Goal: Task Accomplishment & Management: Use online tool/utility

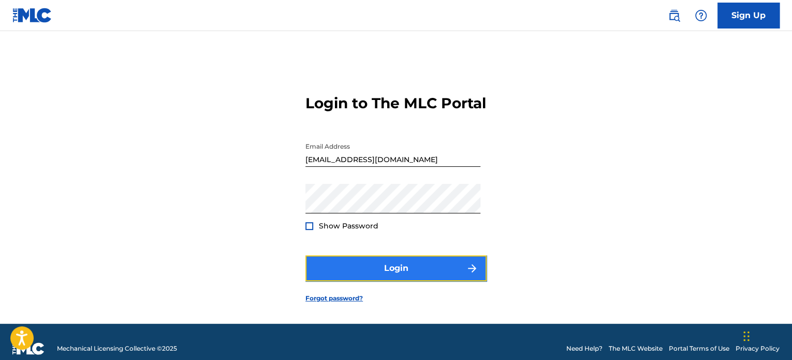
click at [371, 277] on button "Login" at bounding box center [395, 268] width 181 height 26
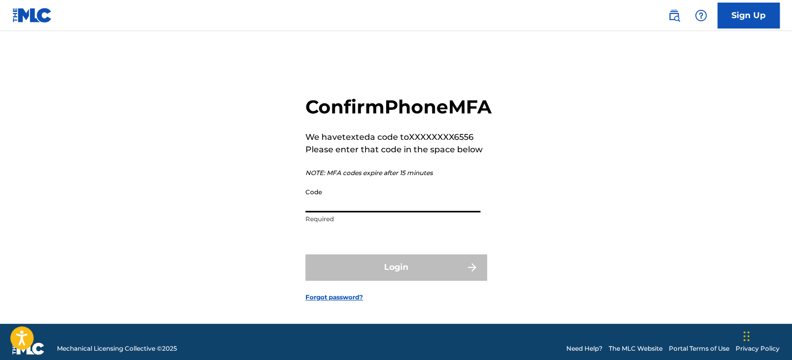
click at [365, 212] on input "Code" at bounding box center [392, 198] width 175 height 30
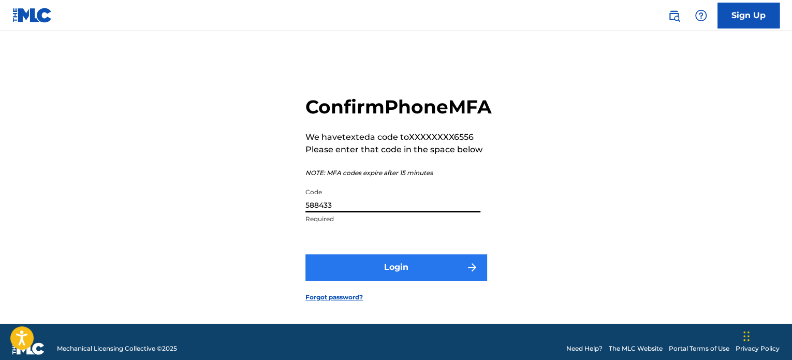
type input "588433"
click at [431, 280] on button "Login" at bounding box center [395, 267] width 181 height 26
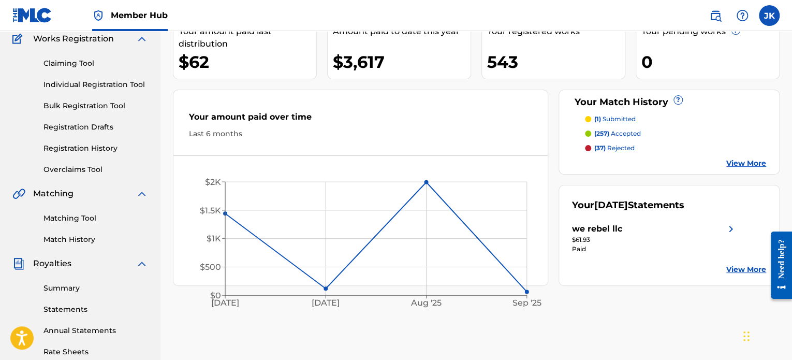
scroll to position [93, 0]
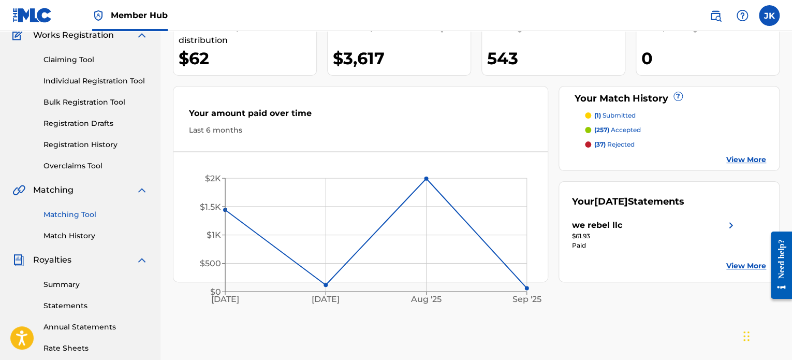
click at [75, 212] on link "Matching Tool" at bounding box center [95, 214] width 105 height 11
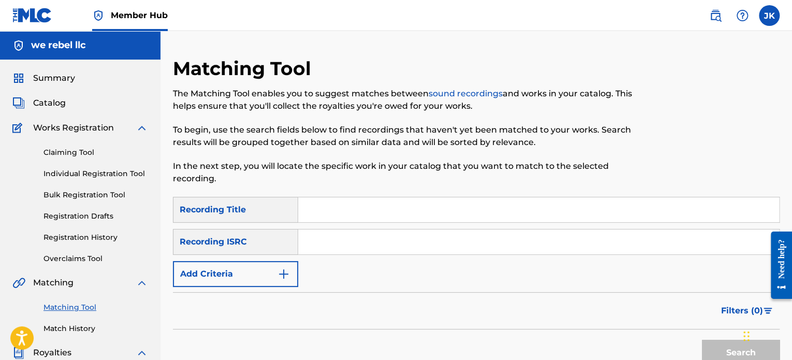
click at [316, 204] on input "Search Form" at bounding box center [538, 209] width 481 height 25
paste input "Lost Touch"
type input "Lost Touch"
click at [336, 242] on input "Search Form" at bounding box center [538, 241] width 481 height 25
paste input "USJ3V1261775"
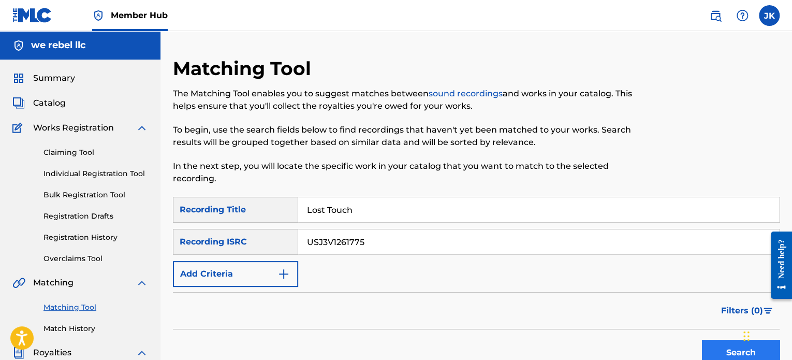
type input "USJ3V1261775"
click at [715, 341] on button "Search" at bounding box center [741, 353] width 78 height 26
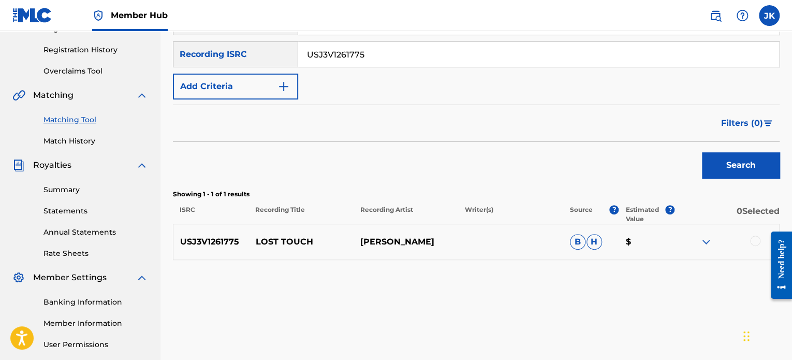
scroll to position [191, 0]
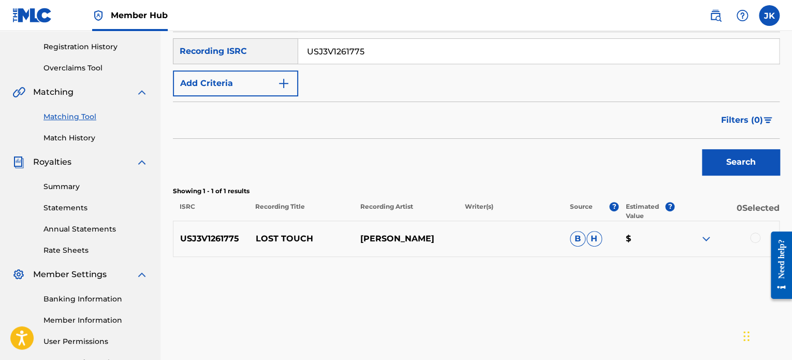
click at [755, 239] on div at bounding box center [755, 237] width 10 height 10
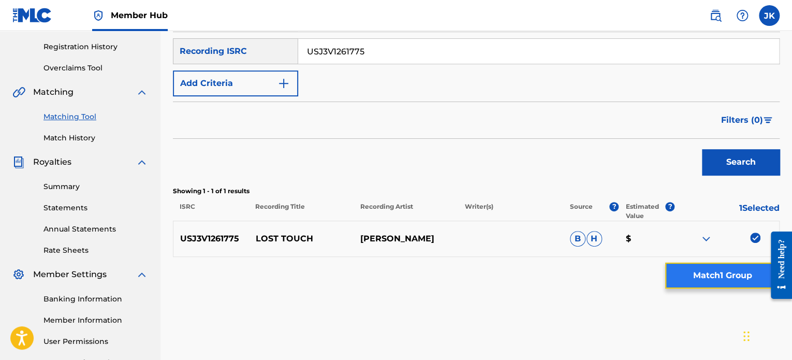
click at [706, 275] on button "Match 1 Group" at bounding box center [722, 276] width 114 height 26
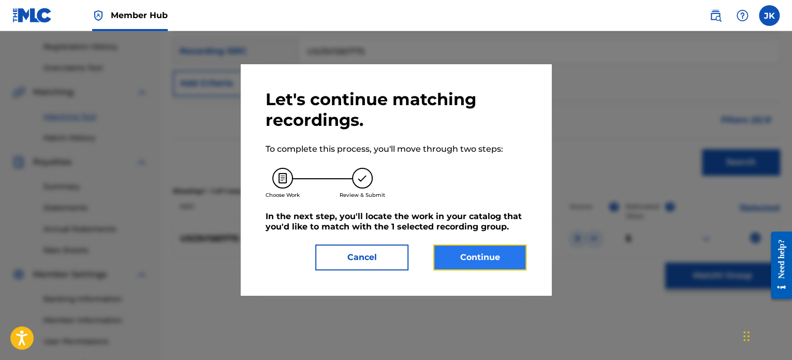
click at [489, 257] on button "Continue" at bounding box center [479, 257] width 93 height 26
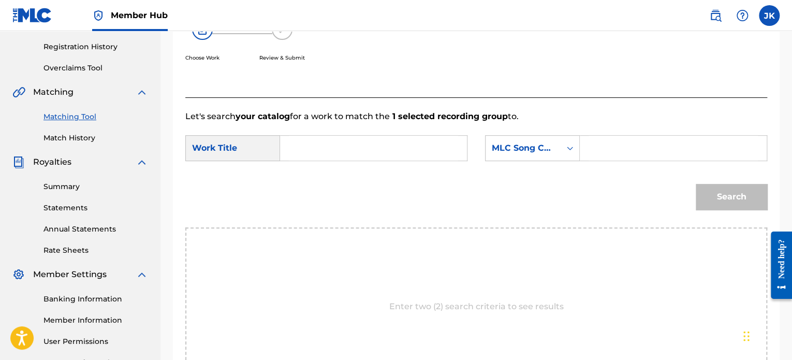
click at [302, 146] on input "Search Form" at bounding box center [373, 148] width 169 height 25
paste input "Lost Touch"
type input "Lost Touch"
click at [573, 151] on icon "Search Form" at bounding box center [570, 148] width 10 height 10
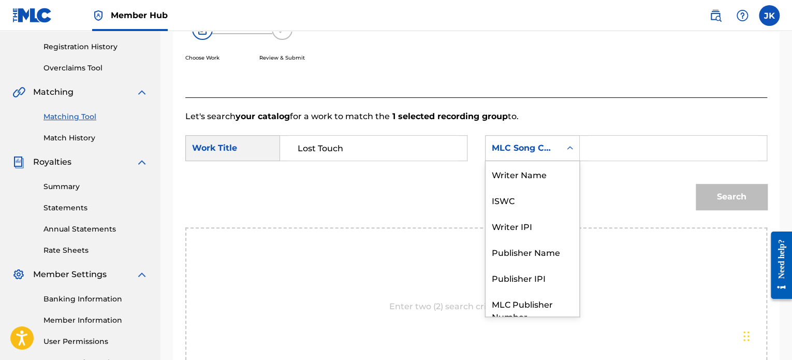
scroll to position [38, 0]
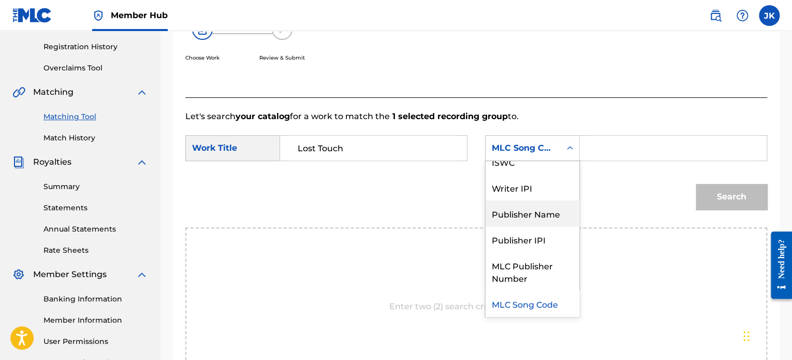
click at [534, 214] on div "Publisher Name" at bounding box center [533, 213] width 94 height 26
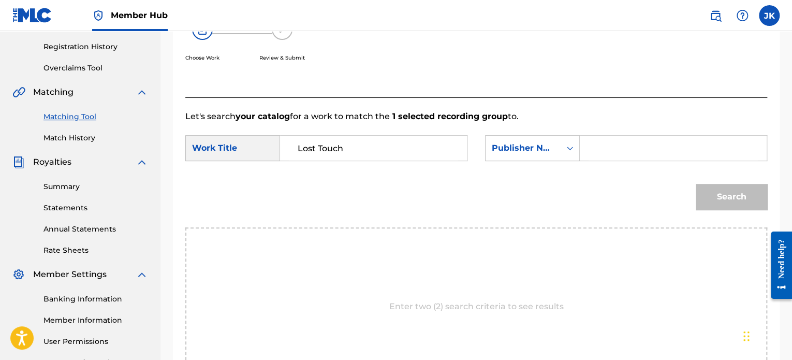
click at [600, 150] on input "Search Form" at bounding box center [673, 148] width 169 height 25
type input "[PERSON_NAME]"
click at [717, 193] on button "Search" at bounding box center [731, 197] width 71 height 26
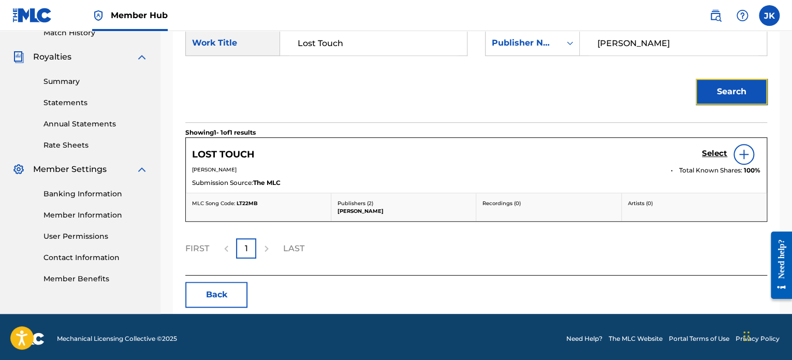
scroll to position [298, 0]
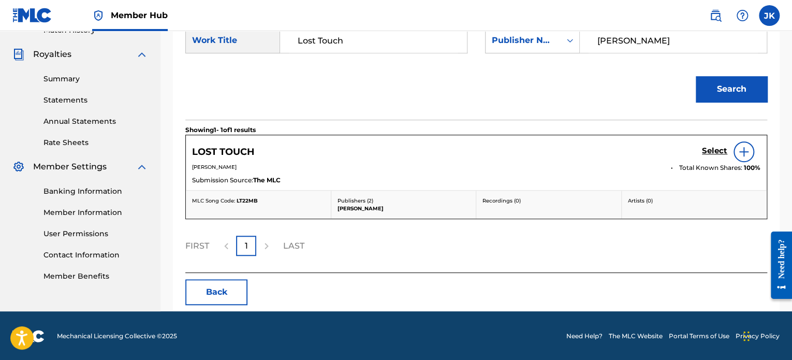
click at [745, 156] on img at bounding box center [744, 151] width 12 height 12
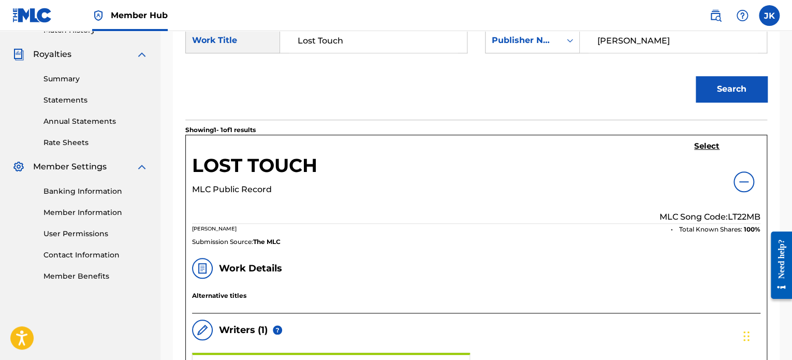
click at [738, 212] on p "MLC Song Code: LT22MB" at bounding box center [710, 217] width 101 height 12
copy p "LT22MB"
click at [707, 149] on h5 "Select" at bounding box center [706, 146] width 25 height 10
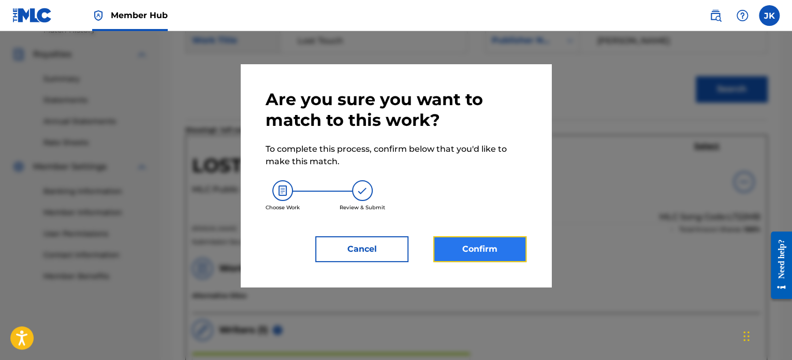
click at [476, 254] on button "Confirm" at bounding box center [479, 249] width 93 height 26
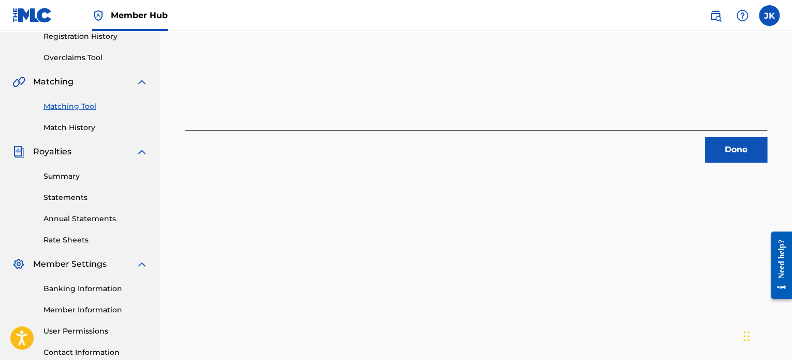
scroll to position [197, 0]
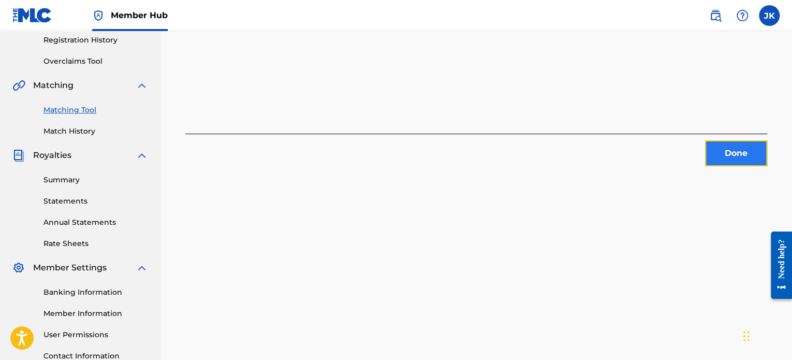
click at [735, 160] on button "Done" at bounding box center [736, 153] width 62 height 26
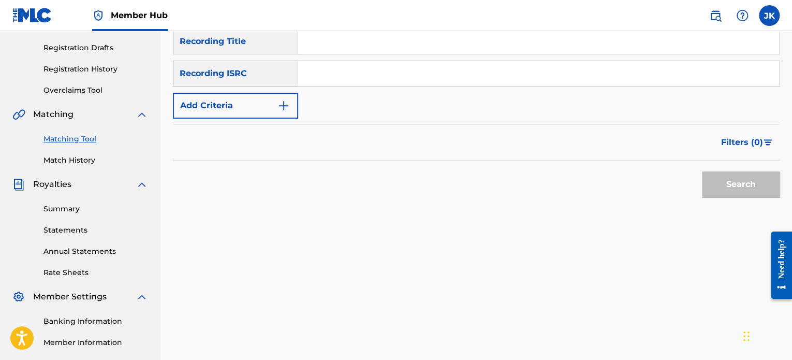
scroll to position [162, 0]
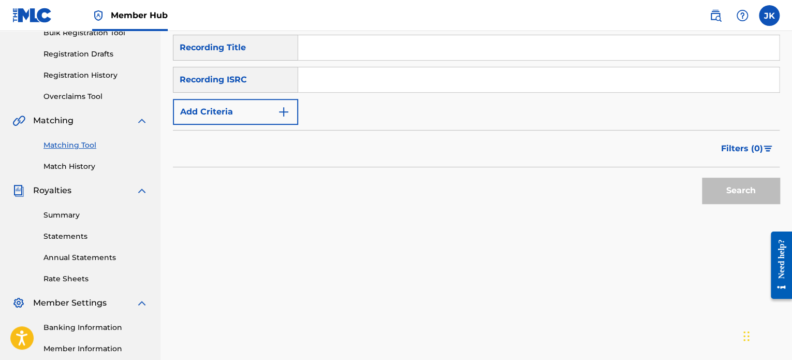
click at [353, 41] on input "Search Form" at bounding box center [538, 47] width 481 height 25
paste input "Raindrops"
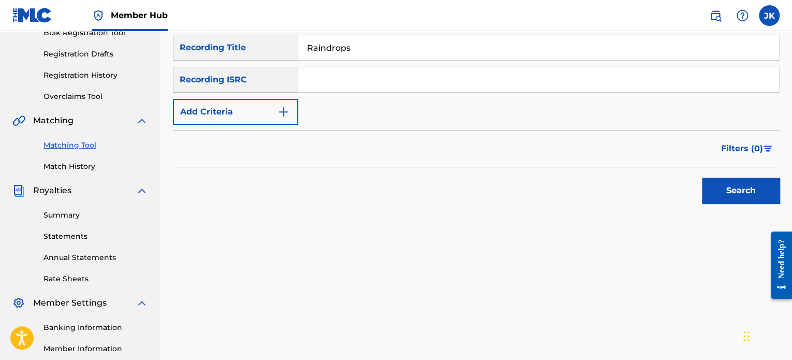
type input "Raindrops"
click at [340, 84] on input "Search Form" at bounding box center [538, 79] width 481 height 25
paste input "USJ3V1261776"
type input "USJ3V1261776"
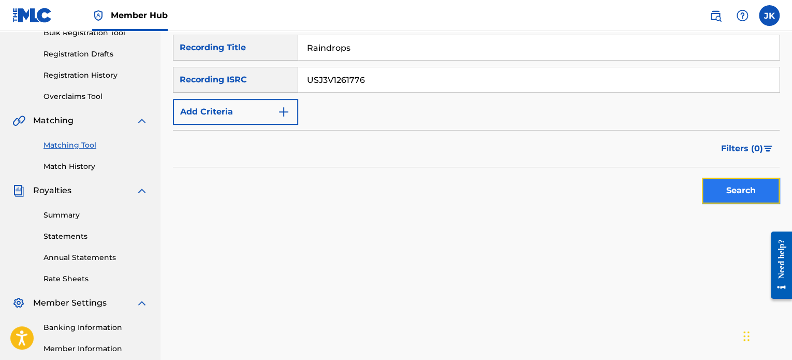
click at [723, 179] on button "Search" at bounding box center [741, 191] width 78 height 26
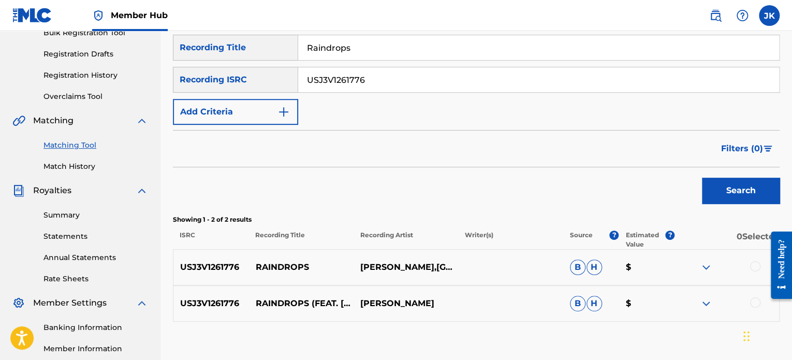
click at [752, 265] on div at bounding box center [755, 266] width 10 height 10
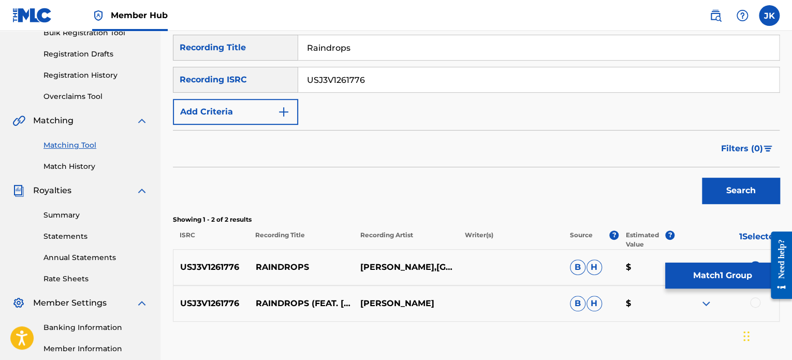
click at [754, 300] on div at bounding box center [755, 302] width 10 height 10
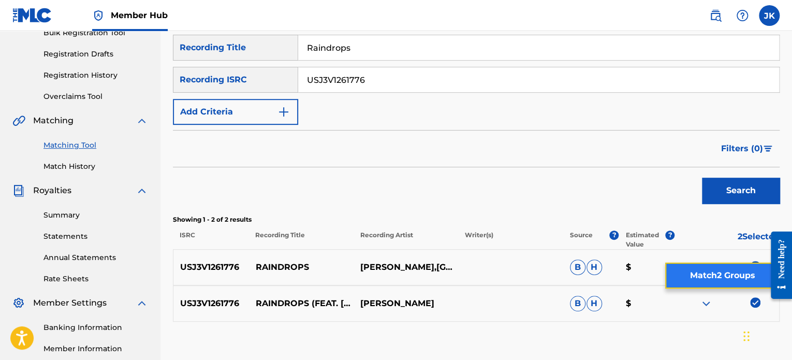
click at [707, 274] on button "Match 2 Groups" at bounding box center [722, 276] width 114 height 26
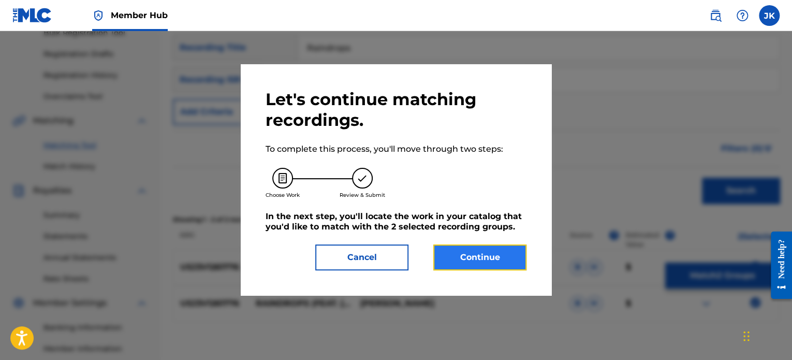
click at [491, 258] on button "Continue" at bounding box center [479, 257] width 93 height 26
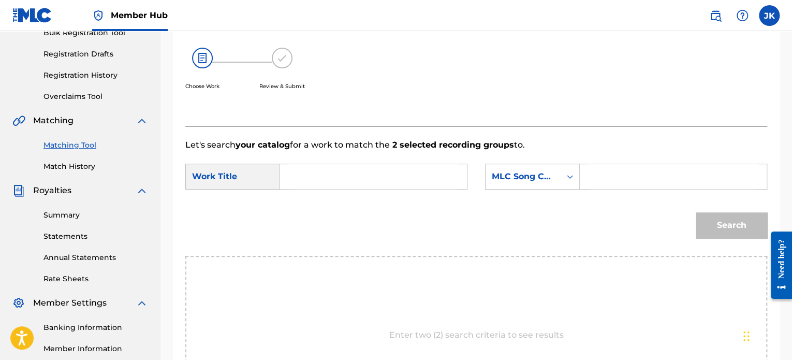
click at [340, 179] on input "Search Form" at bounding box center [373, 176] width 169 height 25
paste input "Raindrops"
type input "Raindrops"
click at [571, 175] on icon "Search Form" at bounding box center [570, 176] width 10 height 10
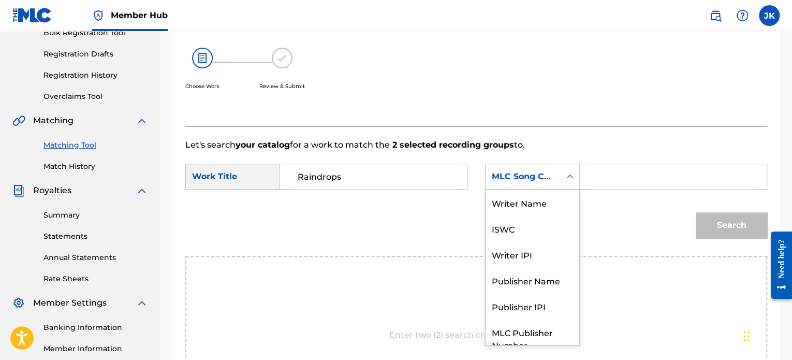
scroll to position [38, 0]
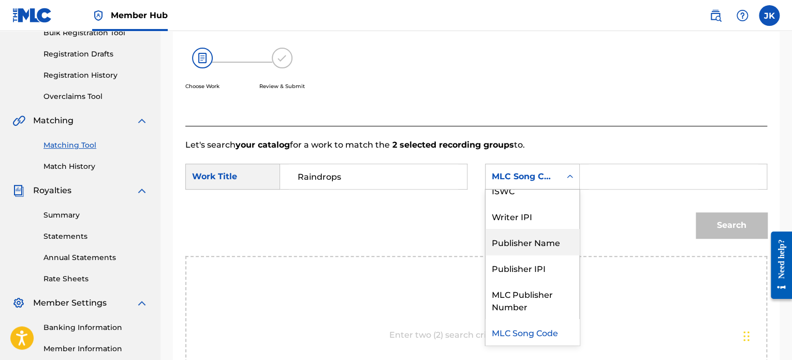
click at [541, 239] on div "Publisher Name" at bounding box center [533, 242] width 94 height 26
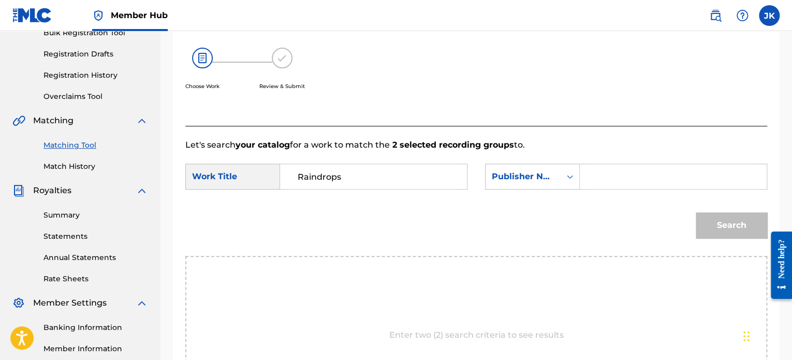
click at [605, 168] on input "Search Form" at bounding box center [673, 176] width 169 height 25
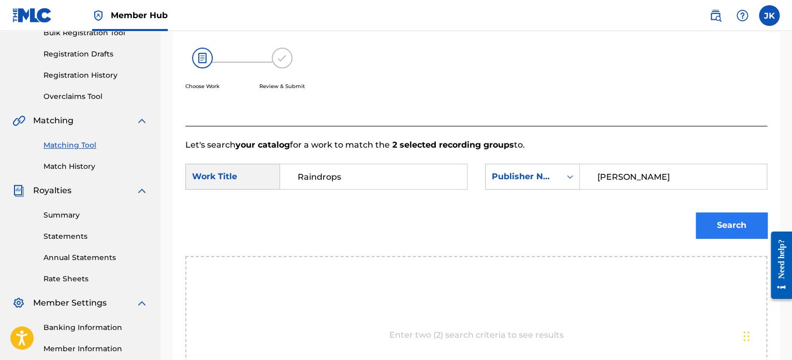
type input "[PERSON_NAME]"
click at [716, 217] on button "Search" at bounding box center [731, 225] width 71 height 26
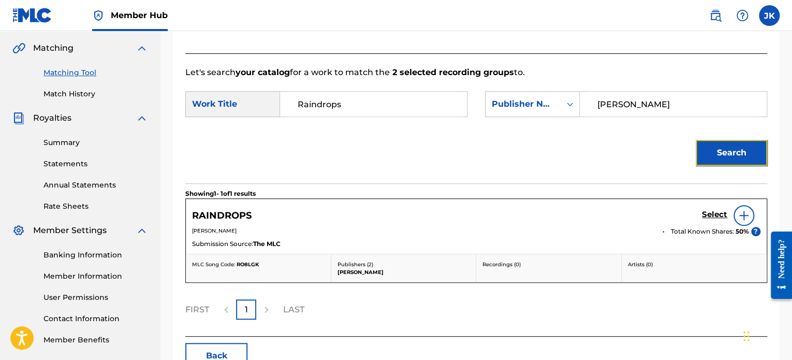
scroll to position [235, 0]
click at [744, 215] on img at bounding box center [744, 215] width 12 height 12
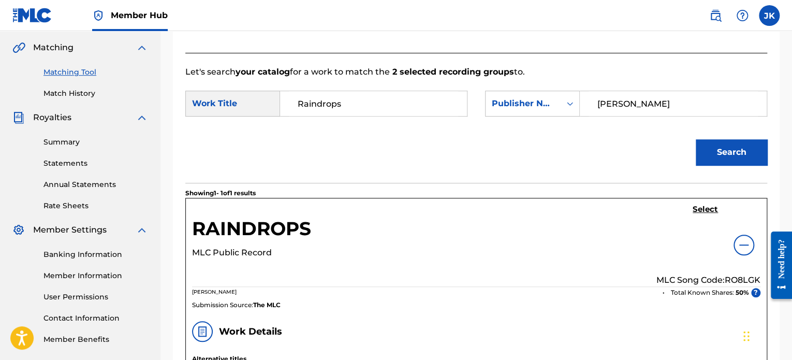
click at [733, 278] on p "MLC Song Code: RO8LGK" at bounding box center [709, 280] width 104 height 12
copy p "RO8LGK"
click at [706, 206] on h5 "Select" at bounding box center [705, 210] width 25 height 10
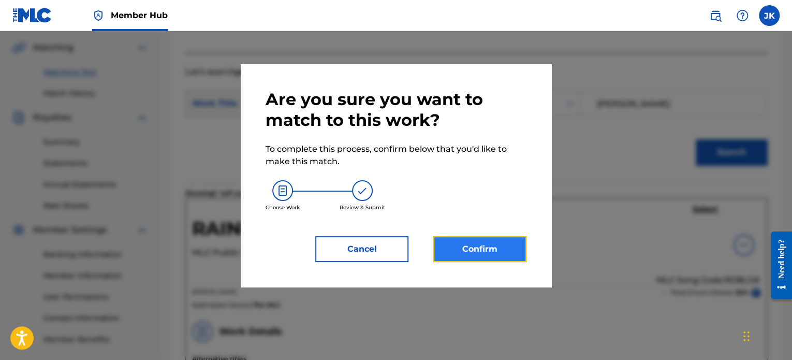
click at [485, 258] on button "Confirm" at bounding box center [479, 249] width 93 height 26
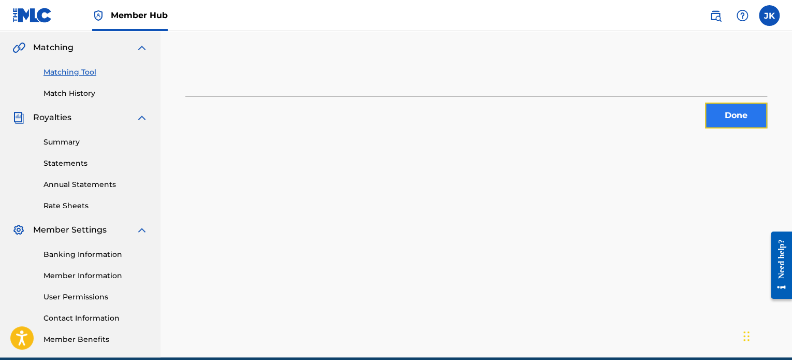
click at [731, 118] on button "Done" at bounding box center [736, 116] width 62 height 26
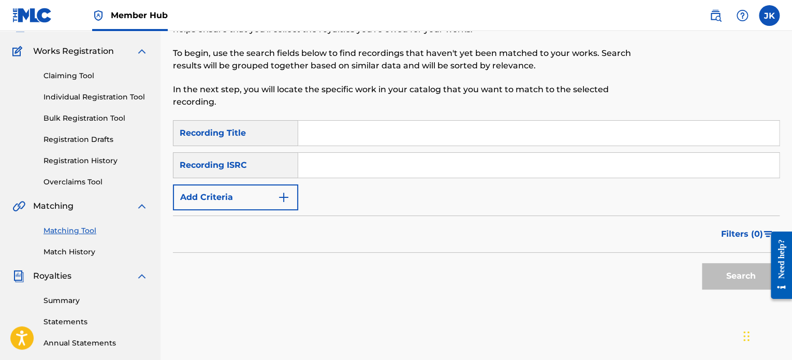
scroll to position [77, 0]
click at [361, 140] on input "Search Form" at bounding box center [538, 133] width 481 height 25
paste input "Kill That Noise"
type input "Kill That Noise"
click at [325, 169] on input "Search Form" at bounding box center [538, 165] width 481 height 25
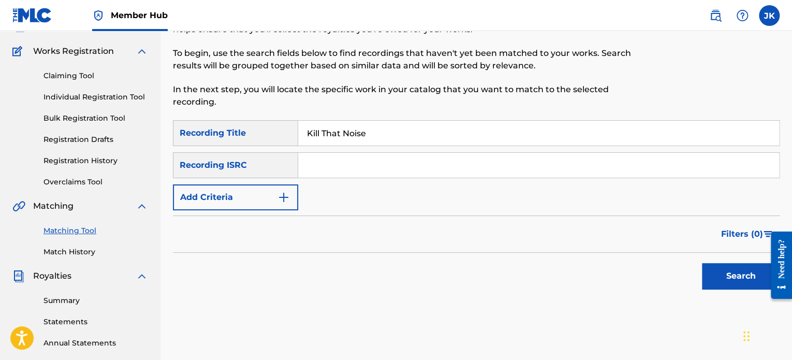
paste input "USJ3V1261777"
type input "USJ3V1261777"
click at [712, 275] on button "Search" at bounding box center [741, 276] width 78 height 26
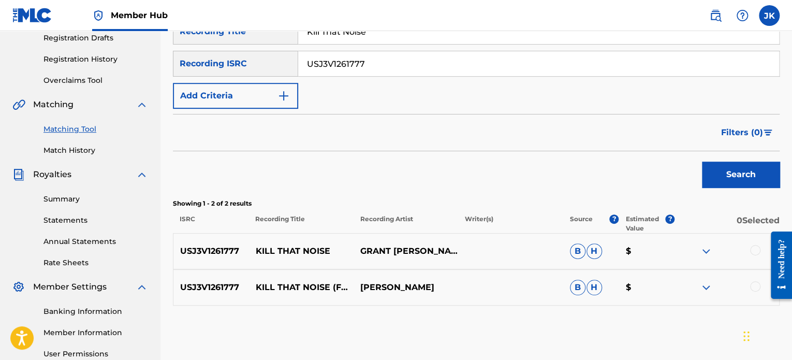
scroll to position [180, 0]
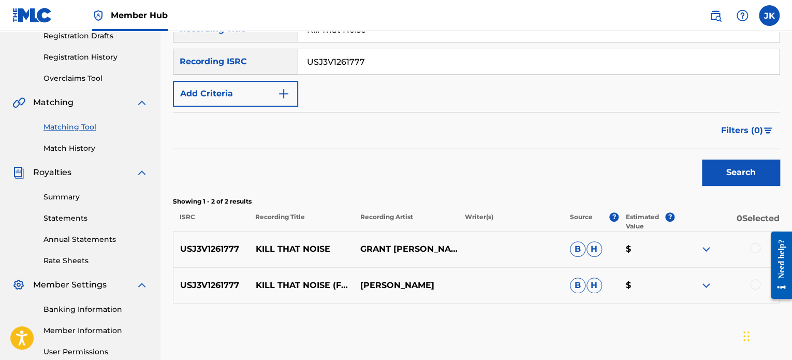
click at [754, 252] on div at bounding box center [755, 248] width 10 height 10
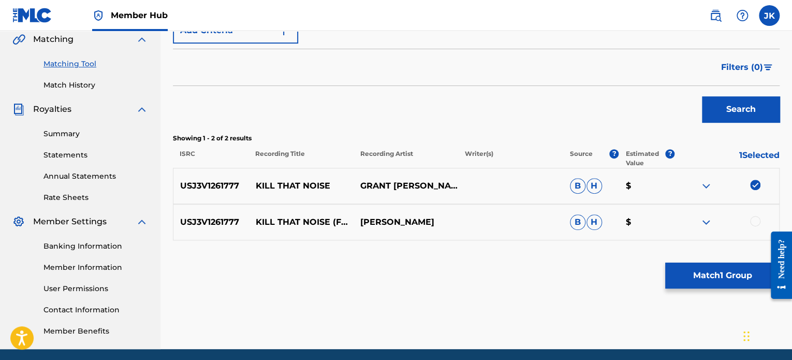
scroll to position [244, 0]
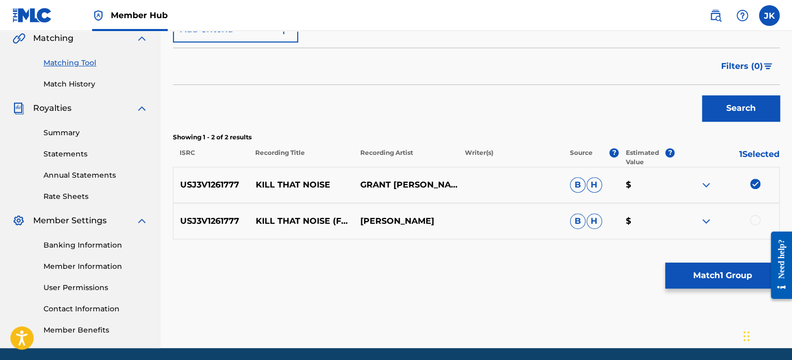
click at [756, 220] on div at bounding box center [755, 220] width 10 height 10
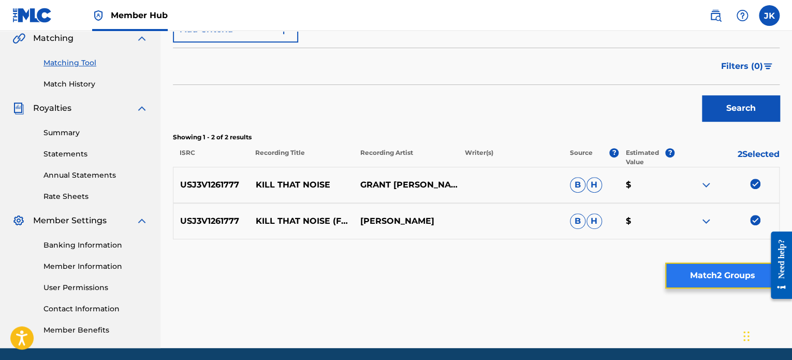
click at [700, 277] on button "Match 2 Groups" at bounding box center [722, 276] width 114 height 26
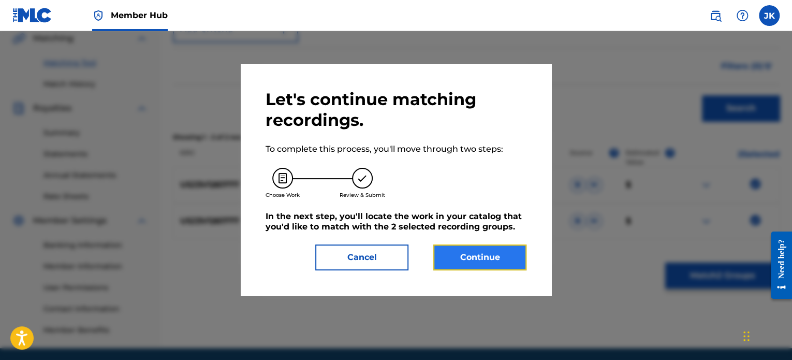
click at [500, 260] on button "Continue" at bounding box center [479, 257] width 93 height 26
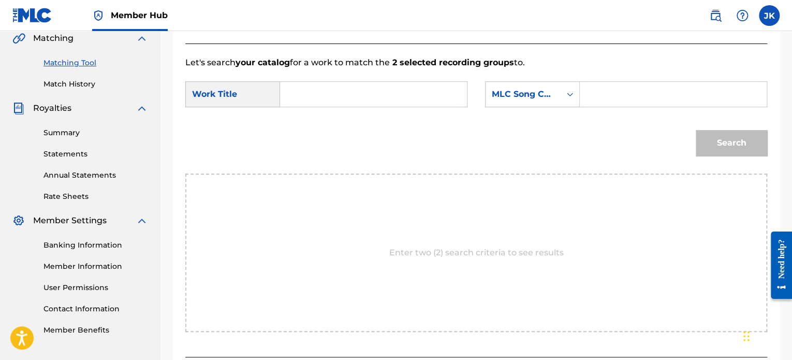
click at [308, 94] on input "Search Form" at bounding box center [373, 94] width 169 height 25
paste input "Kill That Noise"
type input "Kill That Noise"
click at [574, 98] on icon "Search Form" at bounding box center [570, 94] width 10 height 10
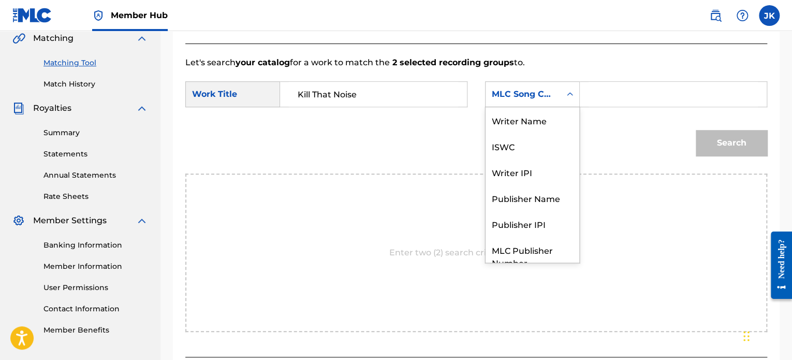
scroll to position [38, 0]
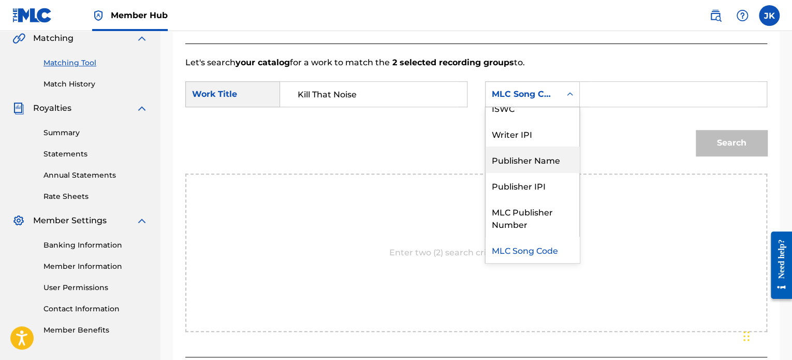
click at [550, 157] on div "Publisher Name" at bounding box center [533, 160] width 94 height 26
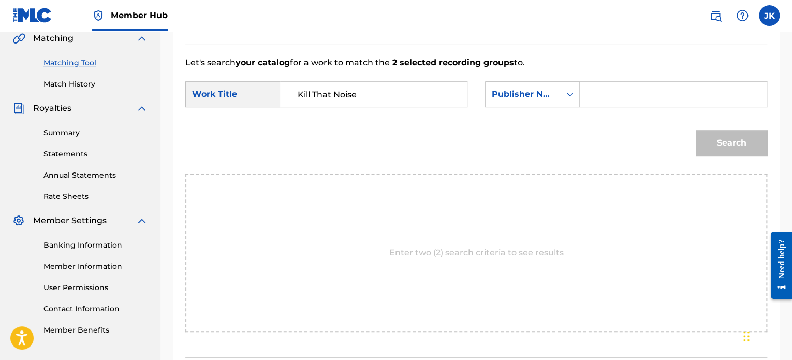
click at [615, 93] on input "Search Form" at bounding box center [673, 94] width 169 height 25
type input "[PERSON_NAME]"
click at [715, 138] on button "Search" at bounding box center [731, 143] width 71 height 26
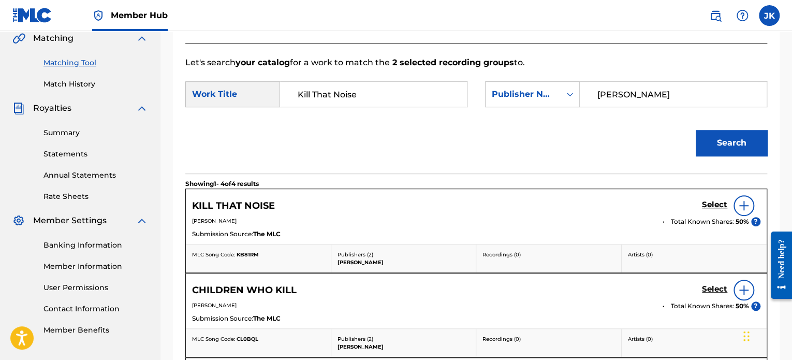
click at [740, 202] on img at bounding box center [744, 205] width 12 height 12
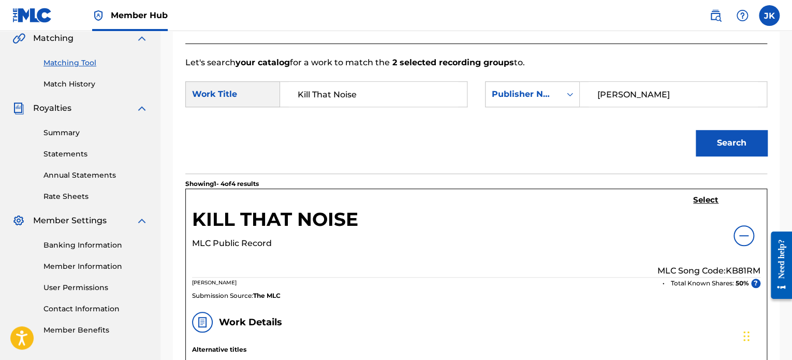
click at [740, 269] on p "MLC Song Code: KB81RM" at bounding box center [709, 271] width 103 height 12
copy p "KB81RM"
click at [703, 200] on h5 "Select" at bounding box center [705, 200] width 25 height 10
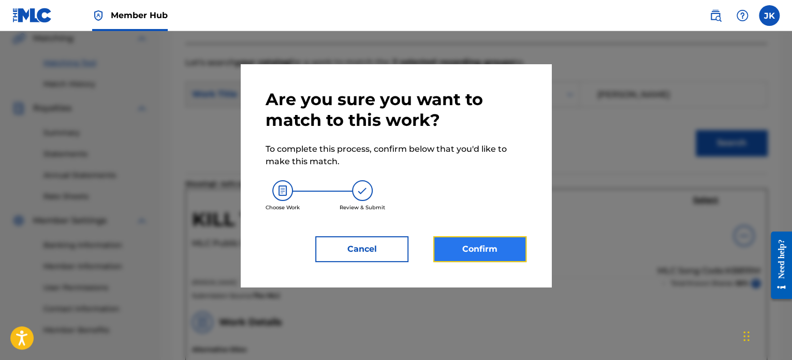
click at [483, 256] on button "Confirm" at bounding box center [479, 249] width 93 height 26
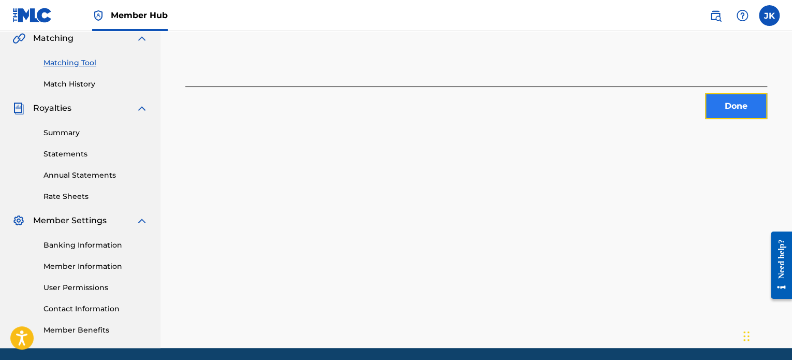
click at [722, 108] on button "Done" at bounding box center [736, 106] width 62 height 26
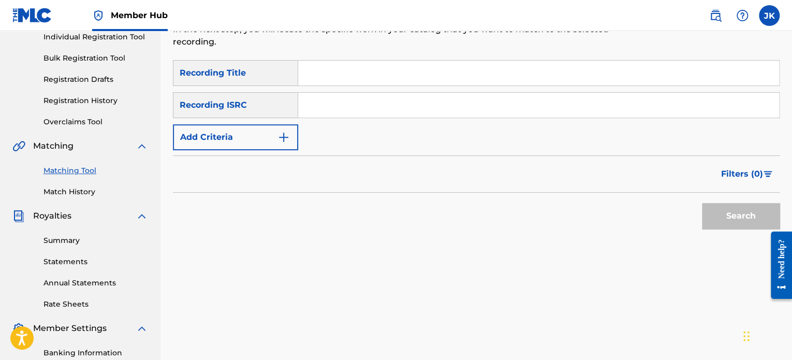
scroll to position [130, 0]
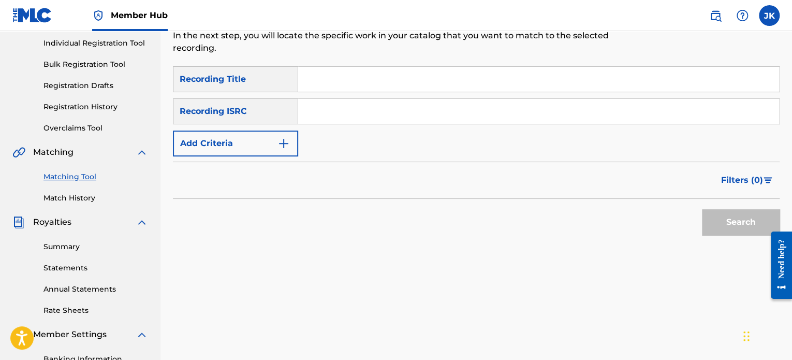
click at [345, 77] on input "Search Form" at bounding box center [538, 79] width 481 height 25
paste input "The Optimist"
type input "The Optimist"
click at [315, 107] on input "Search Form" at bounding box center [538, 111] width 481 height 25
paste input "USJ3V1261778"
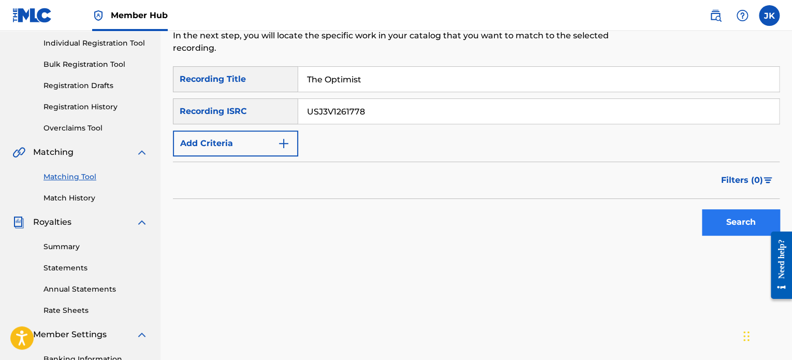
type input "USJ3V1261778"
click at [708, 216] on button "Search" at bounding box center [741, 222] width 78 height 26
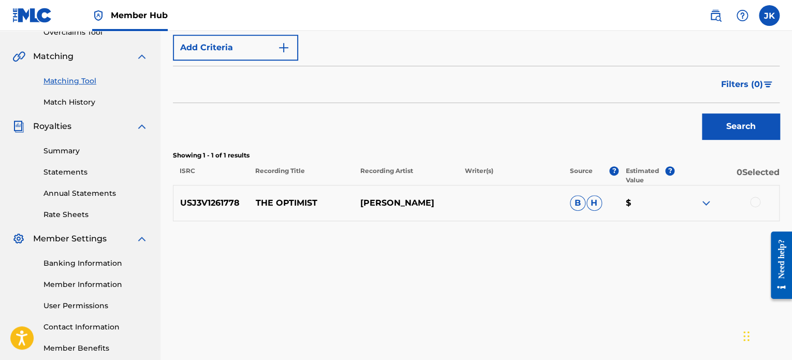
scroll to position [227, 0]
click at [749, 200] on div at bounding box center [727, 202] width 105 height 12
click at [755, 201] on div at bounding box center [755, 201] width 10 height 10
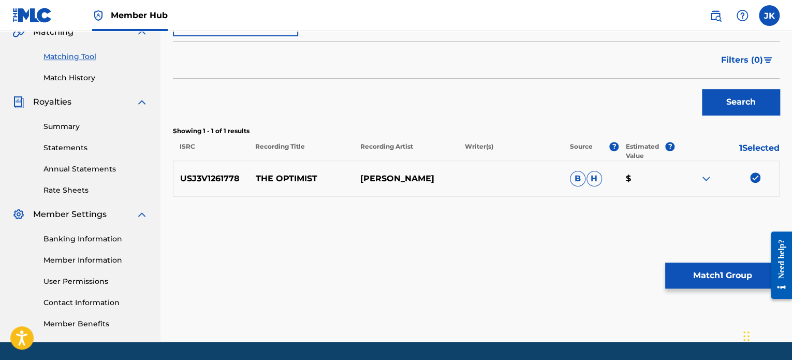
scroll to position [254, 0]
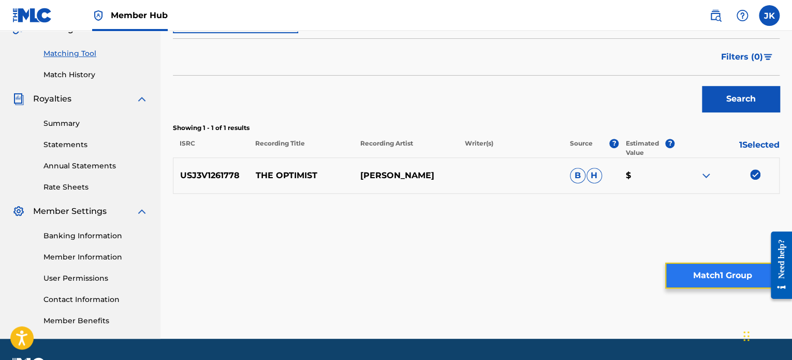
click at [710, 272] on button "Match 1 Group" at bounding box center [722, 276] width 114 height 26
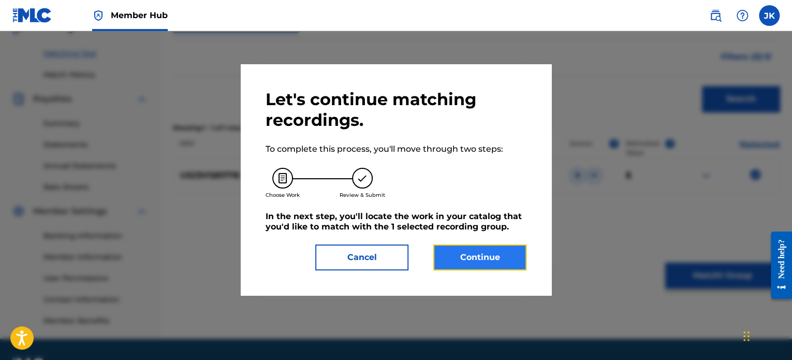
click at [494, 250] on button "Continue" at bounding box center [479, 257] width 93 height 26
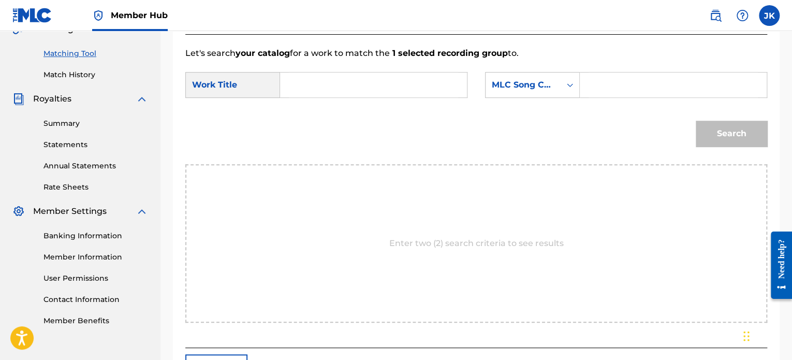
click at [314, 84] on input "Search Form" at bounding box center [373, 84] width 169 height 25
paste input "The Optimist"
type input "The Optimist"
click at [573, 86] on icon "Search Form" at bounding box center [570, 85] width 10 height 10
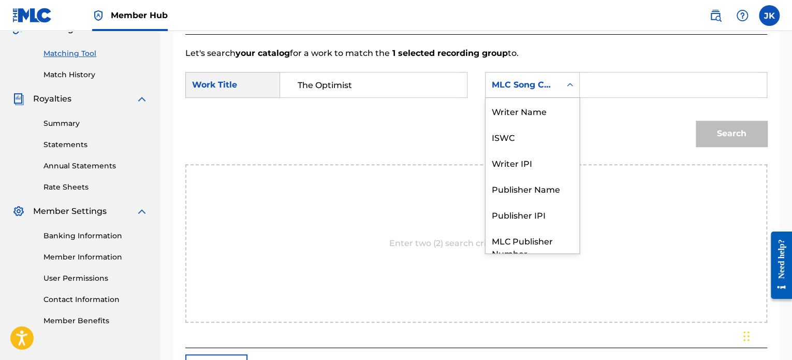
scroll to position [38, 0]
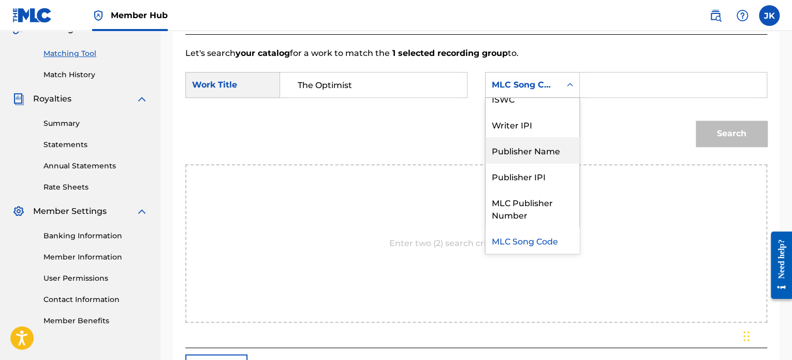
click at [550, 144] on div "Publisher Name" at bounding box center [533, 150] width 94 height 26
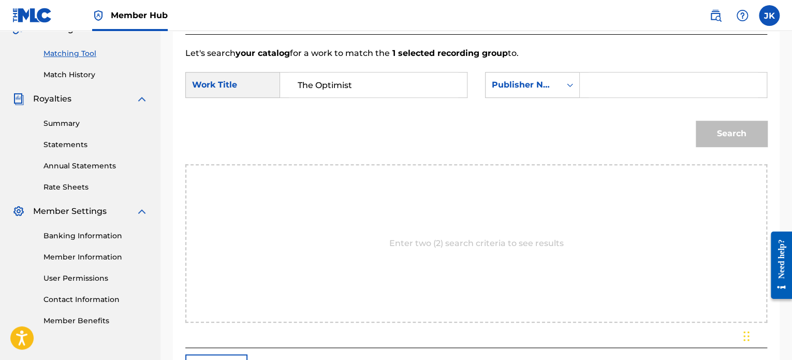
click at [611, 88] on input "Search Form" at bounding box center [673, 84] width 169 height 25
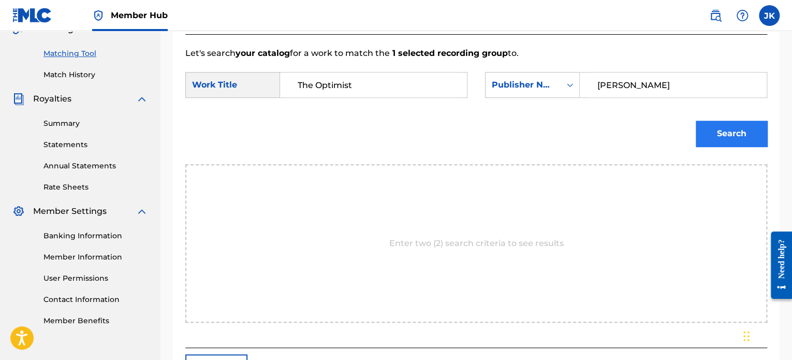
type input "[PERSON_NAME]"
click at [725, 132] on button "Search" at bounding box center [731, 134] width 71 height 26
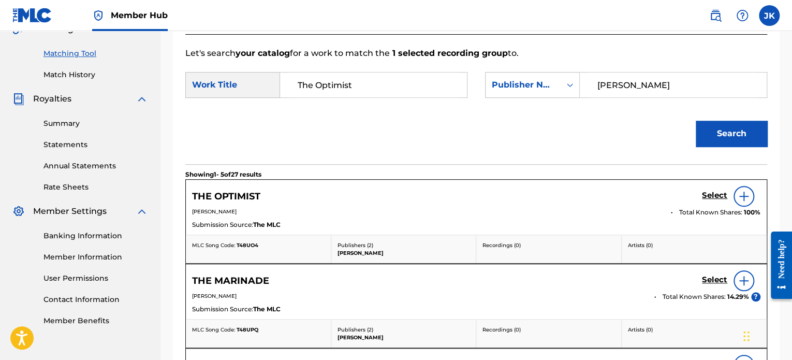
click at [743, 202] on div at bounding box center [744, 196] width 21 height 21
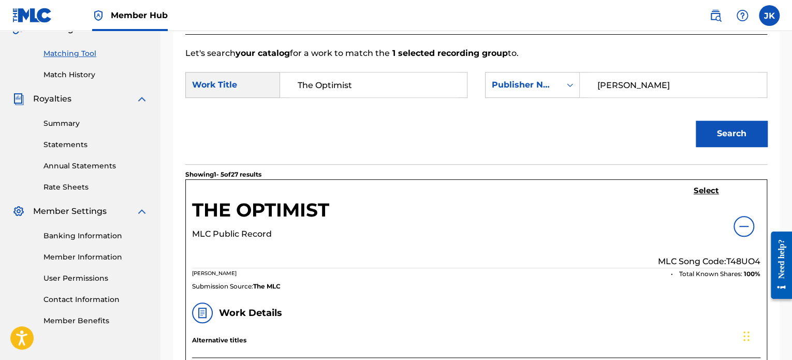
click at [743, 258] on p "MLC Song Code: T48UO4" at bounding box center [709, 261] width 103 height 12
copy p "T48UO4"
click at [706, 195] on h5 "Select" at bounding box center [706, 191] width 25 height 10
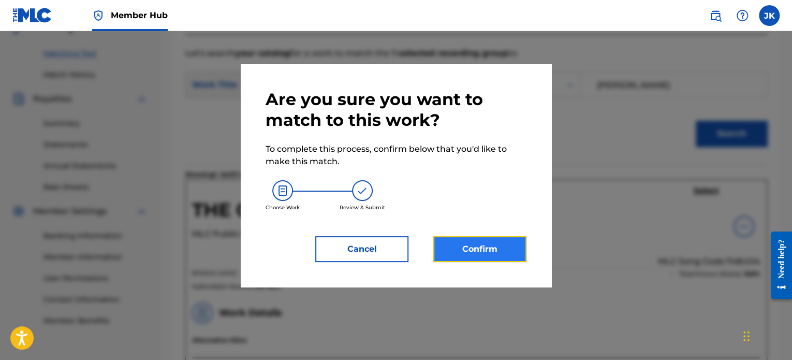
click at [507, 245] on button "Confirm" at bounding box center [479, 249] width 93 height 26
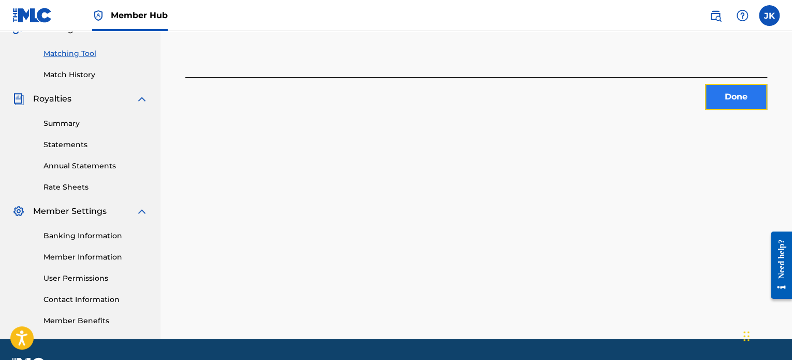
click at [719, 99] on button "Done" at bounding box center [736, 97] width 62 height 26
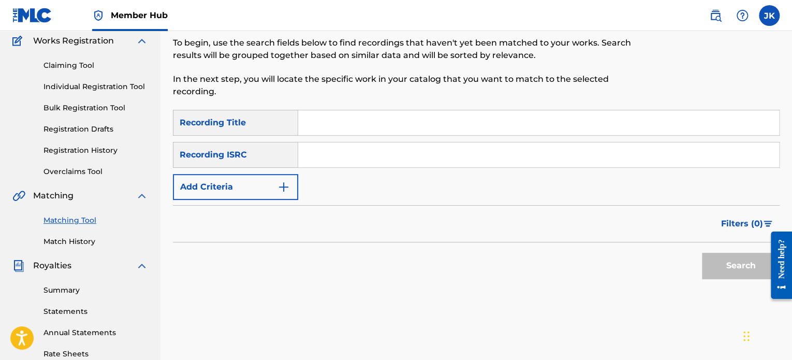
scroll to position [82, 0]
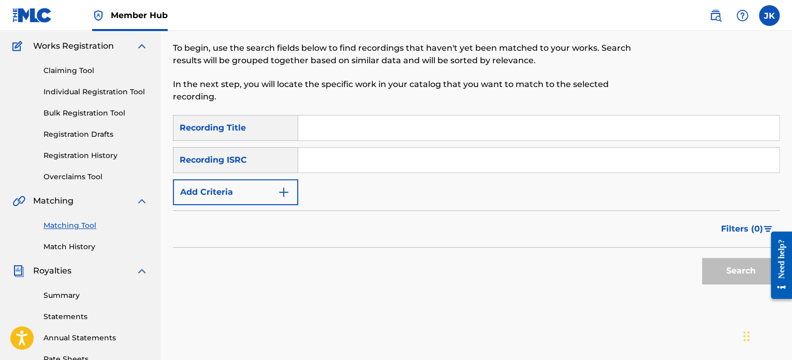
click at [330, 130] on input "Search Form" at bounding box center [538, 127] width 481 height 25
paste input "There's Only One Fore"
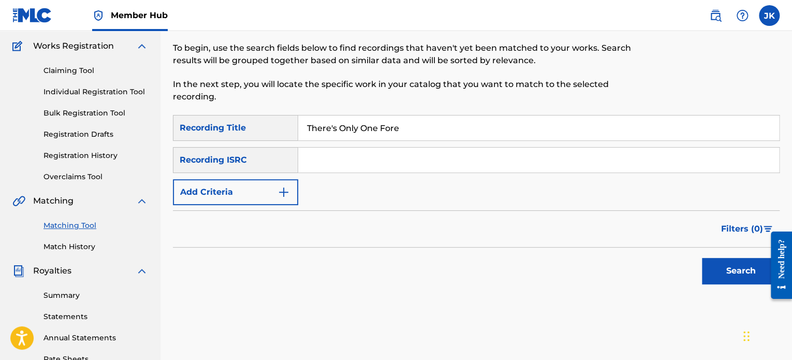
type input "There's Only One Fore"
click at [319, 156] on input "Search Form" at bounding box center [538, 160] width 481 height 25
paste input "USJ3V1261779"
type input "USJ3V1261779"
click at [717, 268] on button "Search" at bounding box center [741, 271] width 78 height 26
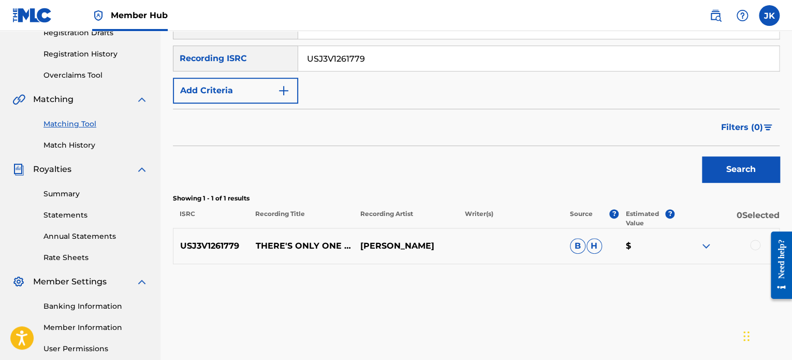
scroll to position [199, 0]
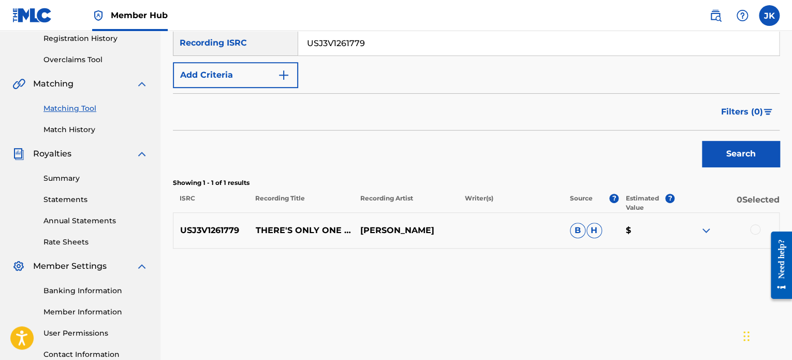
click at [754, 230] on div at bounding box center [755, 229] width 10 height 10
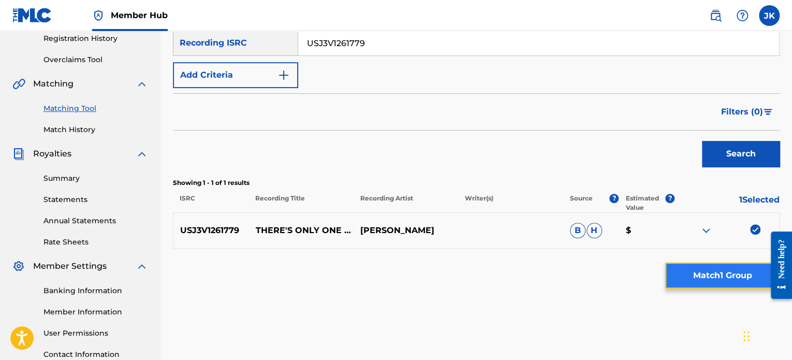
click at [700, 279] on button "Match 1 Group" at bounding box center [722, 276] width 114 height 26
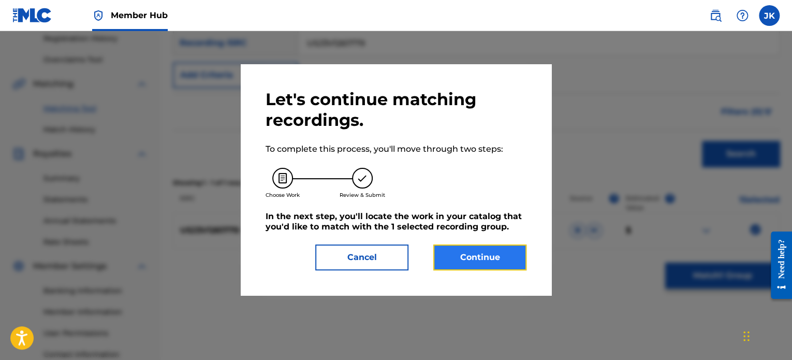
click at [504, 265] on button "Continue" at bounding box center [479, 257] width 93 height 26
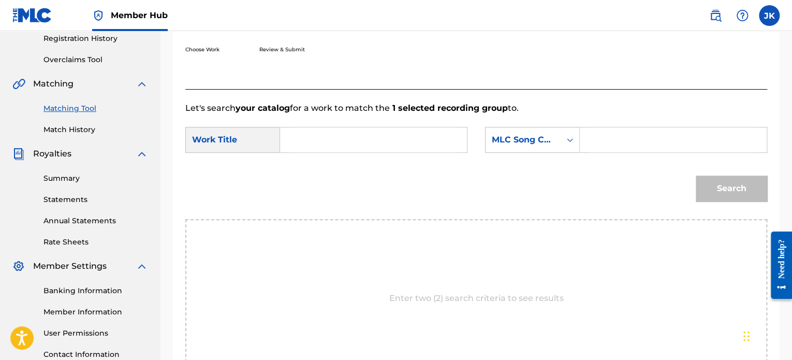
click at [380, 149] on input "Search Form" at bounding box center [373, 139] width 169 height 25
paste input "There's Only One Fore"
type input "There's Only One Fore"
click at [565, 141] on icon "Search Form" at bounding box center [570, 140] width 10 height 10
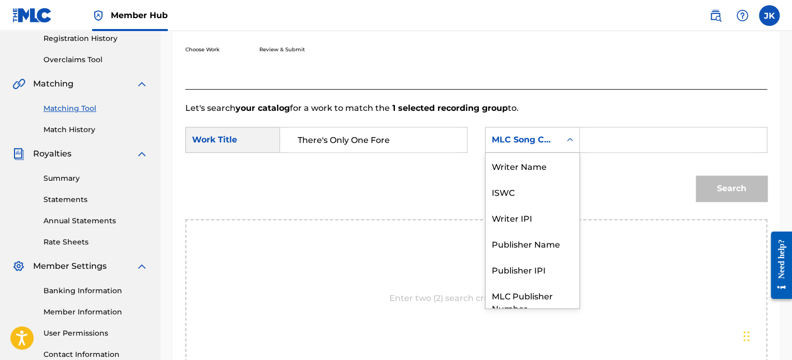
scroll to position [38, 0]
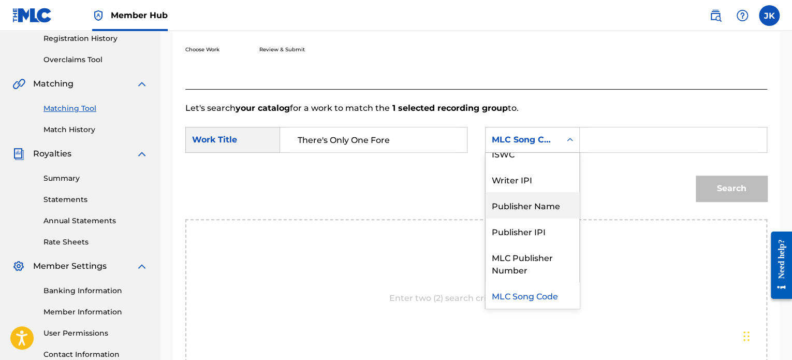
click at [546, 202] on div "Publisher Name" at bounding box center [533, 205] width 94 height 26
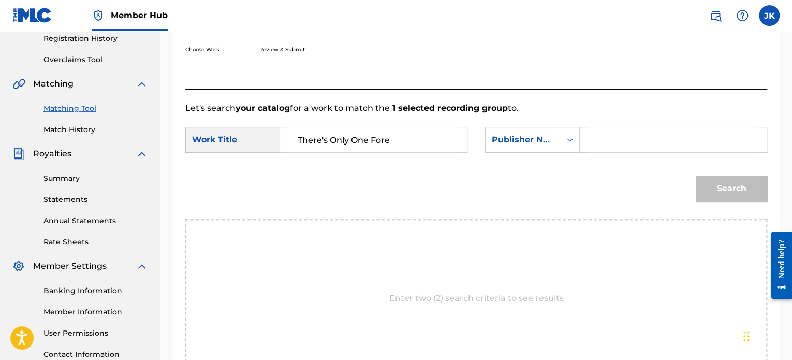
click at [605, 140] on input "Search Form" at bounding box center [673, 139] width 169 height 25
type input "[PERSON_NAME]"
click at [737, 191] on button "Search" at bounding box center [731, 189] width 71 height 26
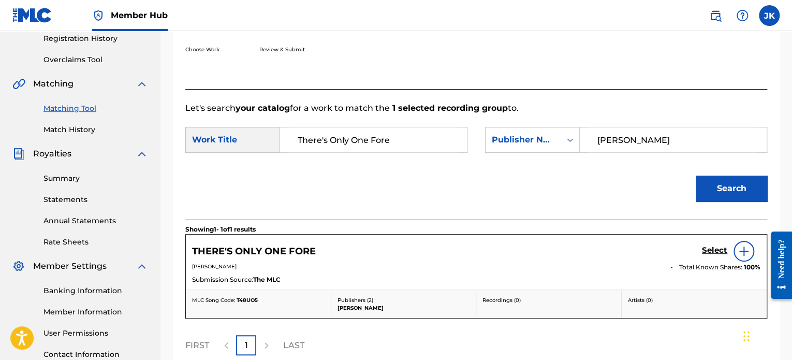
click at [743, 252] on img at bounding box center [744, 251] width 12 height 12
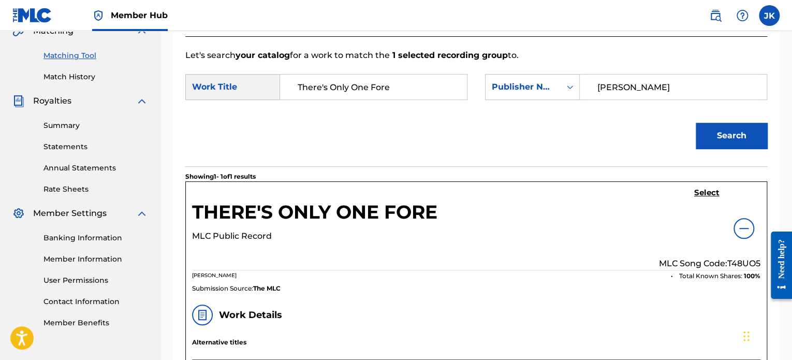
scroll to position [253, 0]
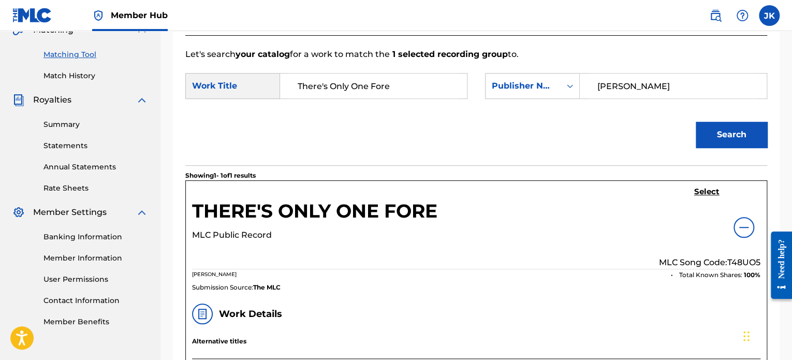
click at [737, 257] on p "MLC Song Code: T48UO5" at bounding box center [709, 262] width 101 height 12
copy p "T48UO5"
click at [704, 193] on h5 "Select" at bounding box center [706, 192] width 25 height 10
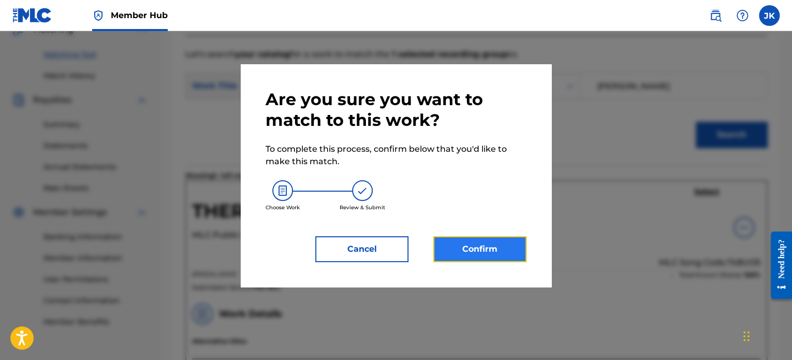
click at [504, 244] on button "Confirm" at bounding box center [479, 249] width 93 height 26
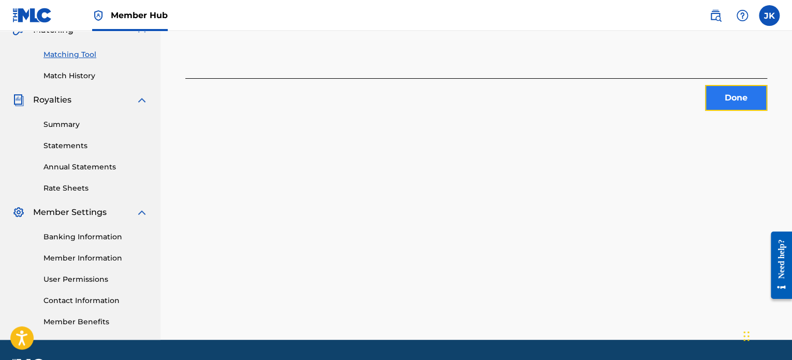
click at [717, 95] on button "Done" at bounding box center [736, 98] width 62 height 26
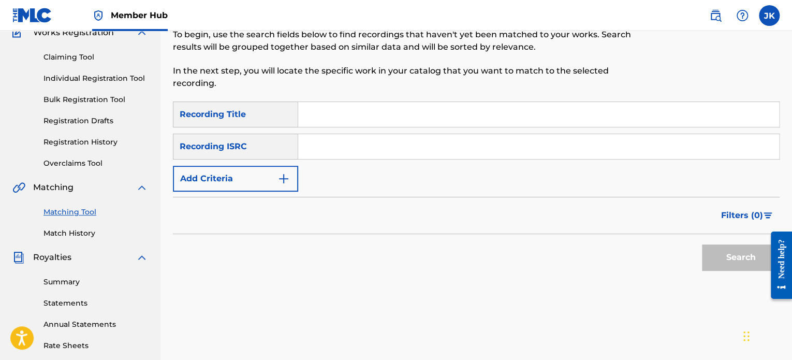
scroll to position [94, 0]
click at [307, 118] on input "Search Form" at bounding box center [538, 115] width 481 height 25
paste input "#SquadGoalzzz"
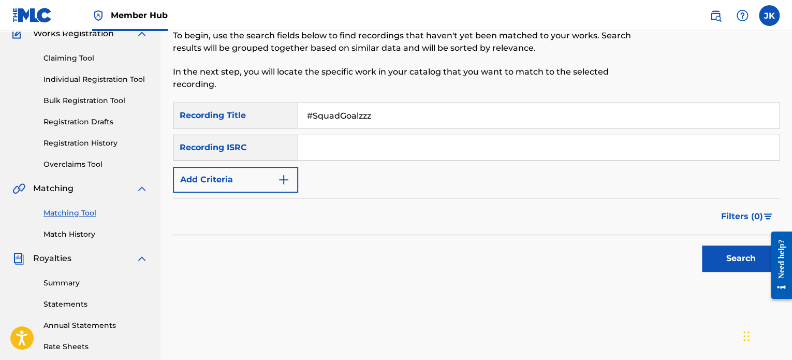
type input "#SquadGoalzzz"
click at [334, 151] on input "Search Form" at bounding box center [538, 147] width 481 height 25
paste input "QZES62055295"
type input "QZES62055295"
click at [721, 269] on button "Search" at bounding box center [741, 258] width 78 height 26
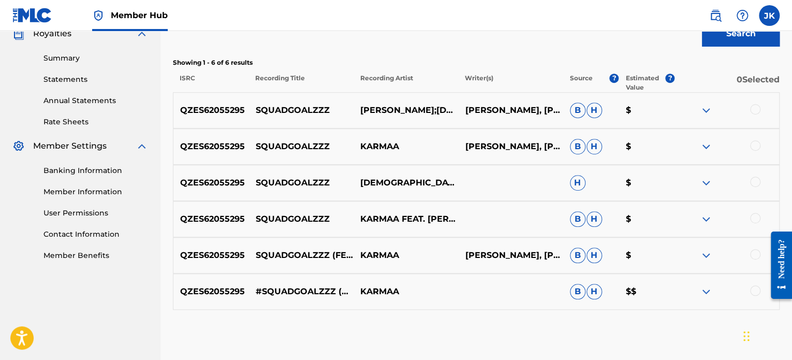
scroll to position [322, 0]
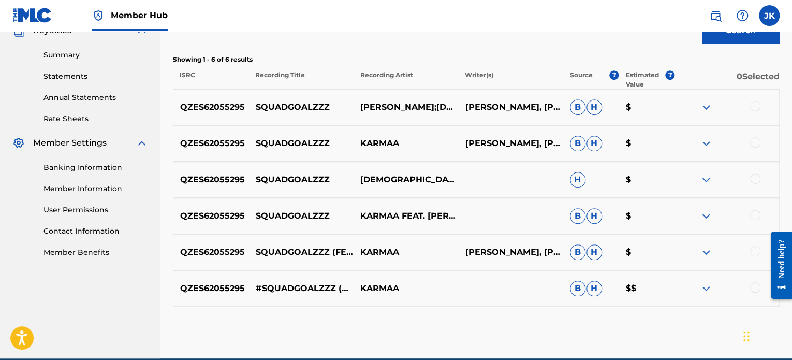
click at [758, 108] on div at bounding box center [755, 106] width 10 height 10
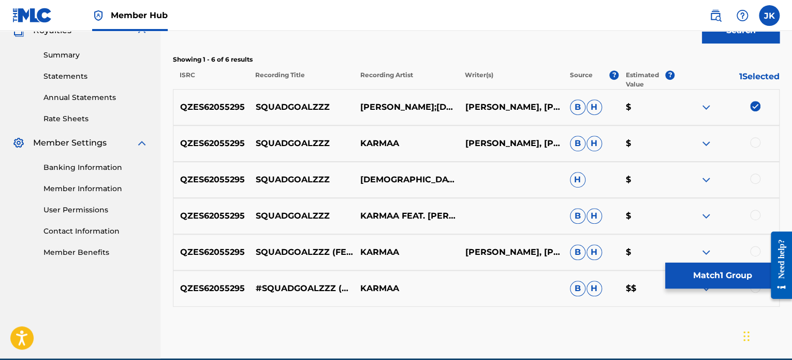
click at [756, 139] on div at bounding box center [755, 142] width 10 height 10
click at [755, 177] on div at bounding box center [755, 178] width 10 height 10
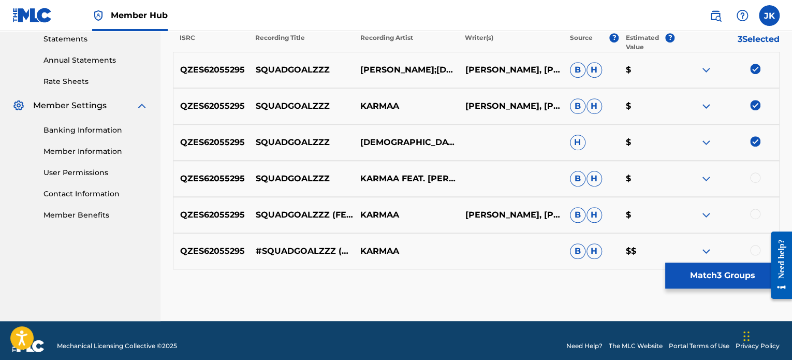
scroll to position [370, 0]
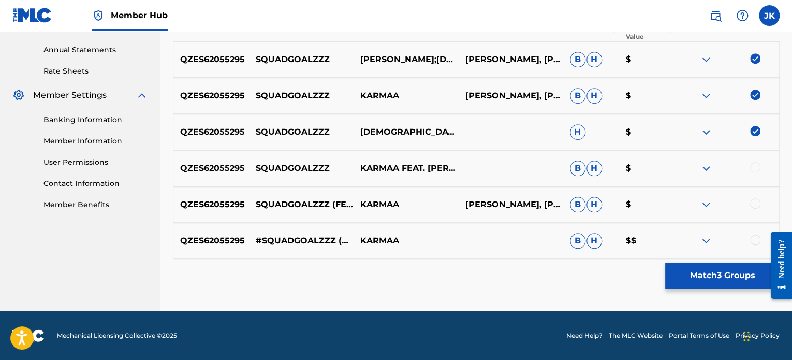
click at [755, 170] on div at bounding box center [755, 167] width 10 height 10
click at [754, 202] on div at bounding box center [755, 203] width 10 height 10
click at [758, 237] on div at bounding box center [755, 240] width 10 height 10
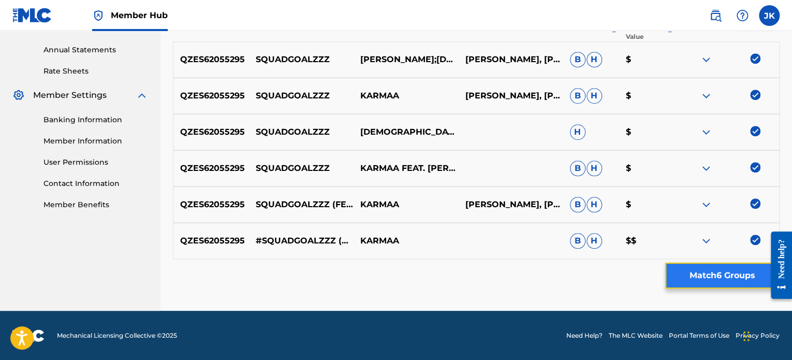
click at [713, 271] on button "Match 6 Groups" at bounding box center [722, 276] width 114 height 26
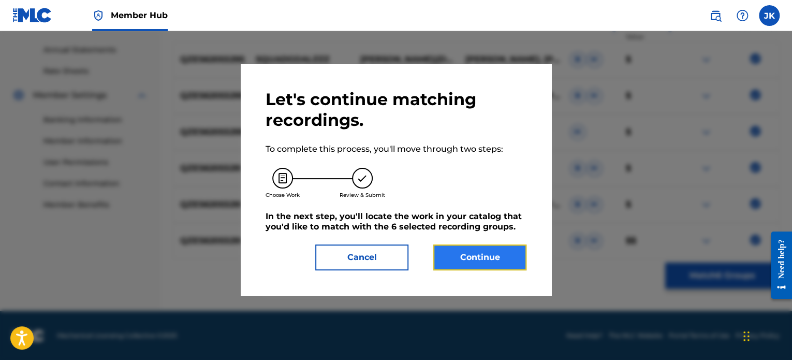
click at [486, 248] on button "Continue" at bounding box center [479, 257] width 93 height 26
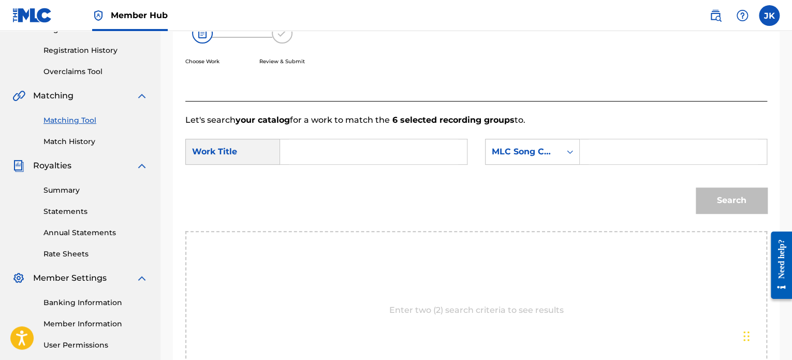
scroll to position [186, 0]
click at [300, 148] on input "Search Form" at bounding box center [373, 152] width 169 height 25
paste input "#SquadGoalzzz"
type input "#SquadGoalzzz"
click at [573, 154] on icon "Search Form" at bounding box center [570, 152] width 10 height 10
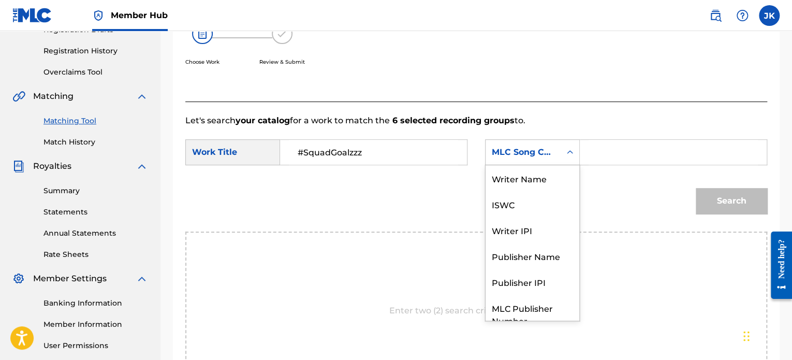
scroll to position [38, 0]
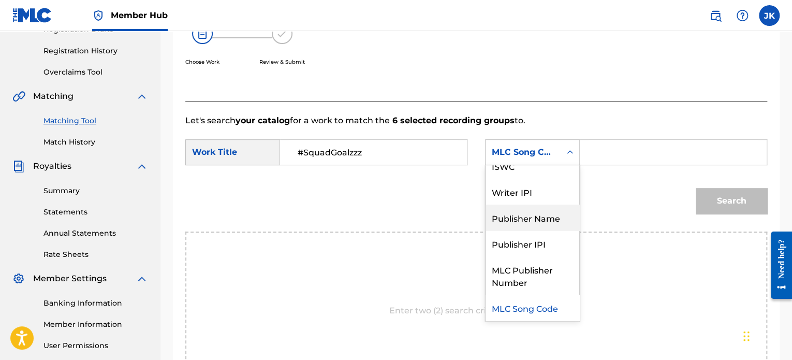
click at [549, 214] on div "Publisher Name" at bounding box center [533, 218] width 94 height 26
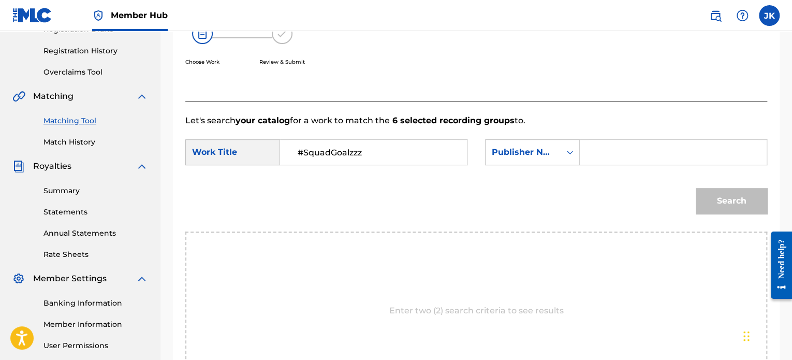
click at [607, 149] on input "Search Form" at bounding box center [673, 152] width 169 height 25
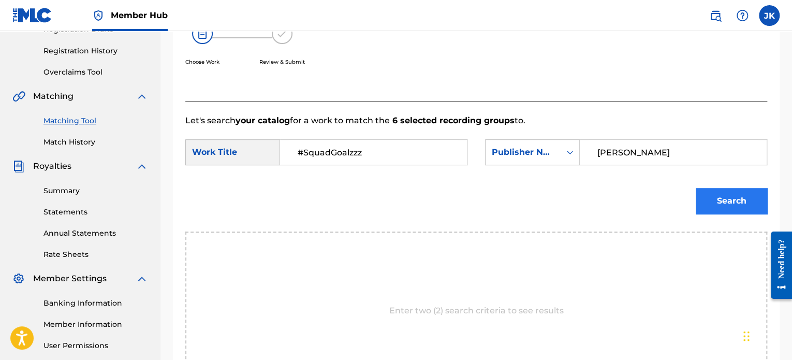
type input "[PERSON_NAME]"
click at [714, 193] on button "Search" at bounding box center [731, 201] width 71 height 26
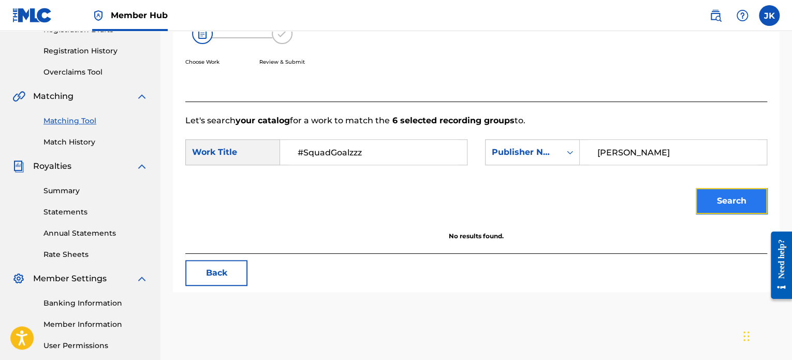
click at [712, 206] on button "Search" at bounding box center [731, 201] width 71 height 26
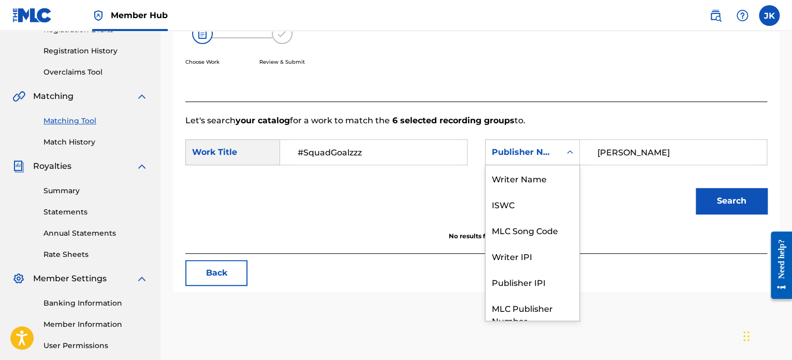
click at [569, 153] on icon "Search Form" at bounding box center [570, 152] width 6 height 4
click at [536, 181] on div "Writer Name" at bounding box center [533, 178] width 94 height 26
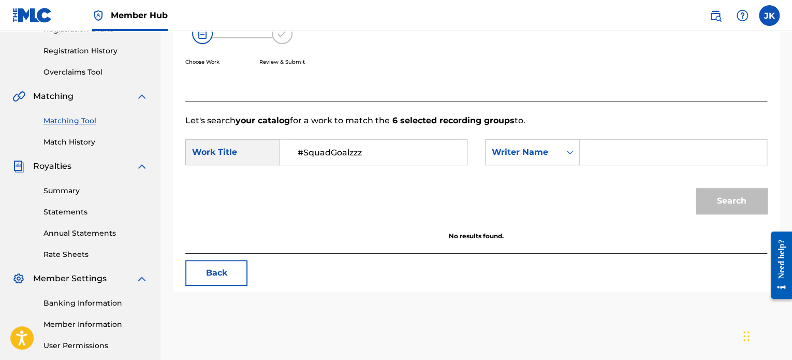
click at [594, 151] on input "Search Form" at bounding box center [673, 152] width 169 height 25
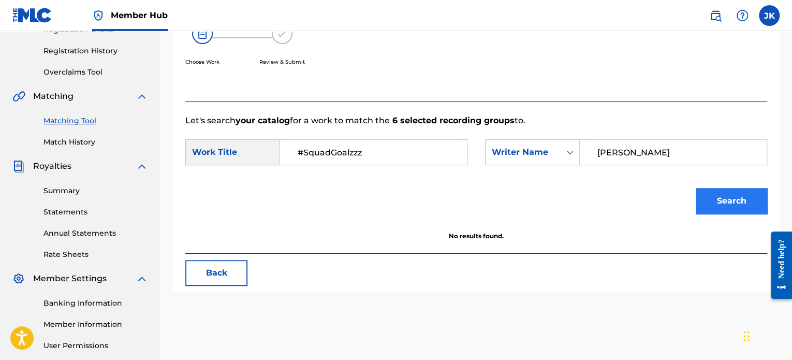
type input "[PERSON_NAME]"
click at [708, 193] on button "Search" at bounding box center [731, 201] width 71 height 26
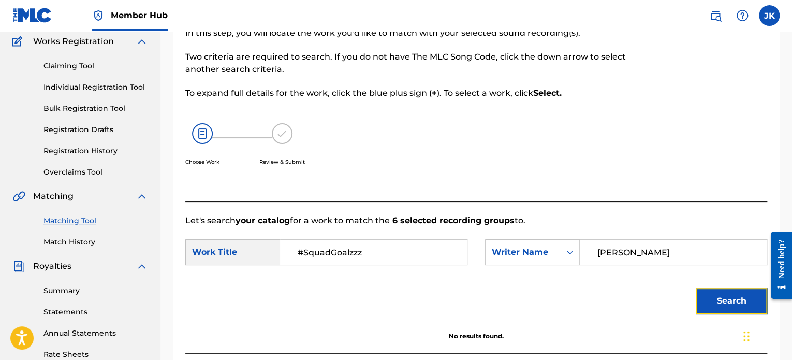
scroll to position [81, 0]
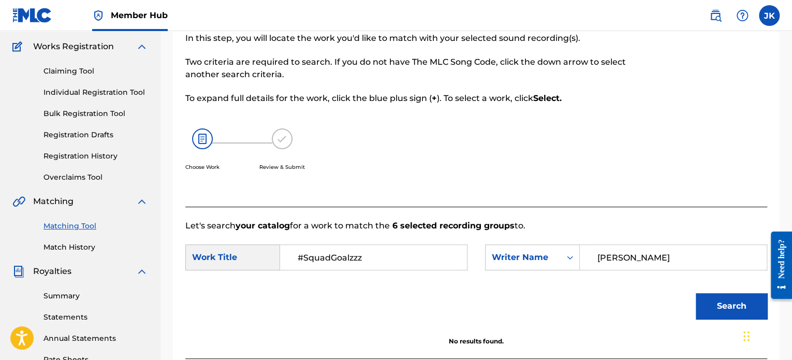
click at [323, 260] on input "#SquadGoalzzz" at bounding box center [373, 257] width 169 height 25
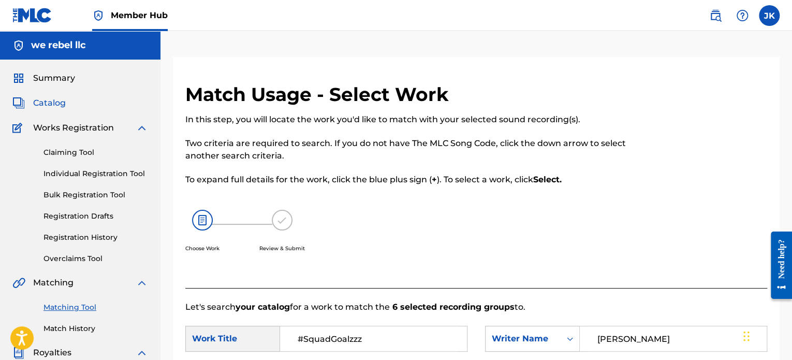
click at [56, 106] on span "Catalog" at bounding box center [49, 103] width 33 height 12
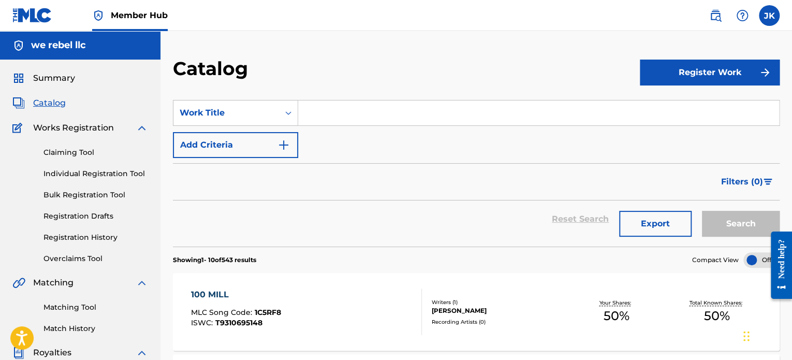
click at [327, 119] on input "Search Form" at bounding box center [538, 112] width 481 height 25
paste input "#SquadGoalzzz"
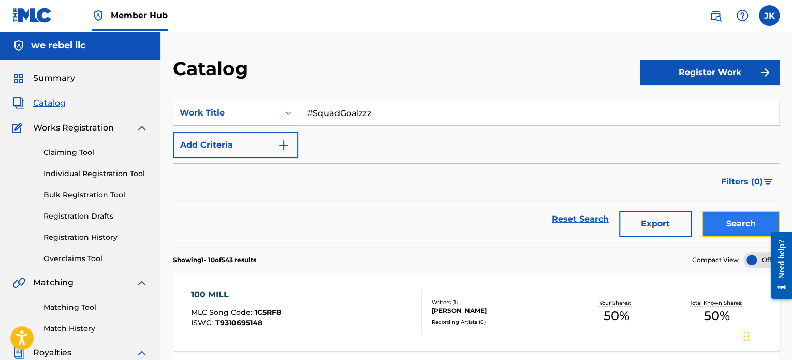
click at [727, 217] on button "Search" at bounding box center [741, 224] width 78 height 26
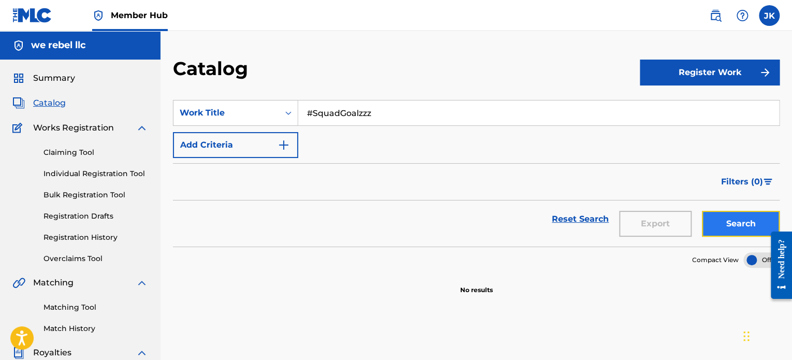
click at [727, 217] on button "Search" at bounding box center [741, 224] width 78 height 26
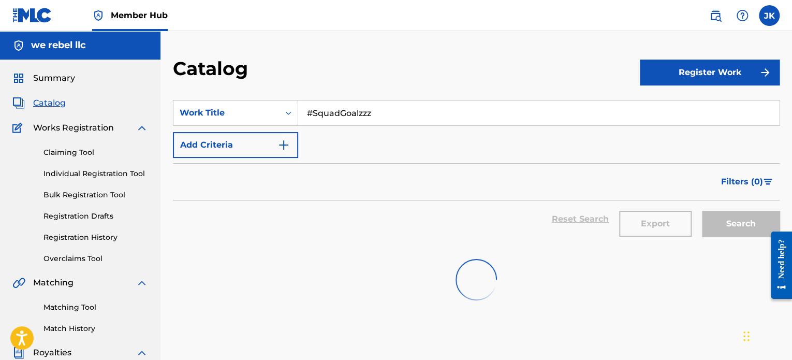
click at [727, 217] on div "Search" at bounding box center [738, 218] width 83 height 37
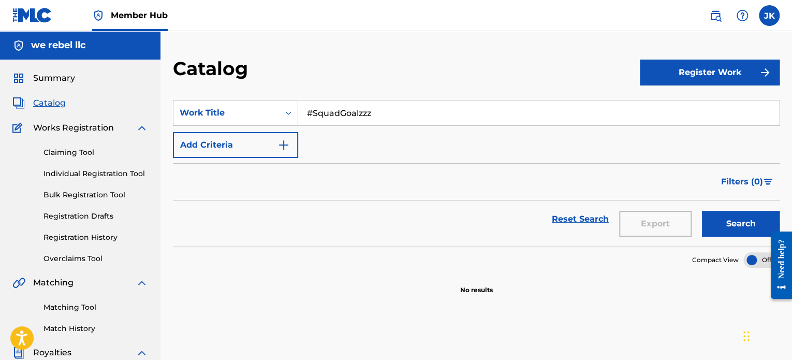
click at [391, 117] on input "#SquadGoalzzz" at bounding box center [538, 112] width 481 height 25
click at [702, 211] on button "Search" at bounding box center [741, 224] width 78 height 26
click at [315, 115] on input "#SquadGoal" at bounding box center [538, 112] width 481 height 25
click at [702, 211] on button "Search" at bounding box center [741, 224] width 78 height 26
click at [373, 113] on input "SquadGoal" at bounding box center [538, 112] width 481 height 25
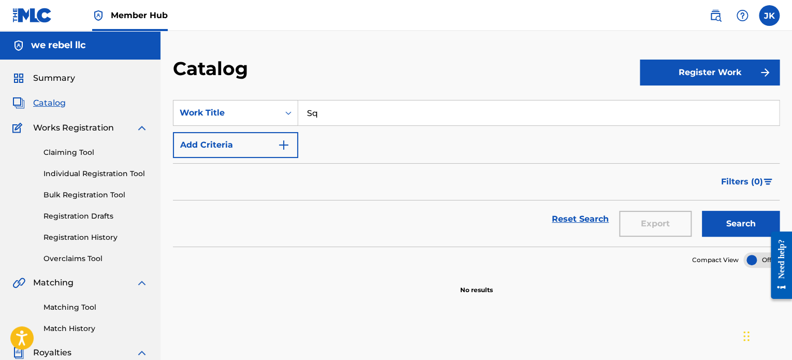
type input "S"
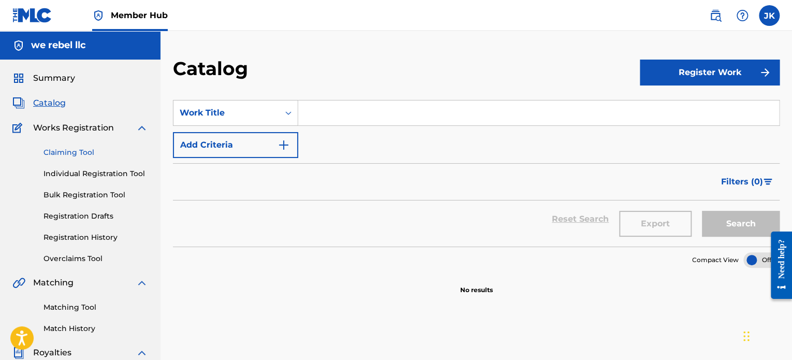
click at [76, 149] on link "Claiming Tool" at bounding box center [95, 152] width 105 height 11
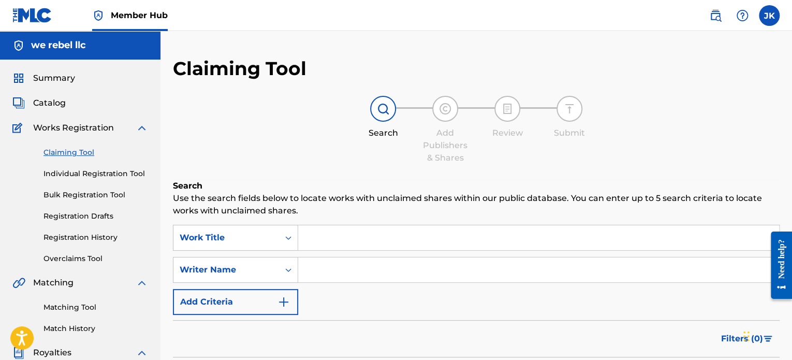
click at [350, 230] on input "Search Form" at bounding box center [538, 237] width 481 height 25
paste input "#SquadGoalzzz"
type input "#SquadGoalzzz"
click at [338, 270] on input "Search Form" at bounding box center [538, 269] width 481 height 25
type input "[PERSON_NAME]"
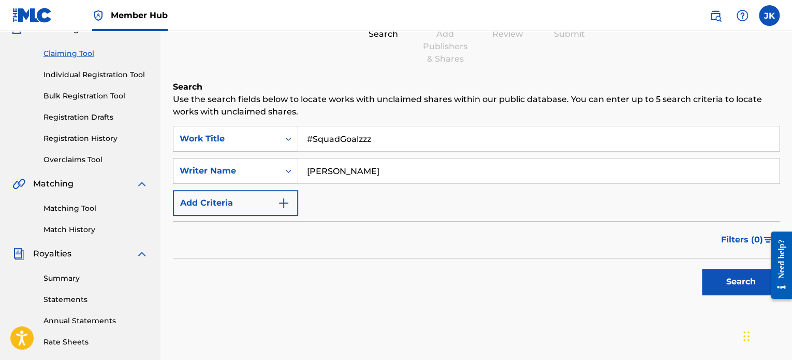
scroll to position [99, 0]
click at [707, 278] on button "Search" at bounding box center [741, 281] width 78 height 26
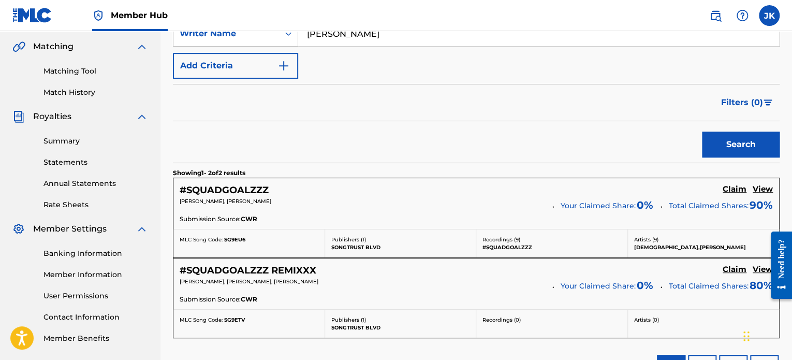
scroll to position [236, 0]
click at [760, 185] on h5 "View" at bounding box center [763, 189] width 20 height 10
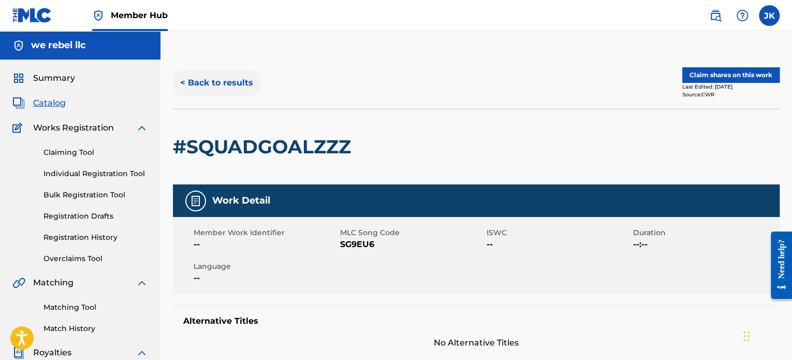
click at [226, 84] on button "< Back to results" at bounding box center [217, 83] width 88 height 26
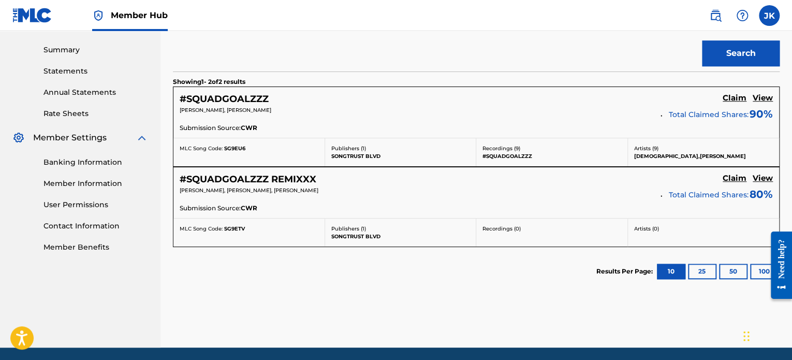
scroll to position [329, 0]
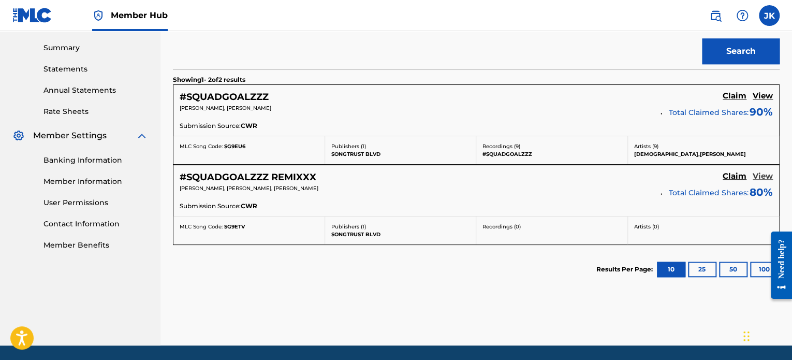
click at [759, 173] on h5 "View" at bounding box center [763, 176] width 20 height 10
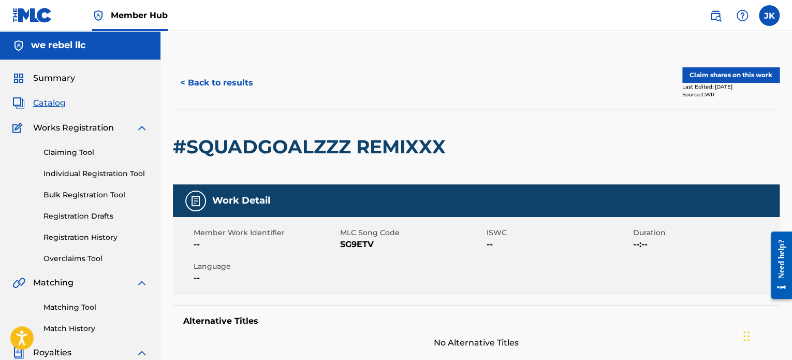
click at [56, 104] on span "Catalog" at bounding box center [49, 103] width 33 height 12
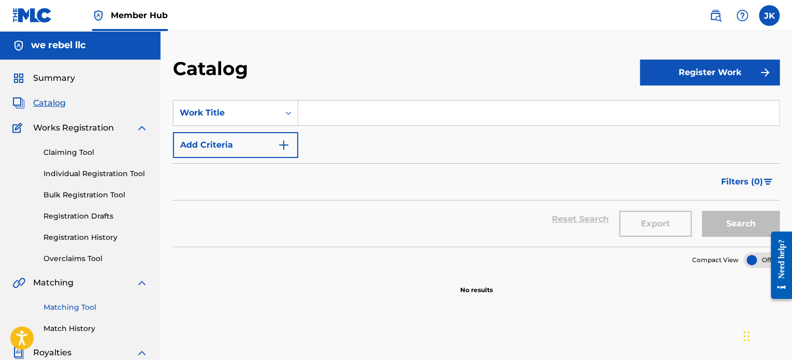
click at [74, 303] on link "Matching Tool" at bounding box center [95, 307] width 105 height 11
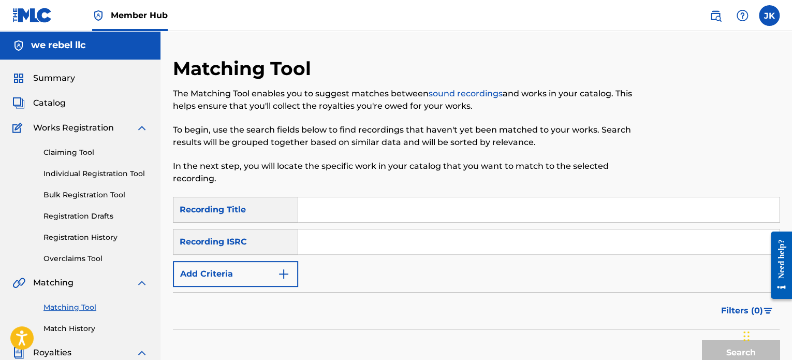
click at [317, 209] on input "Search Form" at bounding box center [538, 209] width 481 height 25
paste input "Hustlas Party"
type input "Hustlas Party"
click at [321, 244] on input "Search Form" at bounding box center [538, 241] width 481 height 25
paste input "QZKDK2046249"
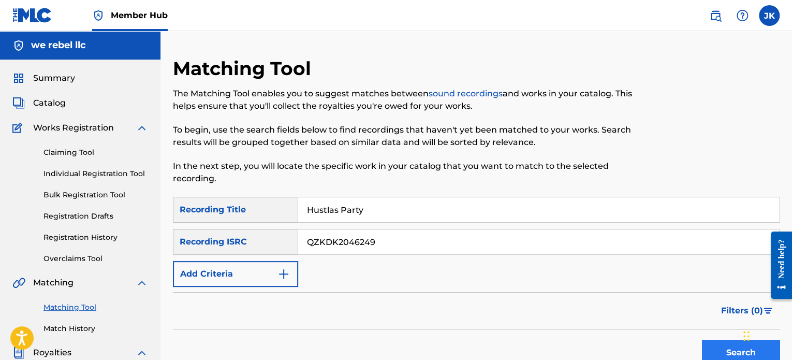
type input "QZKDK2046249"
click at [714, 347] on button "Search" at bounding box center [741, 353] width 78 height 26
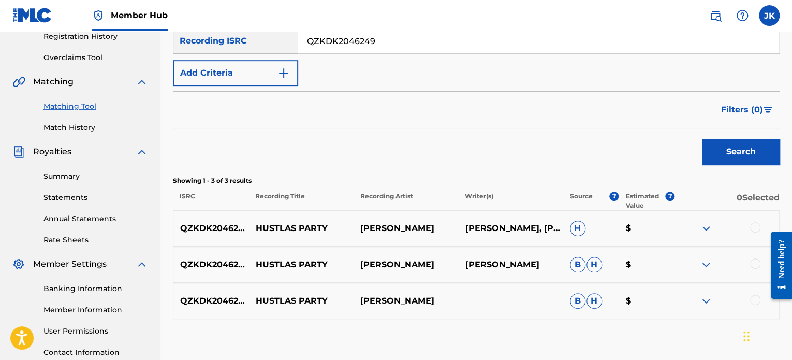
scroll to position [238, 0]
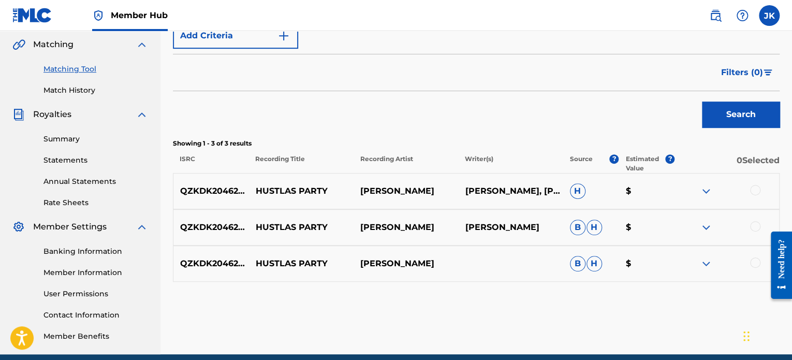
click at [760, 191] on div at bounding box center [755, 190] width 10 height 10
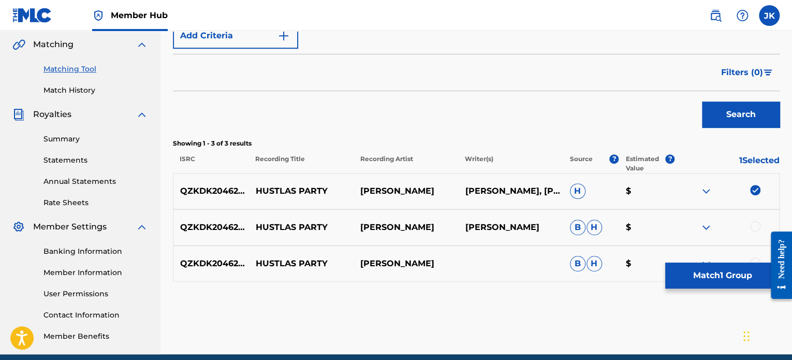
click at [757, 226] on div at bounding box center [755, 226] width 10 height 10
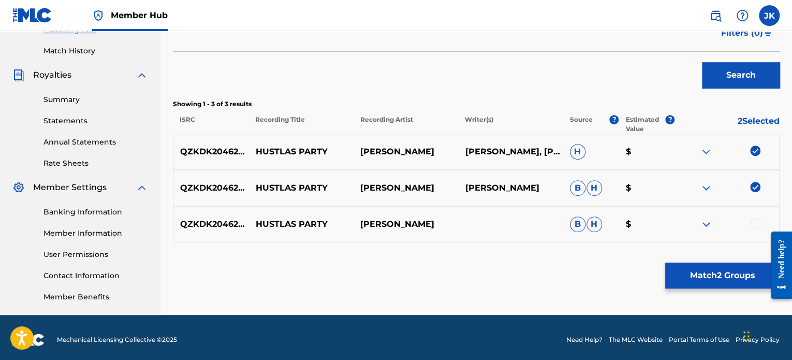
click at [753, 226] on div at bounding box center [755, 223] width 10 height 10
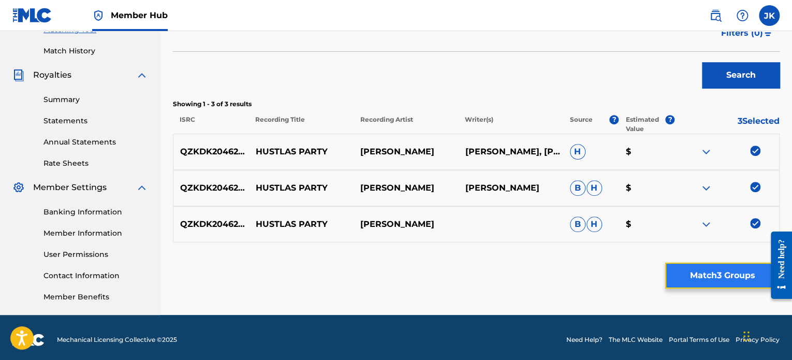
click at [707, 278] on button "Match 3 Groups" at bounding box center [722, 276] width 114 height 26
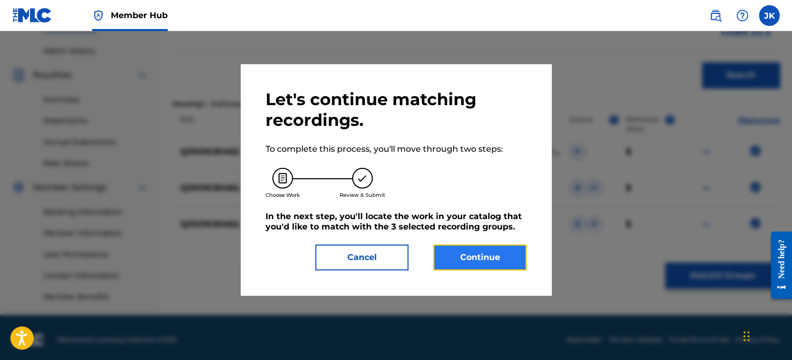
click at [496, 257] on button "Continue" at bounding box center [479, 257] width 93 height 26
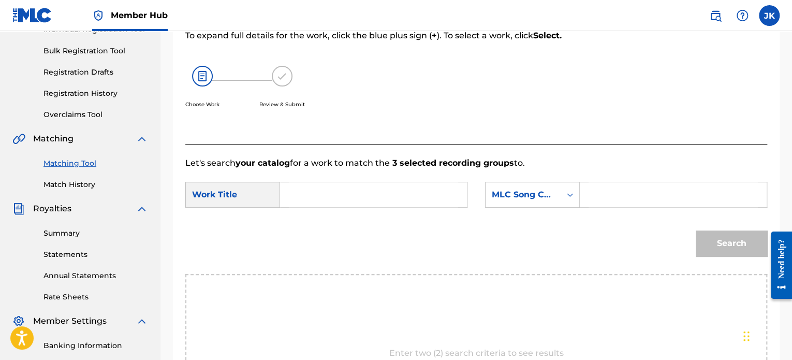
scroll to position [140, 0]
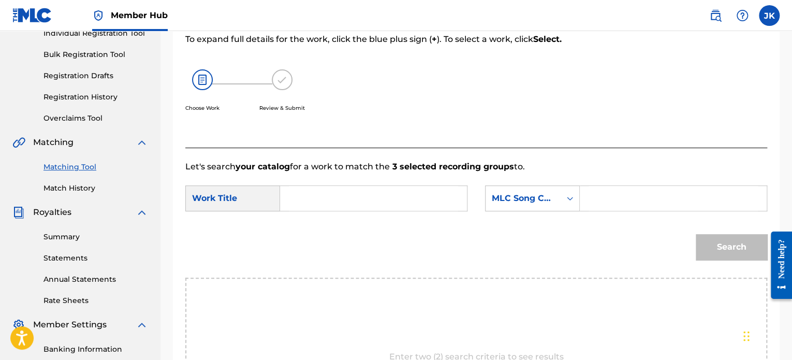
click at [350, 188] on input "Search Form" at bounding box center [373, 198] width 169 height 25
paste input "Hustlas Party"
type input "Hustlas Party"
click at [564, 203] on div "Search Form" at bounding box center [570, 198] width 19 height 19
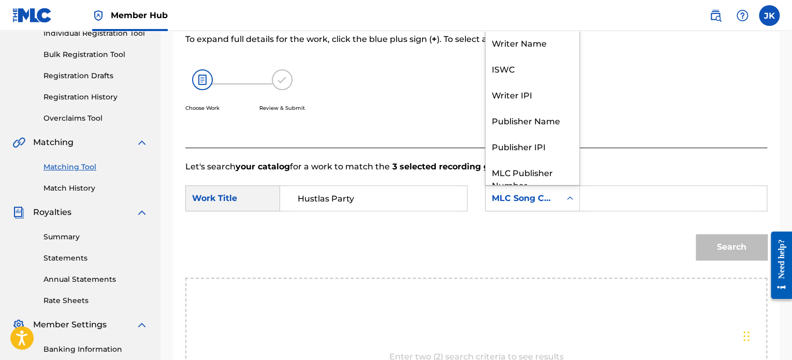
scroll to position [38, 0]
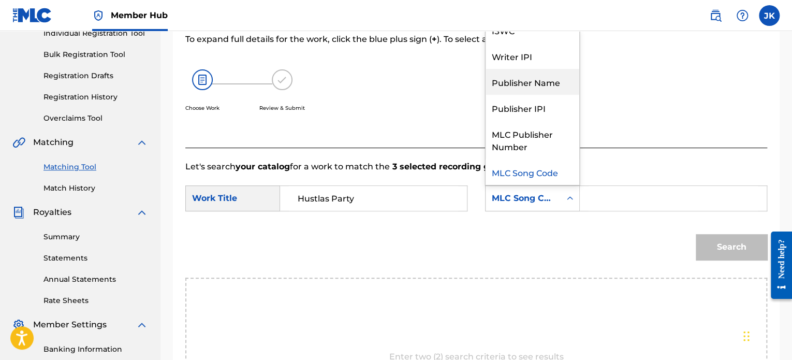
click at [538, 86] on div "Publisher Name" at bounding box center [533, 82] width 94 height 26
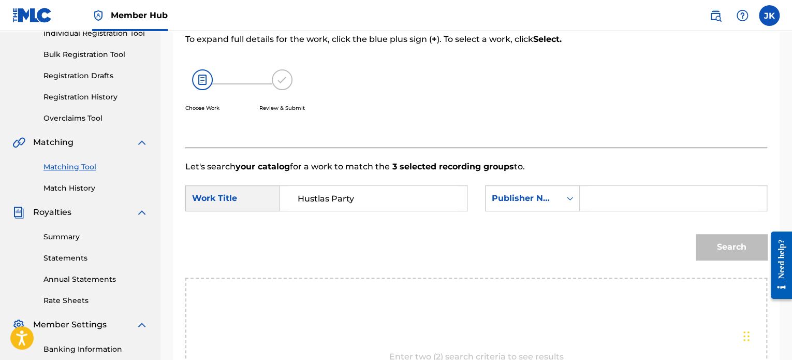
click at [606, 197] on input "Search Form" at bounding box center [673, 198] width 169 height 25
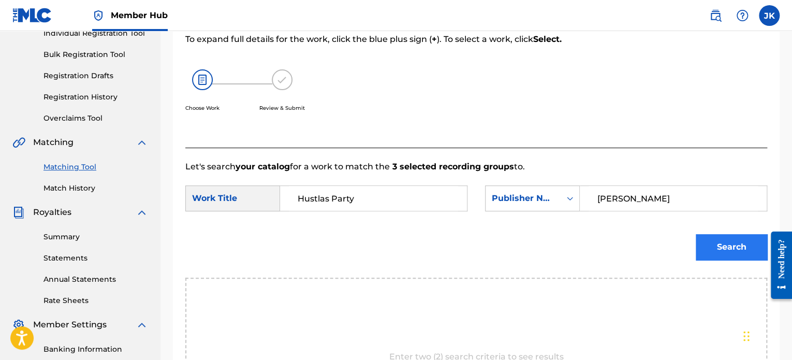
type input "[PERSON_NAME]"
click at [727, 249] on button "Search" at bounding box center [731, 247] width 71 height 26
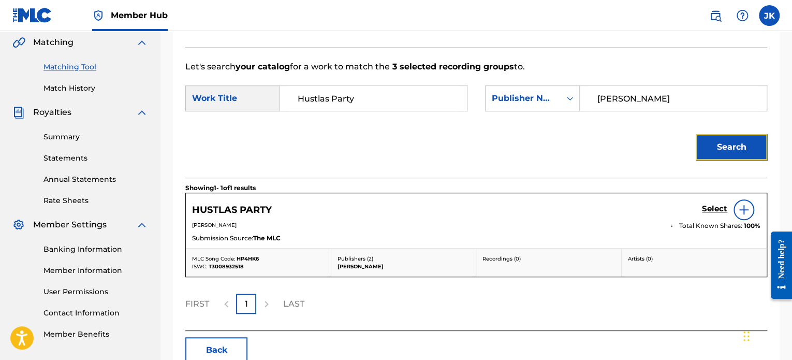
scroll to position [248, 0]
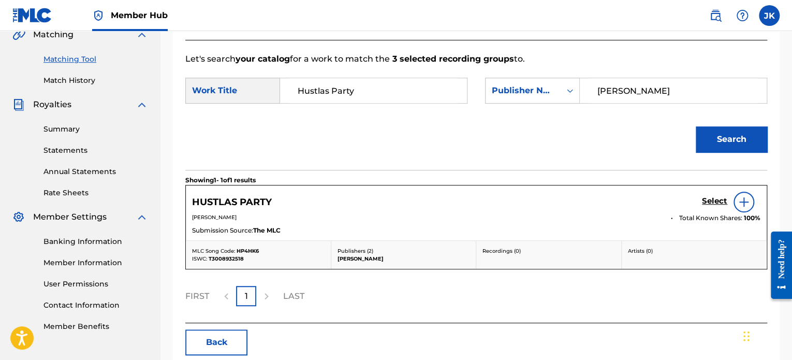
click at [744, 207] on img at bounding box center [744, 202] width 12 height 12
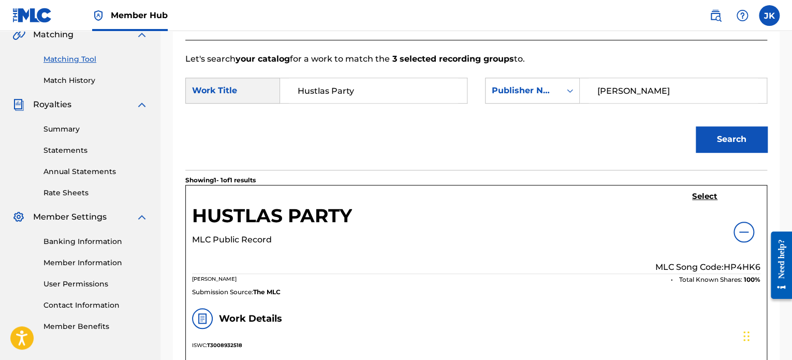
click at [734, 264] on p "MLC Song Code: HP4HK6" at bounding box center [708, 267] width 105 height 12
copy p "HP4HK6"
click at [705, 195] on h5 "Select" at bounding box center [704, 197] width 25 height 10
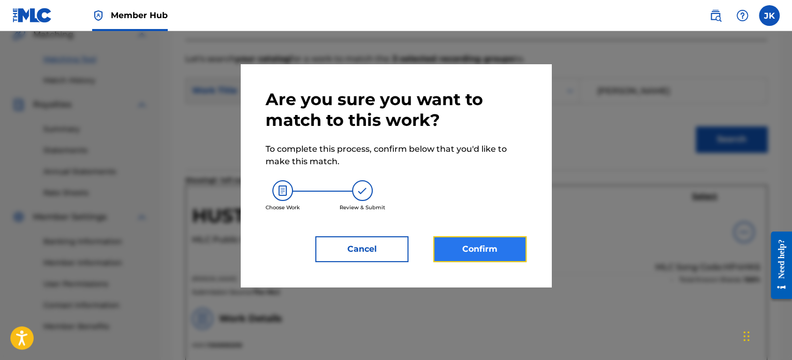
click at [490, 242] on button "Confirm" at bounding box center [479, 249] width 93 height 26
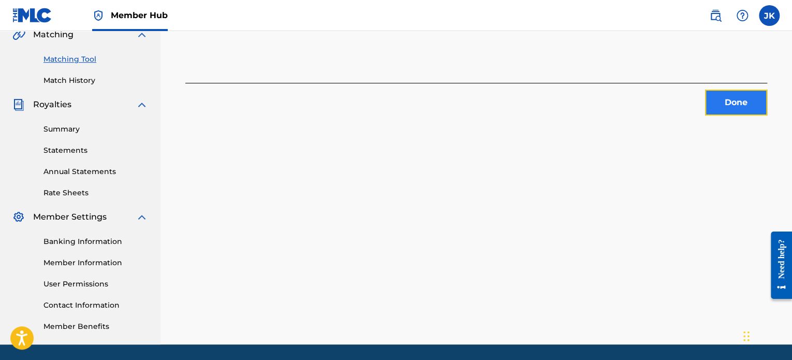
click at [719, 108] on button "Done" at bounding box center [736, 103] width 62 height 26
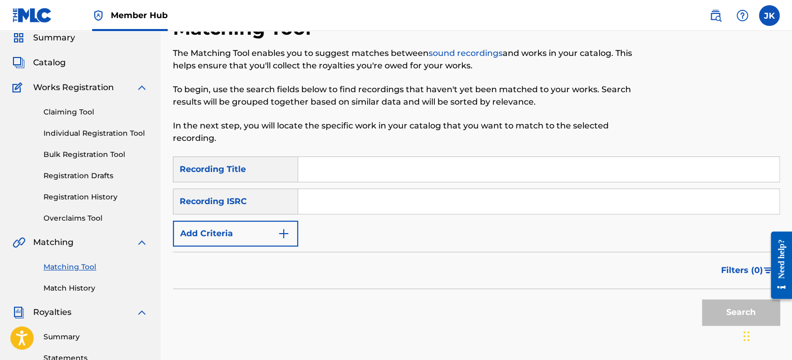
scroll to position [27, 0]
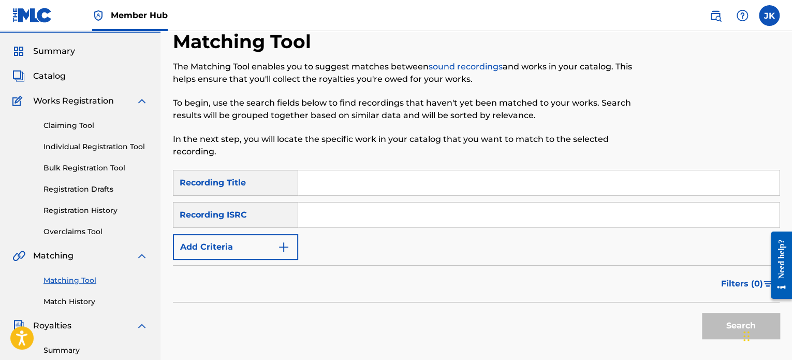
click at [334, 176] on input "Search Form" at bounding box center [538, 182] width 481 height 25
paste input "I Told Ya"
type input "I Told Ya"
click at [363, 214] on input "Search Form" at bounding box center [538, 214] width 481 height 25
paste input "QZDA52073658"
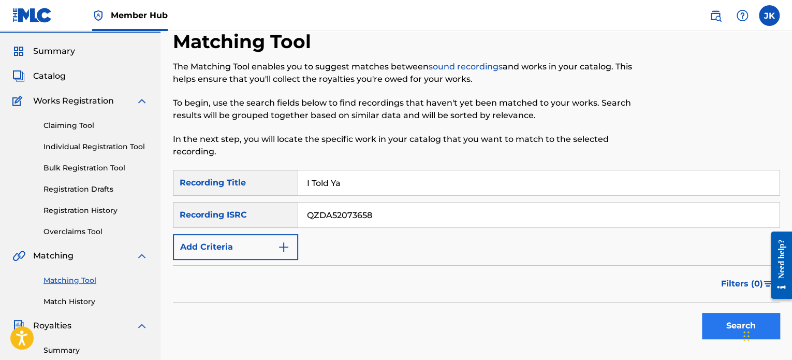
type input "QZDA52073658"
click at [712, 322] on button "Search" at bounding box center [741, 326] width 78 height 26
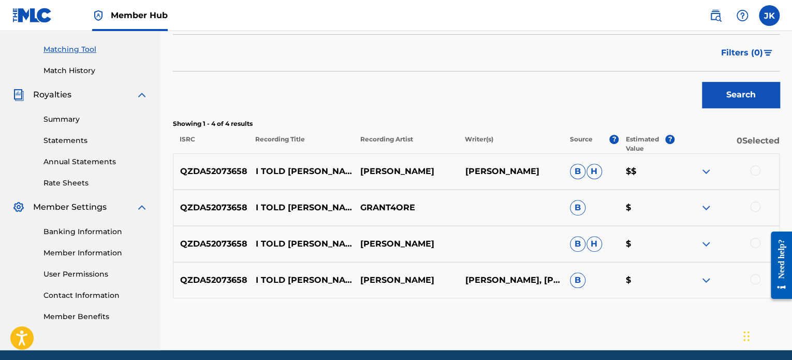
scroll to position [258, 0]
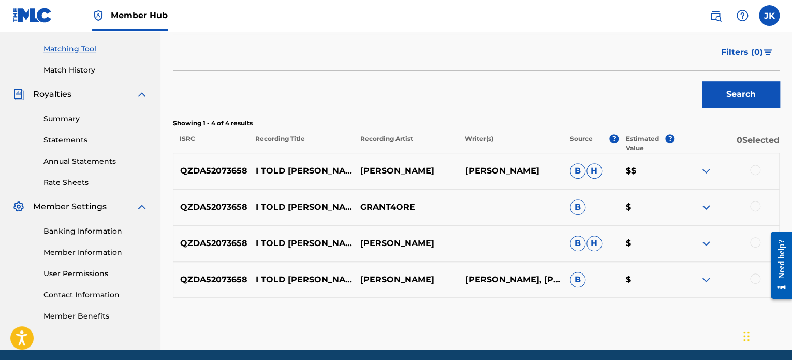
click at [755, 171] on div at bounding box center [755, 170] width 10 height 10
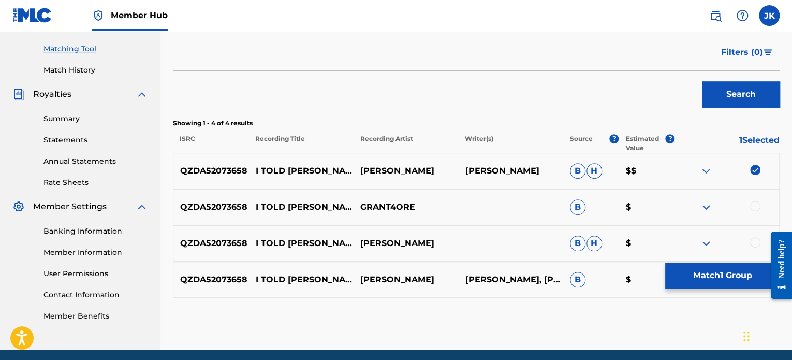
click at [754, 206] on div at bounding box center [755, 206] width 10 height 10
click at [758, 243] on div at bounding box center [755, 242] width 10 height 10
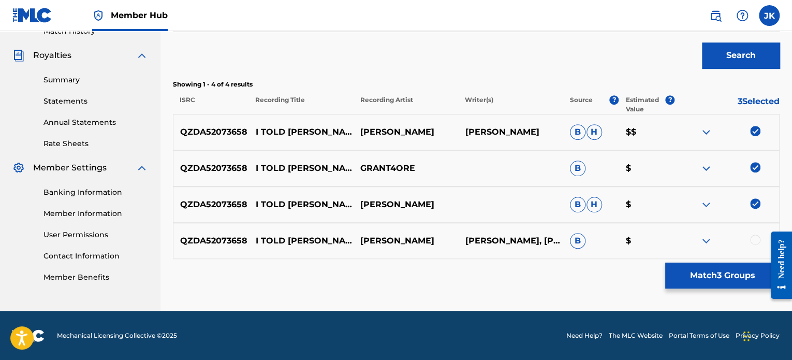
click at [754, 239] on div at bounding box center [755, 240] width 10 height 10
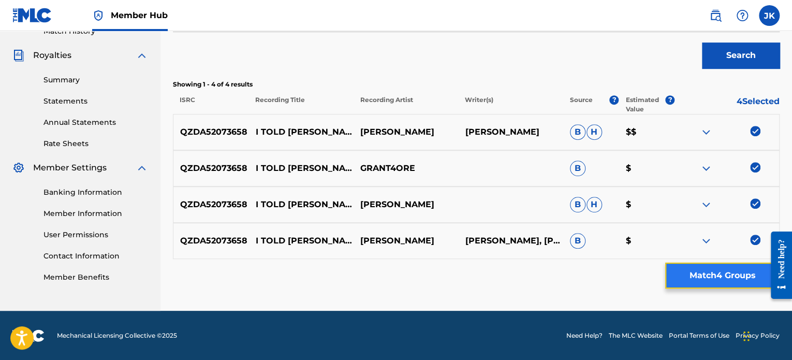
click at [716, 274] on button "Match 4 Groups" at bounding box center [722, 276] width 114 height 26
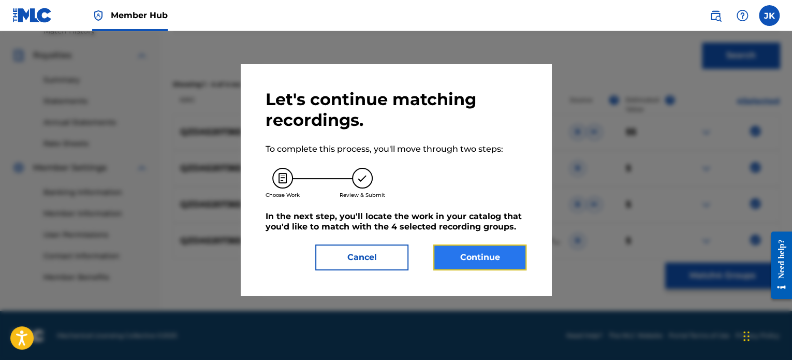
click at [526, 261] on button "Continue" at bounding box center [479, 257] width 93 height 26
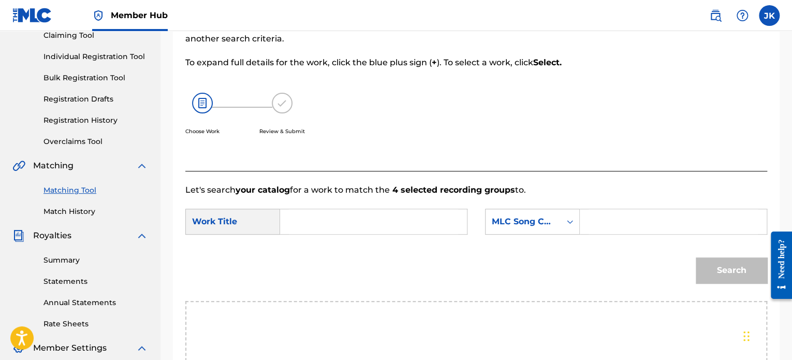
scroll to position [111, 0]
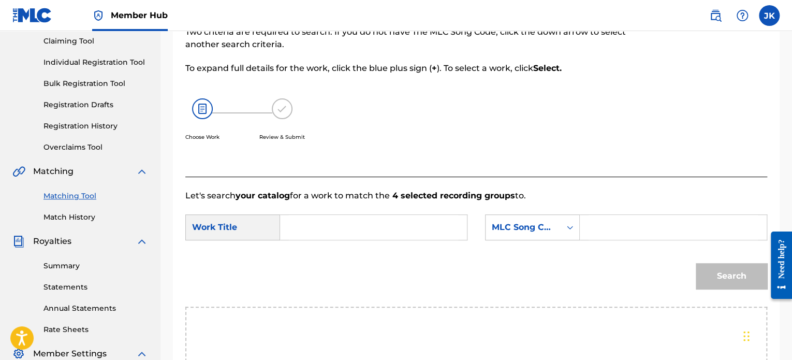
click at [310, 228] on input "Search Form" at bounding box center [373, 227] width 169 height 25
paste input "I Told Ya"
type input "I Told Ya"
click at [565, 224] on icon "Search Form" at bounding box center [570, 227] width 10 height 10
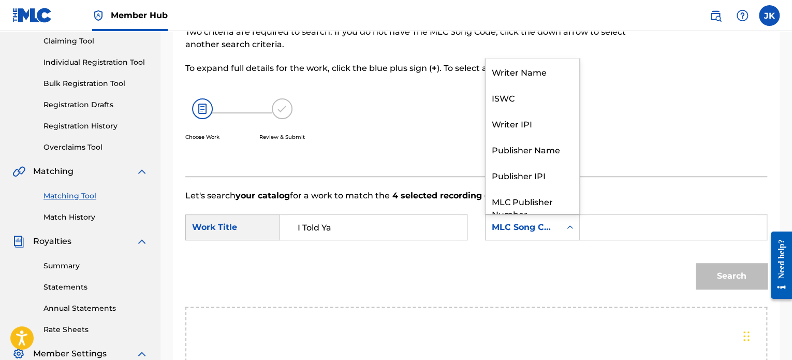
scroll to position [38, 0]
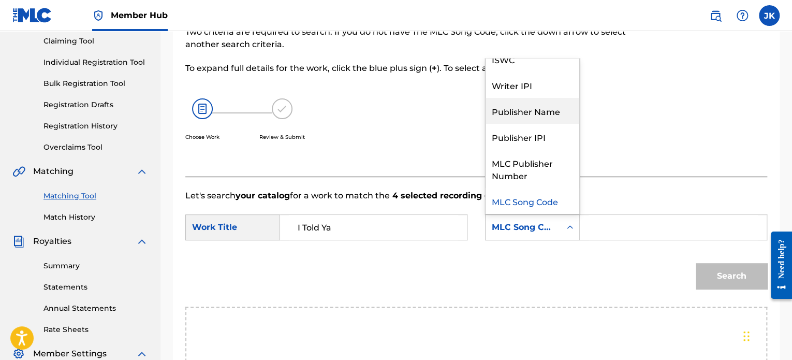
click at [536, 117] on div "Publisher Name" at bounding box center [533, 111] width 94 height 26
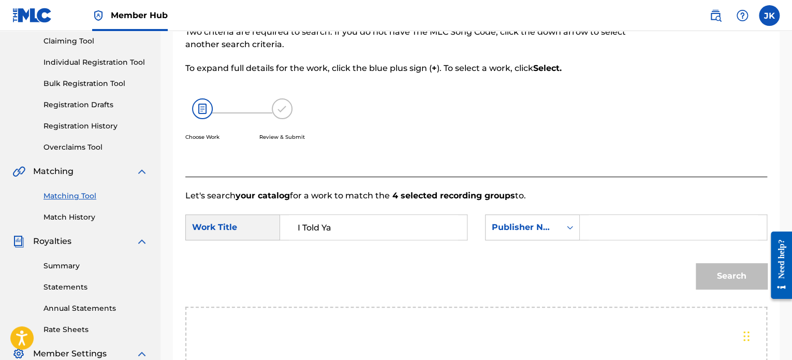
click at [615, 226] on input "Search Form" at bounding box center [673, 227] width 169 height 25
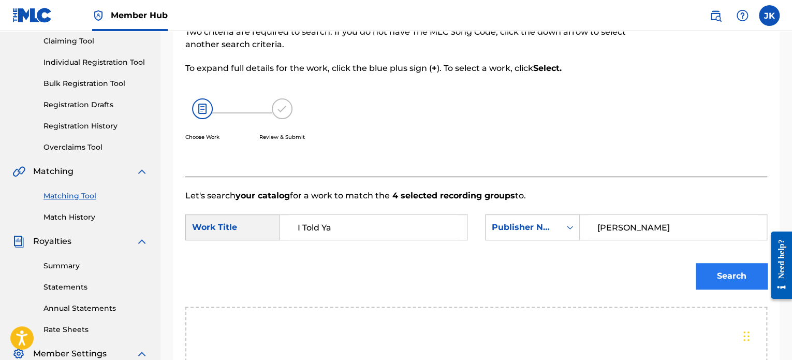
type input "[PERSON_NAME]"
click at [710, 275] on button "Search" at bounding box center [731, 276] width 71 height 26
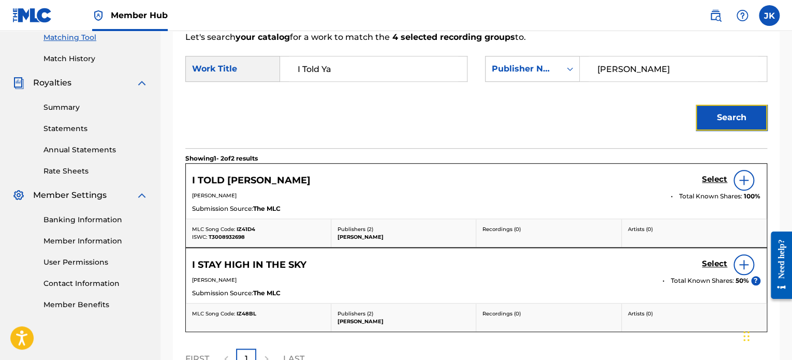
scroll to position [271, 0]
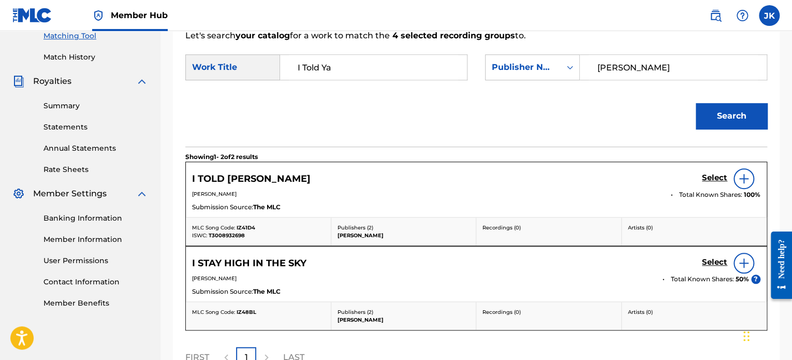
click at [745, 184] on img at bounding box center [744, 178] width 12 height 12
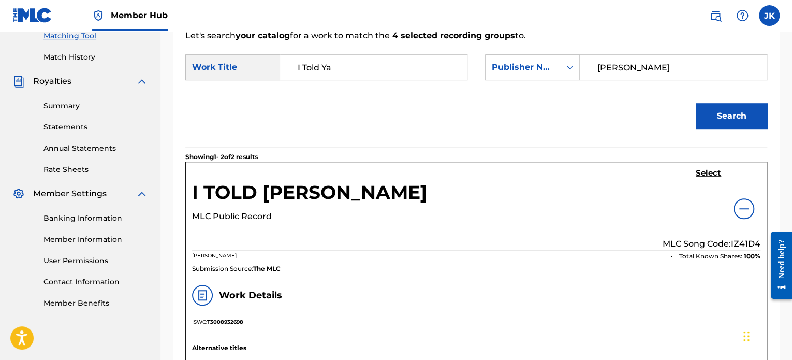
click at [738, 242] on p "MLC Song Code: IZ41D4" at bounding box center [712, 244] width 98 height 12
copy p "IZ41D4"
click at [711, 174] on h5 "Select" at bounding box center [708, 173] width 25 height 10
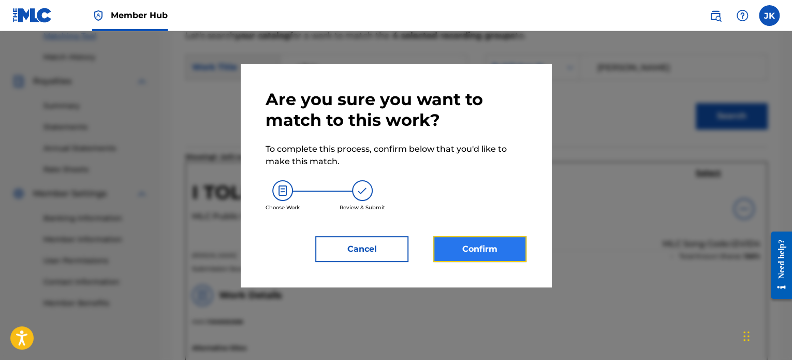
click at [491, 248] on button "Confirm" at bounding box center [479, 249] width 93 height 26
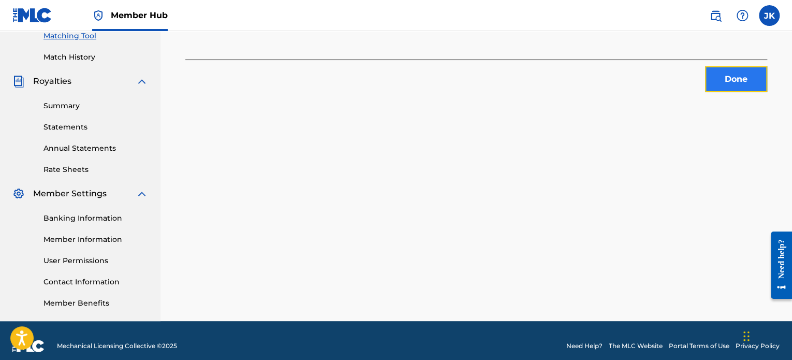
click at [736, 85] on button "Done" at bounding box center [736, 79] width 62 height 26
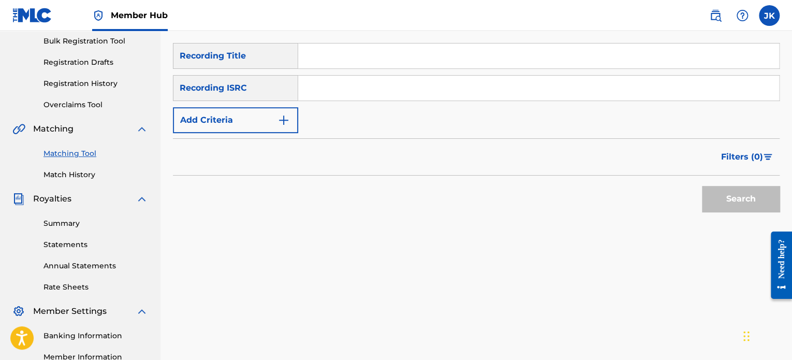
scroll to position [153, 0]
click at [324, 53] on input "Search Form" at bounding box center [538, 56] width 481 height 25
paste input "Its A Marathon"
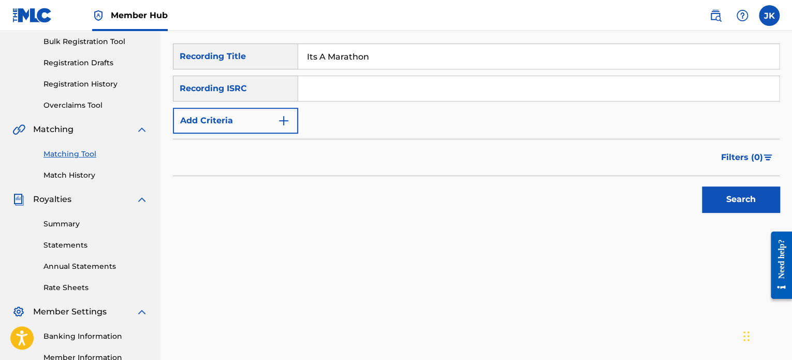
type input "Its A Marathon"
click at [323, 90] on input "Search Form" at bounding box center [538, 88] width 481 height 25
paste input "QZKDK2094119"
type input "QZKDK2094119"
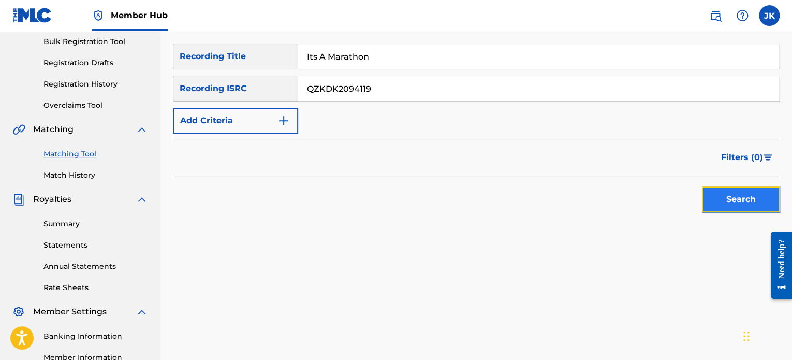
click at [718, 206] on button "Search" at bounding box center [741, 199] width 78 height 26
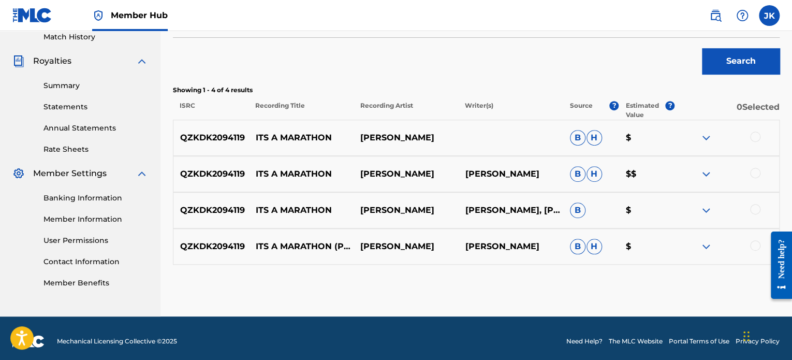
scroll to position [292, 0]
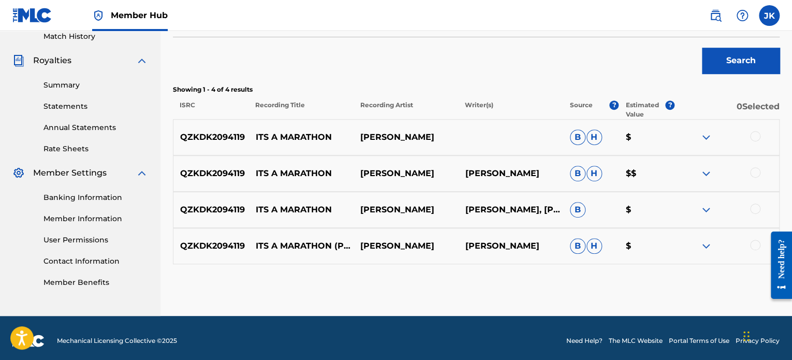
click at [756, 137] on div at bounding box center [755, 136] width 10 height 10
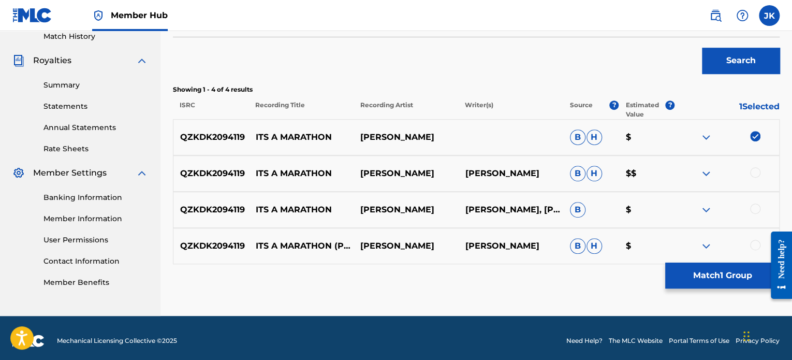
click at [756, 171] on div at bounding box center [755, 172] width 10 height 10
click at [753, 209] on div at bounding box center [755, 208] width 10 height 10
click at [754, 244] on div at bounding box center [755, 245] width 10 height 10
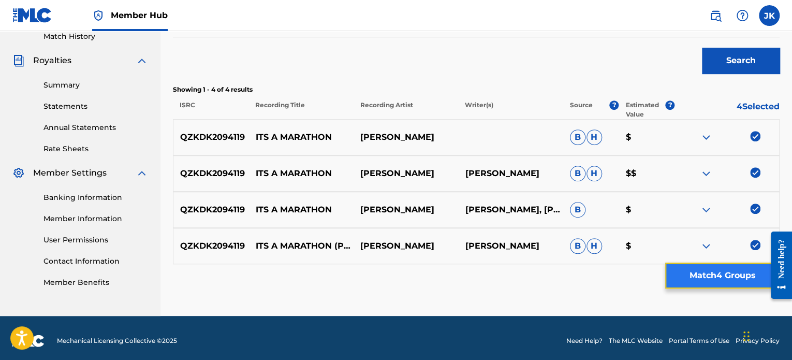
click at [727, 270] on button "Match 4 Groups" at bounding box center [722, 276] width 114 height 26
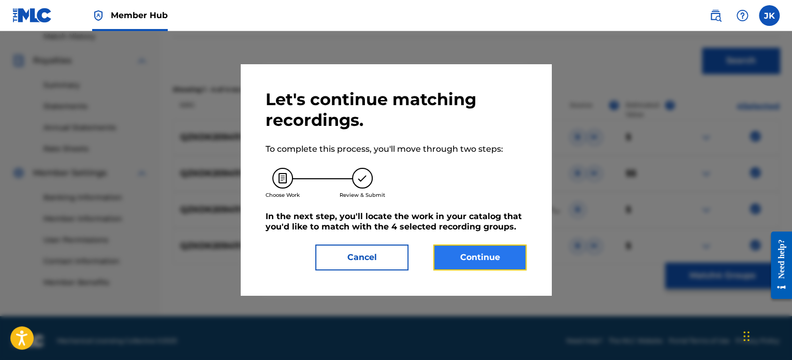
click at [497, 256] on button "Continue" at bounding box center [479, 257] width 93 height 26
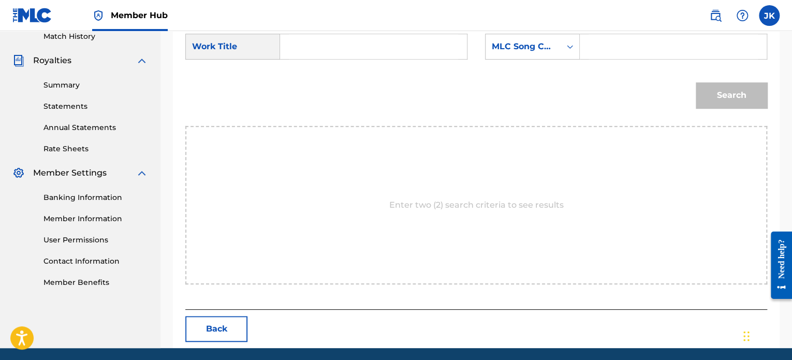
click at [331, 51] on input "Search Form" at bounding box center [373, 46] width 169 height 25
paste input "Its A Marathon"
type input "Its A Marathon"
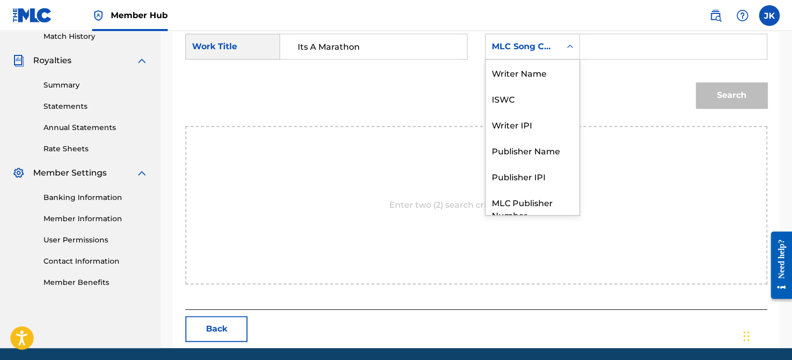
click at [568, 56] on div "Search Form" at bounding box center [570, 46] width 19 height 25
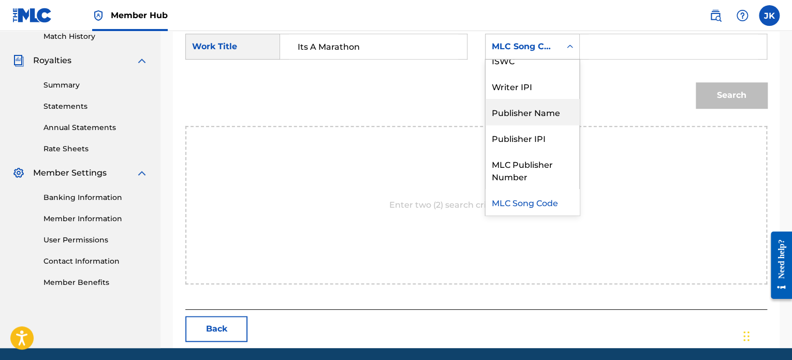
click at [545, 113] on div "Publisher Name" at bounding box center [533, 112] width 94 height 26
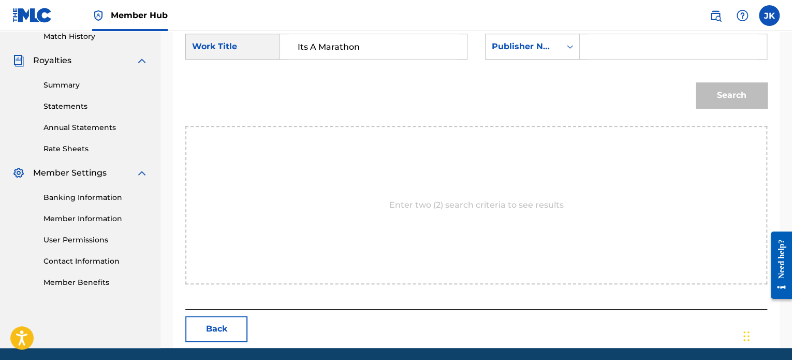
click at [612, 51] on input "Search Form" at bounding box center [673, 46] width 169 height 25
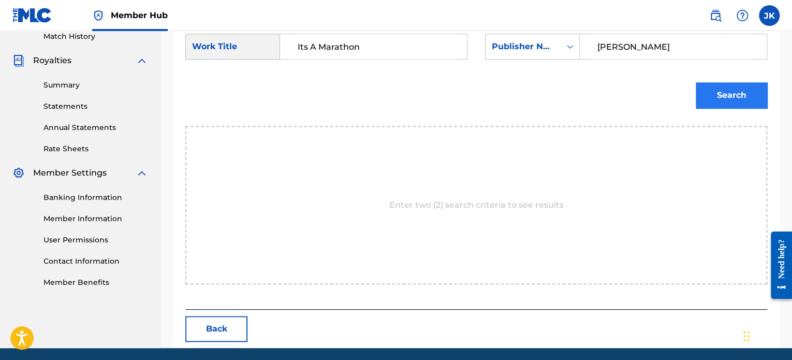
type input "[PERSON_NAME]"
click at [697, 89] on button "Search" at bounding box center [731, 95] width 71 height 26
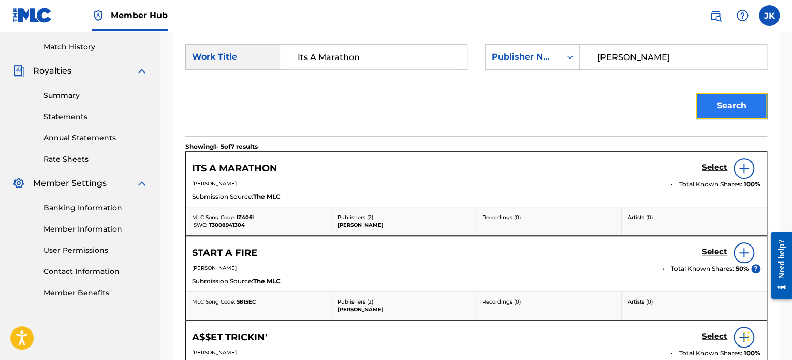
scroll to position [292, 0]
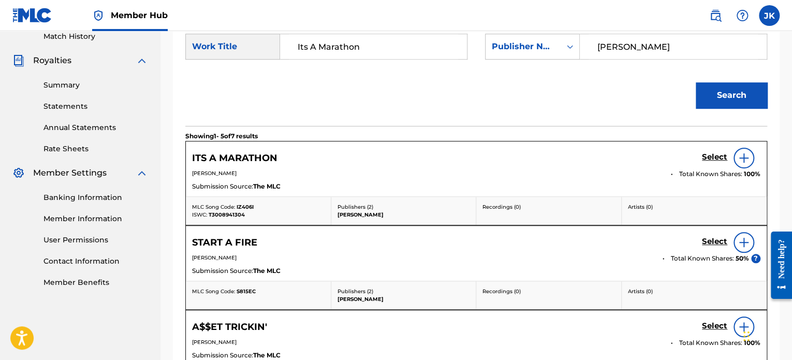
click at [750, 162] on div at bounding box center [744, 158] width 21 height 21
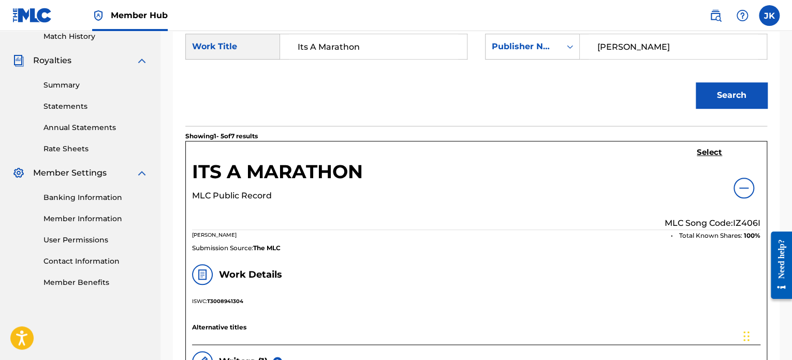
click at [745, 221] on p "MLC Song Code: IZ406I" at bounding box center [713, 223] width 96 height 12
copy p "IZ406I"
click at [704, 152] on h5 "Select" at bounding box center [709, 153] width 25 height 10
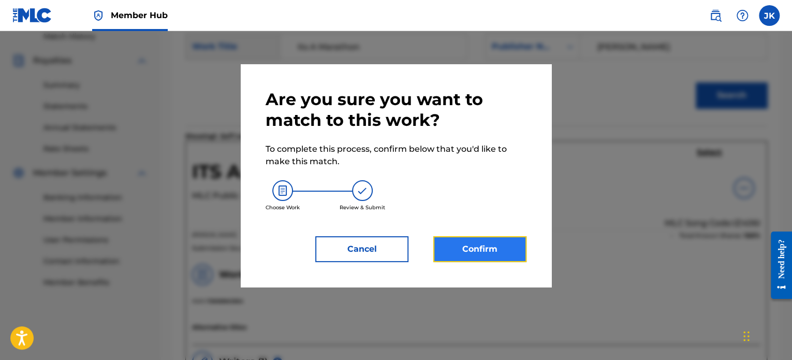
click at [476, 237] on button "Confirm" at bounding box center [479, 249] width 93 height 26
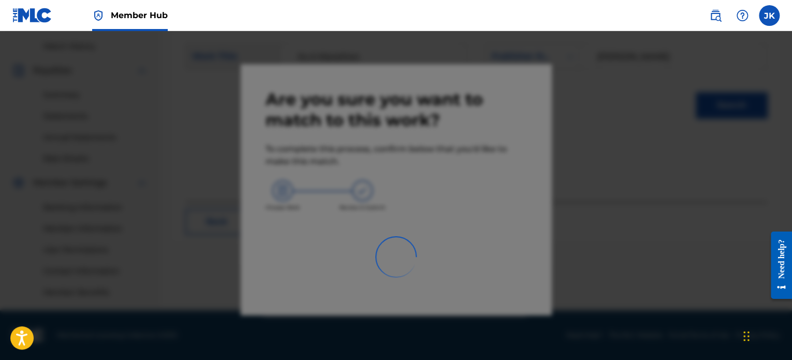
scroll to position [282, 0]
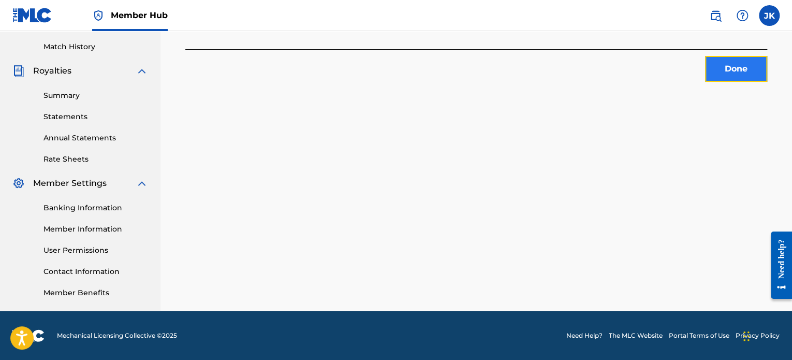
click at [719, 73] on button "Done" at bounding box center [736, 69] width 62 height 26
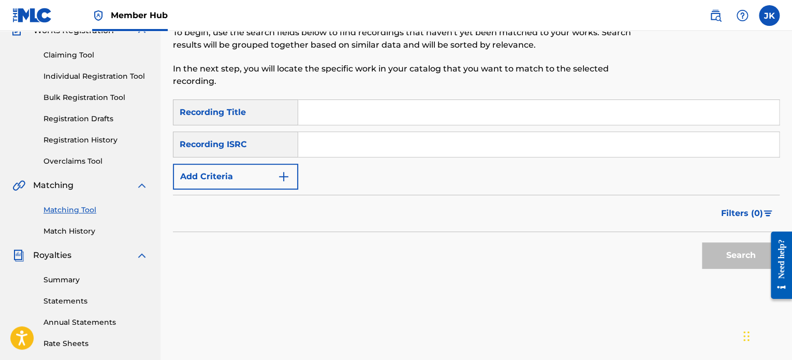
scroll to position [79, 0]
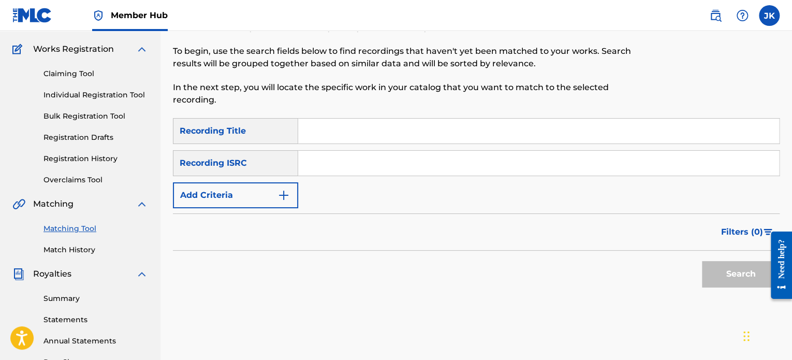
click at [337, 125] on input "Search Form" at bounding box center [538, 131] width 481 height 25
paste input "NBC Grant4ore Intro - They Didnt Know"
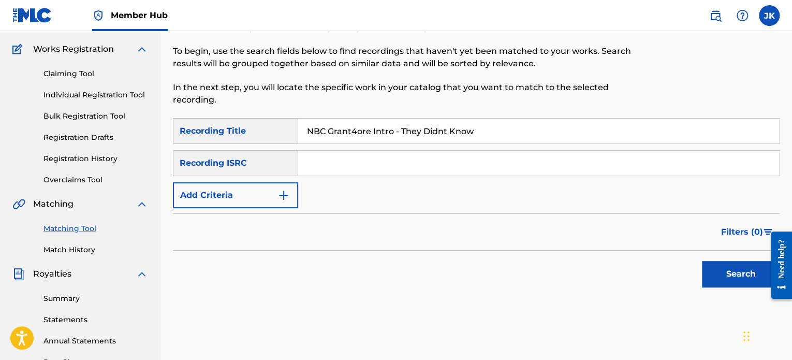
type input "NBC Grant4ore Intro - They Didnt Know"
click at [321, 165] on input "Search Form" at bounding box center [538, 163] width 481 height 25
paste input "QZDA52073653"
type input "QZDA52073653"
click at [708, 274] on button "Search" at bounding box center [741, 274] width 78 height 26
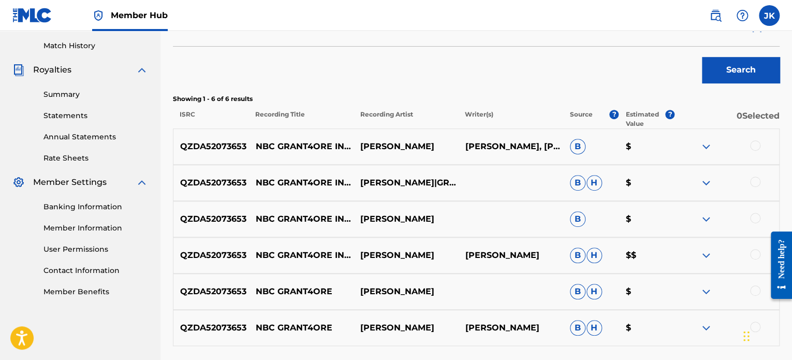
scroll to position [286, 0]
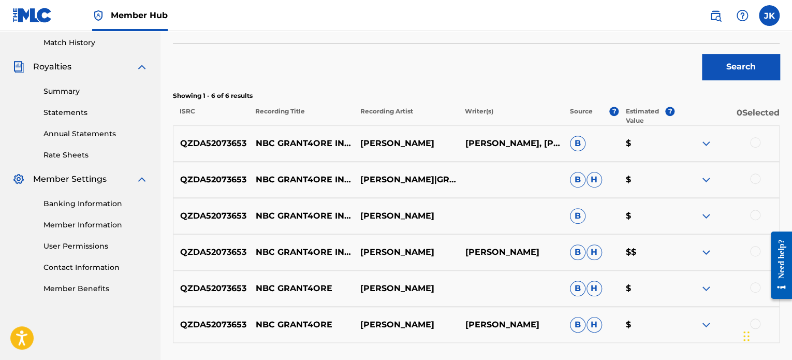
click at [758, 139] on div at bounding box center [755, 142] width 10 height 10
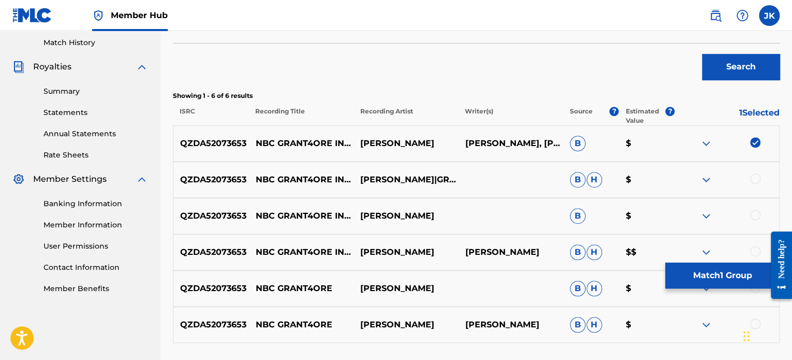
click at [756, 181] on div at bounding box center [755, 178] width 10 height 10
click at [752, 210] on div at bounding box center [755, 215] width 10 height 10
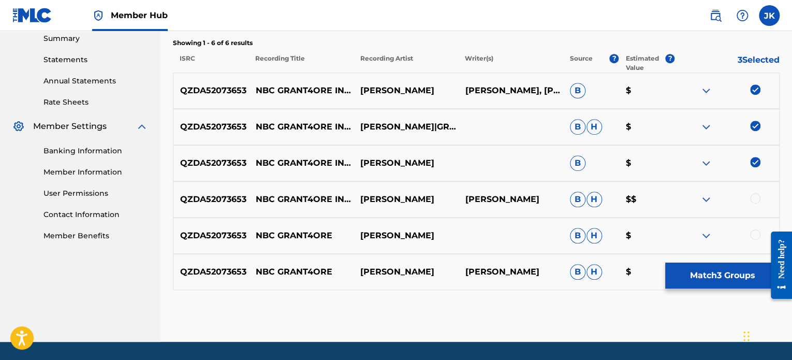
scroll to position [342, 0]
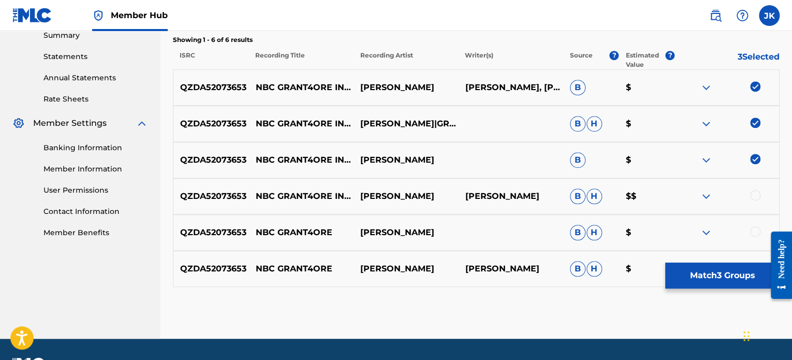
click at [756, 194] on div at bounding box center [755, 195] width 10 height 10
click at [753, 234] on div at bounding box center [755, 231] width 10 height 10
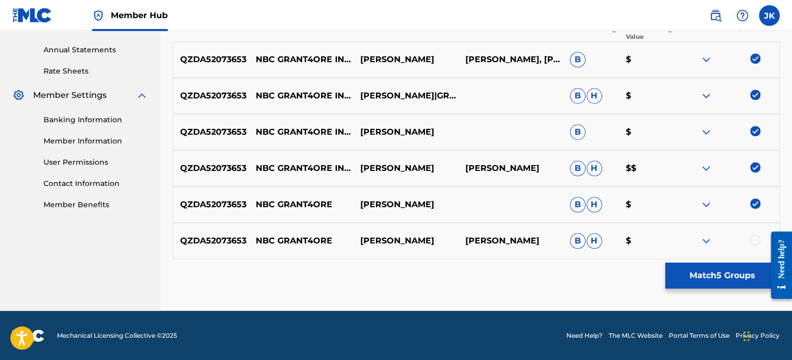
click at [752, 242] on div at bounding box center [755, 240] width 10 height 10
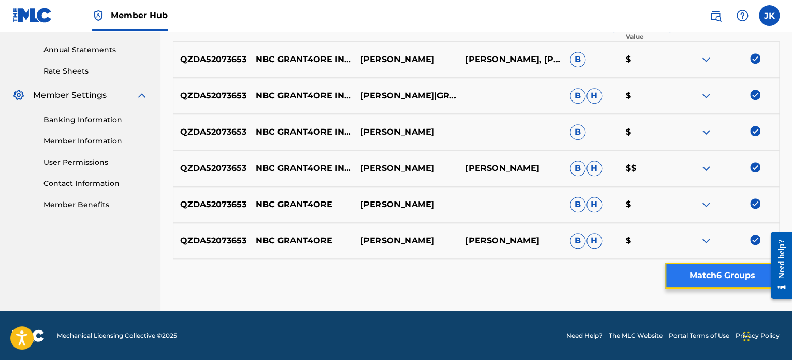
click at [722, 277] on button "Match 6 Groups" at bounding box center [722, 276] width 114 height 26
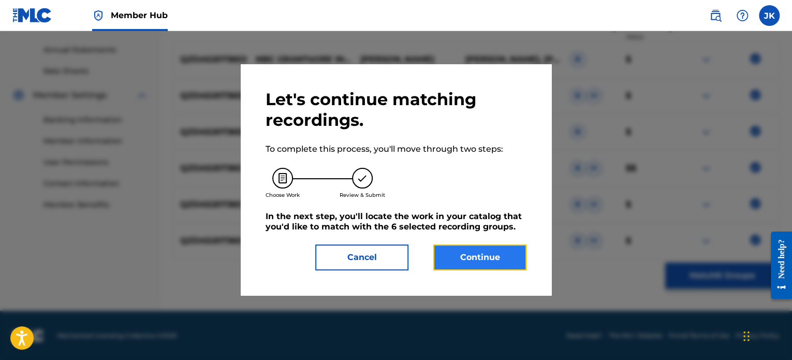
click at [483, 247] on button "Continue" at bounding box center [479, 257] width 93 height 26
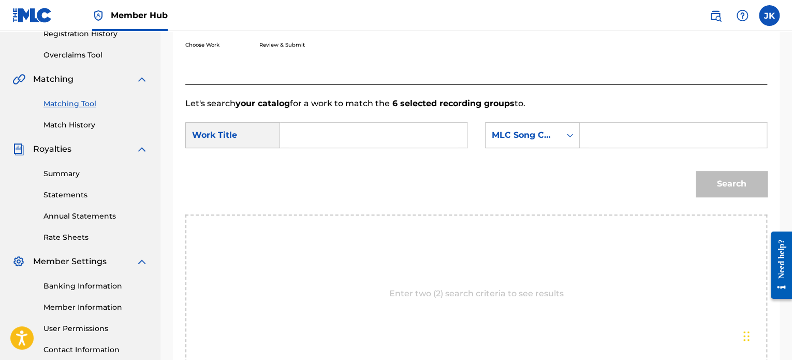
scroll to position [199, 0]
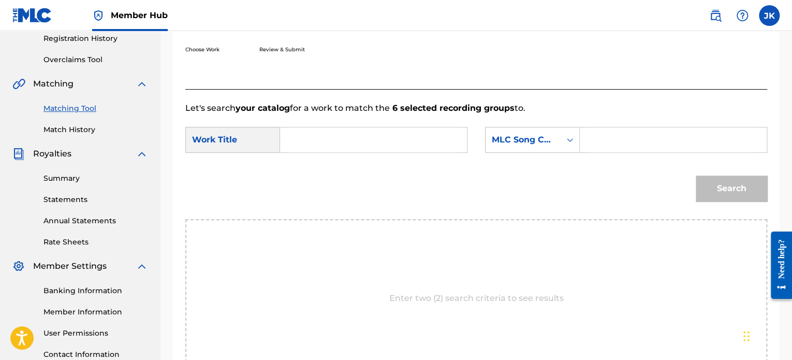
click at [383, 141] on input "Search Form" at bounding box center [373, 139] width 169 height 25
paste input "NBC Grant4ore Intro - They Didnt Know"
type input "NBC Grant4ore Intro - They Didnt Know"
click at [561, 140] on div "Search Form" at bounding box center [570, 139] width 19 height 19
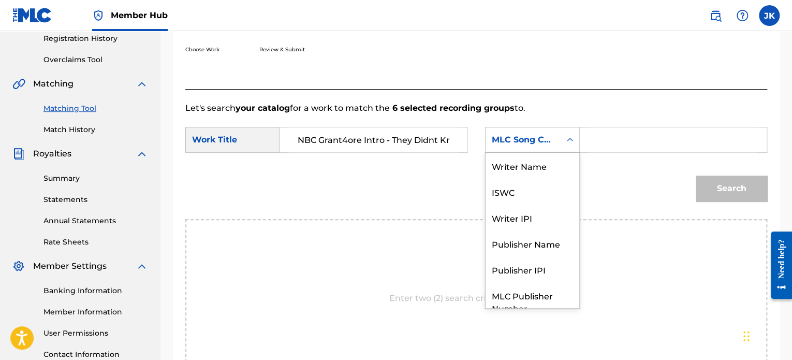
scroll to position [38, 0]
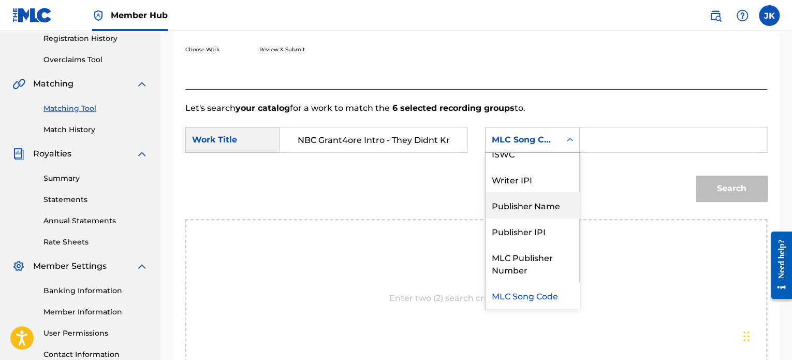
click at [538, 206] on div "Publisher Name" at bounding box center [533, 205] width 94 height 26
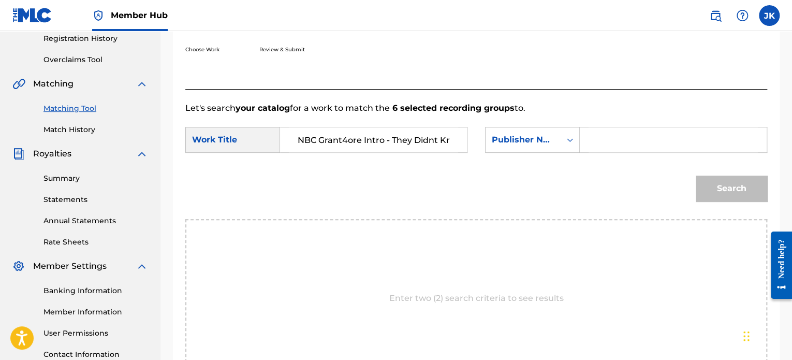
click at [600, 130] on input "Search Form" at bounding box center [673, 139] width 169 height 25
type input "[PERSON_NAME]"
click at [715, 182] on button "Search" at bounding box center [731, 189] width 71 height 26
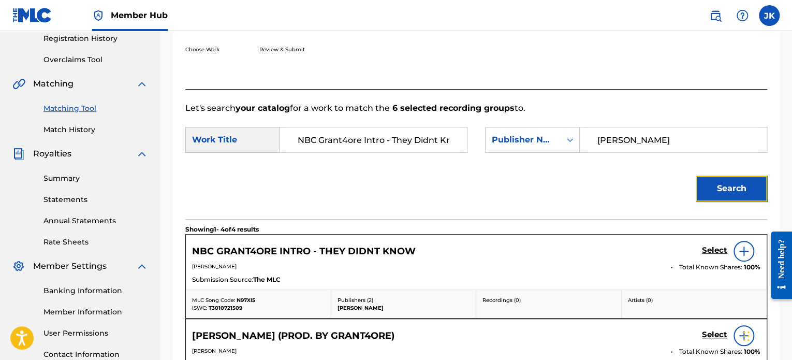
scroll to position [227, 0]
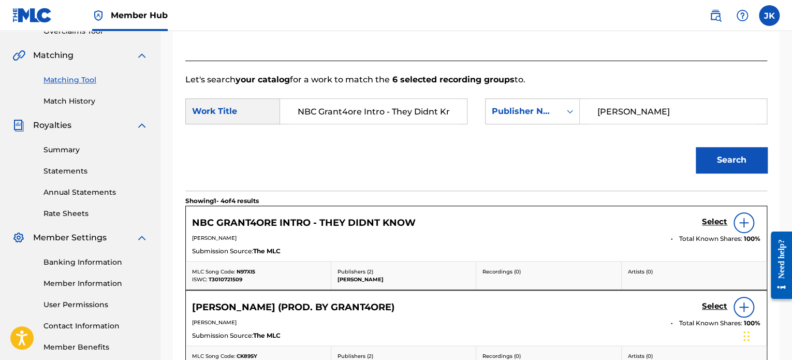
click at [740, 225] on img at bounding box center [744, 222] width 12 height 12
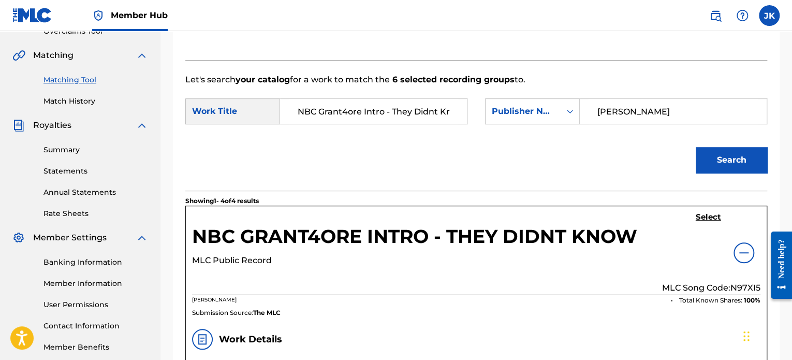
click at [743, 287] on p "MLC Song Code: N97XI5" at bounding box center [711, 288] width 98 height 12
copy p "N97XI5"
click at [708, 216] on h5 "Select" at bounding box center [708, 217] width 25 height 10
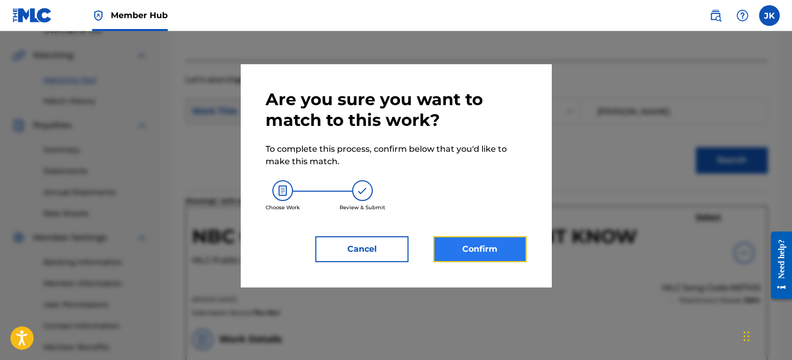
click at [477, 247] on button "Confirm" at bounding box center [479, 249] width 93 height 26
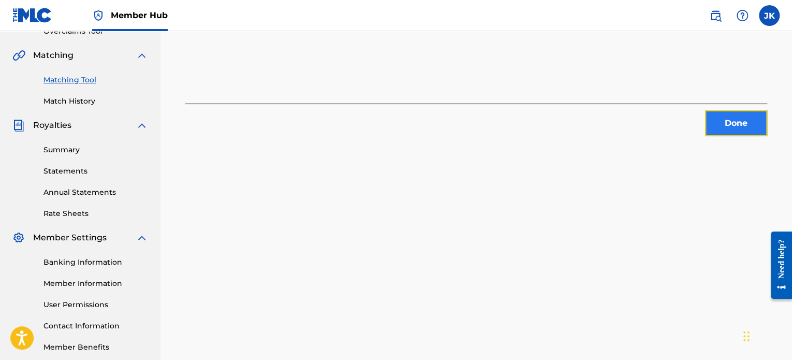
click at [735, 128] on button "Done" at bounding box center [736, 123] width 62 height 26
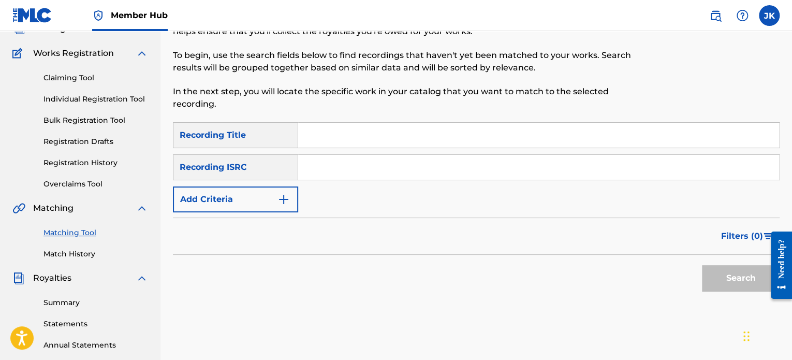
scroll to position [62, 0]
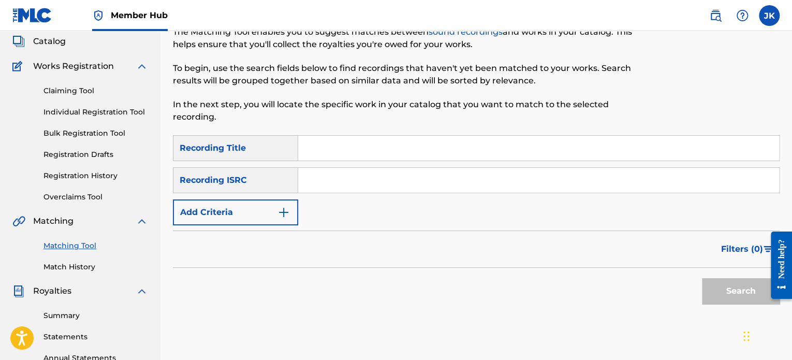
click at [350, 157] on input "Search Form" at bounding box center [538, 148] width 481 height 25
paste input "OKAY, NEXT"
type input "OKAY, NEXT"
click at [330, 175] on input "Search Form" at bounding box center [538, 180] width 481 height 25
paste input "QZMEQ2328930"
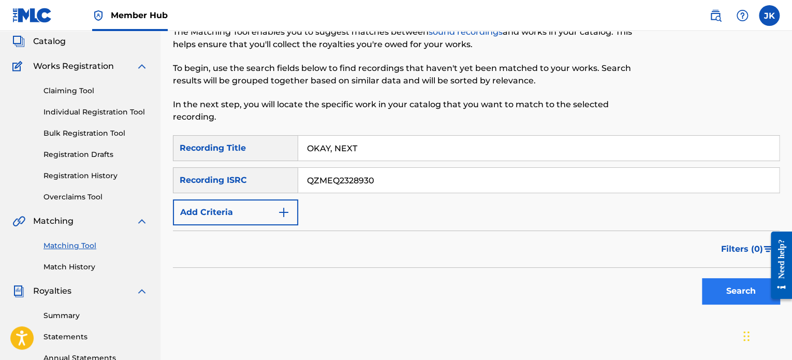
type input "QZMEQ2328930"
click at [708, 285] on button "Search" at bounding box center [741, 291] width 78 height 26
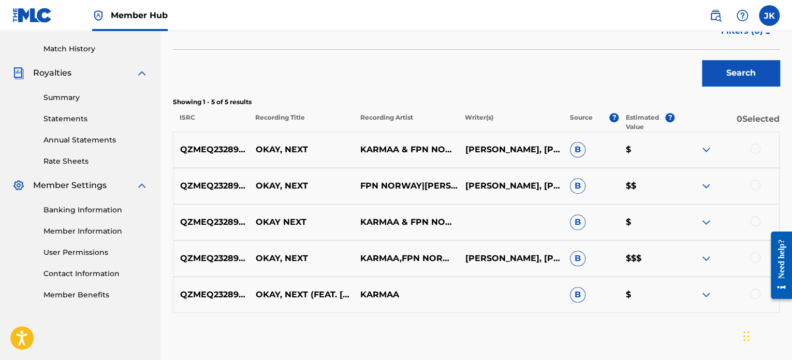
scroll to position [280, 0]
click at [757, 147] on div at bounding box center [755, 148] width 10 height 10
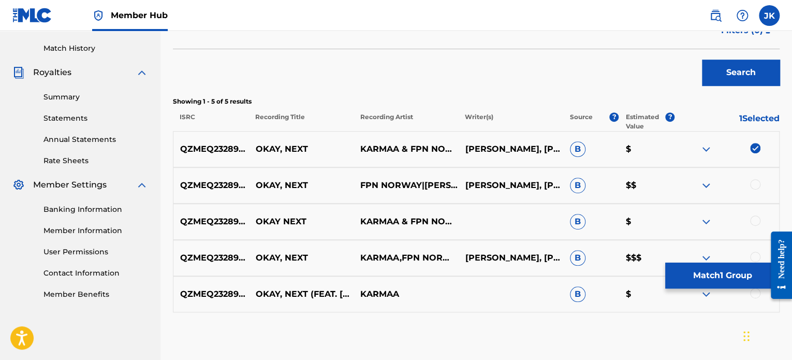
click at [754, 184] on div at bounding box center [755, 184] width 10 height 10
click at [754, 220] on div at bounding box center [755, 220] width 10 height 10
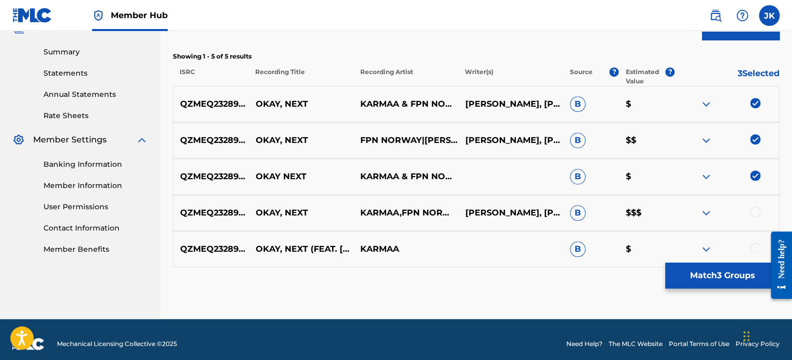
scroll to position [333, 0]
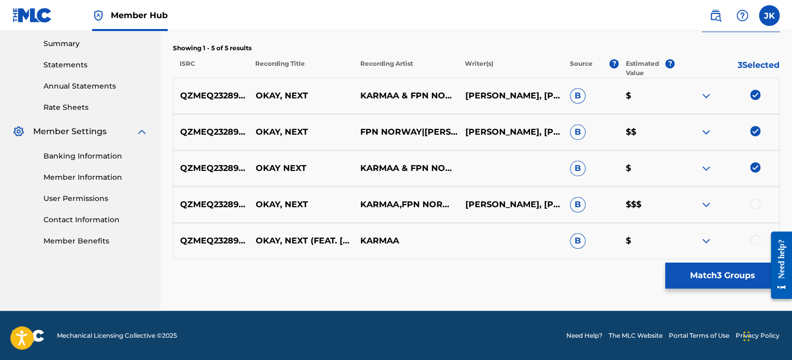
click at [756, 207] on div at bounding box center [755, 203] width 10 height 10
click at [756, 237] on div at bounding box center [755, 240] width 10 height 10
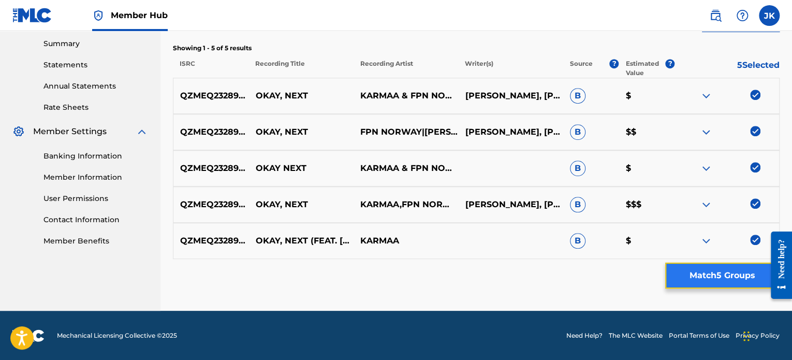
click at [711, 281] on button "Match 5 Groups" at bounding box center [722, 276] width 114 height 26
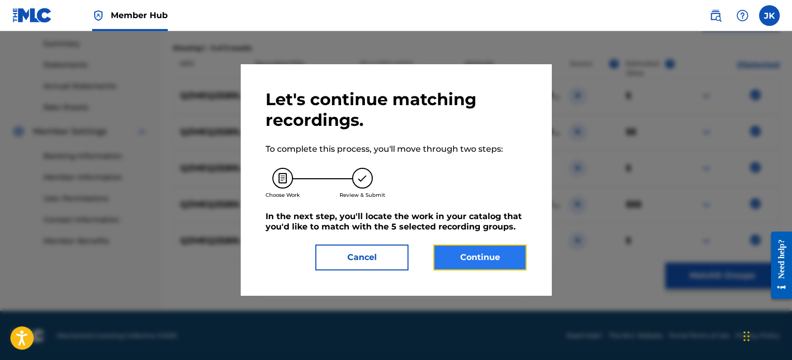
click at [502, 263] on button "Continue" at bounding box center [479, 257] width 93 height 26
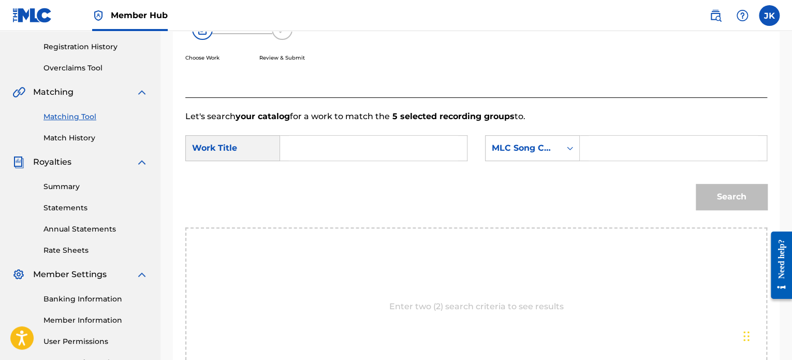
scroll to position [168, 0]
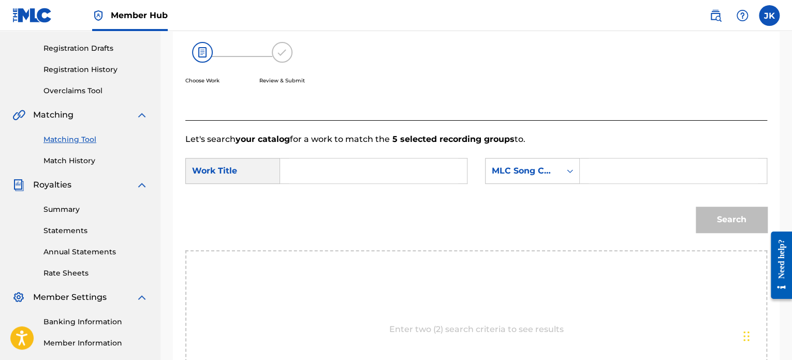
click at [301, 171] on input "Search Form" at bounding box center [373, 170] width 169 height 25
paste input "OKAY, NEXT"
type input "OKAY, NEXT"
click at [564, 172] on div "Search Form" at bounding box center [570, 171] width 19 height 19
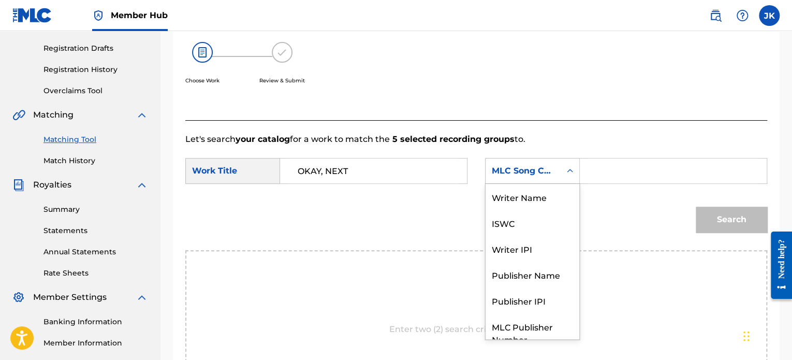
scroll to position [38, 0]
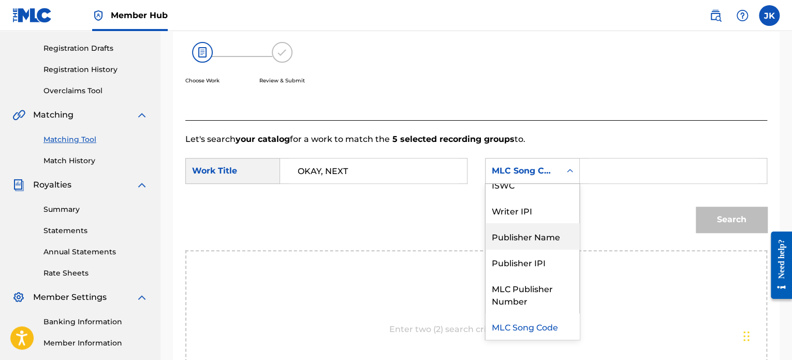
click at [549, 228] on div "Publisher Name" at bounding box center [533, 236] width 94 height 26
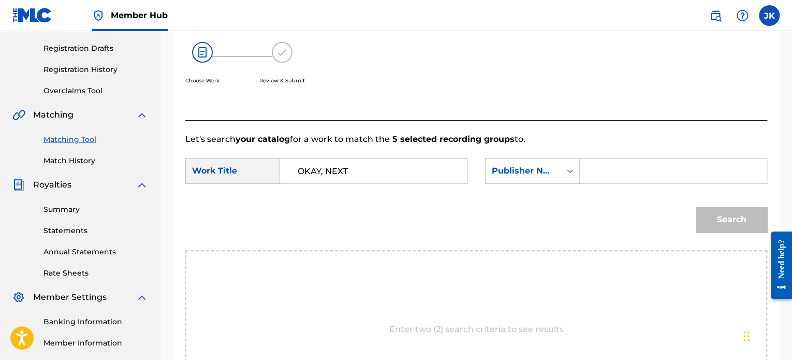
click at [605, 173] on input "Search Form" at bounding box center [673, 170] width 169 height 25
type input "[PERSON_NAME]"
click at [722, 211] on button "Search" at bounding box center [731, 220] width 71 height 26
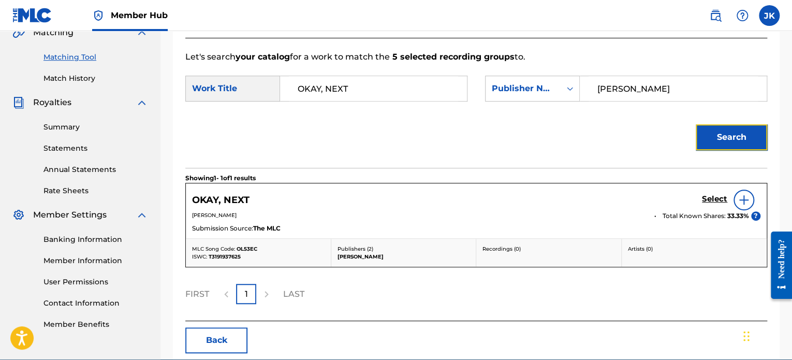
scroll to position [253, 0]
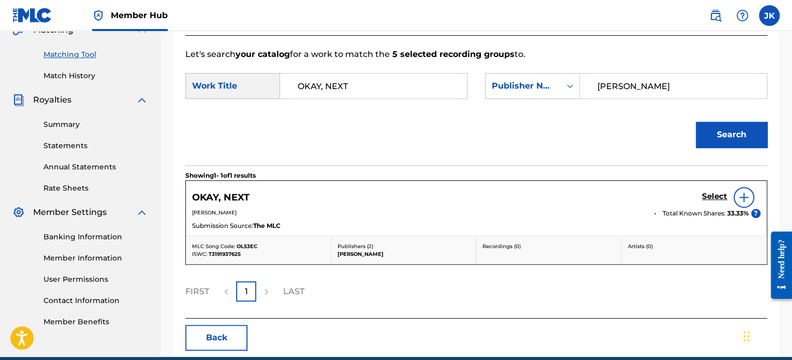
click at [741, 202] on img at bounding box center [744, 197] width 12 height 12
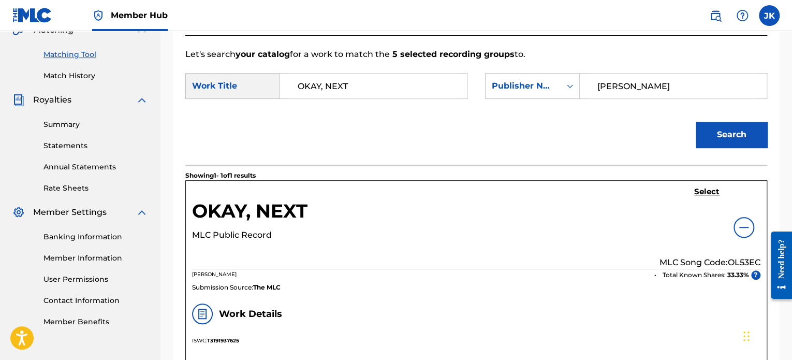
click at [741, 265] on p "MLC Song Code: OL53EC" at bounding box center [710, 262] width 101 height 12
copy p "OL53EC"
click at [706, 194] on h5 "Select" at bounding box center [706, 192] width 25 height 10
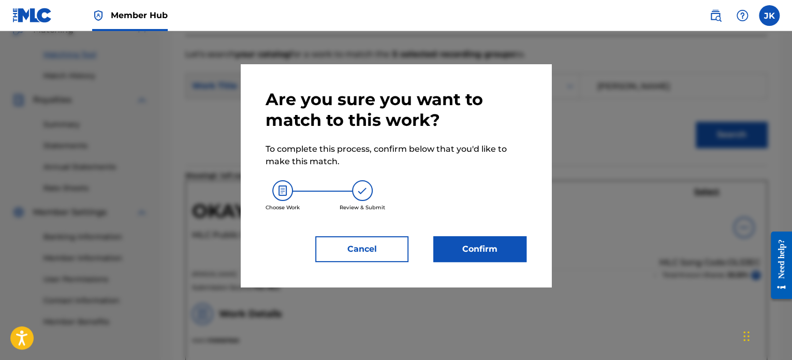
click at [528, 238] on div "Are you sure you want to match to this work? To complete this process, confirm …" at bounding box center [396, 175] width 311 height 223
click at [509, 247] on button "Confirm" at bounding box center [479, 249] width 93 height 26
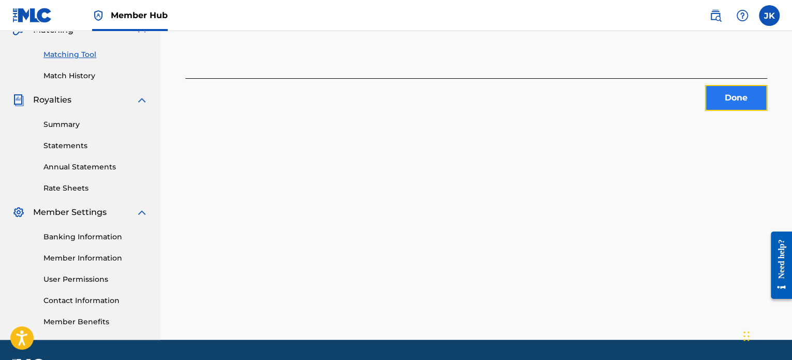
click at [725, 109] on button "Done" at bounding box center [736, 98] width 62 height 26
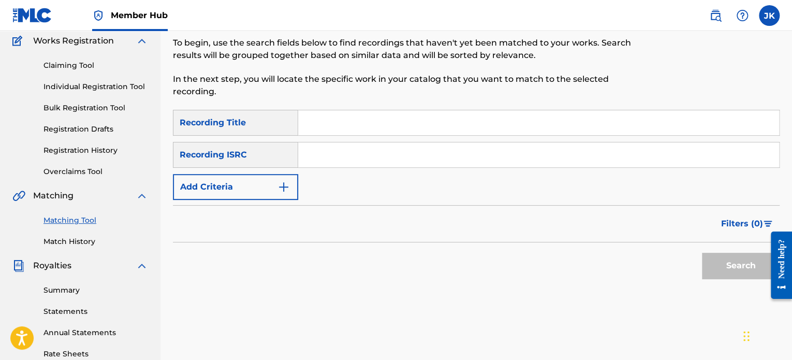
scroll to position [78, 0]
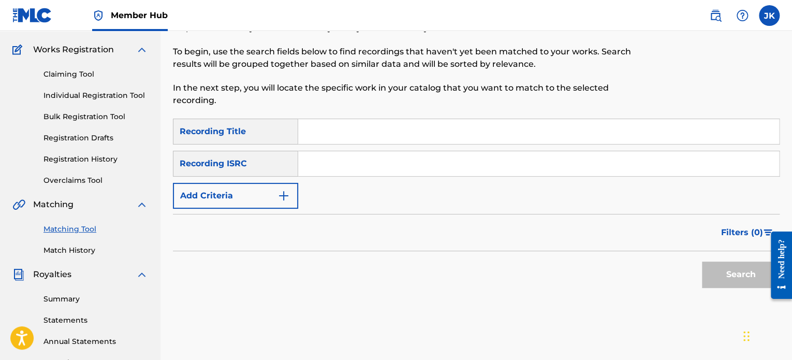
click at [355, 134] on input "Search Form" at bounding box center [538, 131] width 481 height 25
paste input "Pipe Down"
type input "Pipe Down"
click at [343, 157] on input "Search Form" at bounding box center [538, 163] width 481 height 25
paste input "QZWFG2372139"
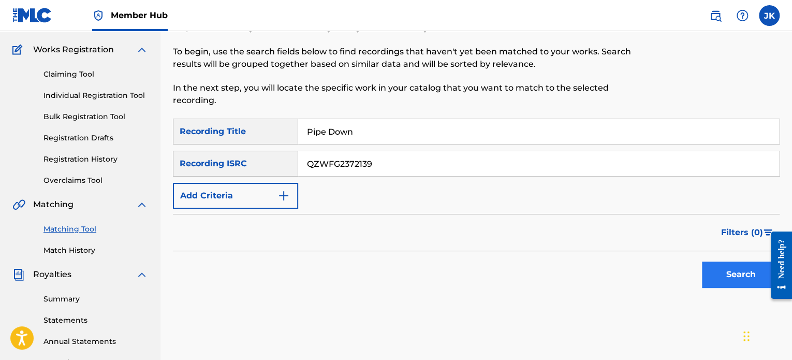
type input "QZWFG2372139"
click at [732, 276] on button "Search" at bounding box center [741, 274] width 78 height 26
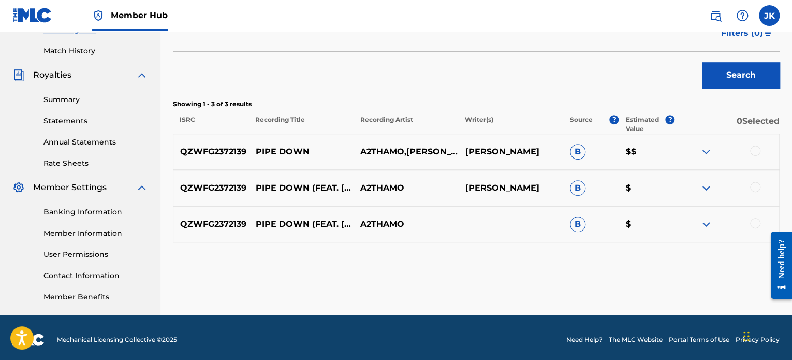
scroll to position [282, 0]
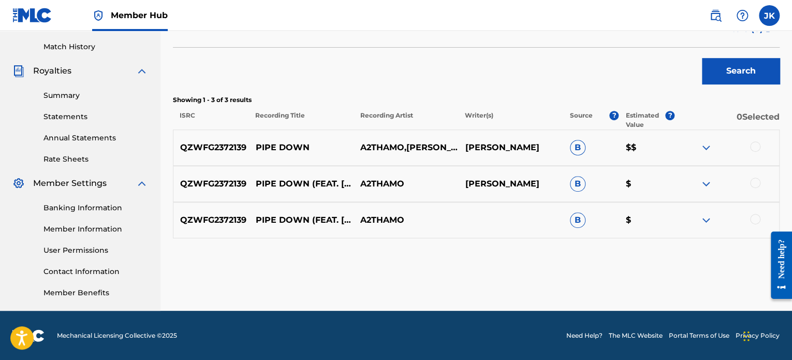
click at [753, 148] on div at bounding box center [755, 146] width 10 height 10
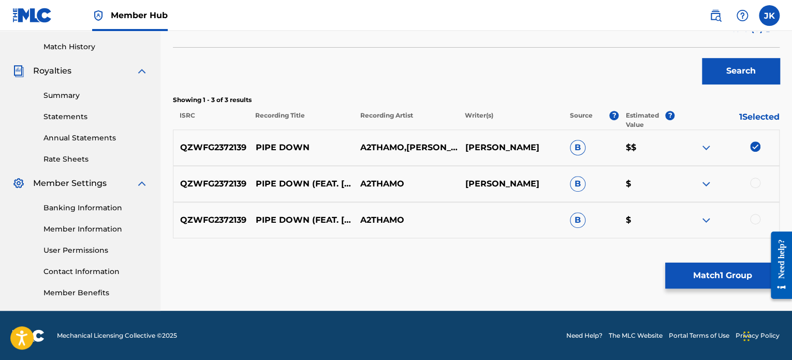
click at [758, 180] on div at bounding box center [755, 183] width 10 height 10
click at [756, 217] on div at bounding box center [755, 219] width 10 height 10
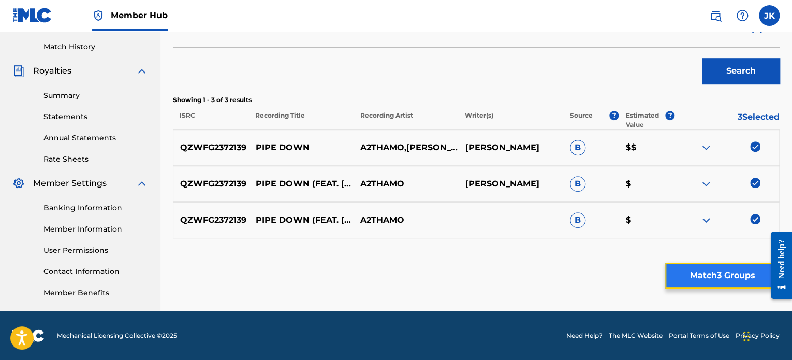
click at [713, 267] on button "Match 3 Groups" at bounding box center [722, 276] width 114 height 26
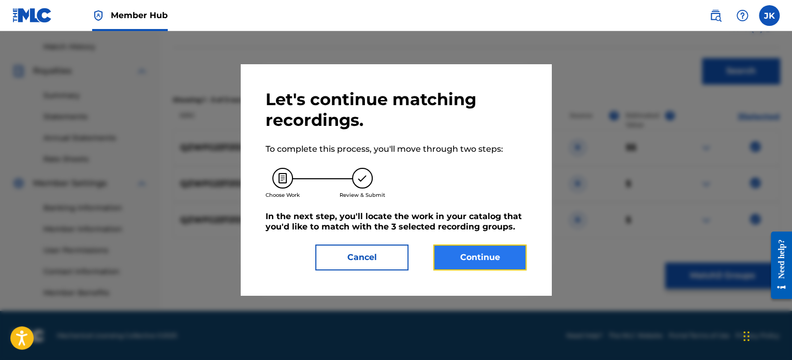
click at [498, 255] on button "Continue" at bounding box center [479, 257] width 93 height 26
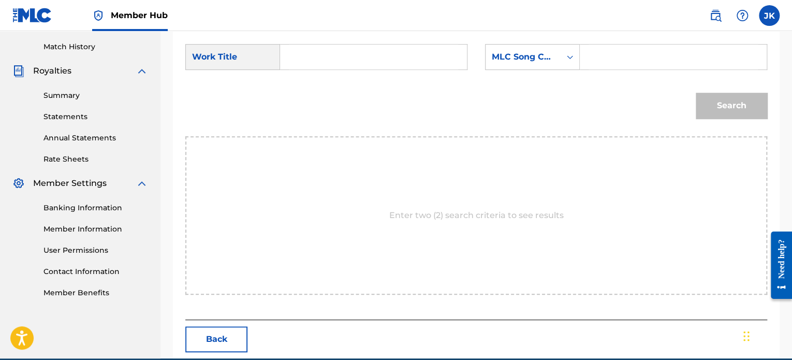
click at [296, 68] on input "Search Form" at bounding box center [373, 57] width 169 height 25
paste input "Pipe Down"
type input "Pipe Down"
click at [567, 52] on icon "Search Form" at bounding box center [570, 57] width 10 height 10
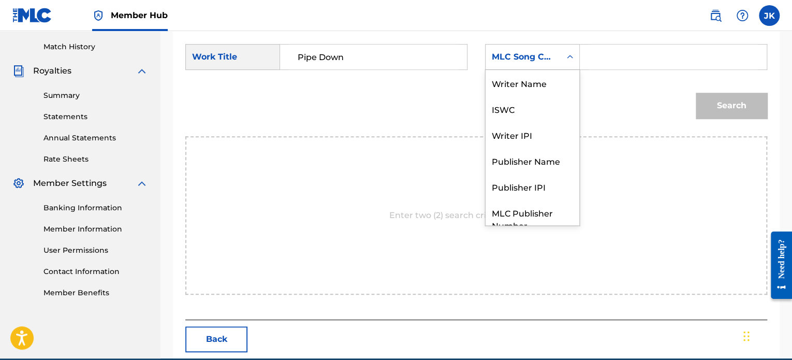
scroll to position [38, 0]
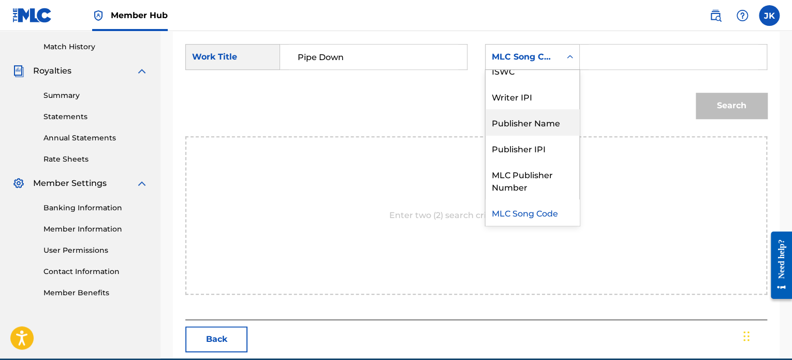
click at [547, 122] on div "Publisher Name" at bounding box center [533, 122] width 94 height 26
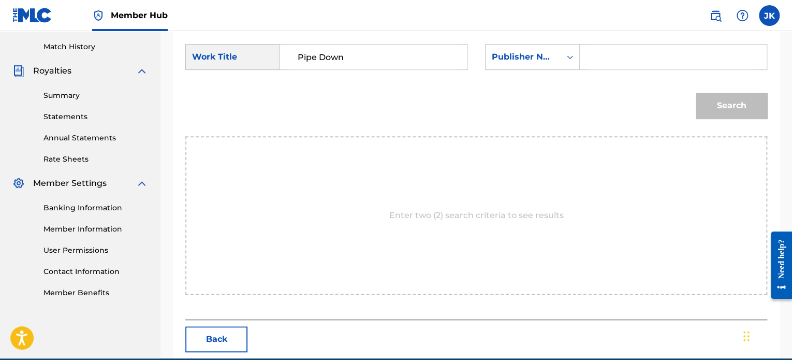
click at [628, 56] on input "Search Form" at bounding box center [673, 57] width 169 height 25
type input "[PERSON_NAME]"
click at [735, 107] on button "Search" at bounding box center [731, 106] width 71 height 26
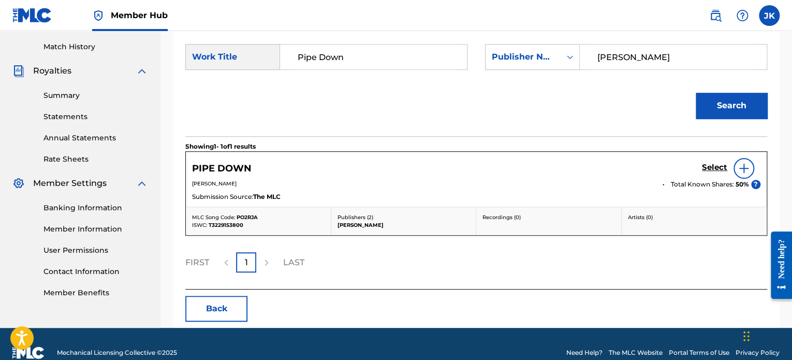
click at [745, 171] on img at bounding box center [744, 168] width 12 height 12
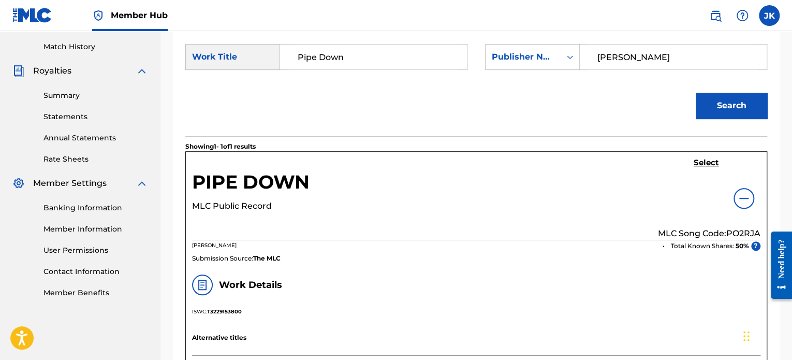
click at [735, 229] on p "MLC Song Code: PO2RJA" at bounding box center [709, 233] width 103 height 12
click at [700, 162] on h5 "Select" at bounding box center [706, 163] width 25 height 10
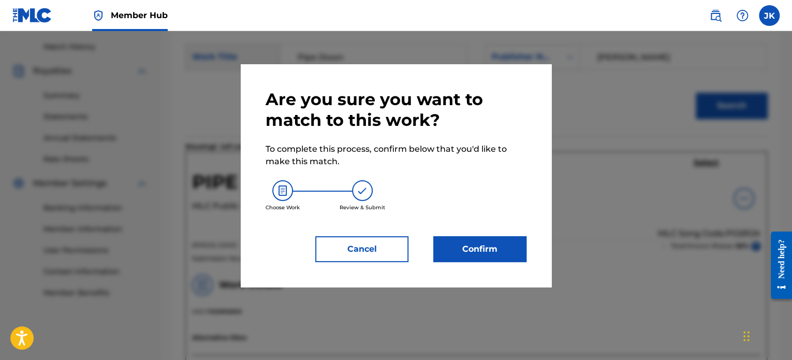
click at [481, 231] on div "Are you sure you want to match to this work? To complete this process, confirm …" at bounding box center [396, 175] width 261 height 173
click at [482, 243] on button "Confirm" at bounding box center [479, 249] width 93 height 26
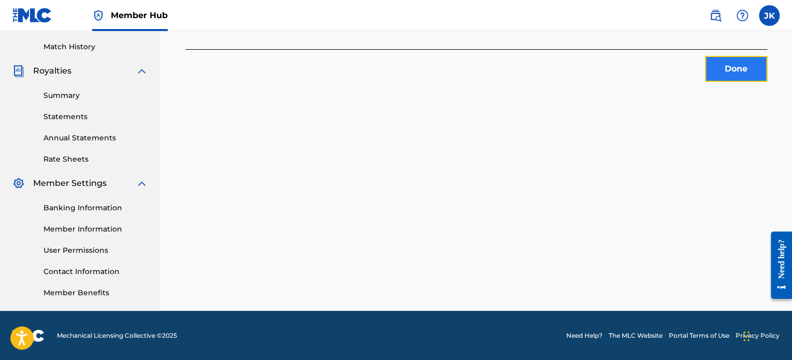
click at [735, 63] on button "Done" at bounding box center [736, 69] width 62 height 26
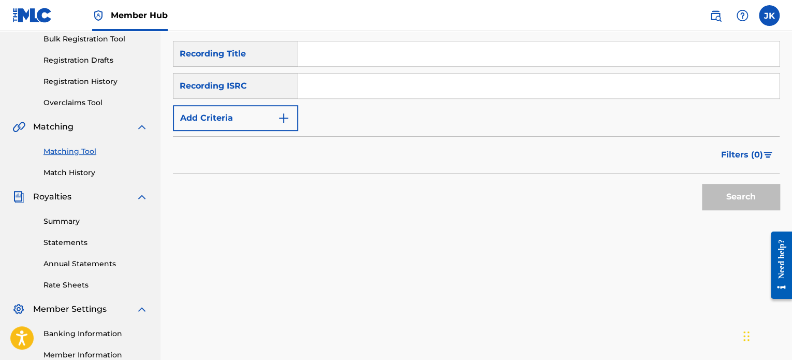
scroll to position [138, 0]
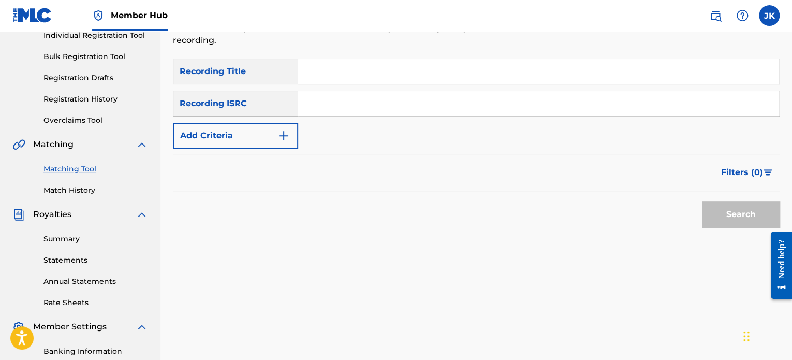
click at [326, 72] on input "Search Form" at bounding box center [538, 71] width 481 height 25
paste input "Stretch It To The Max"
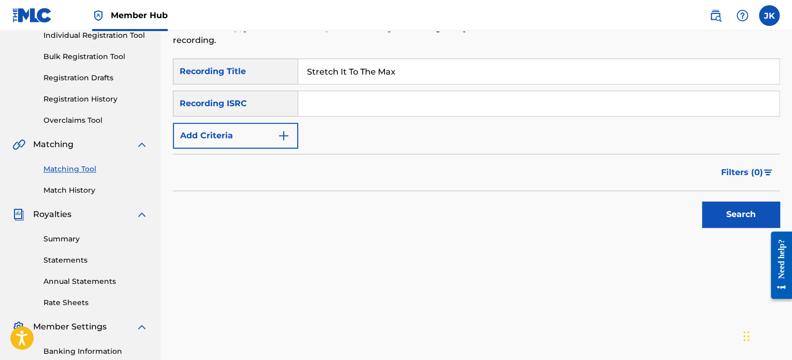
type input "Stretch It To The Max"
click at [330, 100] on input "Search Form" at bounding box center [538, 103] width 481 height 25
paste input "QZDA52073659"
type input "QZDA52073659"
click at [708, 207] on button "Search" at bounding box center [741, 214] width 78 height 26
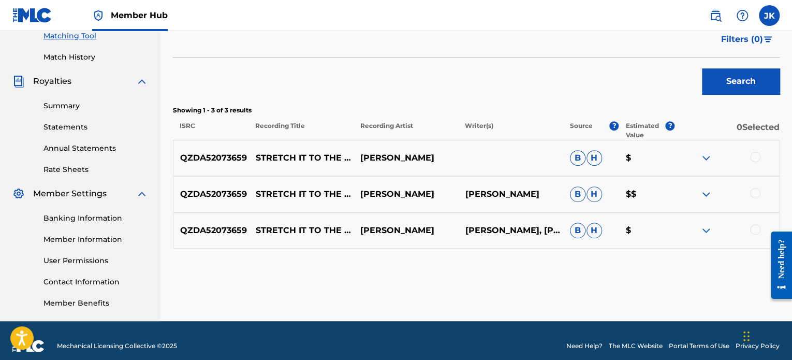
scroll to position [273, 0]
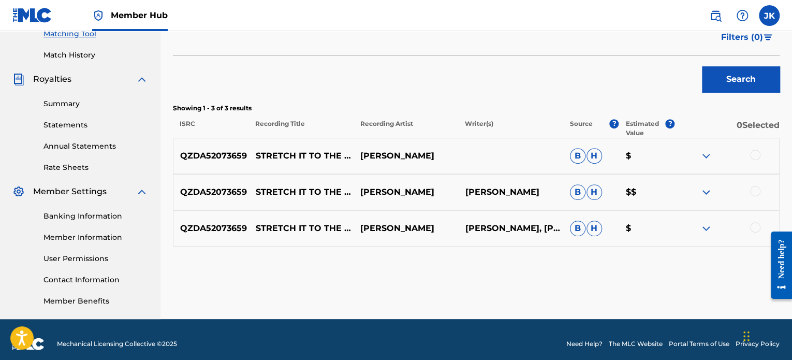
click at [755, 157] on div at bounding box center [755, 155] width 10 height 10
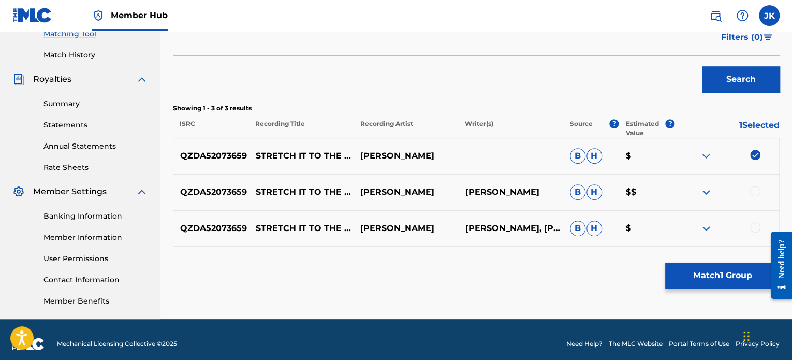
click at [756, 186] on div at bounding box center [755, 191] width 10 height 10
click at [755, 230] on div at bounding box center [755, 227] width 10 height 10
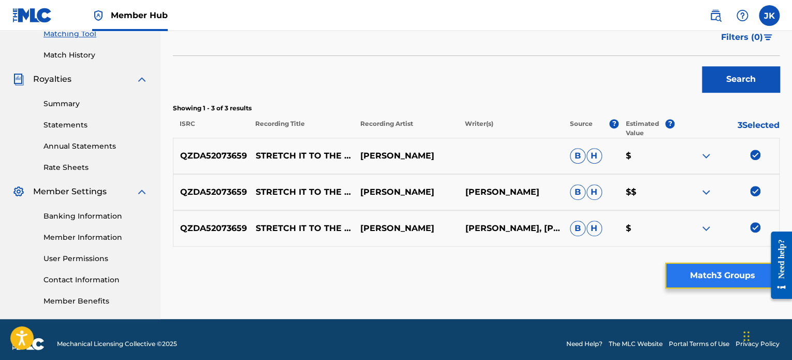
click at [726, 273] on button "Match 3 Groups" at bounding box center [722, 276] width 114 height 26
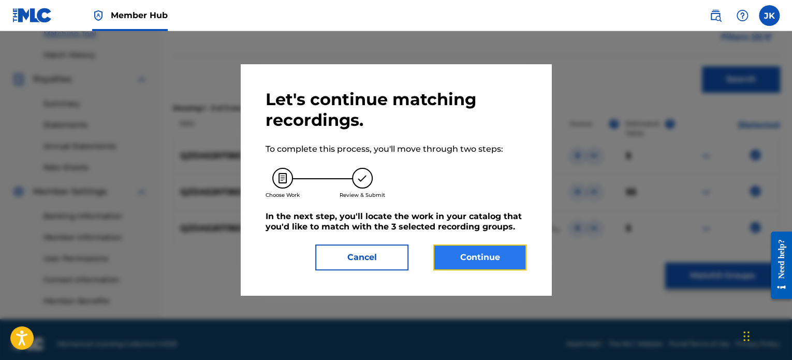
click at [514, 254] on button "Continue" at bounding box center [479, 257] width 93 height 26
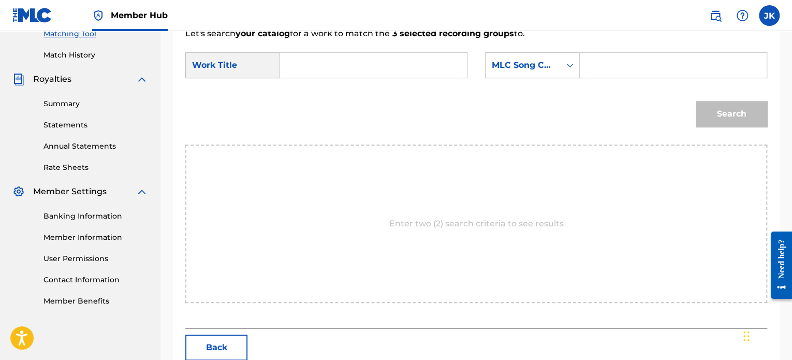
click at [388, 58] on input "Search Form" at bounding box center [373, 65] width 169 height 25
paste input "Stretch It To The Max"
type input "Stretch It To The Max"
click at [571, 65] on icon "Search Form" at bounding box center [570, 66] width 6 height 4
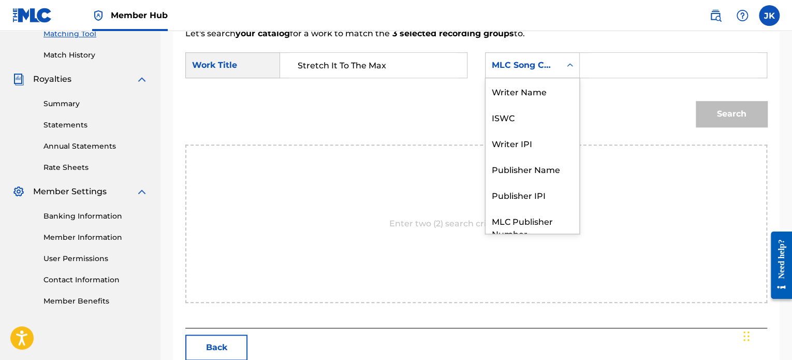
scroll to position [38, 0]
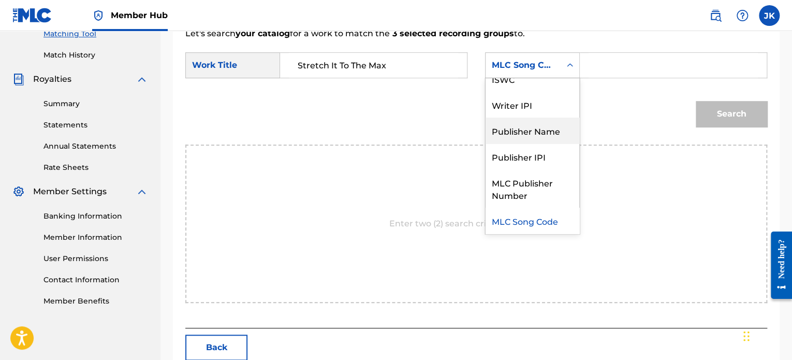
click at [555, 128] on div "Publisher Name" at bounding box center [533, 131] width 94 height 26
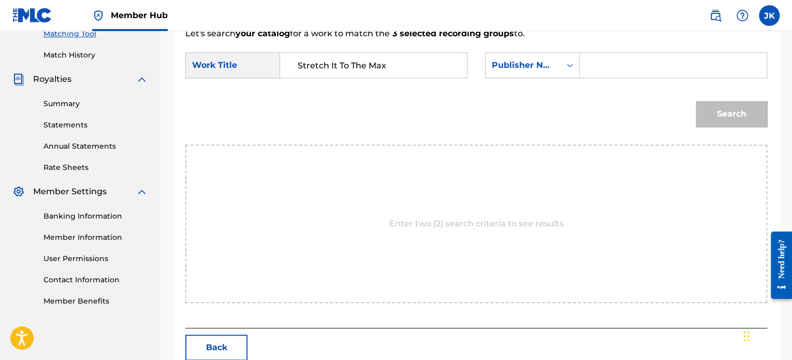
click at [624, 64] on input "Search Form" at bounding box center [673, 65] width 169 height 25
type input "[PERSON_NAME]"
click at [700, 106] on button "Search" at bounding box center [731, 114] width 71 height 26
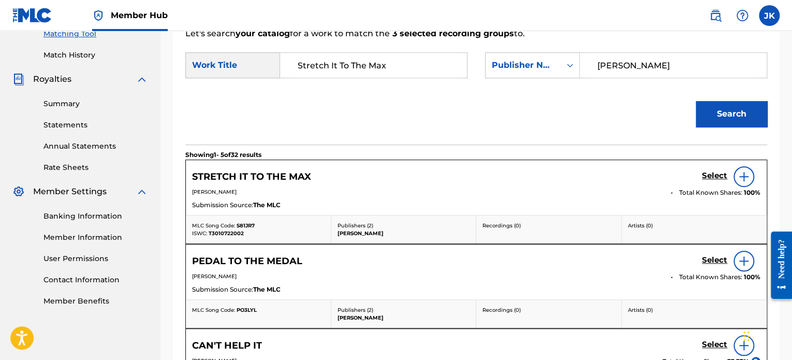
click at [744, 177] on img at bounding box center [744, 176] width 12 height 12
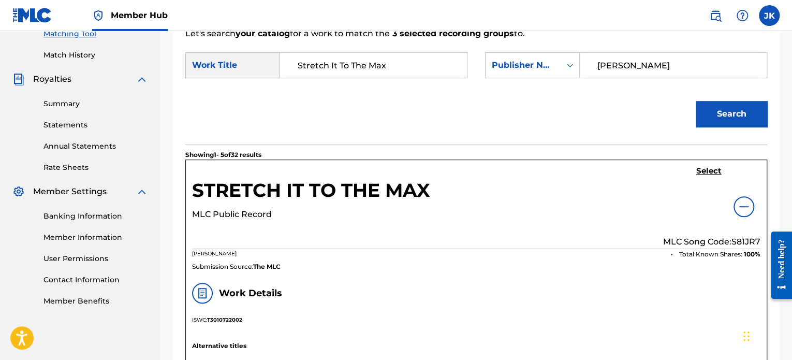
click at [743, 238] on p "MLC Song Code: S81JR7" at bounding box center [711, 242] width 97 height 12
click at [710, 170] on h5 "Select" at bounding box center [708, 171] width 25 height 10
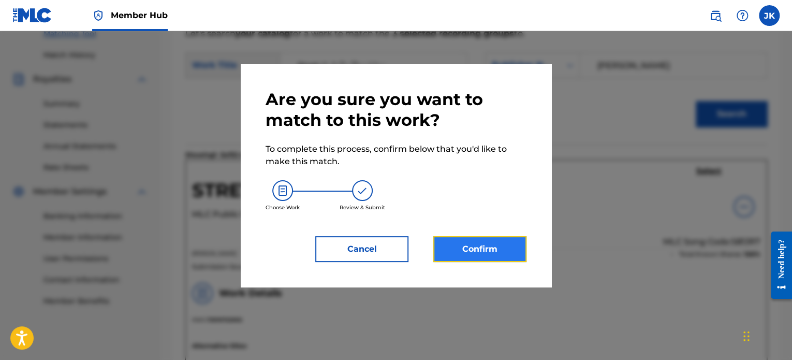
click at [517, 242] on button "Confirm" at bounding box center [479, 249] width 93 height 26
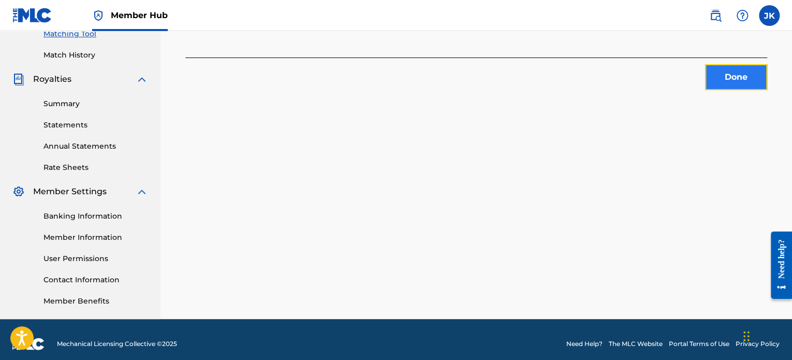
click at [716, 80] on button "Done" at bounding box center [736, 77] width 62 height 26
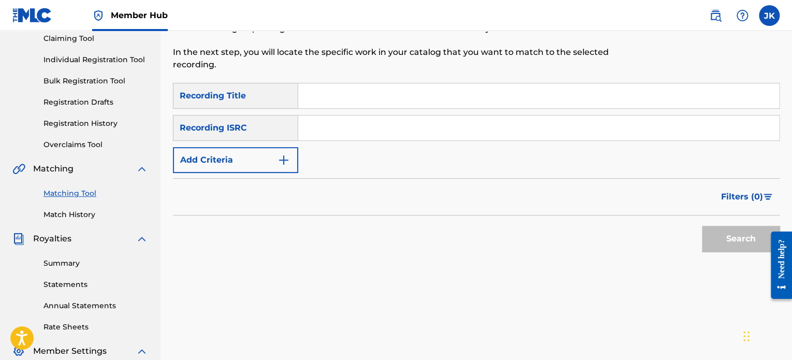
scroll to position [113, 0]
click at [315, 101] on input "Search Form" at bounding box center [538, 96] width 481 height 25
paste input "Abundance"
type input "Abundance"
click at [336, 130] on input "Search Form" at bounding box center [538, 128] width 481 height 25
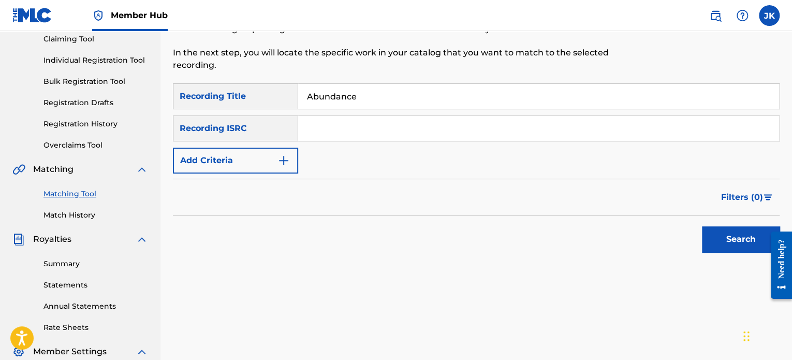
paste input "QZNWX2128515"
type input "QZNWX2128515"
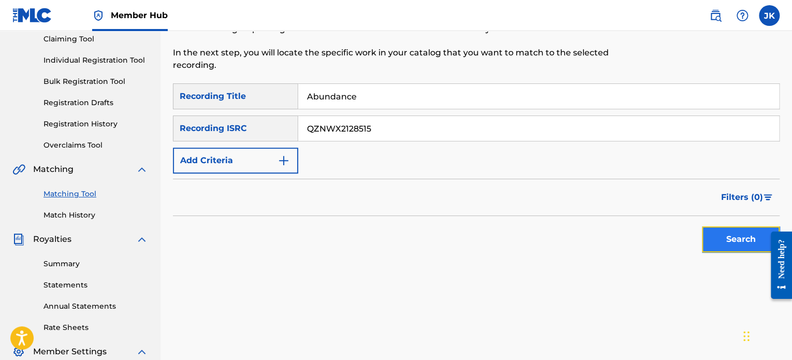
click at [732, 248] on button "Search" at bounding box center [741, 239] width 78 height 26
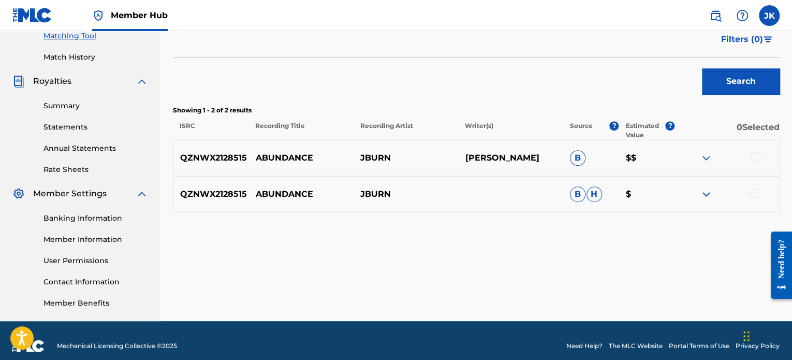
scroll to position [273, 0]
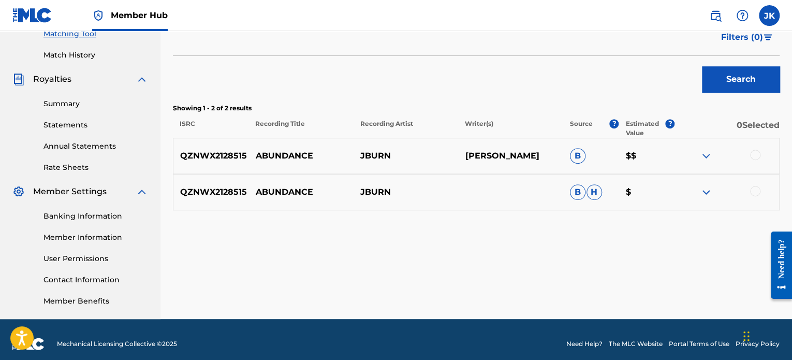
click at [758, 155] on div at bounding box center [755, 155] width 10 height 10
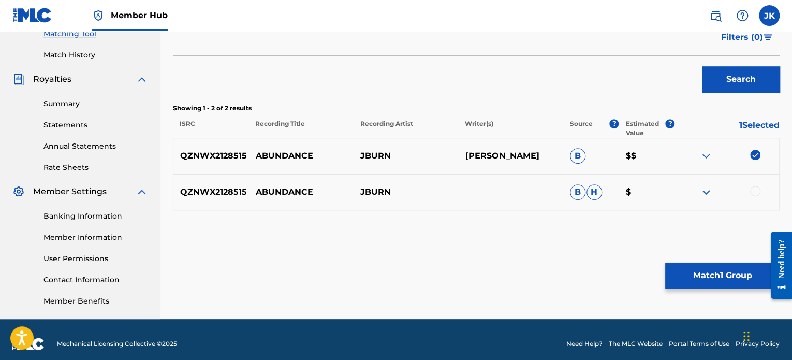
click at [758, 190] on div at bounding box center [755, 191] width 10 height 10
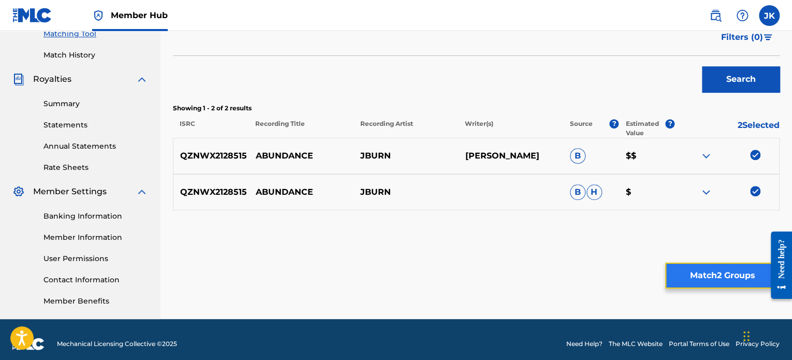
click at [718, 269] on button "Match 2 Groups" at bounding box center [722, 276] width 114 height 26
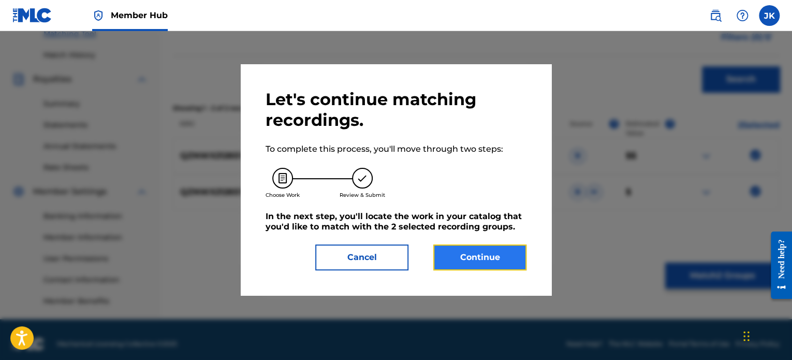
click at [481, 254] on button "Continue" at bounding box center [479, 257] width 93 height 26
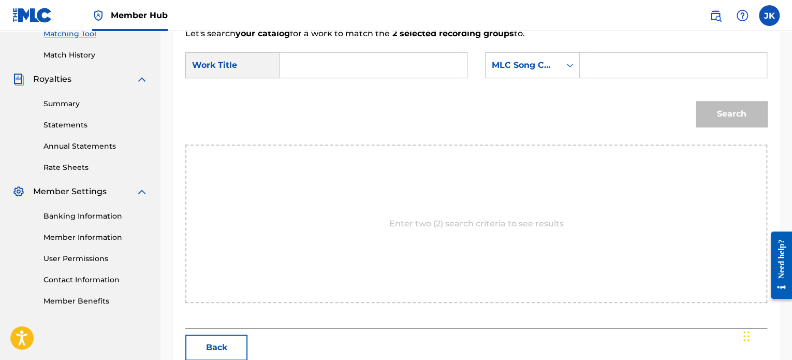
click at [299, 72] on input "Search Form" at bounding box center [373, 65] width 169 height 25
paste input "Abundance"
type input "Abundance"
click at [566, 68] on icon "Search Form" at bounding box center [570, 65] width 10 height 10
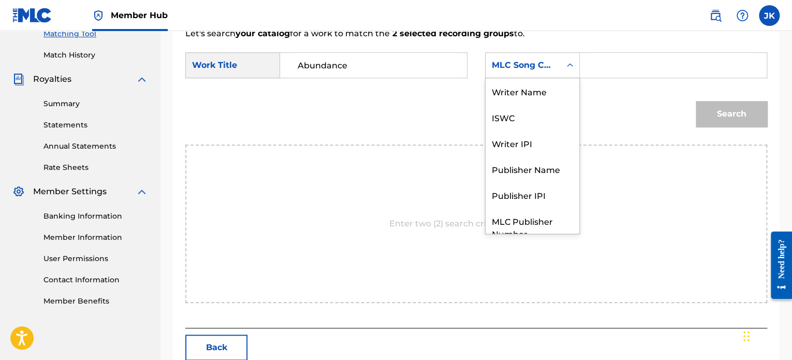
scroll to position [38, 0]
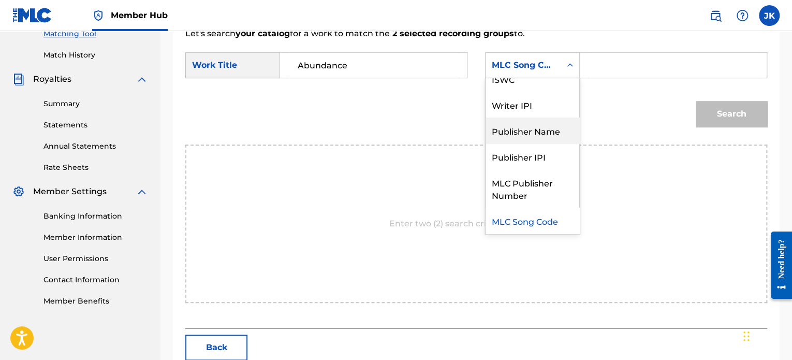
click at [545, 130] on div "Publisher Name" at bounding box center [533, 131] width 94 height 26
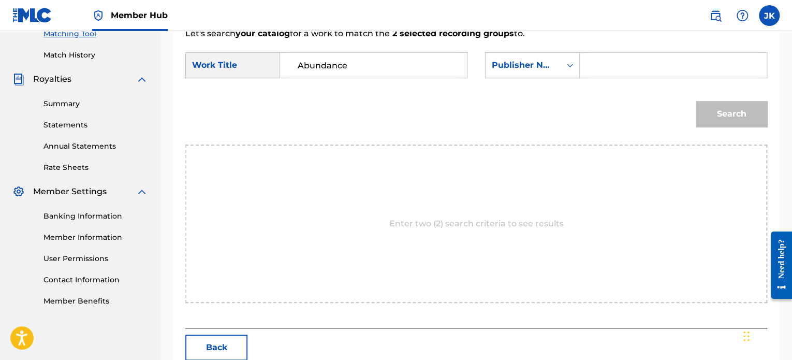
click at [601, 72] on input "Search Form" at bounding box center [673, 65] width 169 height 25
type input "[PERSON_NAME]"
click at [705, 104] on button "Search" at bounding box center [731, 114] width 71 height 26
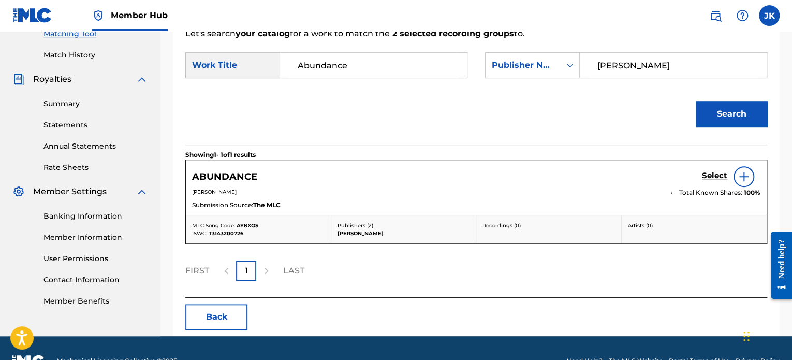
click at [737, 174] on div at bounding box center [744, 176] width 21 height 21
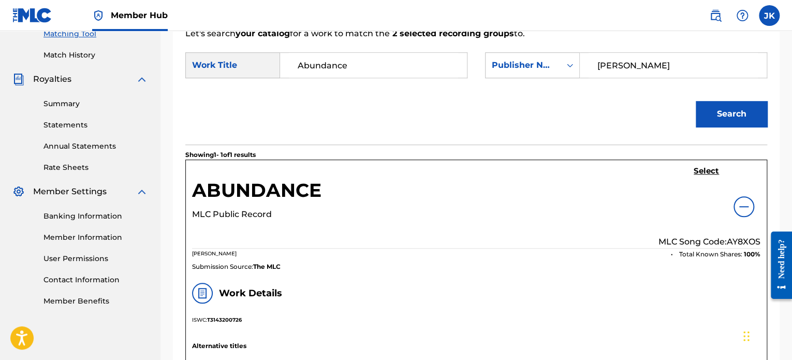
click at [745, 239] on p "MLC Song Code: AY8XOS" at bounding box center [710, 242] width 102 height 12
click at [705, 171] on h5 "Select" at bounding box center [706, 171] width 25 height 10
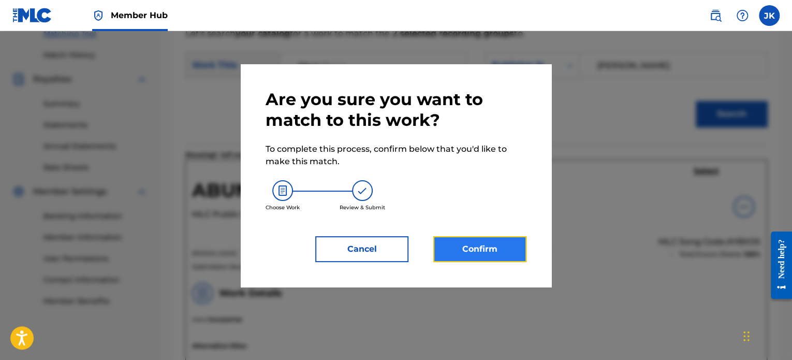
click at [498, 239] on button "Confirm" at bounding box center [479, 249] width 93 height 26
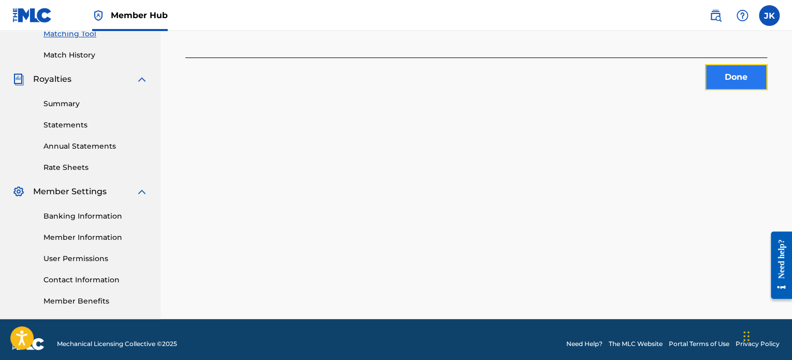
click at [746, 80] on button "Done" at bounding box center [736, 77] width 62 height 26
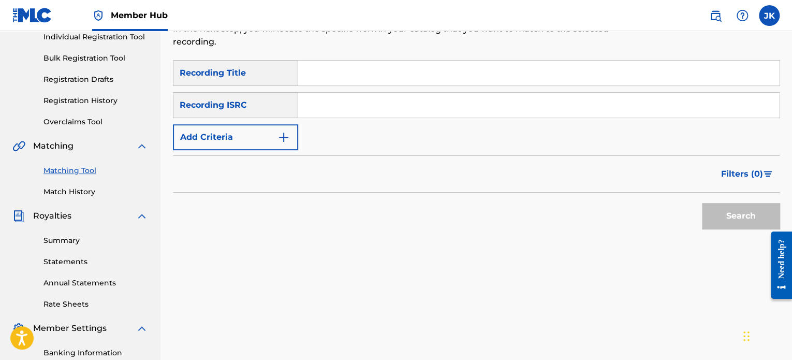
scroll to position [122, 0]
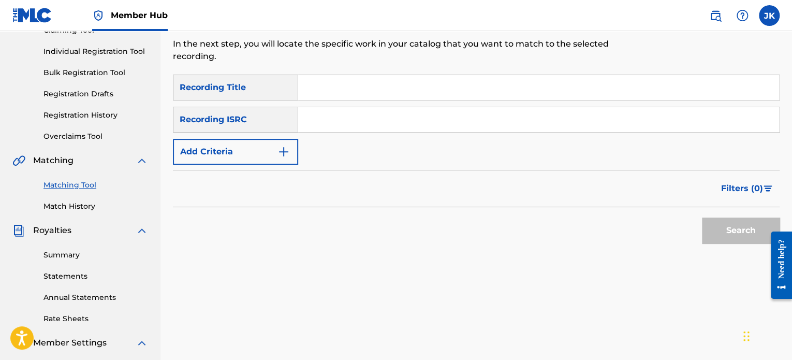
click at [329, 91] on input "Search Form" at bounding box center [538, 87] width 481 height 25
paste input "Again"
type input "Again"
click at [324, 119] on input "Search Form" at bounding box center [538, 119] width 481 height 25
paste input "QZHN62271769"
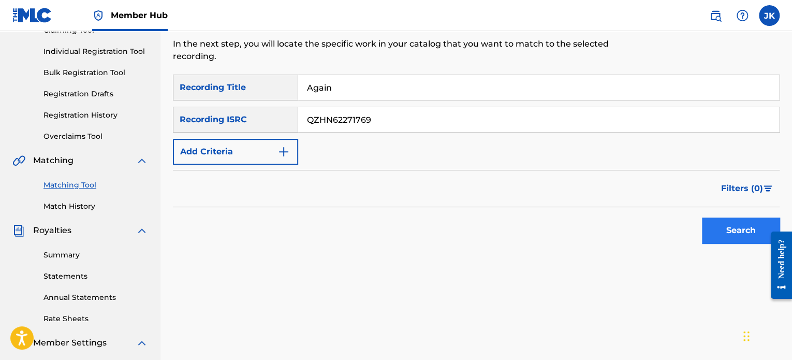
type input "QZHN62271769"
click at [706, 226] on button "Search" at bounding box center [741, 230] width 78 height 26
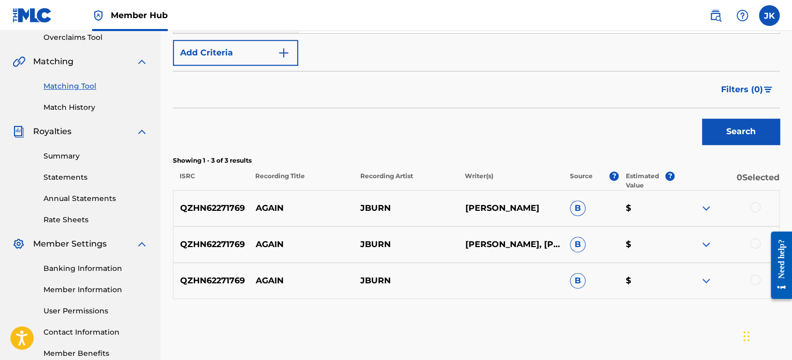
scroll to position [222, 0]
click at [754, 205] on div at bounding box center [755, 206] width 10 height 10
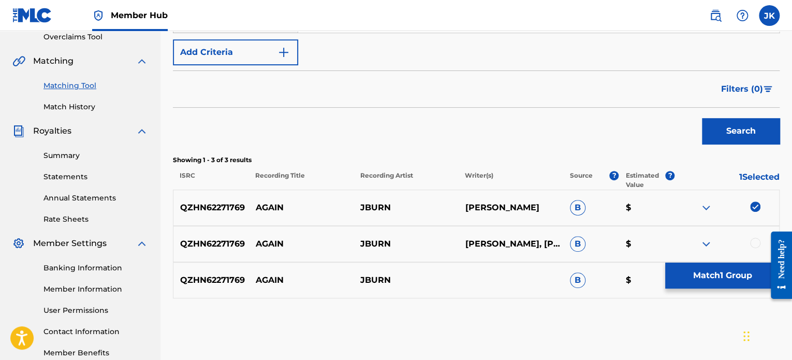
click at [756, 240] on div at bounding box center [755, 243] width 10 height 10
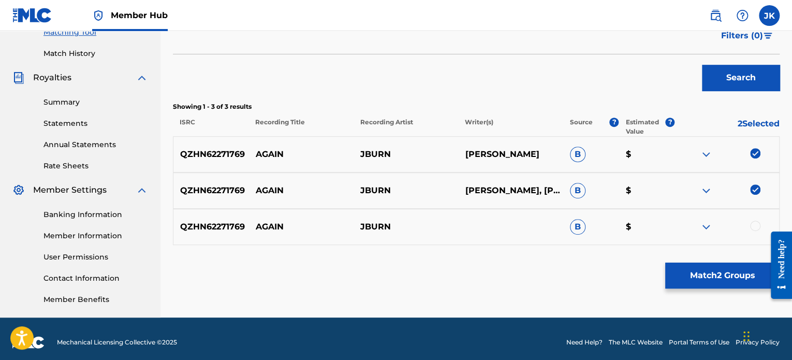
scroll to position [282, 0]
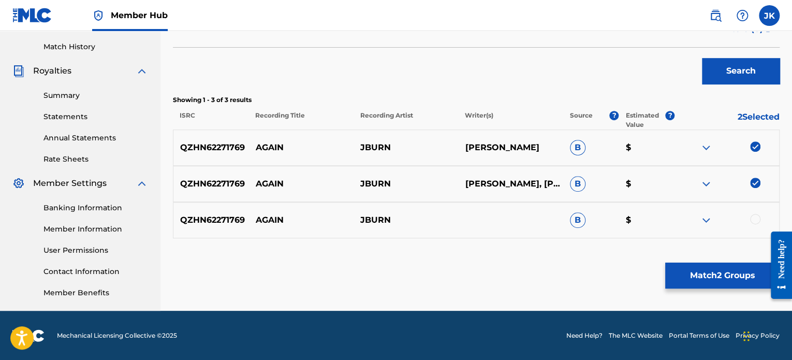
click at [756, 219] on div at bounding box center [755, 219] width 10 height 10
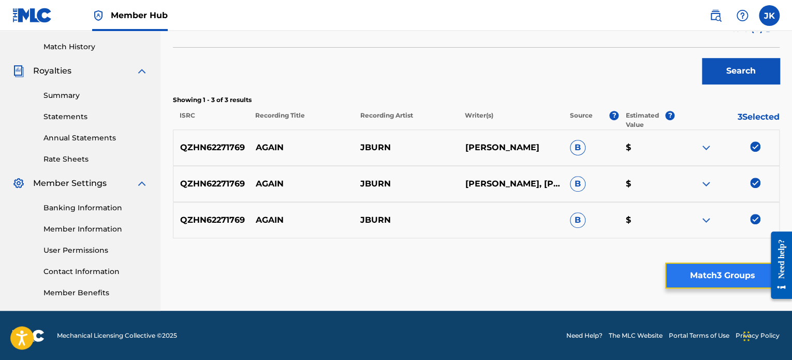
click at [733, 276] on button "Match 3 Groups" at bounding box center [722, 276] width 114 height 26
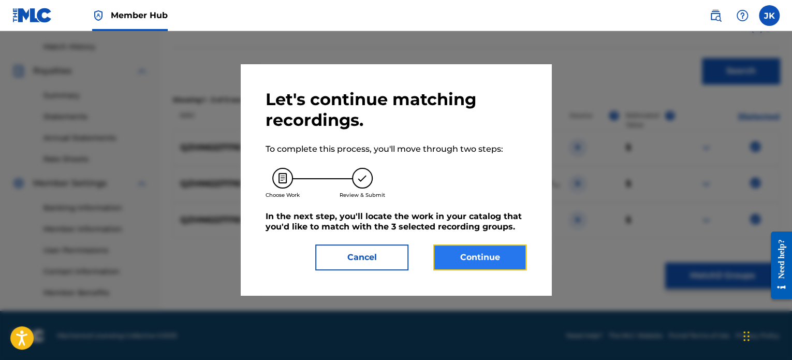
click at [503, 258] on button "Continue" at bounding box center [479, 257] width 93 height 26
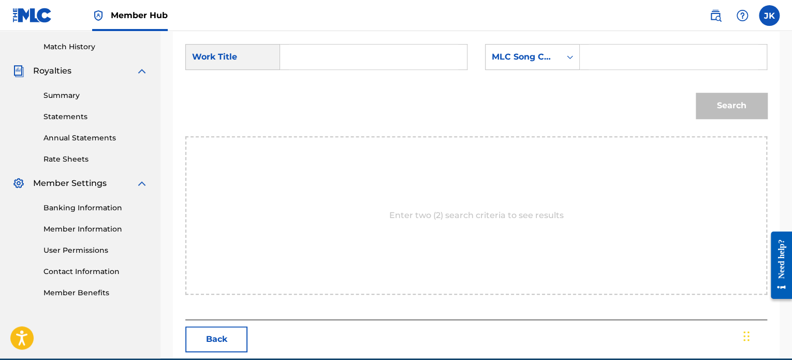
click at [302, 57] on input "Search Form" at bounding box center [373, 57] width 169 height 25
paste input "Again"
type input "Again"
click at [561, 57] on div "Search Form" at bounding box center [570, 57] width 19 height 19
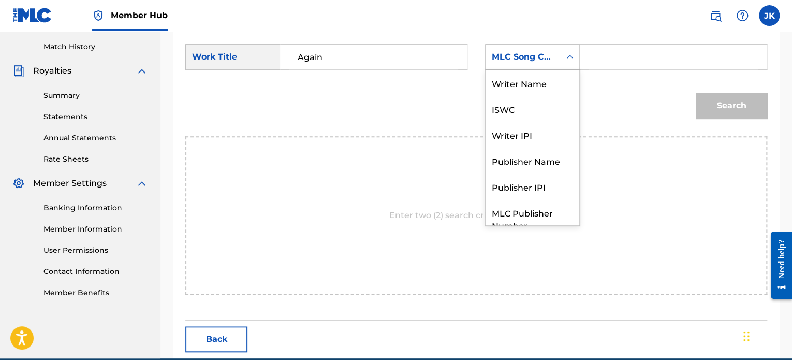
scroll to position [38, 0]
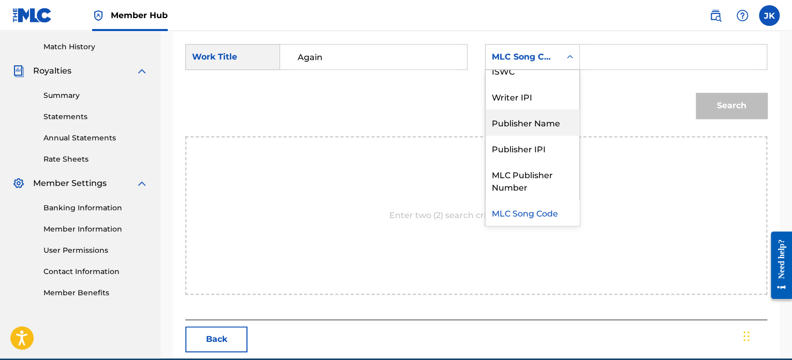
click at [548, 118] on div "Publisher Name" at bounding box center [533, 122] width 94 height 26
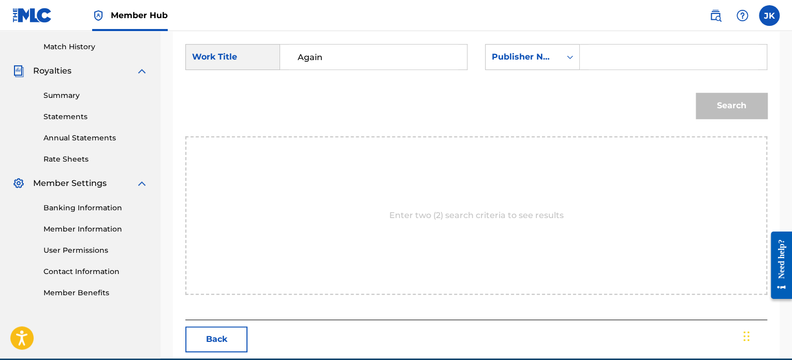
click at [607, 55] on input "Search Form" at bounding box center [673, 57] width 169 height 25
type input "[PERSON_NAME]"
click at [712, 104] on button "Search" at bounding box center [731, 106] width 71 height 26
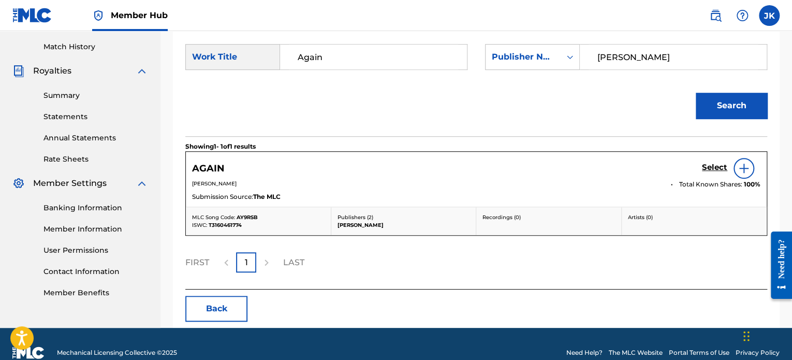
click at [744, 170] on img at bounding box center [744, 168] width 12 height 12
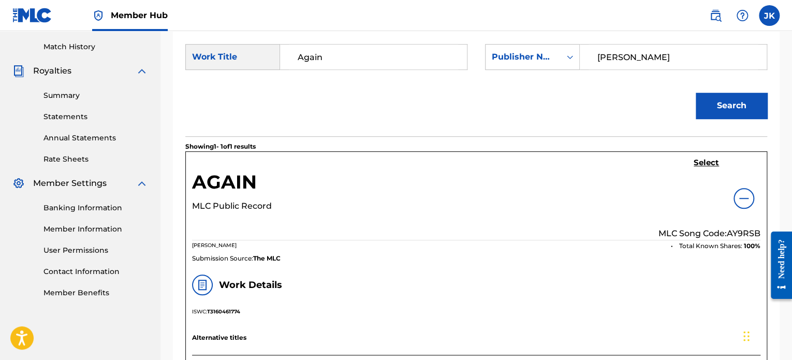
click at [737, 227] on p "MLC Song Code: AY9RSB" at bounding box center [710, 233] width 102 height 12
click at [704, 161] on h5 "Select" at bounding box center [706, 163] width 25 height 10
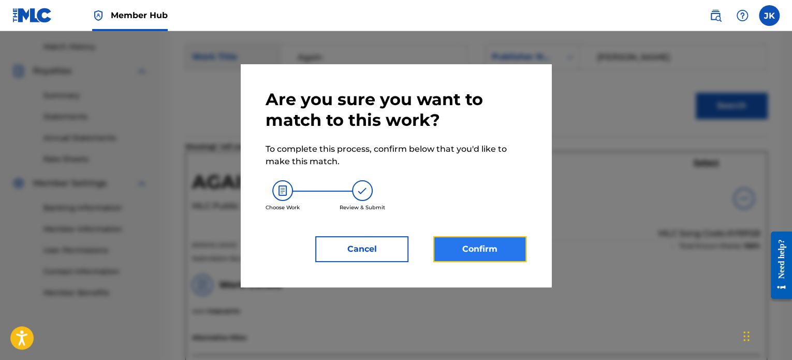
click at [492, 244] on button "Confirm" at bounding box center [479, 249] width 93 height 26
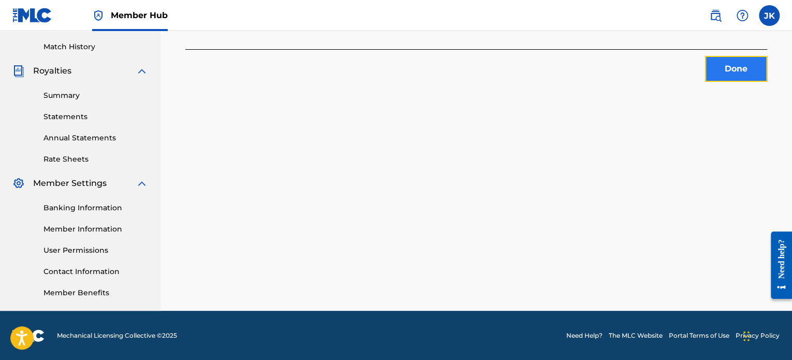
click at [727, 78] on button "Done" at bounding box center [736, 69] width 62 height 26
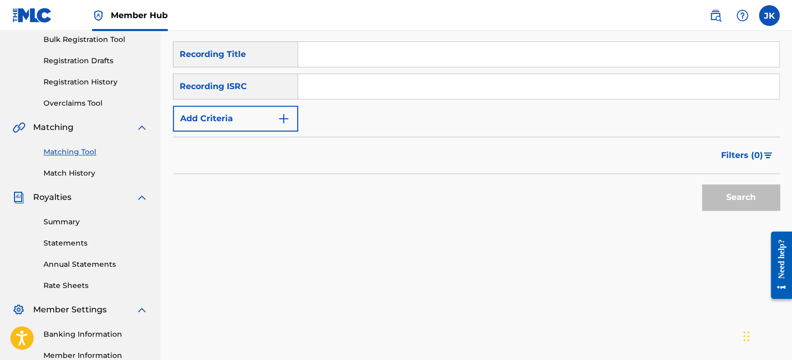
scroll to position [153, 0]
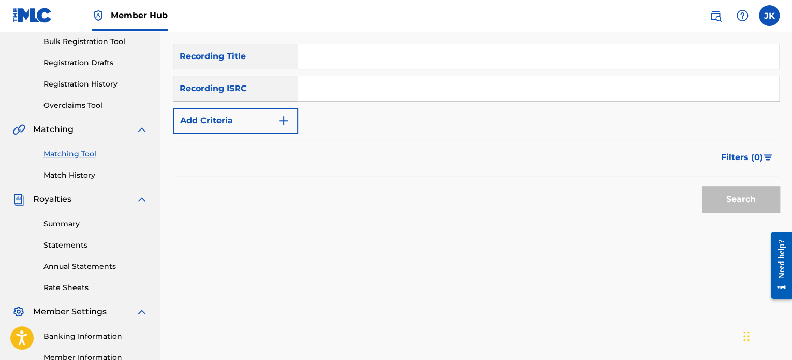
click at [309, 55] on input "Search Form" at bounding box center [538, 56] width 481 height 25
paste input "Cant Quarantine Me"
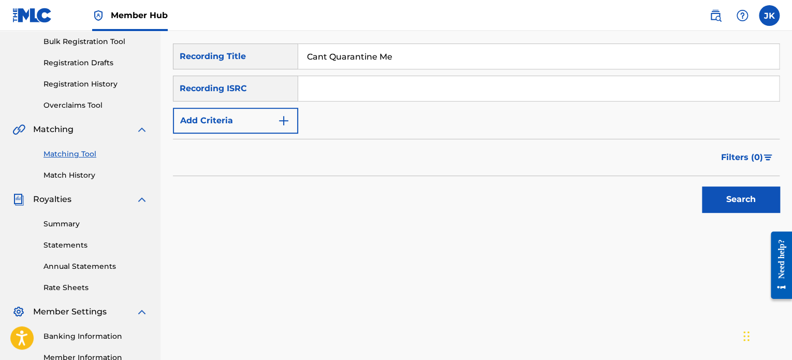
type input "Cant Quarantine Me"
click at [339, 92] on input "Search Form" at bounding box center [538, 88] width 481 height 25
paste input "QZDA52073655"
type input "QZDA52073655"
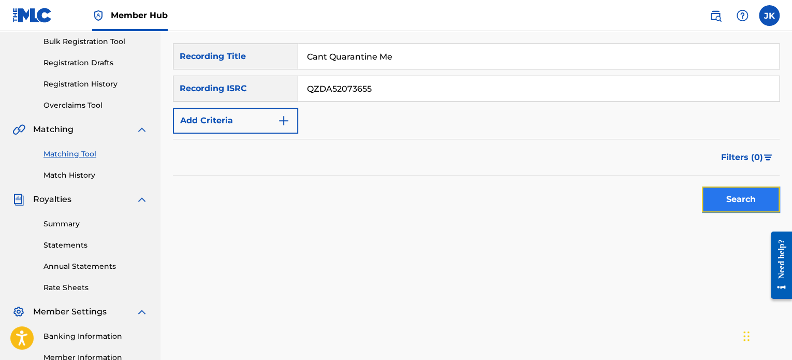
click at [702, 194] on button "Search" at bounding box center [741, 199] width 78 height 26
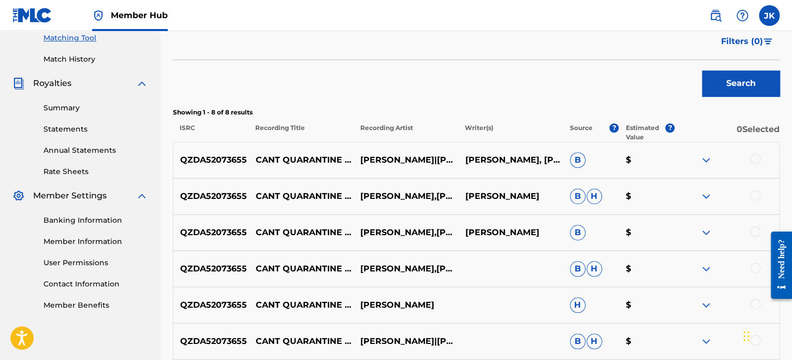
scroll to position [269, 0]
click at [754, 157] on div at bounding box center [755, 159] width 10 height 10
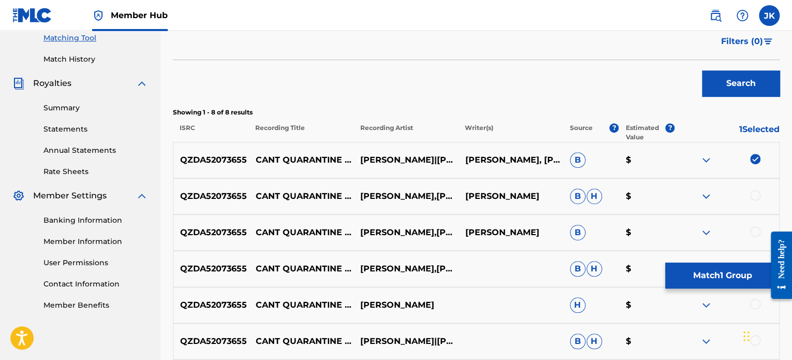
click at [756, 191] on div at bounding box center [755, 195] width 10 height 10
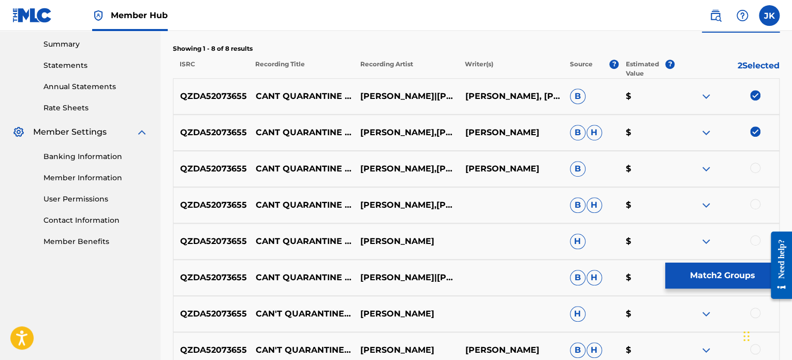
scroll to position [336, 0]
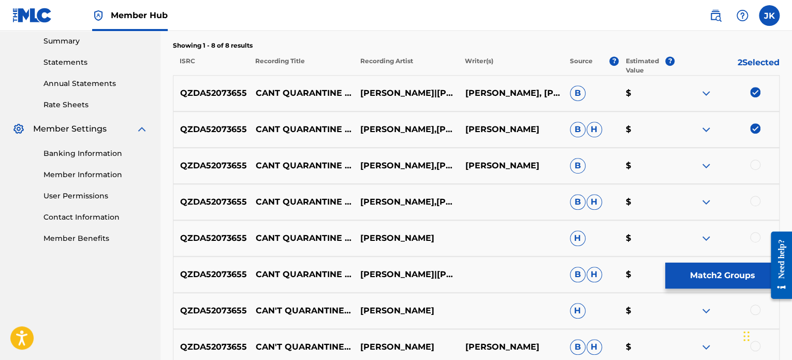
click at [758, 165] on div at bounding box center [755, 164] width 10 height 10
click at [758, 196] on div at bounding box center [755, 201] width 10 height 10
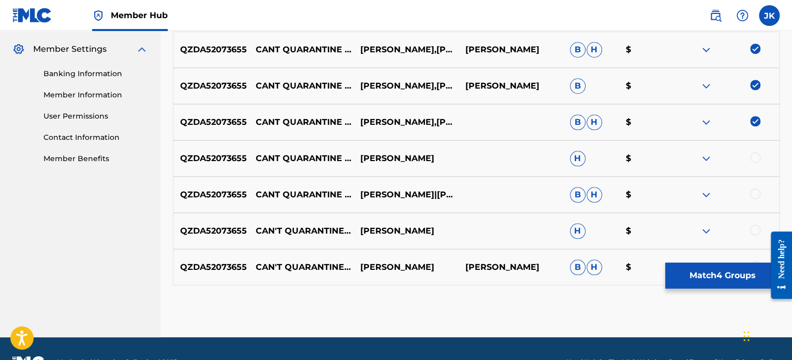
scroll to position [416, 0]
click at [758, 157] on div at bounding box center [755, 157] width 10 height 10
click at [755, 190] on div at bounding box center [755, 193] width 10 height 10
click at [754, 229] on div at bounding box center [755, 229] width 10 height 10
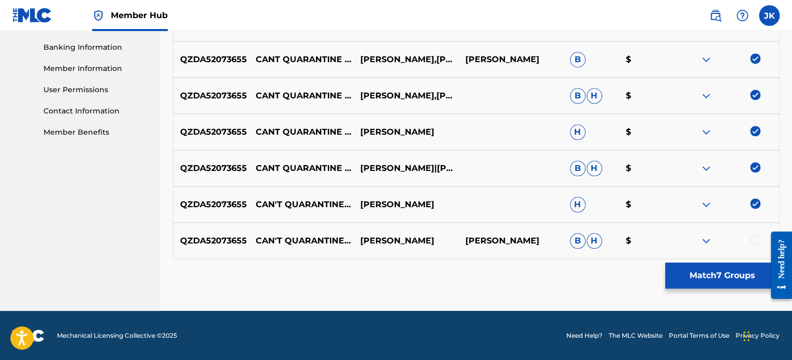
click at [753, 240] on div at bounding box center [755, 240] width 10 height 10
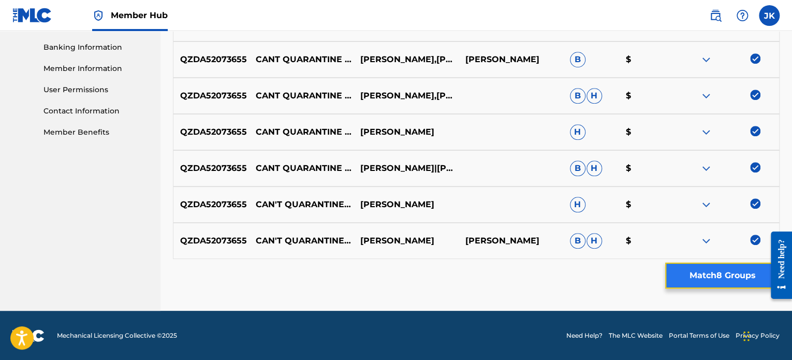
click at [733, 273] on button "Match 8 Groups" at bounding box center [722, 276] width 114 height 26
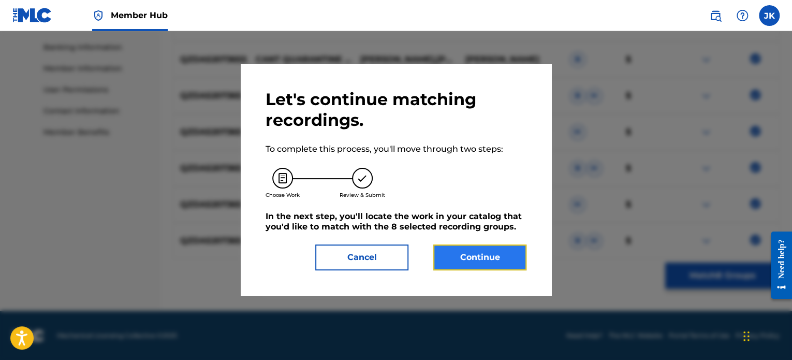
click at [500, 257] on button "Continue" at bounding box center [479, 257] width 93 height 26
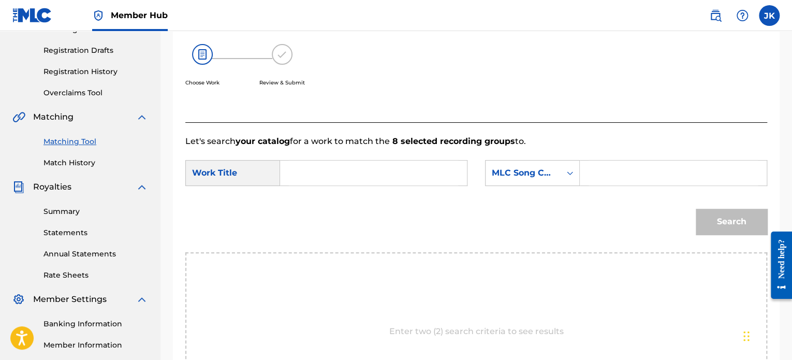
scroll to position [165, 0]
click at [331, 167] on input "Search Form" at bounding box center [373, 173] width 169 height 25
paste input "Cant Quarantine Me"
type input "Cant Quarantine Me"
click at [556, 173] on div "MLC Song Code" at bounding box center [523, 174] width 75 height 20
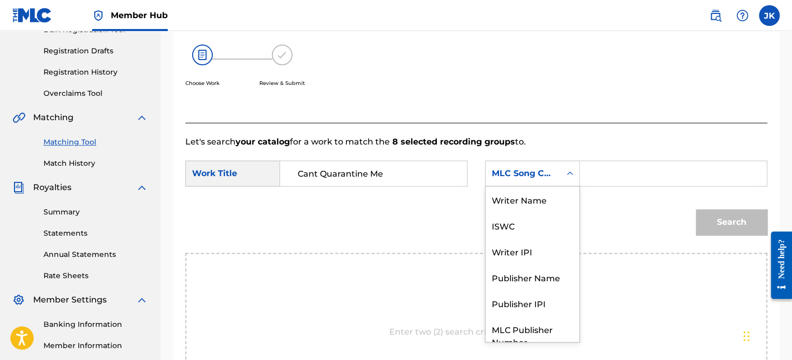
scroll to position [38, 0]
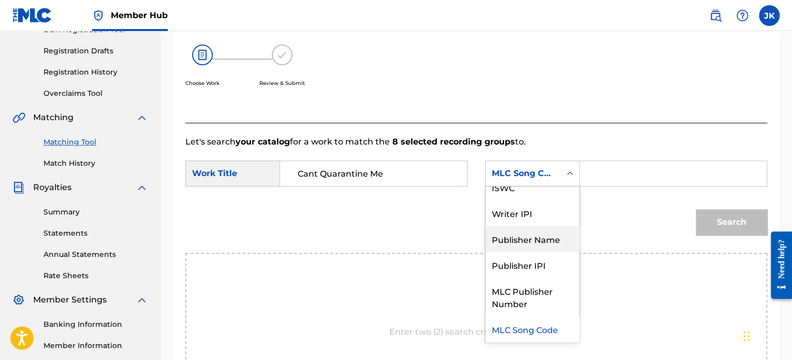
click at [552, 234] on div "Publisher Name" at bounding box center [533, 239] width 94 height 26
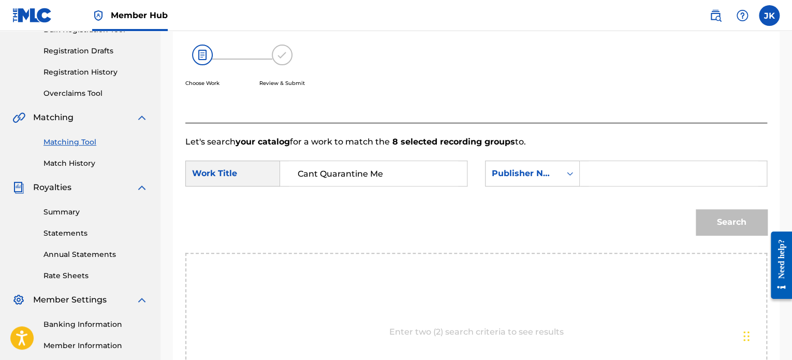
click at [604, 171] on input "Search Form" at bounding box center [673, 173] width 169 height 25
type input "[PERSON_NAME]"
click at [706, 220] on button "Search" at bounding box center [731, 222] width 71 height 26
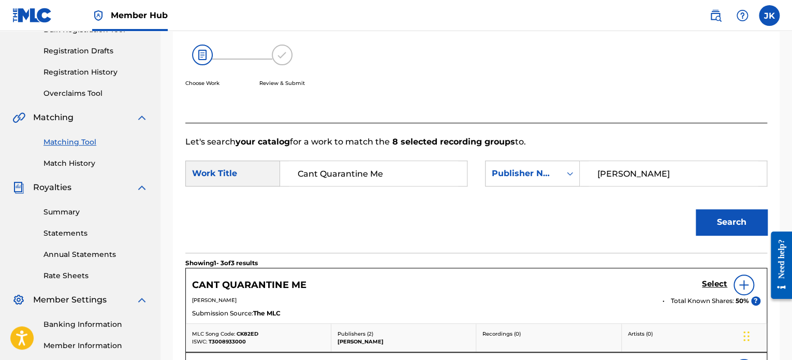
click at [741, 280] on img at bounding box center [744, 285] width 12 height 12
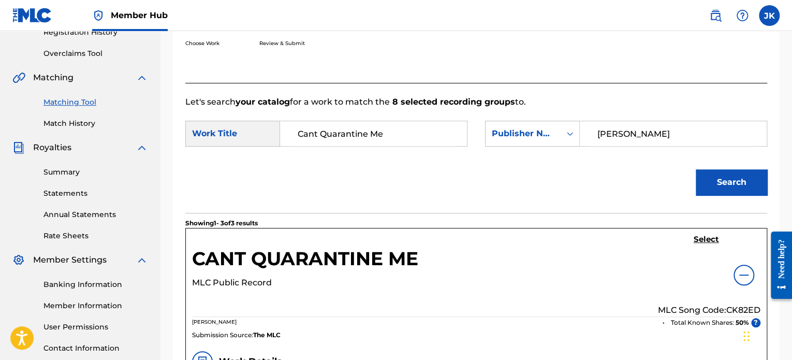
scroll to position [207, 0]
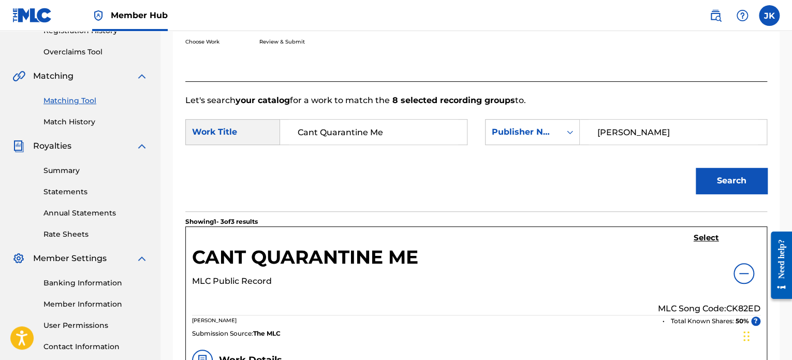
click at [739, 308] on p "MLC Song Code: CK82ED" at bounding box center [709, 308] width 103 height 12
click at [705, 239] on h5 "Select" at bounding box center [706, 238] width 25 height 10
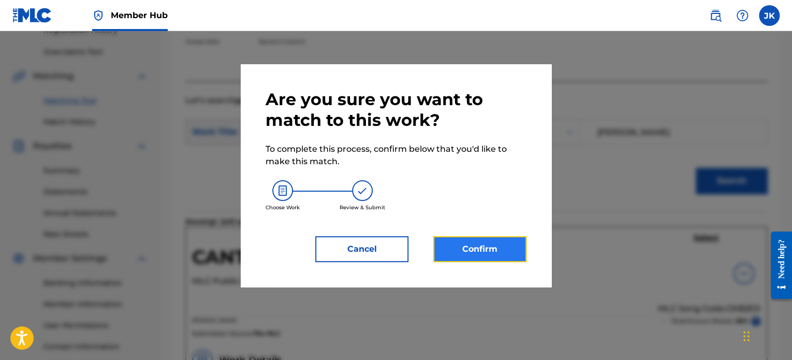
click at [504, 253] on button "Confirm" at bounding box center [479, 249] width 93 height 26
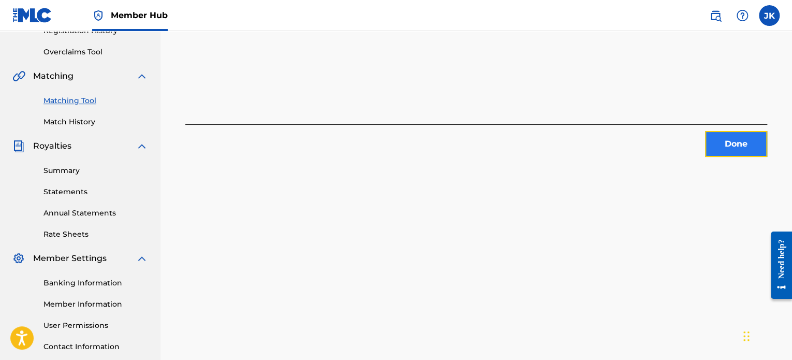
click at [731, 150] on button "Done" at bounding box center [736, 144] width 62 height 26
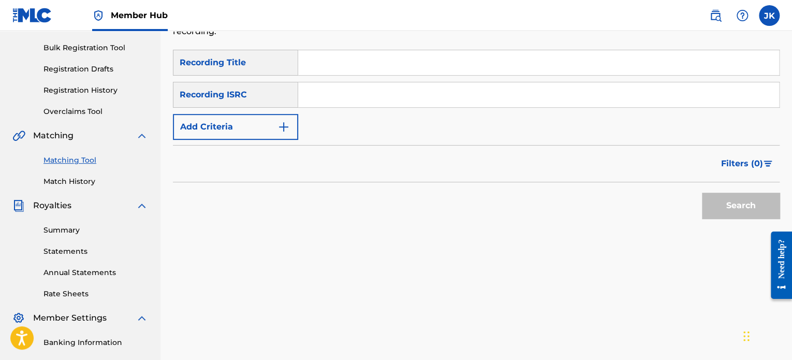
scroll to position [147, 0]
click at [325, 67] on input "Search Form" at bounding box center [538, 62] width 481 height 25
paste input "Captain"
type input "Captain"
click at [319, 90] on input "Search Form" at bounding box center [538, 94] width 481 height 25
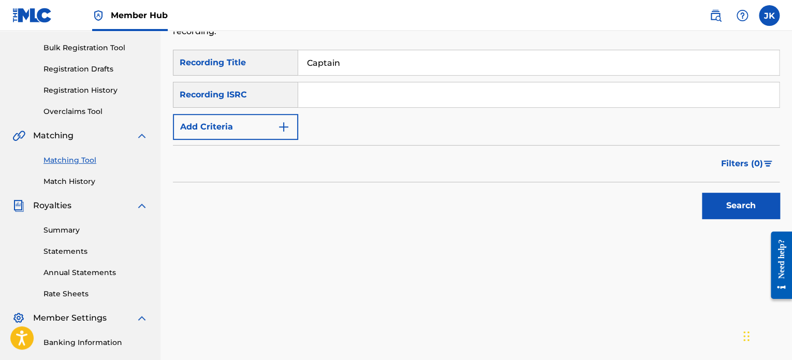
paste input "QZNWZ2179250"
type input "QZNWZ2179250"
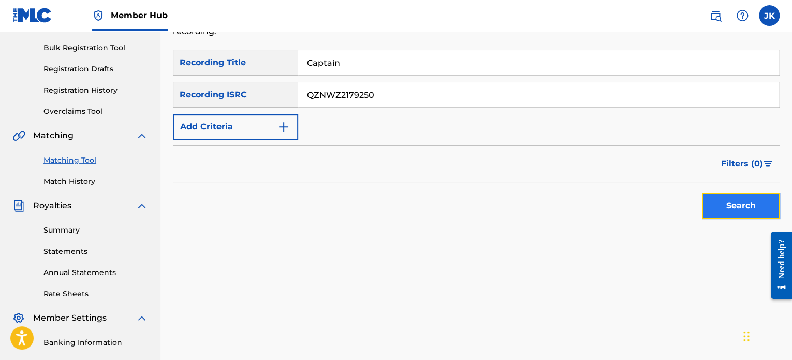
click at [708, 208] on button "Search" at bounding box center [741, 206] width 78 height 26
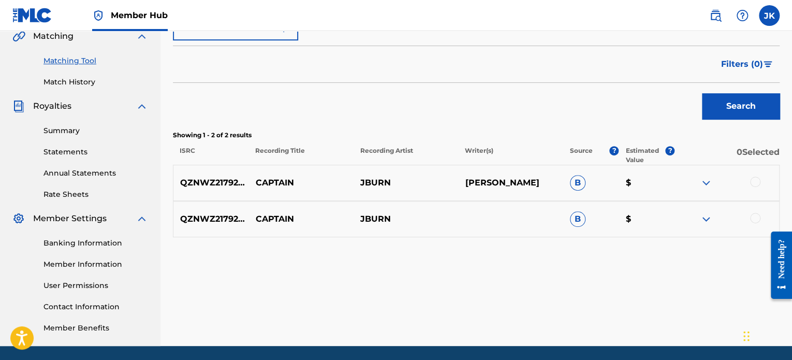
scroll to position [246, 0]
click at [755, 186] on div at bounding box center [755, 182] width 10 height 10
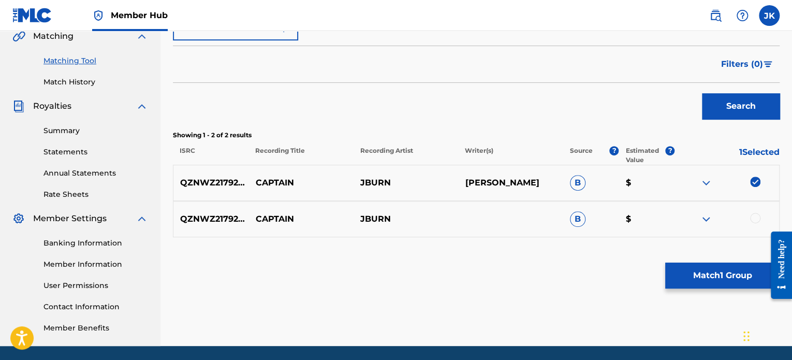
click at [756, 213] on div at bounding box center [755, 218] width 10 height 10
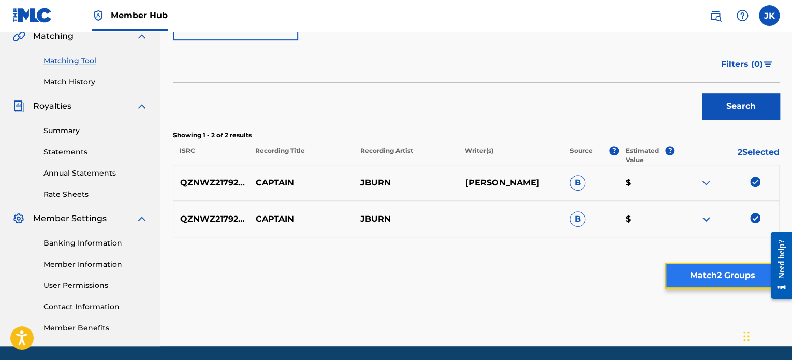
click at [711, 269] on button "Match 2 Groups" at bounding box center [722, 276] width 114 height 26
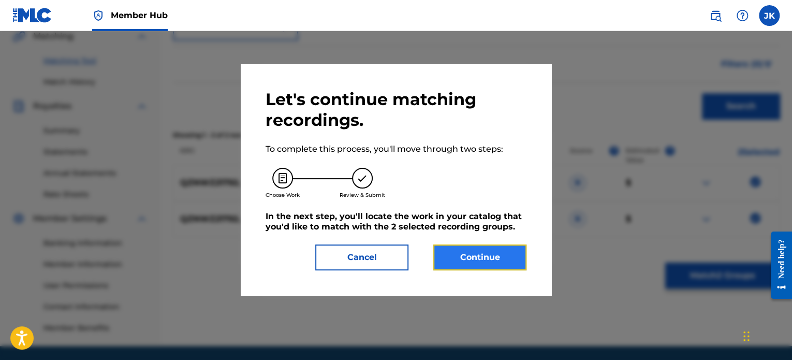
click at [491, 253] on button "Continue" at bounding box center [479, 257] width 93 height 26
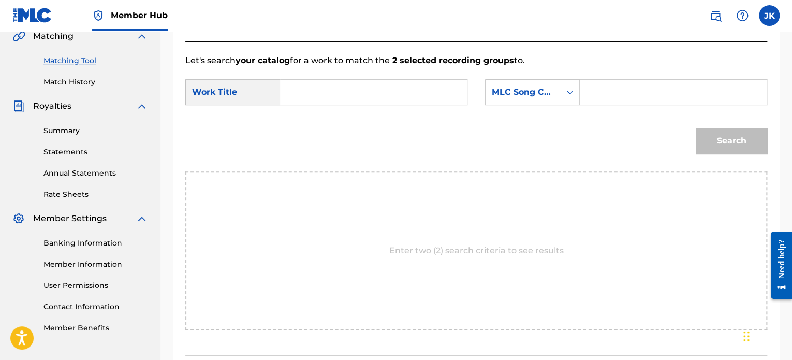
click at [294, 90] on input "Search Form" at bounding box center [373, 92] width 169 height 25
paste input "Captain"
type input "Captain"
click at [555, 91] on div "MLC Song Code" at bounding box center [523, 92] width 75 height 20
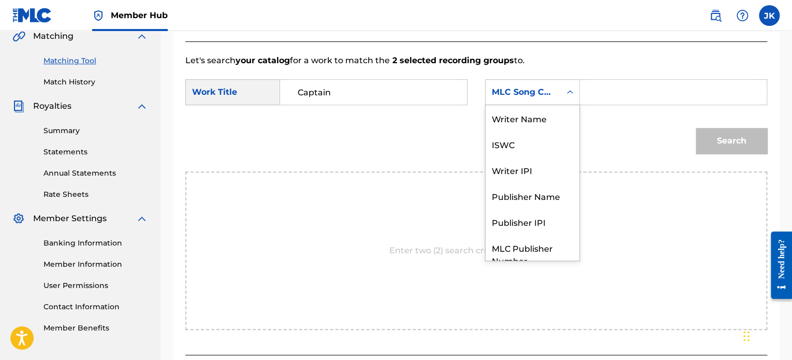
scroll to position [38, 0]
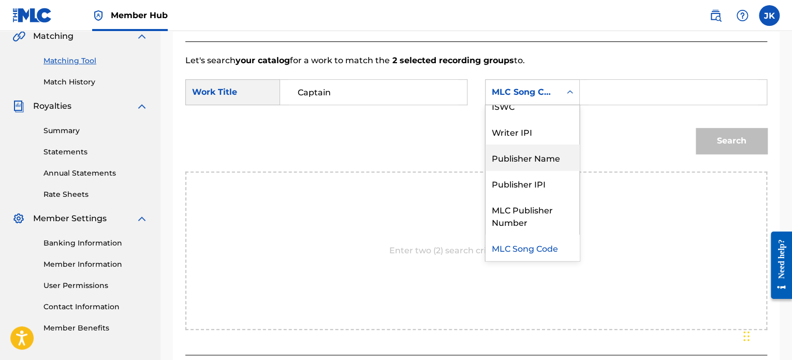
click at [547, 158] on div "Publisher Name" at bounding box center [533, 157] width 94 height 26
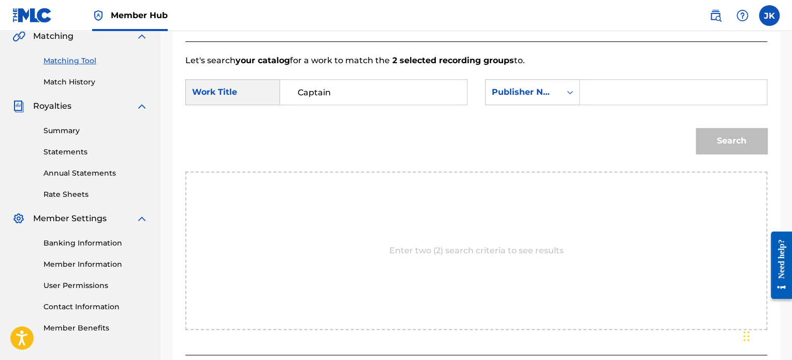
click at [605, 98] on input "Search Form" at bounding box center [673, 92] width 169 height 25
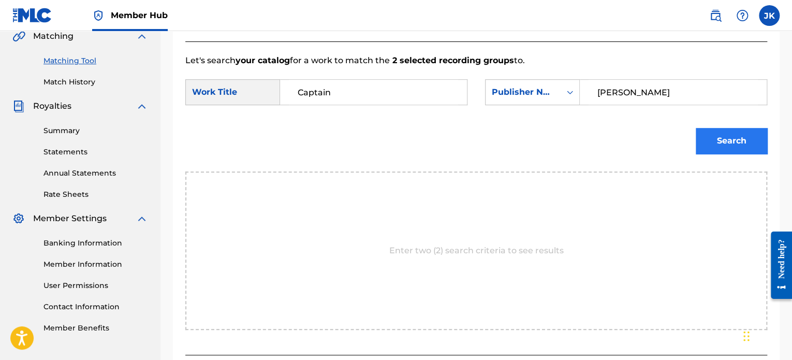
type input "[PERSON_NAME]"
click at [704, 138] on button "Search" at bounding box center [731, 141] width 71 height 26
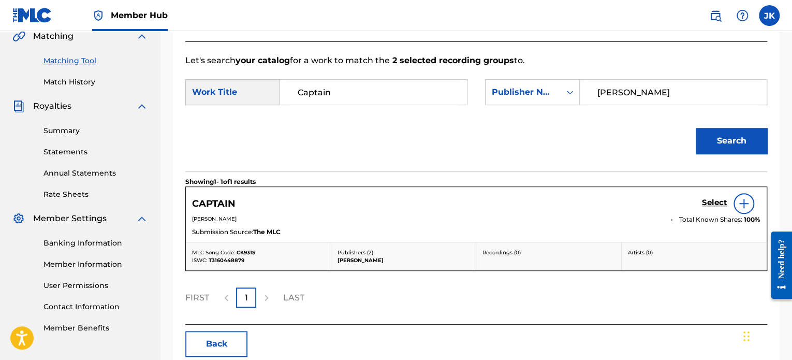
click at [746, 198] on img at bounding box center [744, 203] width 12 height 12
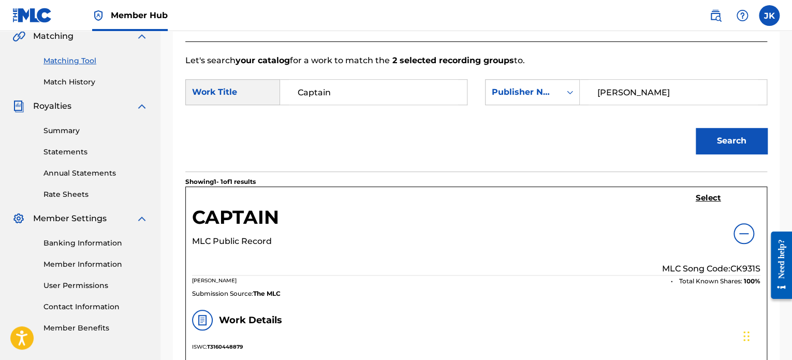
click at [741, 263] on p "MLC Song Code: CK931S" at bounding box center [711, 269] width 98 height 12
click at [705, 196] on h5 "Select" at bounding box center [708, 198] width 25 height 10
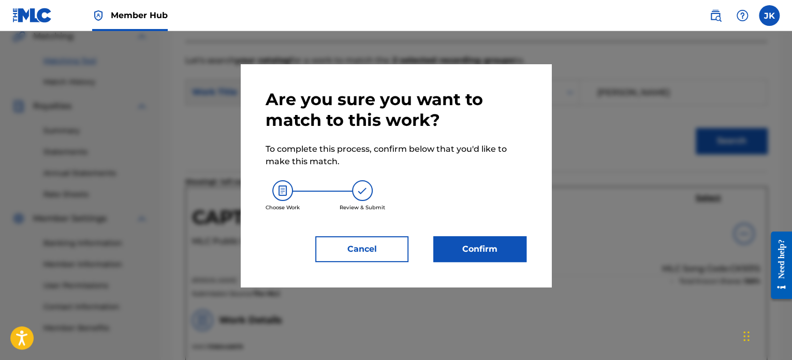
click at [507, 233] on div "Are you sure you want to match to this work? To complete this process, confirm …" at bounding box center [396, 175] width 261 height 173
click at [507, 240] on button "Confirm" at bounding box center [479, 249] width 93 height 26
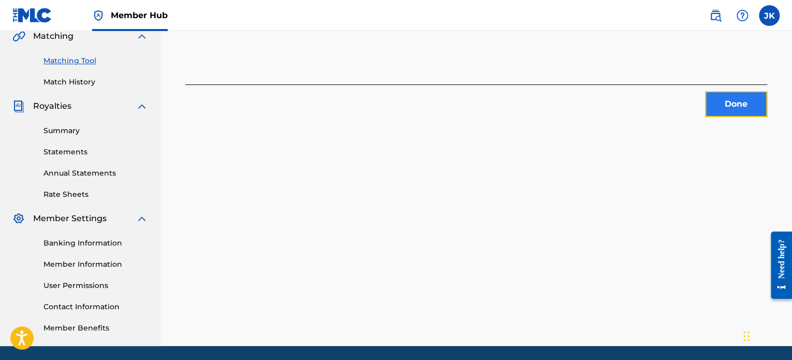
click at [725, 107] on button "Done" at bounding box center [736, 104] width 62 height 26
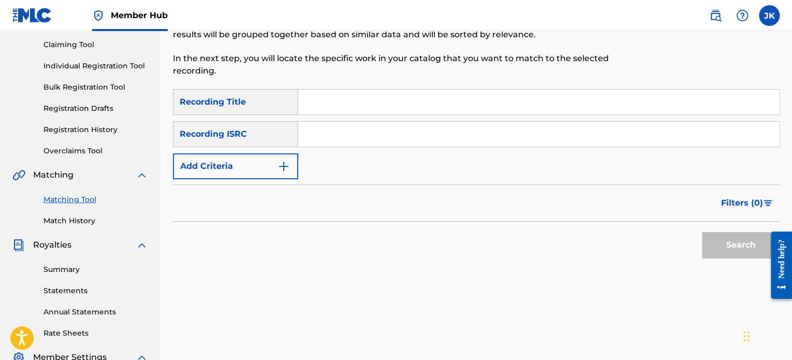
scroll to position [102, 0]
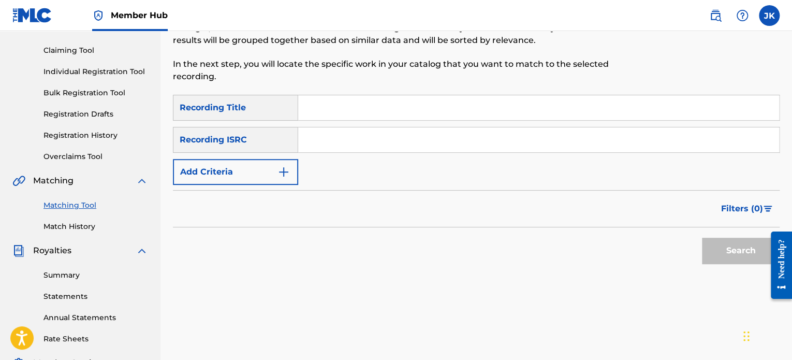
click at [334, 110] on input "Search Form" at bounding box center [538, 107] width 481 height 25
paste input "Certified"
type input "Certified"
click at [323, 140] on input "Search Form" at bounding box center [538, 139] width 481 height 25
paste input "QZKDK2003540"
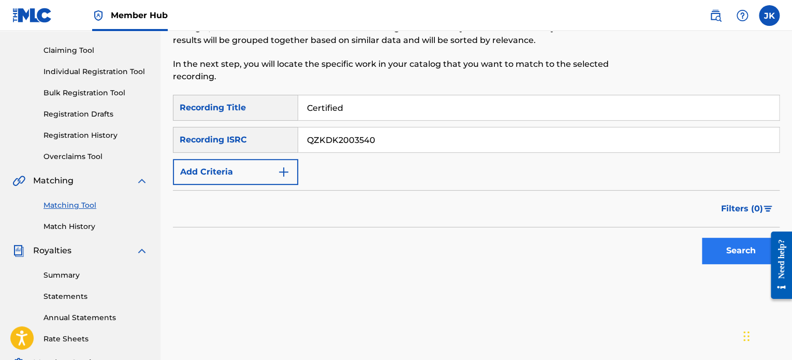
type input "QZKDK2003540"
click at [712, 241] on button "Search" at bounding box center [741, 251] width 78 height 26
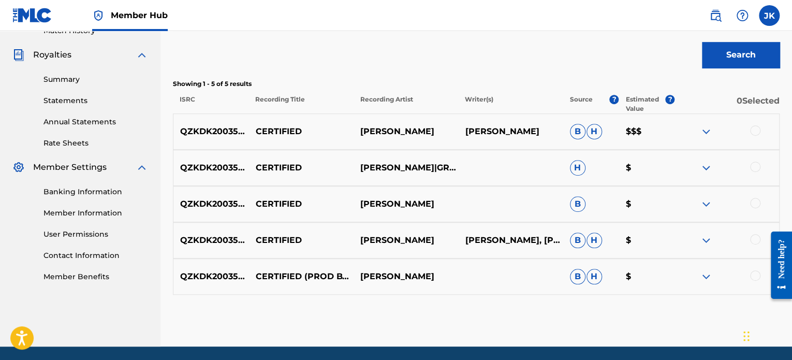
scroll to position [298, 0]
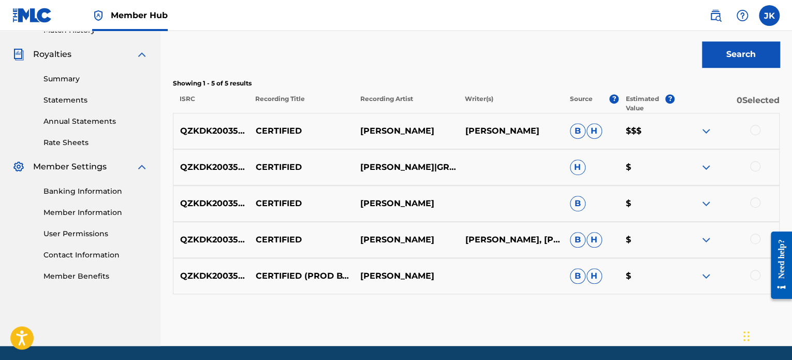
click at [755, 131] on div at bounding box center [755, 130] width 10 height 10
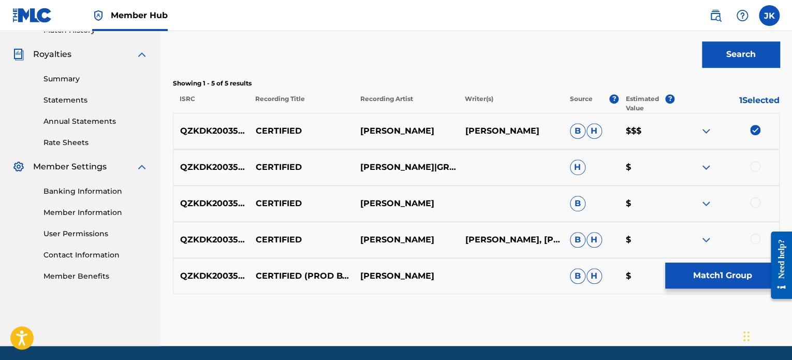
click at [755, 164] on div at bounding box center [755, 166] width 10 height 10
click at [754, 201] on div at bounding box center [755, 202] width 10 height 10
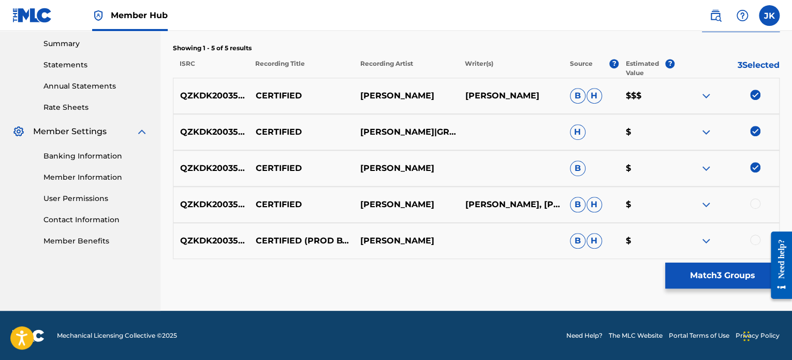
click at [756, 205] on div at bounding box center [755, 203] width 10 height 10
click at [754, 242] on div at bounding box center [755, 240] width 10 height 10
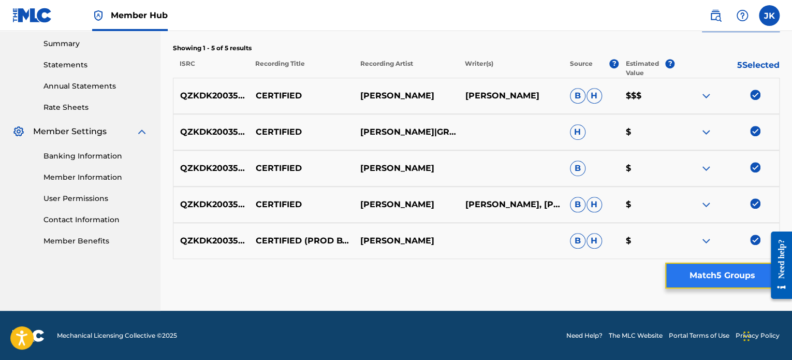
click at [723, 274] on button "Match 5 Groups" at bounding box center [722, 276] width 114 height 26
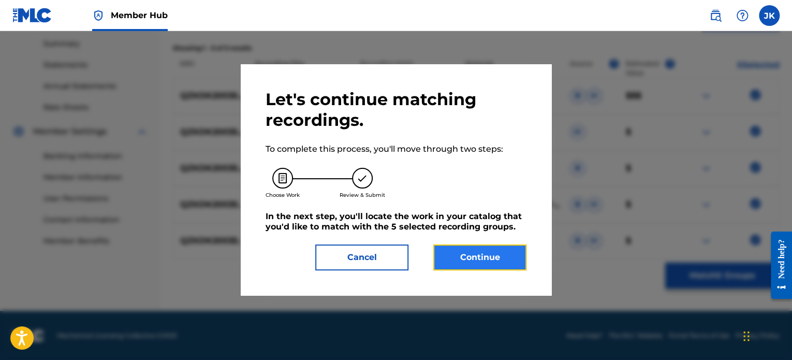
click at [512, 248] on button "Continue" at bounding box center [479, 257] width 93 height 26
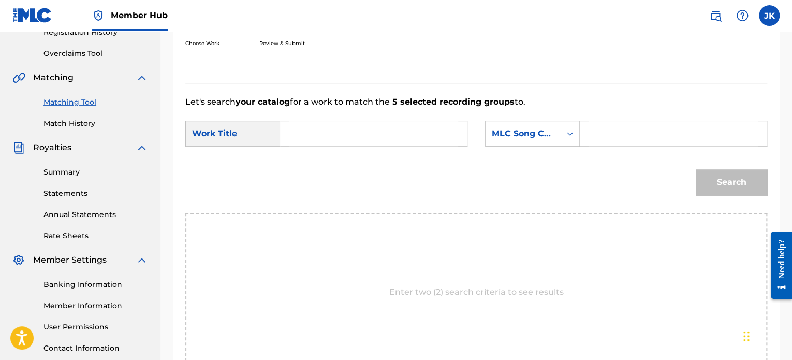
scroll to position [191, 0]
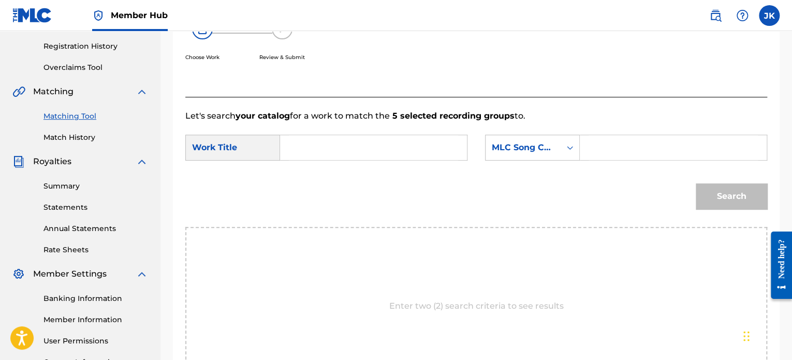
click at [383, 140] on input "Search Form" at bounding box center [373, 147] width 169 height 25
paste input "Certified"
type input "Certified"
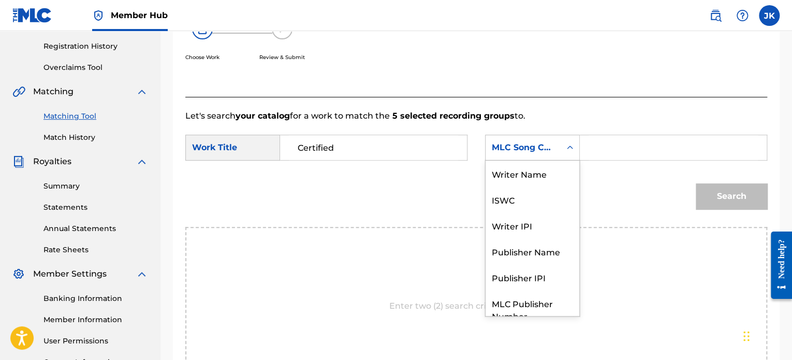
click at [516, 149] on div "MLC Song Code" at bounding box center [523, 147] width 63 height 12
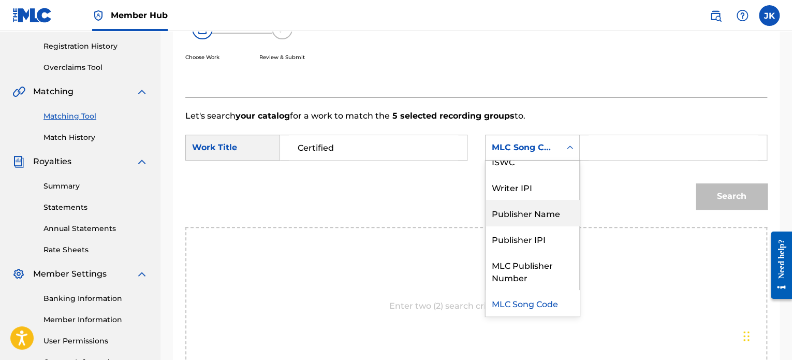
click at [532, 205] on div "Publisher Name" at bounding box center [533, 213] width 94 height 26
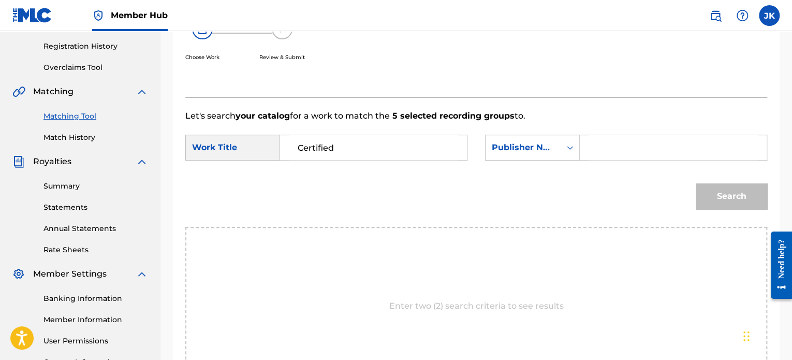
click at [598, 154] on input "Search Form" at bounding box center [673, 147] width 169 height 25
type input "[PERSON_NAME]"
click at [725, 194] on button "Search" at bounding box center [731, 196] width 71 height 26
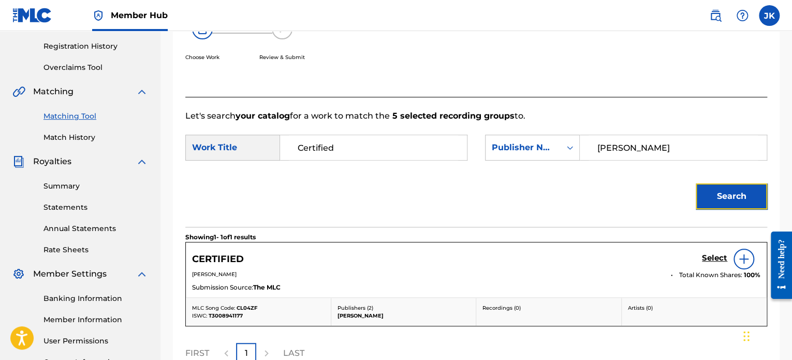
scroll to position [298, 0]
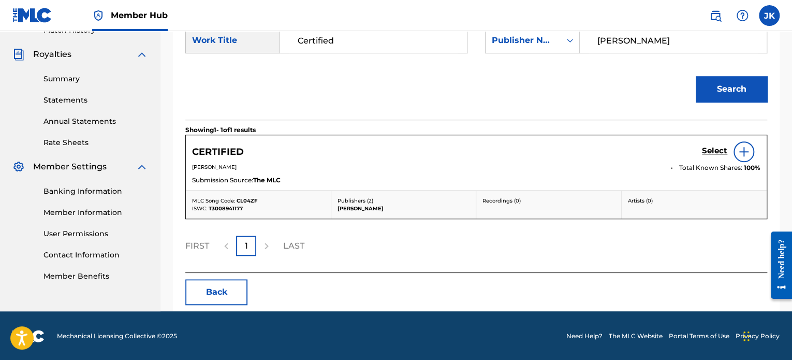
click at [741, 153] on img at bounding box center [744, 151] width 12 height 12
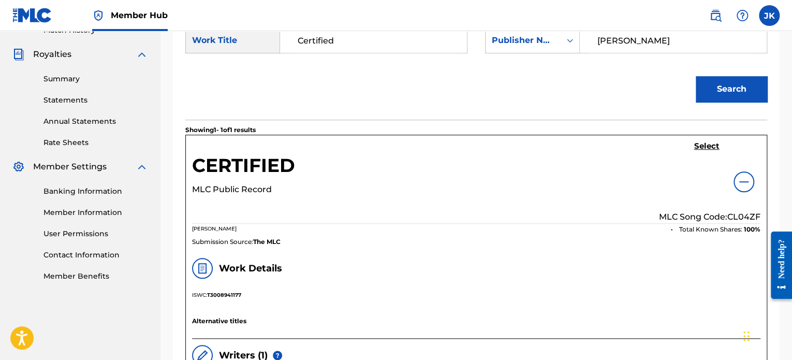
click at [736, 217] on p "MLC Song Code: CL04ZF" at bounding box center [709, 217] width 101 height 12
click at [707, 150] on h5 "Select" at bounding box center [706, 146] width 25 height 10
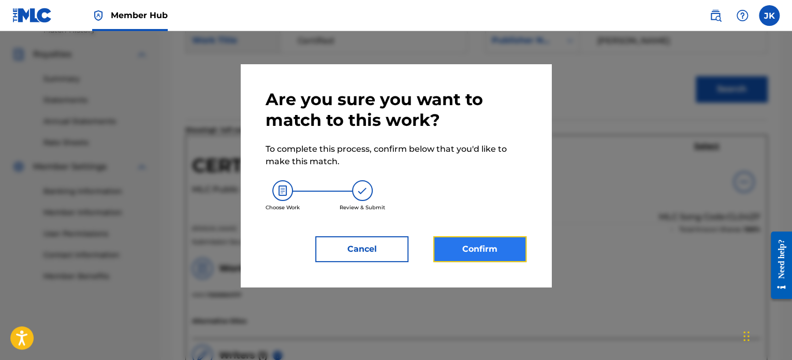
click at [476, 256] on button "Confirm" at bounding box center [479, 249] width 93 height 26
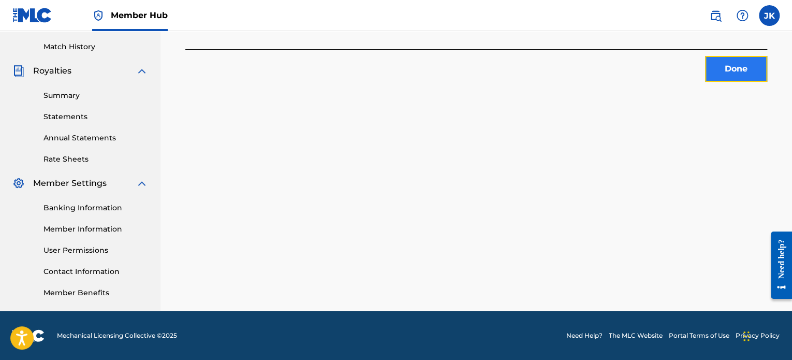
click at [723, 74] on button "Done" at bounding box center [736, 69] width 62 height 26
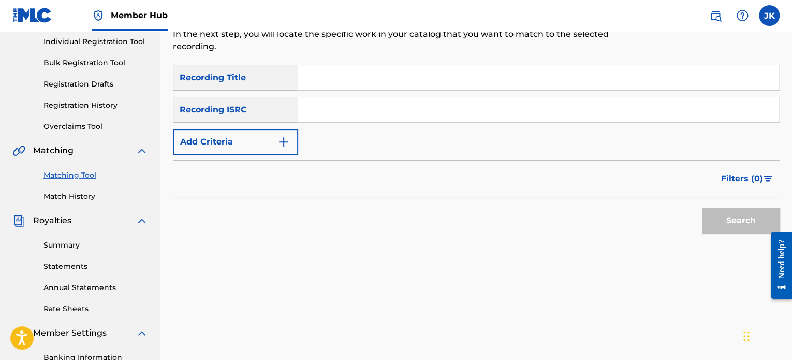
scroll to position [130, 0]
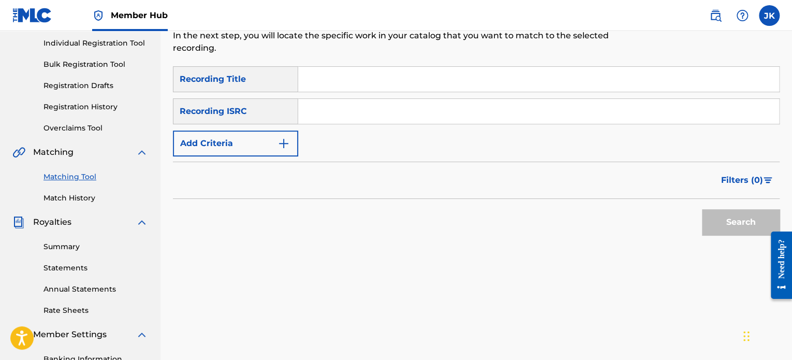
click at [318, 77] on input "Search Form" at bounding box center [538, 79] width 481 height 25
paste input "[PERSON_NAME] (Prod. By Grant4ore)"
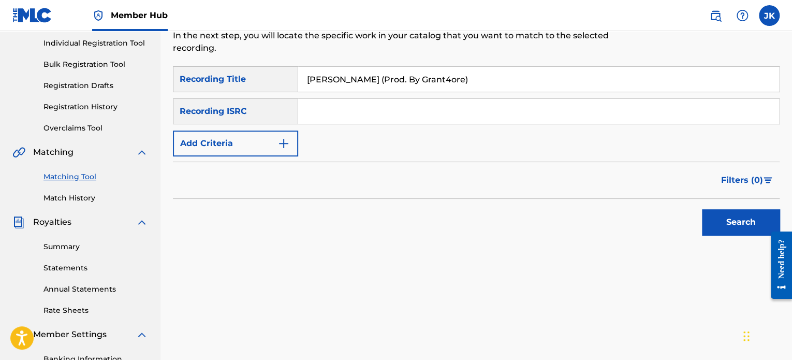
type input "[PERSON_NAME] (Prod. By Grant4ore)"
click at [319, 112] on input "Search Form" at bounding box center [538, 111] width 481 height 25
paste input "QM42K2055467"
type input "QM42K2055467"
click at [743, 223] on button "Search" at bounding box center [741, 222] width 78 height 26
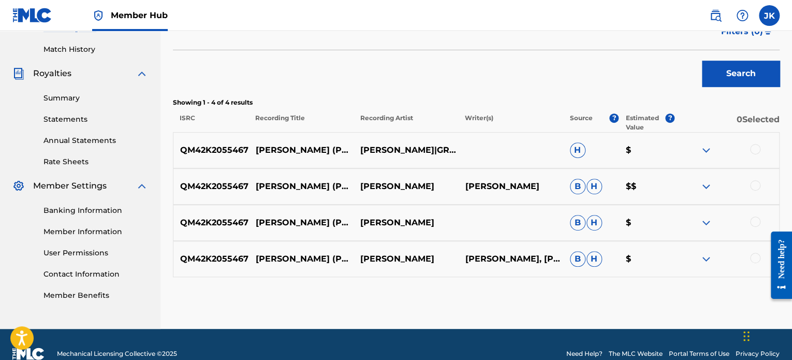
scroll to position [282, 0]
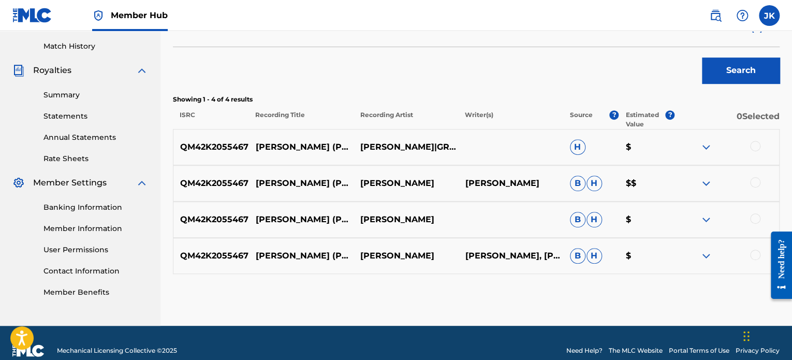
click at [756, 148] on div at bounding box center [755, 146] width 10 height 10
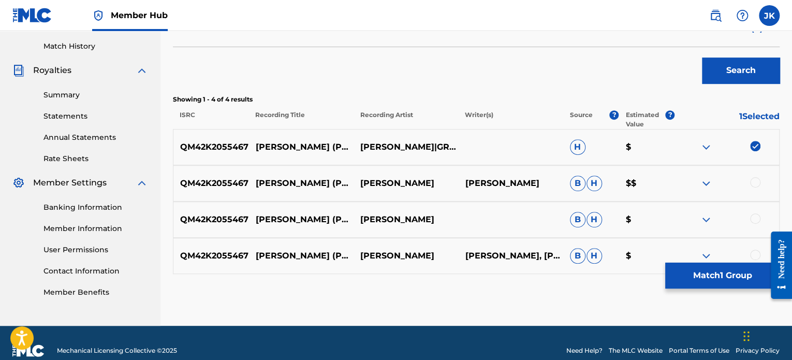
click at [756, 181] on div at bounding box center [755, 182] width 10 height 10
click at [756, 215] on div at bounding box center [755, 218] width 10 height 10
click at [758, 252] on div at bounding box center [755, 255] width 10 height 10
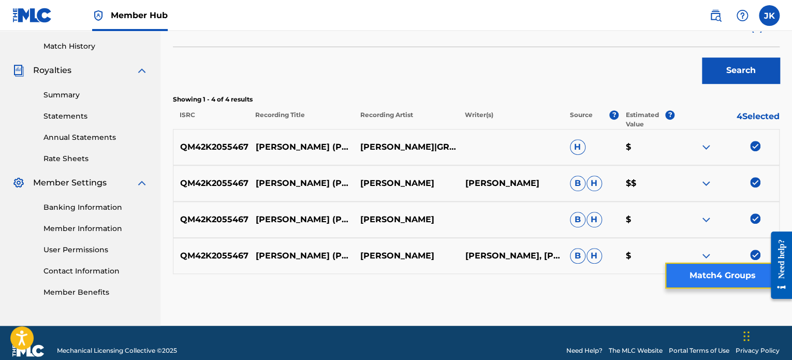
click at [729, 270] on button "Match 4 Groups" at bounding box center [722, 276] width 114 height 26
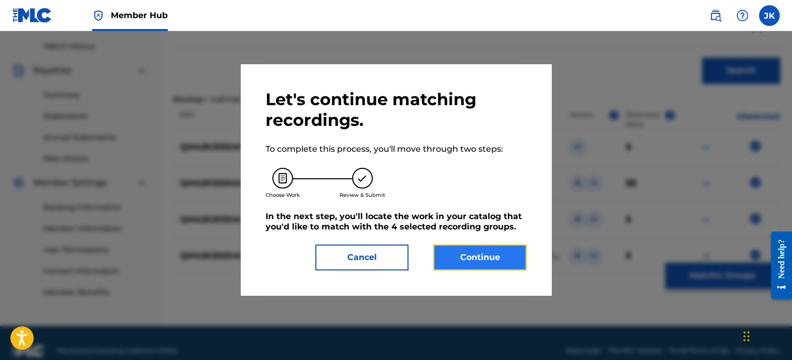
click at [502, 257] on button "Continue" at bounding box center [479, 257] width 93 height 26
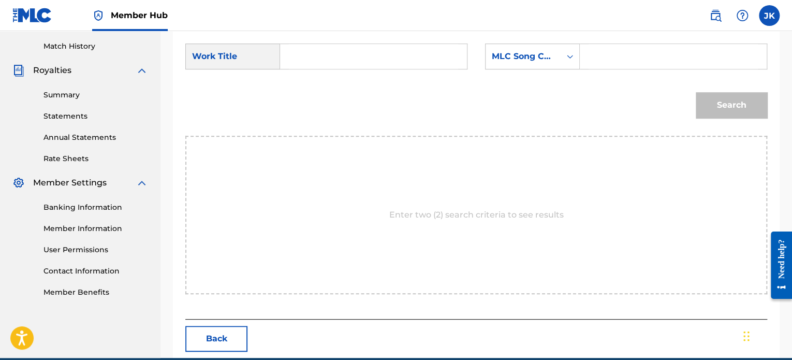
click at [352, 52] on input "Search Form" at bounding box center [373, 56] width 169 height 25
paste input "[PERSON_NAME] (Prod. By Grant4ore)"
type input "[PERSON_NAME] (Prod. By Grant4ore)"
click at [566, 60] on icon "Search Form" at bounding box center [570, 56] width 10 height 10
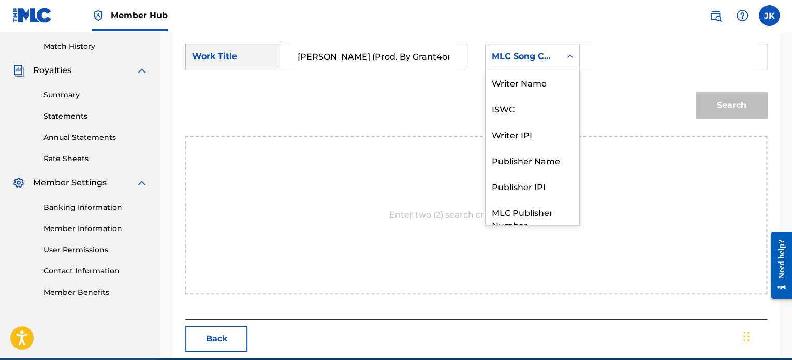
scroll to position [38, 0]
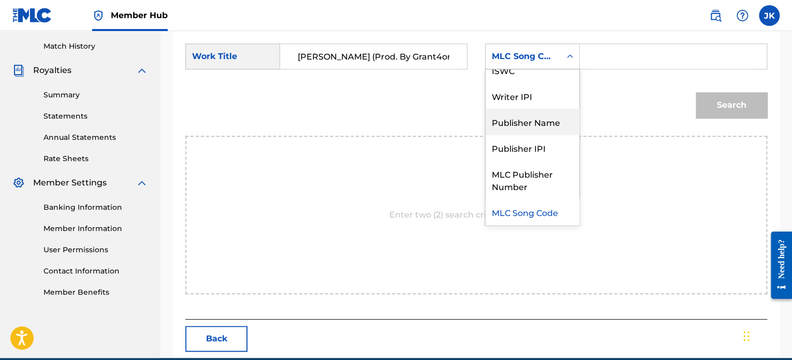
click at [547, 132] on div "Publisher Name" at bounding box center [533, 122] width 94 height 26
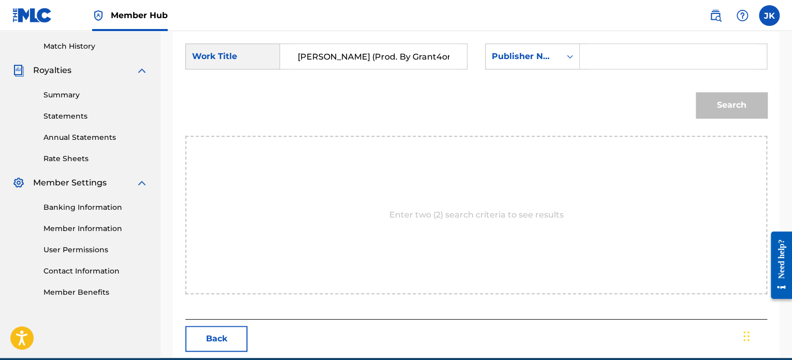
click at [604, 60] on input "Search Form" at bounding box center [673, 56] width 169 height 25
type input "[PERSON_NAME]"
click at [723, 103] on button "Search" at bounding box center [731, 105] width 71 height 26
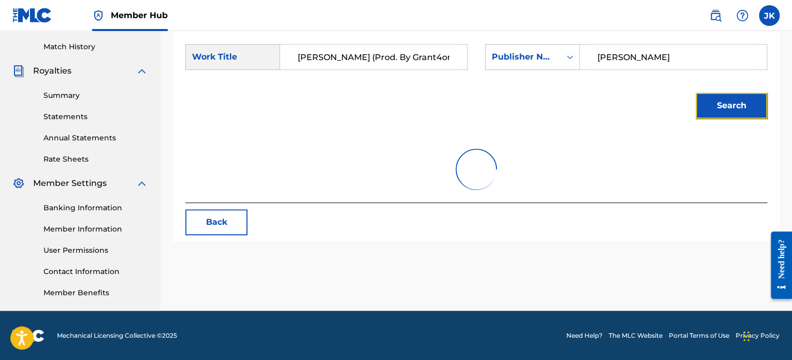
scroll to position [282, 0]
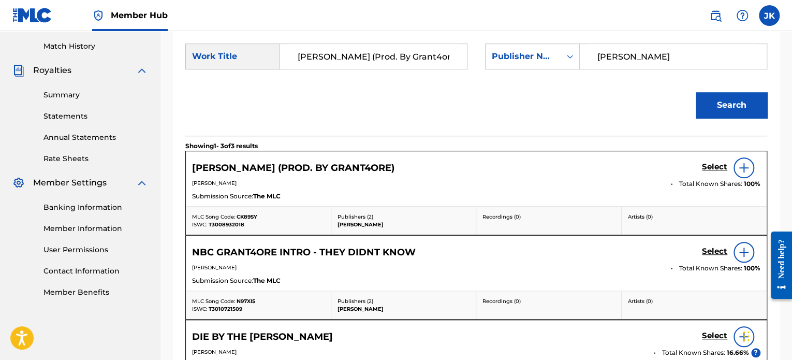
click at [739, 168] on img at bounding box center [744, 168] width 12 height 12
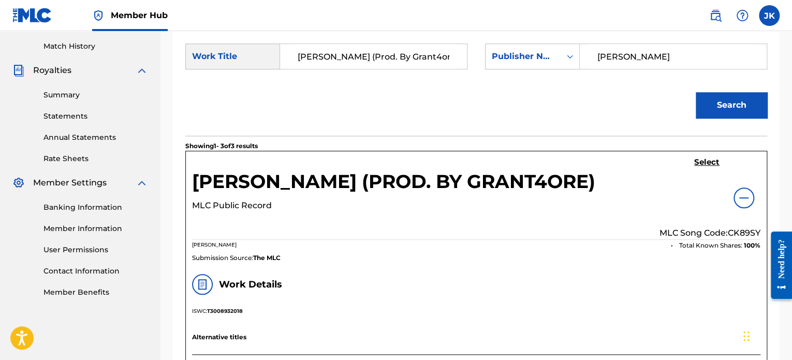
click at [741, 229] on p "MLC Song Code: CK89SY" at bounding box center [710, 233] width 101 height 12
click at [702, 165] on h5 "Select" at bounding box center [706, 162] width 25 height 10
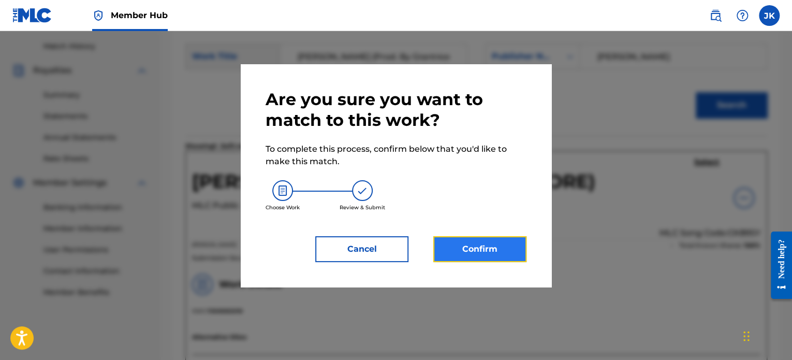
click at [509, 239] on button "Confirm" at bounding box center [479, 249] width 93 height 26
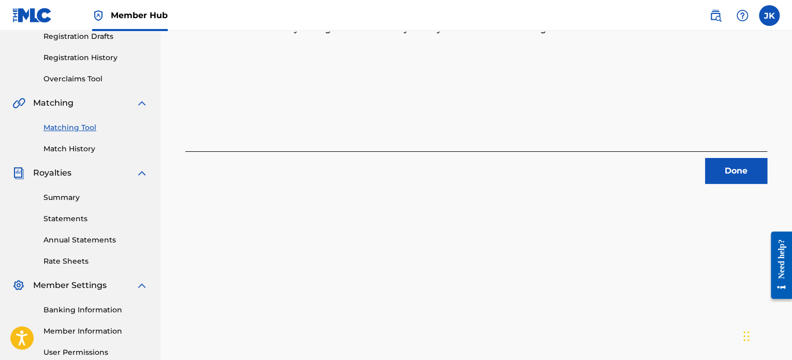
scroll to position [172, 0]
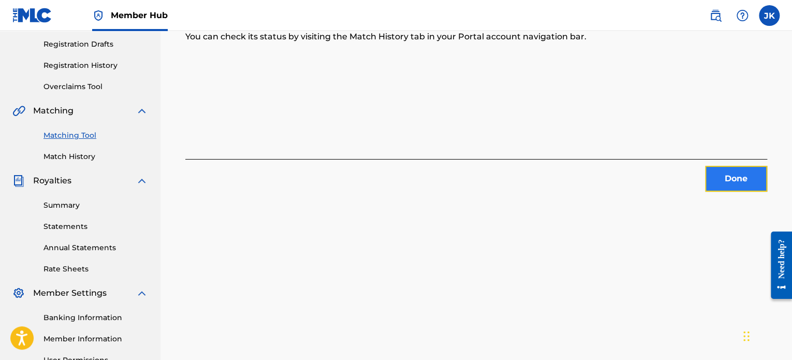
click at [720, 176] on button "Done" at bounding box center [736, 179] width 62 height 26
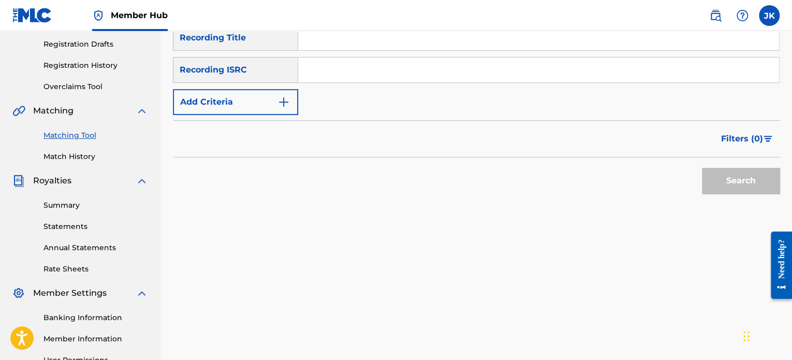
click at [309, 39] on input "Search Form" at bounding box center [538, 37] width 481 height 25
paste input "CPR"
type input "CPR"
click at [322, 77] on input "Search Form" at bounding box center [538, 69] width 481 height 25
paste input "QZDA52073656"
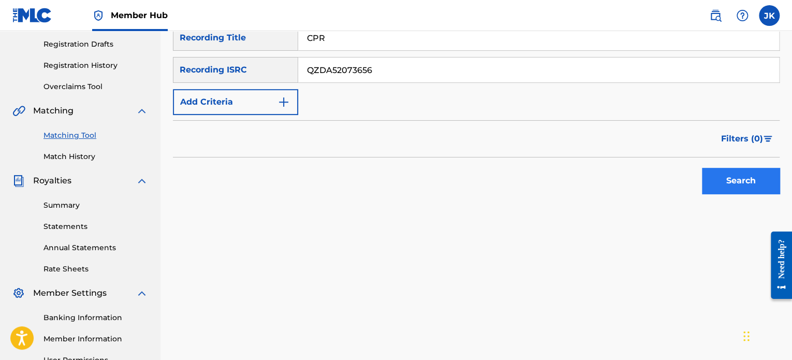
type input "QZDA52073656"
click at [716, 173] on button "Search" at bounding box center [741, 181] width 78 height 26
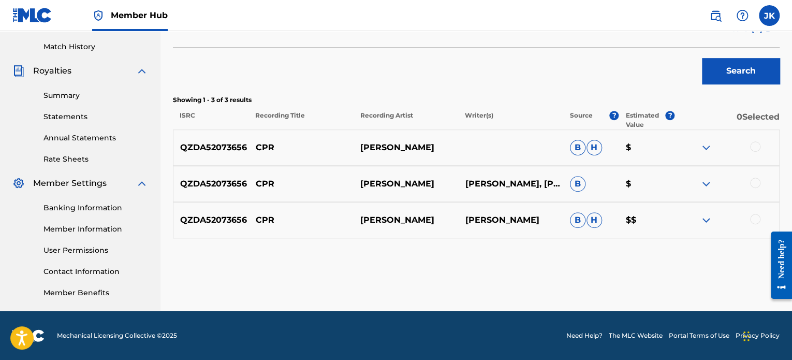
scroll to position [282, 0]
click at [760, 144] on div at bounding box center [755, 146] width 10 height 10
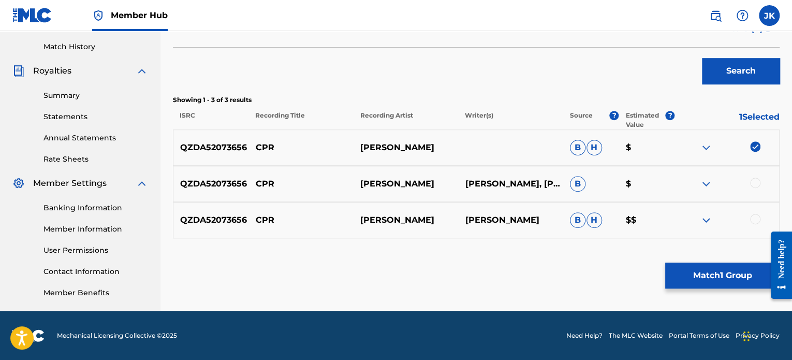
click at [755, 177] on div "QZDA52073656 CPR [PERSON_NAME] [PERSON_NAME], [PERSON_NAME] B $" at bounding box center [476, 184] width 607 height 36
click at [755, 184] on div at bounding box center [755, 183] width 10 height 10
click at [754, 219] on div at bounding box center [755, 219] width 10 height 10
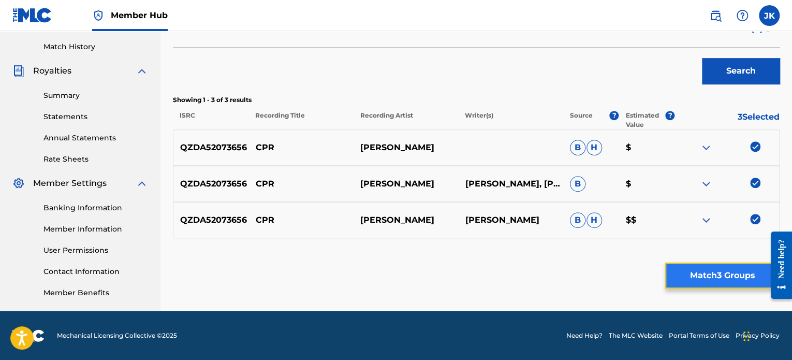
click at [719, 276] on button "Match 3 Groups" at bounding box center [722, 276] width 114 height 26
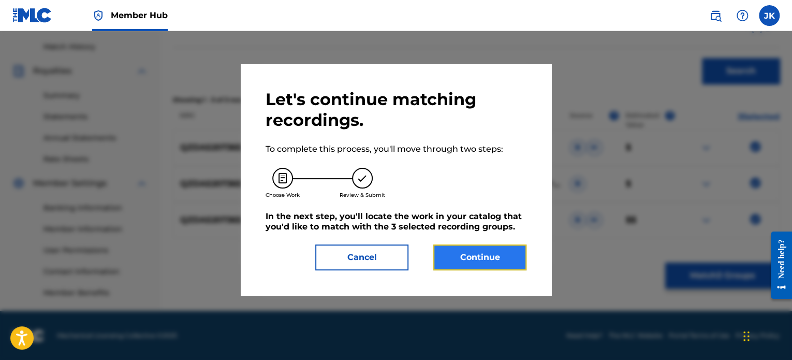
click at [494, 262] on button "Continue" at bounding box center [479, 257] width 93 height 26
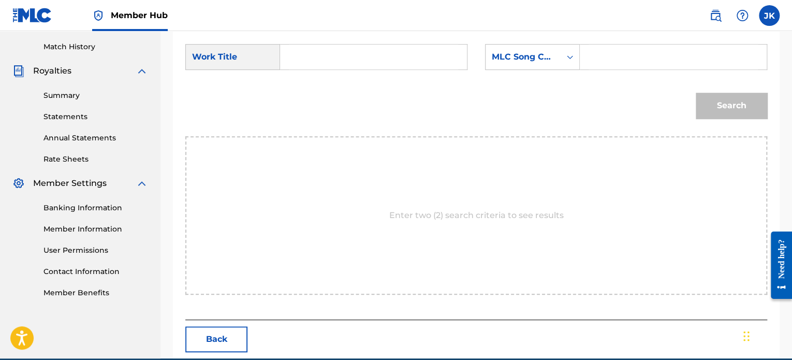
click at [339, 62] on input "Search Form" at bounding box center [373, 57] width 169 height 25
paste input "CPR"
type input "CPR"
click at [567, 50] on div "Search Form" at bounding box center [570, 57] width 19 height 19
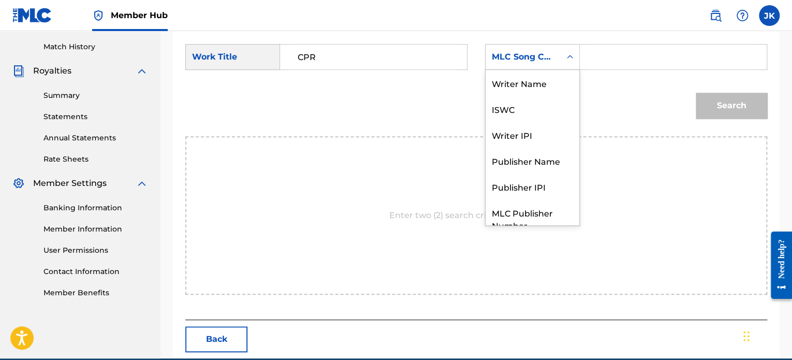
scroll to position [38, 0]
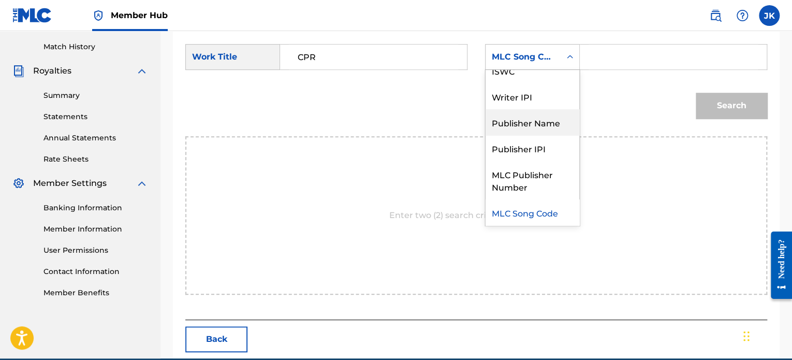
click at [556, 116] on div "Publisher Name" at bounding box center [533, 122] width 94 height 26
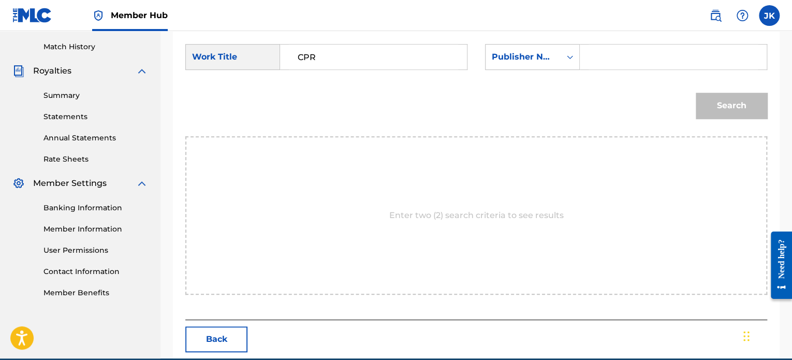
click at [602, 64] on input "Search Form" at bounding box center [673, 57] width 169 height 25
type input "[PERSON_NAME]"
click at [703, 100] on button "Search" at bounding box center [731, 106] width 71 height 26
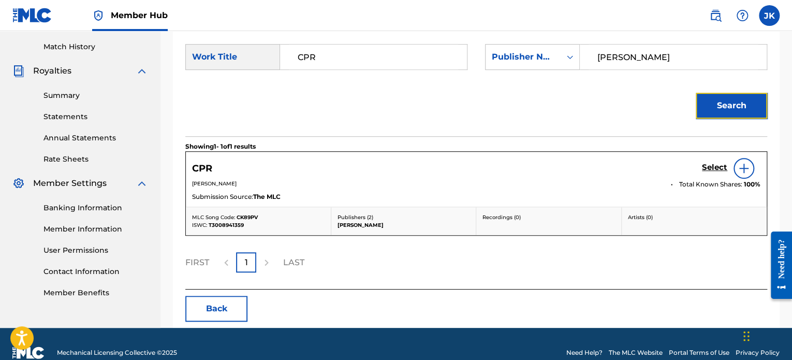
scroll to position [298, 0]
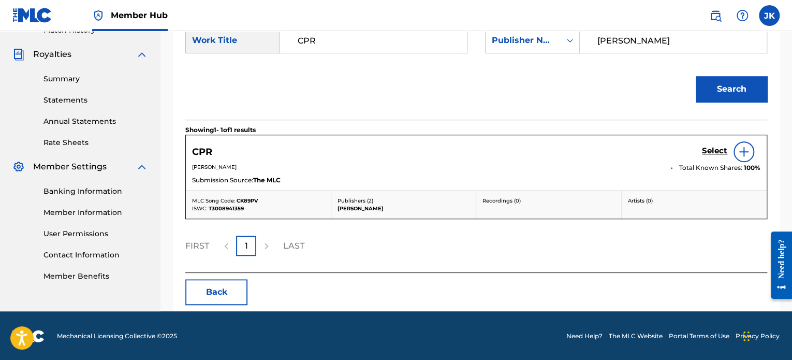
click at [741, 151] on img at bounding box center [744, 151] width 12 height 12
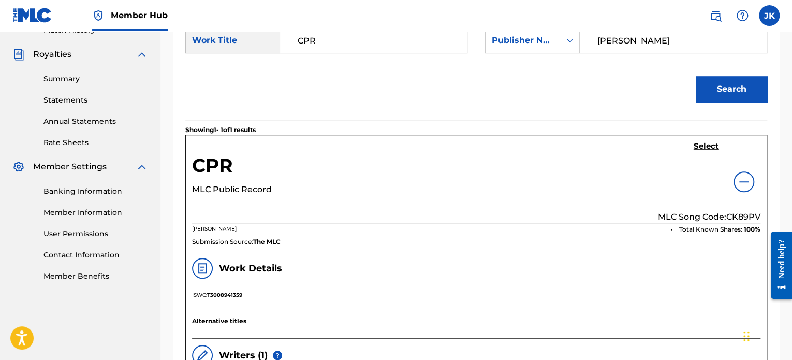
click at [746, 214] on p "MLC Song Code: CK89PV" at bounding box center [709, 217] width 103 height 12
click at [705, 147] on h5 "Select" at bounding box center [706, 146] width 25 height 10
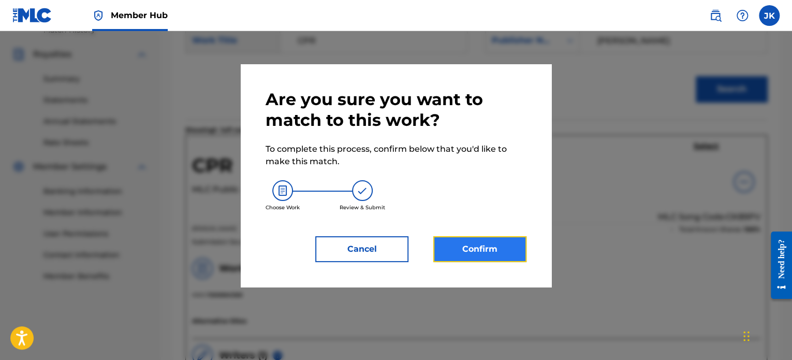
click at [494, 244] on button "Confirm" at bounding box center [479, 249] width 93 height 26
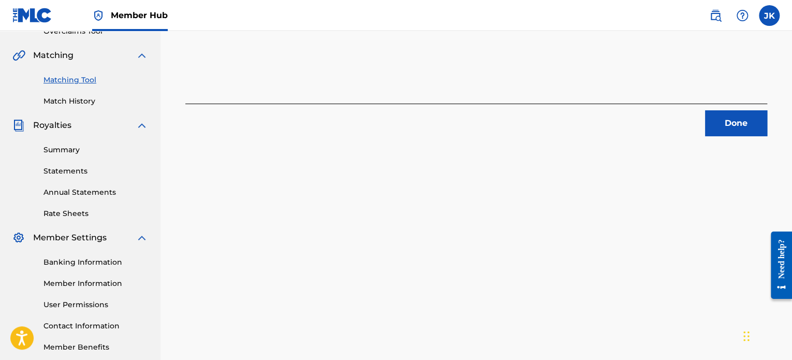
scroll to position [226, 0]
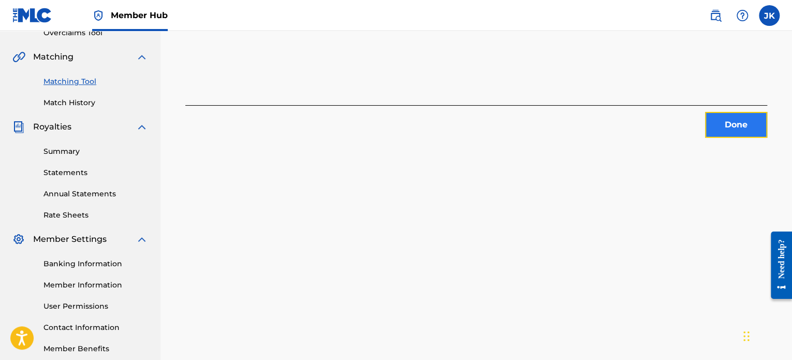
click at [732, 128] on button "Done" at bounding box center [736, 125] width 62 height 26
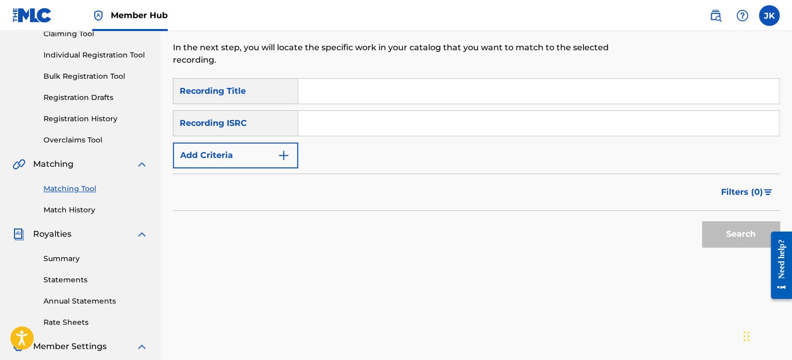
scroll to position [112, 0]
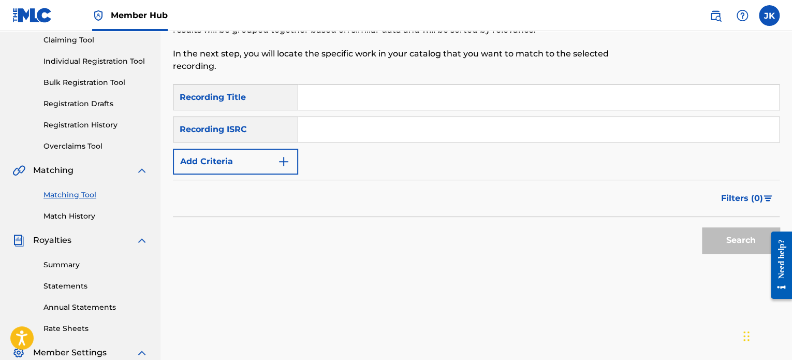
click at [328, 100] on input "Search Form" at bounding box center [538, 97] width 481 height 25
paste input "Everything"
type input "Everything"
click at [325, 126] on input "Search Form" at bounding box center [538, 129] width 481 height 25
paste input "QZK6J2219652"
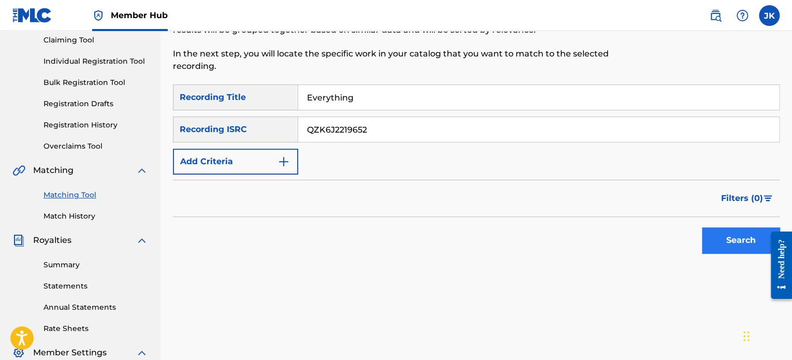
type input "QZK6J2219652"
click at [716, 234] on button "Search" at bounding box center [741, 240] width 78 height 26
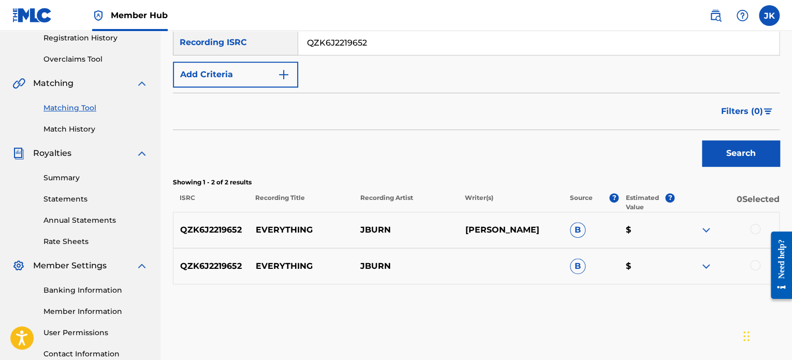
scroll to position [205, 0]
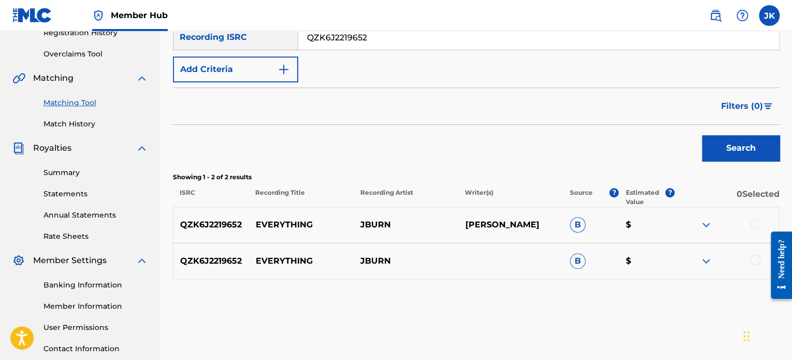
click at [756, 226] on div at bounding box center [755, 224] width 10 height 10
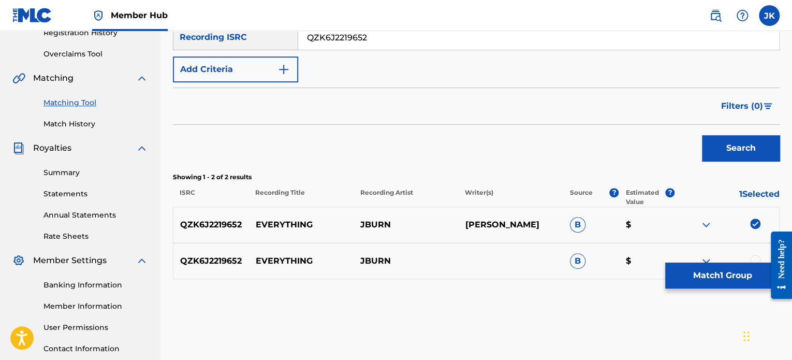
click at [756, 256] on div at bounding box center [755, 260] width 10 height 10
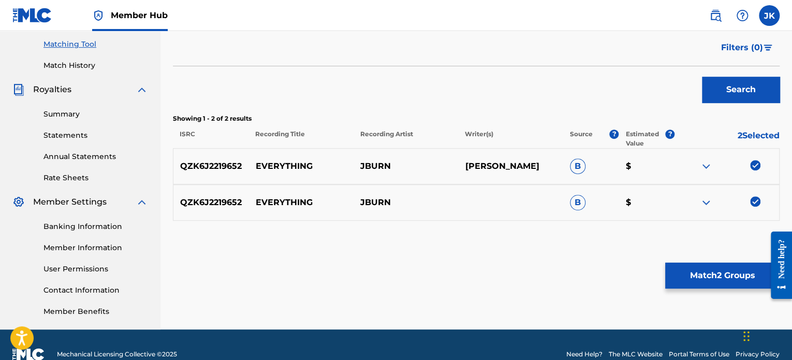
scroll to position [265, 0]
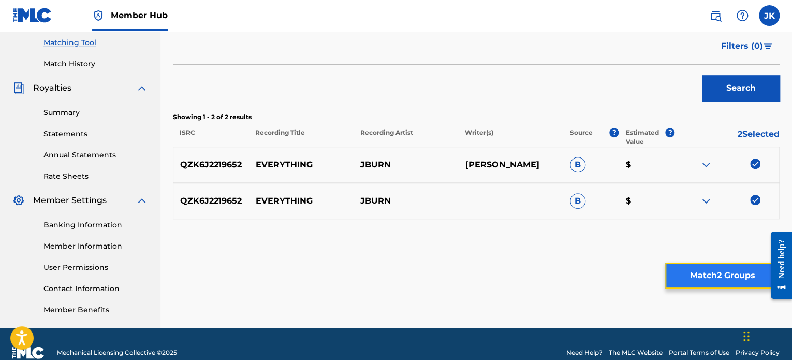
click at [719, 269] on button "Match 2 Groups" at bounding box center [722, 276] width 114 height 26
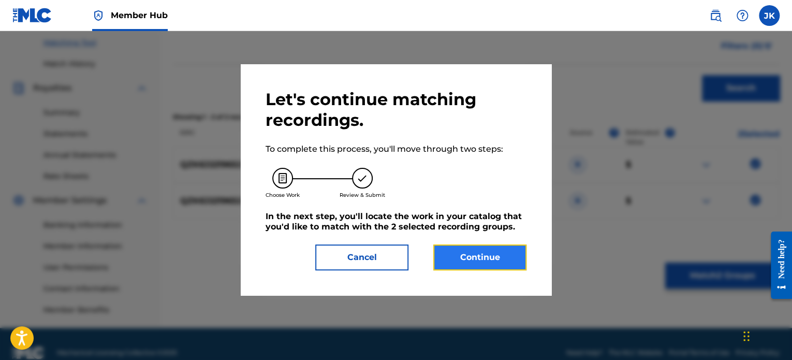
click at [510, 259] on button "Continue" at bounding box center [479, 257] width 93 height 26
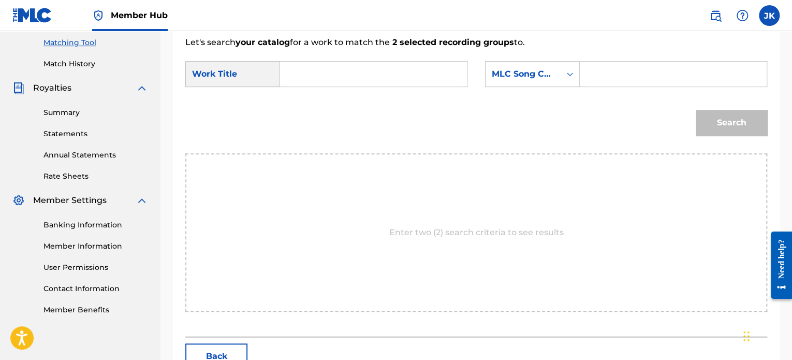
click at [355, 72] on input "Search Form" at bounding box center [373, 74] width 169 height 25
paste input "Everything"
type input "Everything"
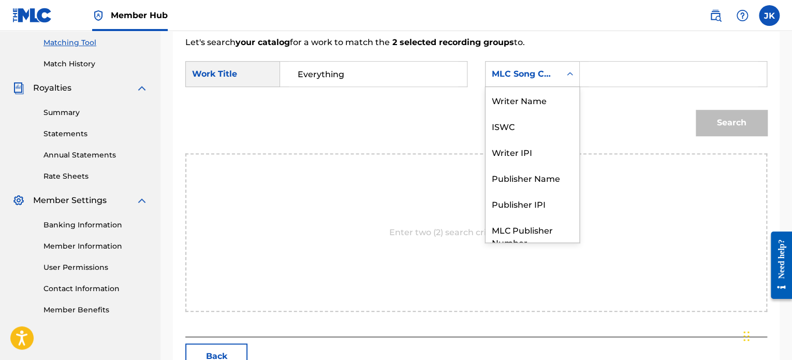
click at [546, 77] on div "MLC Song Code" at bounding box center [523, 74] width 63 height 12
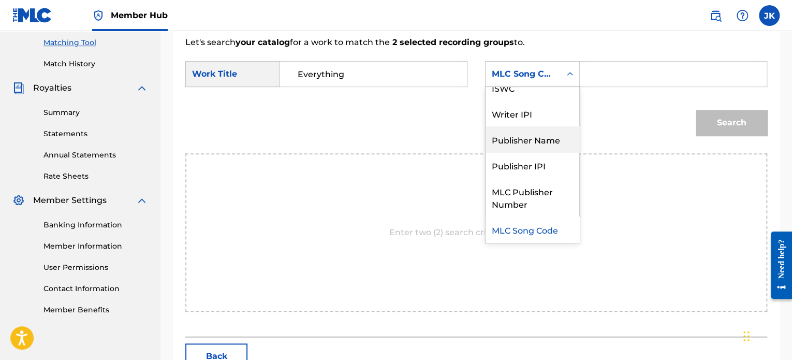
click at [543, 139] on div "Publisher Name" at bounding box center [533, 139] width 94 height 26
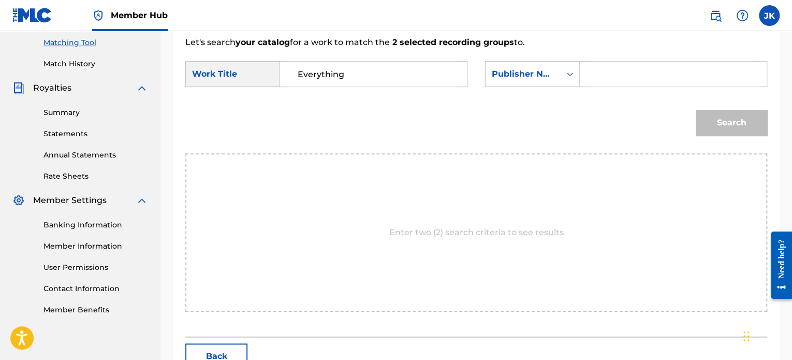
click at [598, 82] on input "Search Form" at bounding box center [673, 74] width 169 height 25
click at [565, 71] on icon "Search Form" at bounding box center [570, 74] width 10 height 10
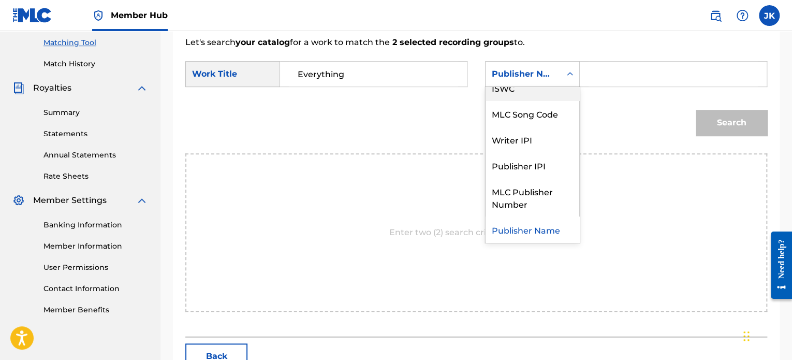
click at [594, 78] on input "Search Form" at bounding box center [673, 74] width 169 height 25
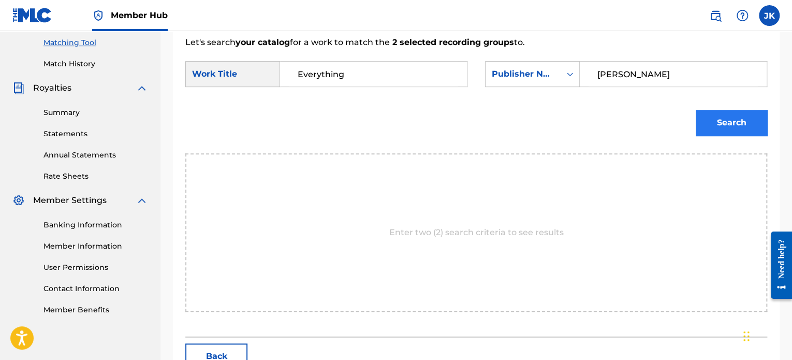
type input "[PERSON_NAME]"
click at [735, 127] on button "Search" at bounding box center [731, 123] width 71 height 26
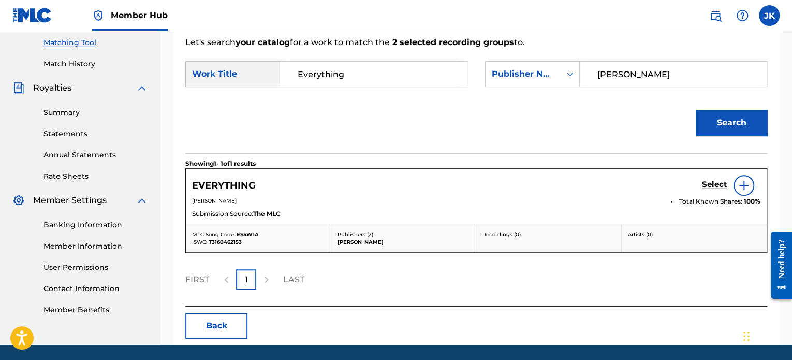
click at [743, 186] on img at bounding box center [744, 185] width 12 height 12
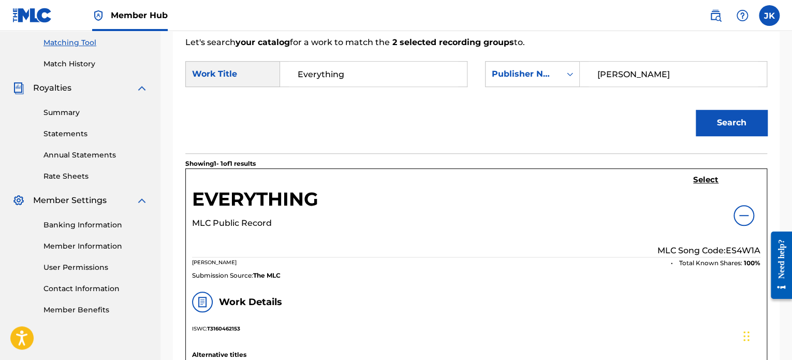
click at [744, 252] on p "MLC Song Code: ES4W1A" at bounding box center [709, 250] width 103 height 12
click at [704, 181] on h5 "Select" at bounding box center [705, 180] width 25 height 10
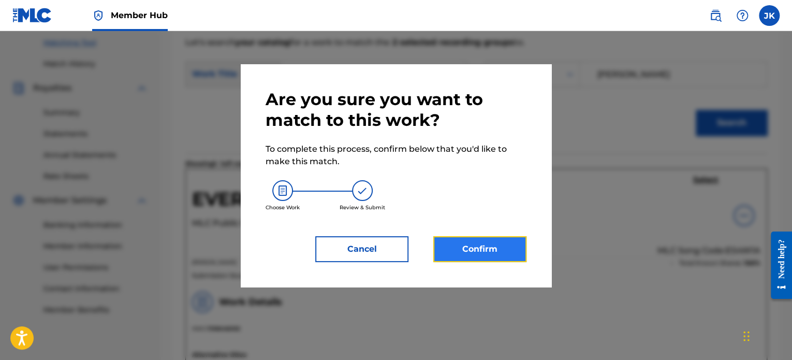
click at [502, 241] on button "Confirm" at bounding box center [479, 249] width 93 height 26
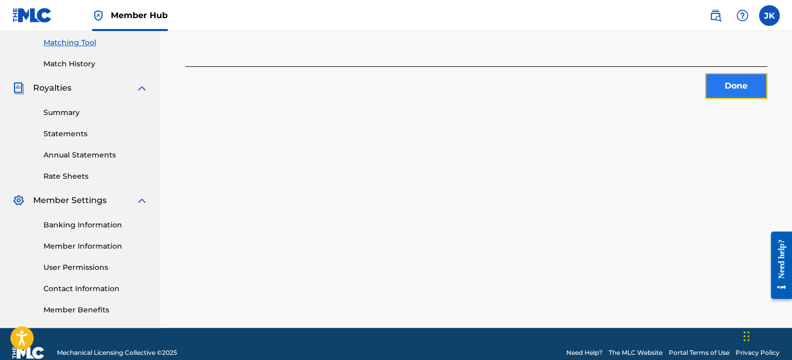
click at [727, 90] on button "Done" at bounding box center [736, 86] width 62 height 26
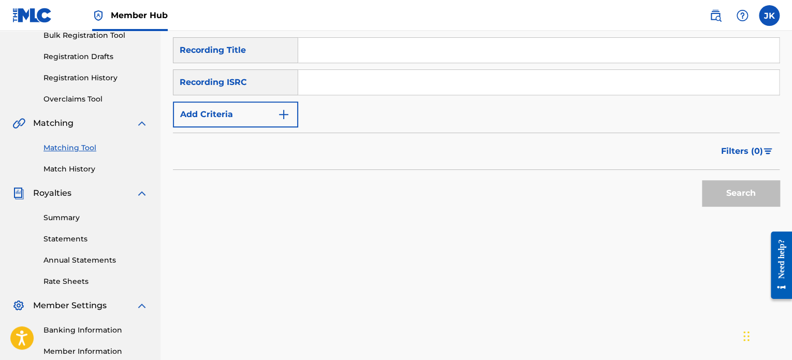
scroll to position [155, 0]
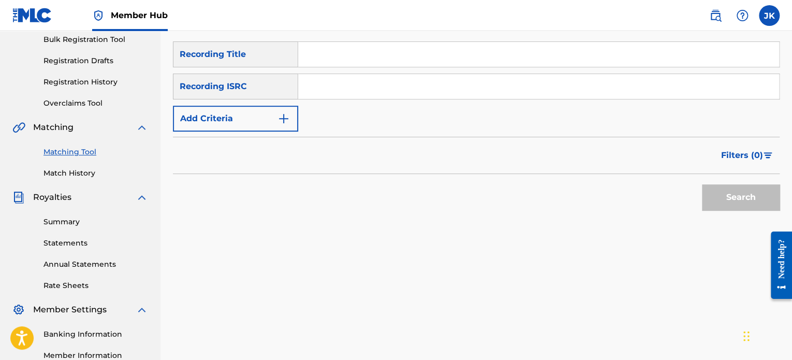
click at [312, 55] on input "Search Form" at bounding box center [538, 54] width 481 height 25
paste input "Exchange"
type input "Exchange"
click at [313, 85] on input "Search Form" at bounding box center [538, 86] width 481 height 25
paste input "QZPLR2101625"
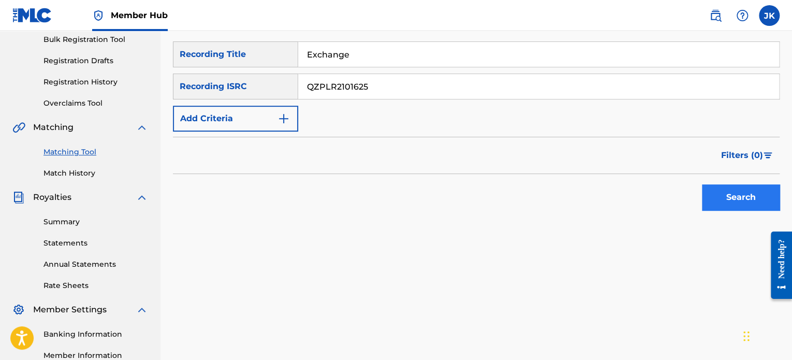
type input "QZPLR2101625"
click at [715, 191] on button "Search" at bounding box center [741, 197] width 78 height 26
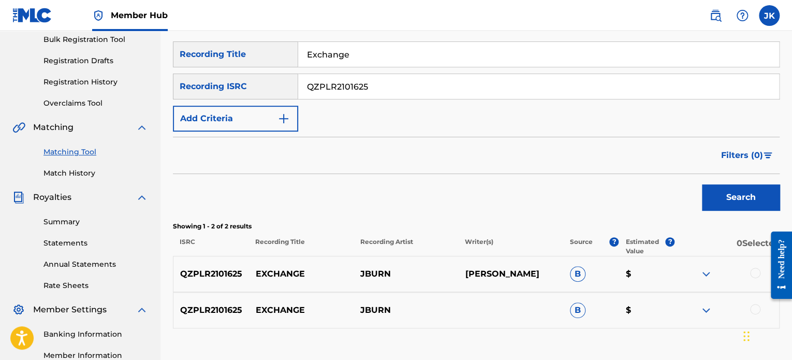
click at [750, 272] on div at bounding box center [755, 273] width 10 height 10
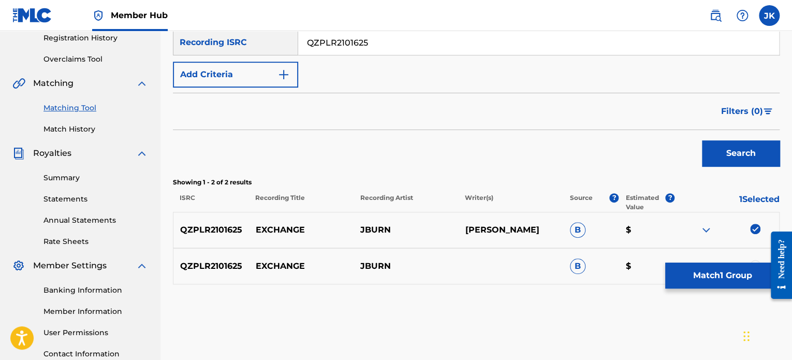
scroll to position [203, 0]
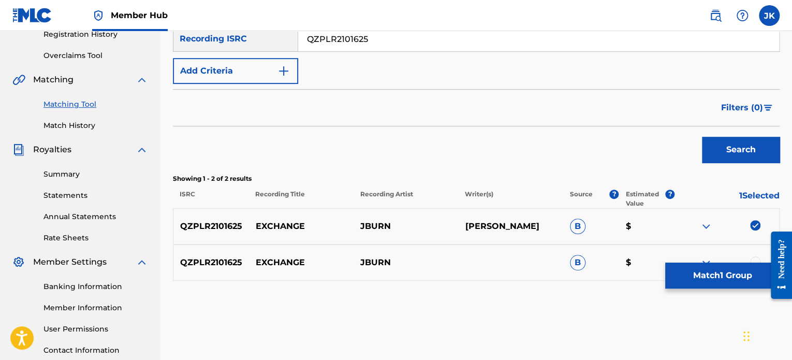
click at [756, 258] on div at bounding box center [755, 261] width 10 height 10
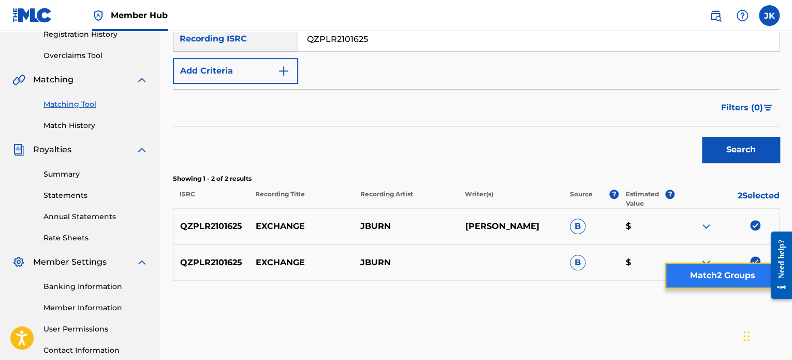
click at [738, 271] on button "Match 2 Groups" at bounding box center [722, 276] width 114 height 26
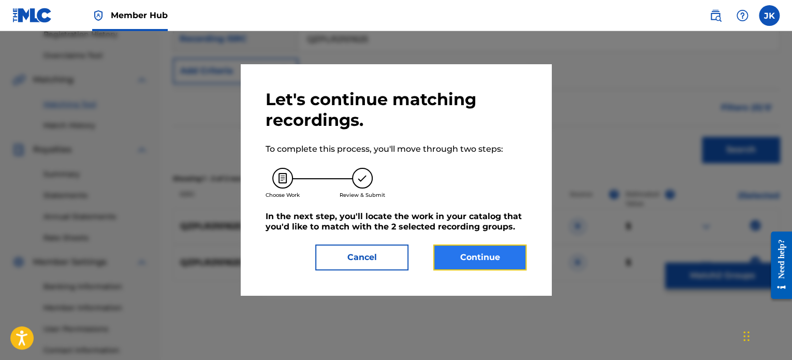
click at [501, 255] on button "Continue" at bounding box center [479, 257] width 93 height 26
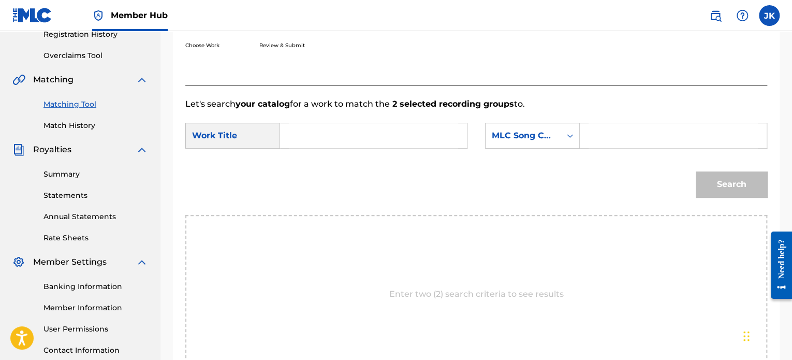
click at [389, 139] on input "Search Form" at bounding box center [373, 135] width 169 height 25
paste input "Exchange"
type input "Exchange"
click at [568, 132] on icon "Search Form" at bounding box center [570, 135] width 10 height 10
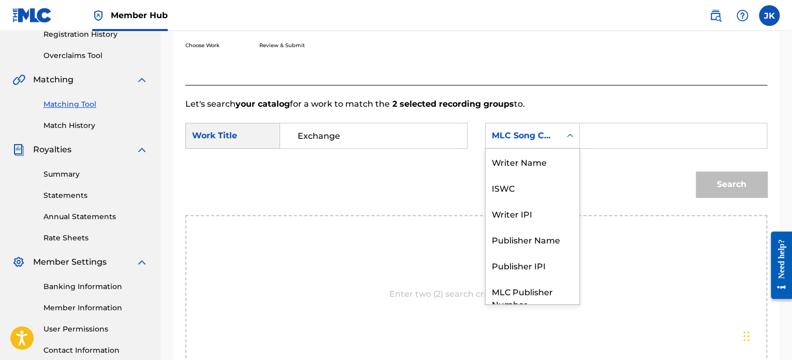
scroll to position [38, 0]
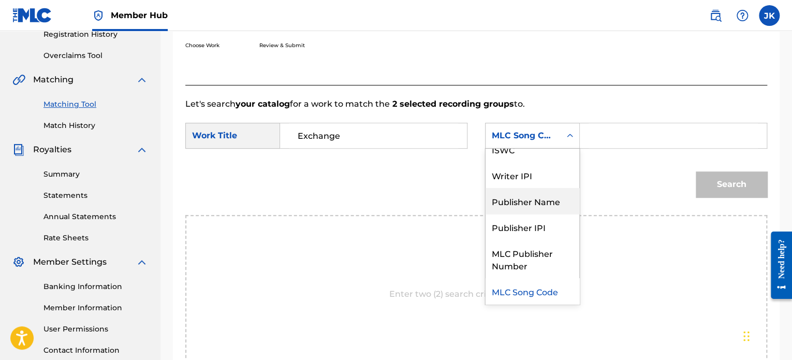
click at [541, 200] on div "Publisher Name" at bounding box center [533, 201] width 94 height 26
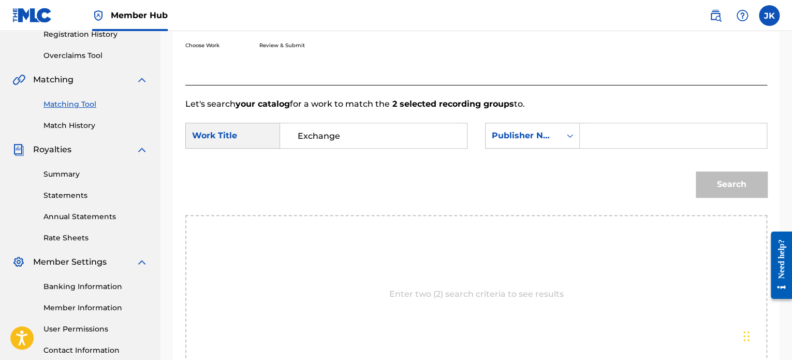
click at [603, 143] on input "Search Form" at bounding box center [673, 135] width 169 height 25
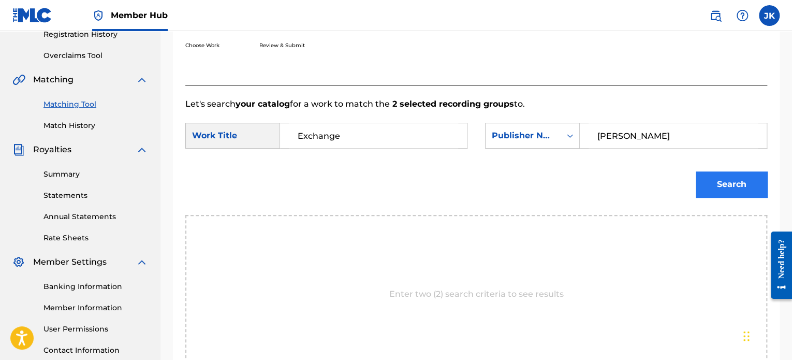
type input "[PERSON_NAME]"
click at [700, 178] on button "Search" at bounding box center [731, 184] width 71 height 26
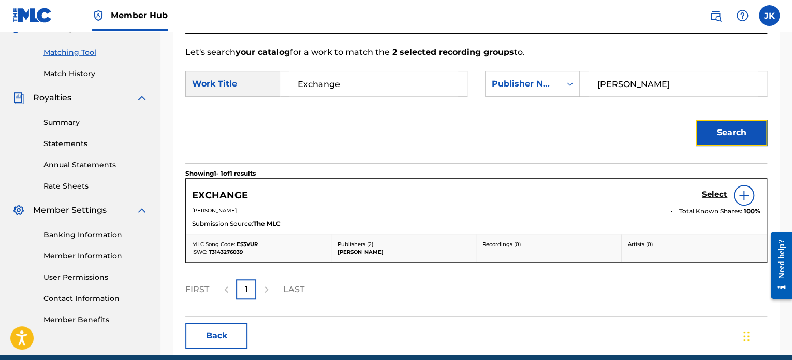
scroll to position [258, 0]
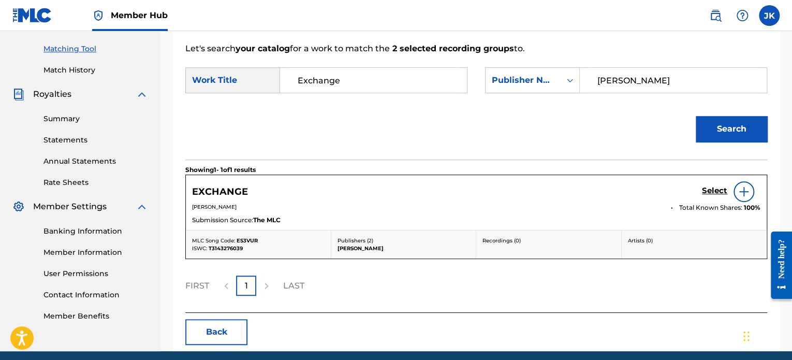
click at [737, 196] on div at bounding box center [744, 191] width 21 height 21
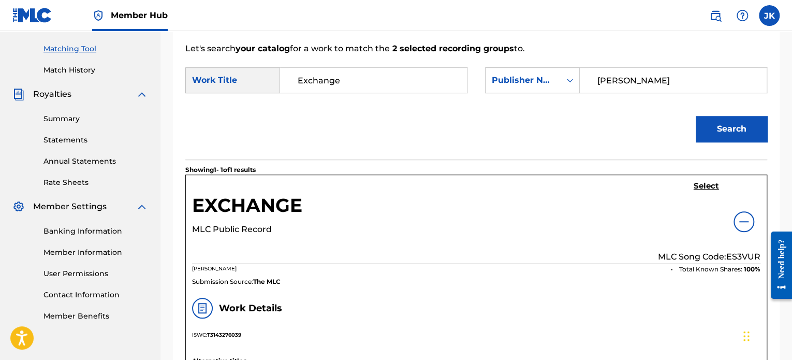
click at [734, 254] on p "MLC Song Code: ES3VUR" at bounding box center [709, 257] width 103 height 12
click at [706, 184] on h5 "Select" at bounding box center [706, 186] width 25 height 10
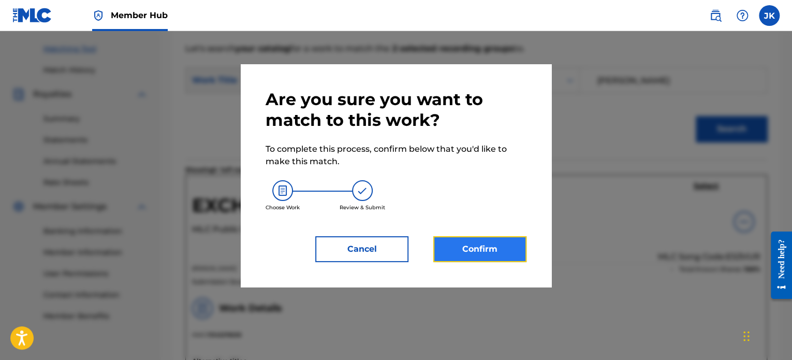
click at [472, 256] on button "Confirm" at bounding box center [479, 249] width 93 height 26
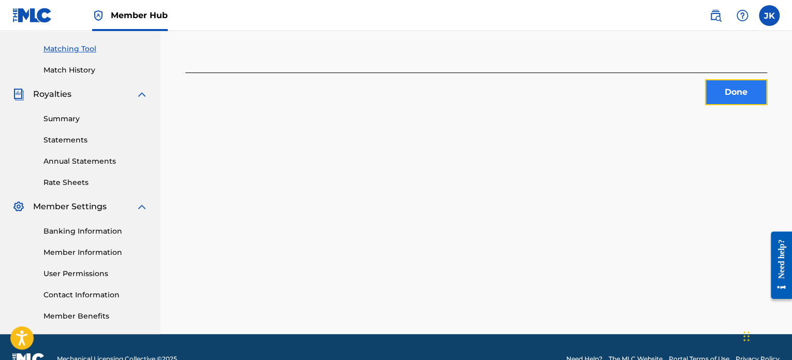
click at [708, 95] on button "Done" at bounding box center [736, 92] width 62 height 26
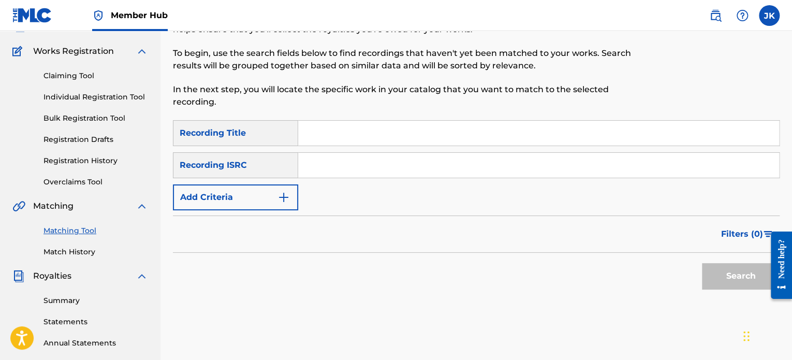
scroll to position [67, 0]
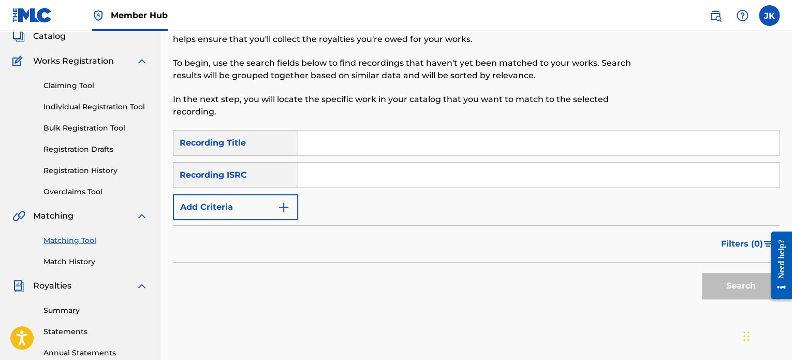
click at [322, 139] on input "Search Form" at bounding box center [538, 142] width 481 height 25
paste input "FADED"
type input "FADED"
click at [316, 173] on input "Search Form" at bounding box center [538, 175] width 481 height 25
paste input "QZRP52127909"
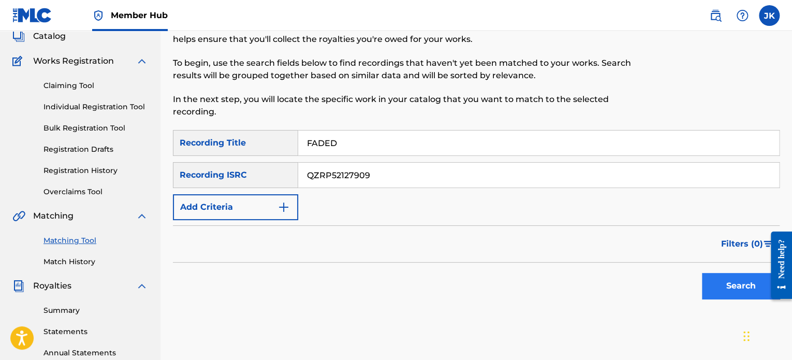
type input "QZRP52127909"
click at [722, 282] on button "Search" at bounding box center [741, 286] width 78 height 26
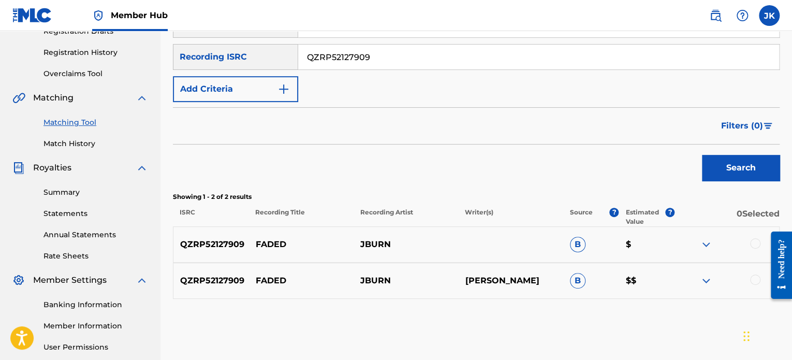
scroll to position [236, 0]
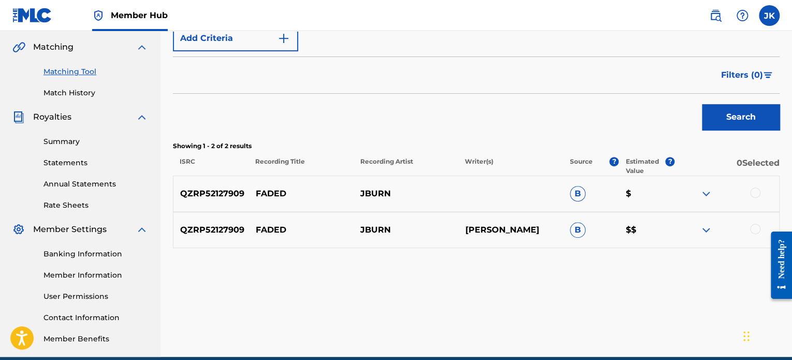
click at [755, 190] on div at bounding box center [755, 192] width 10 height 10
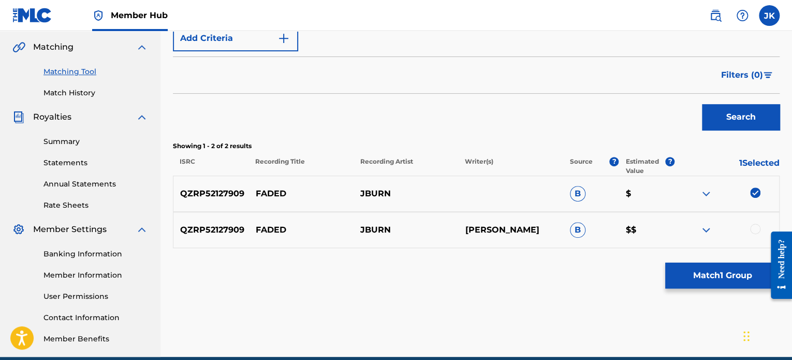
click at [756, 226] on div at bounding box center [755, 229] width 10 height 10
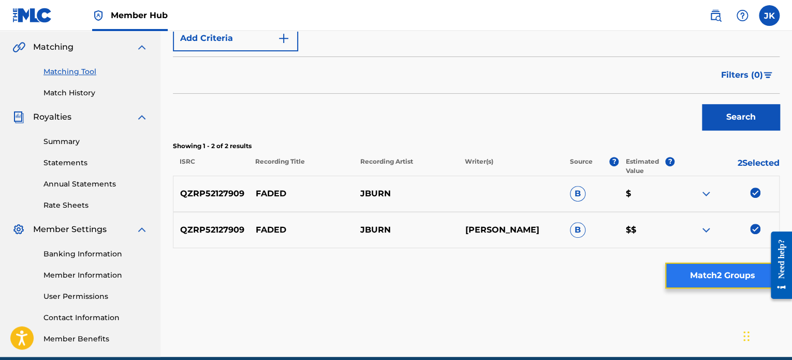
click at [721, 276] on button "Match 2 Groups" at bounding box center [722, 276] width 114 height 26
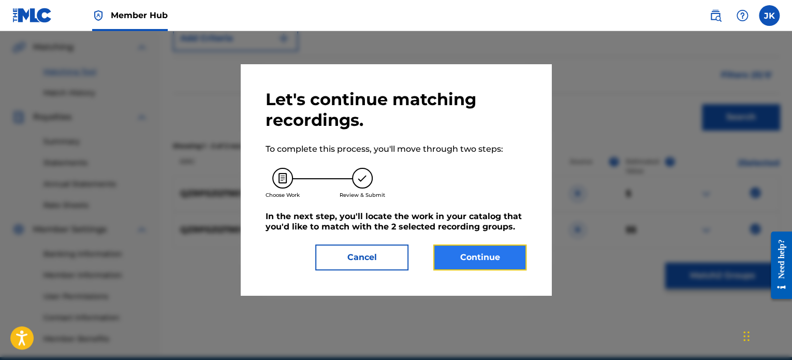
click at [506, 267] on button "Continue" at bounding box center [479, 257] width 93 height 26
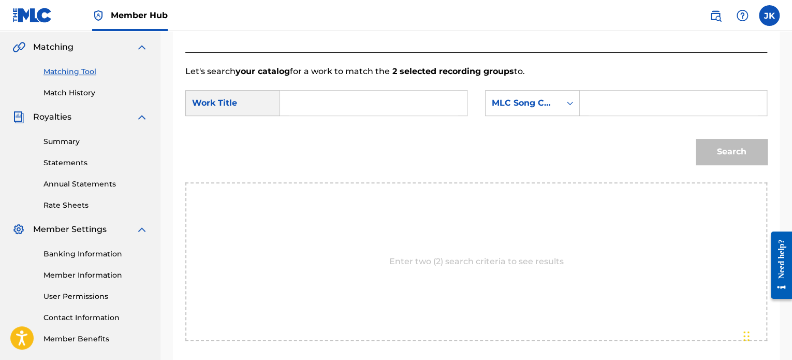
click at [346, 106] on input "Search Form" at bounding box center [373, 103] width 169 height 25
paste input "FADED"
type input "FADED"
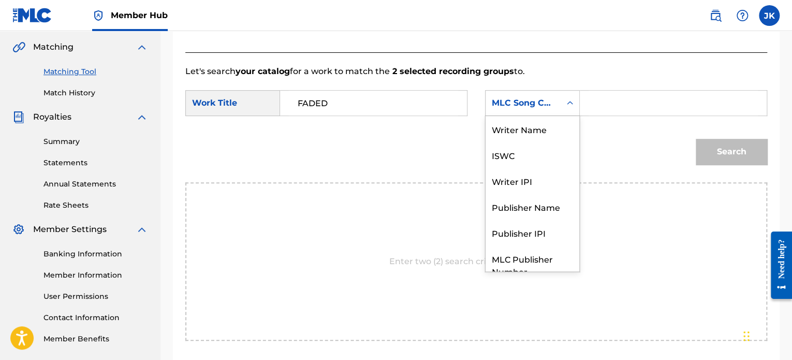
click at [565, 103] on icon "Search Form" at bounding box center [570, 103] width 10 height 10
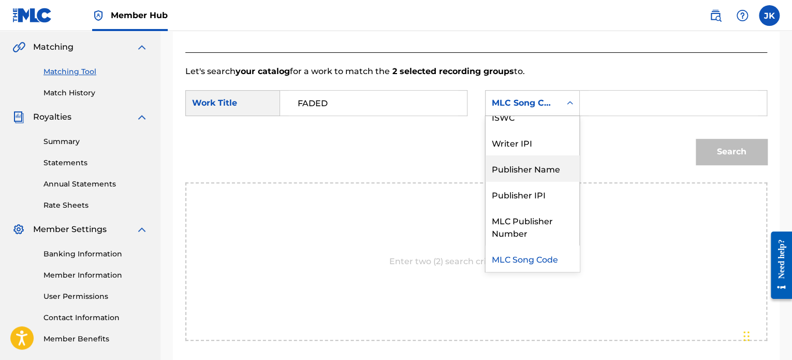
click at [554, 164] on div "Publisher Name" at bounding box center [533, 168] width 94 height 26
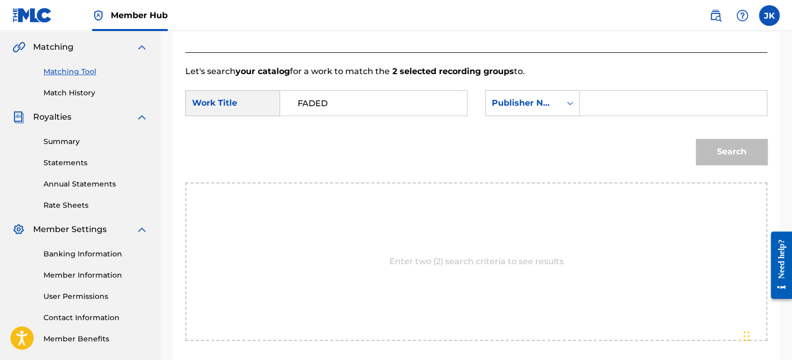
click at [607, 105] on input "Search Form" at bounding box center [673, 103] width 169 height 25
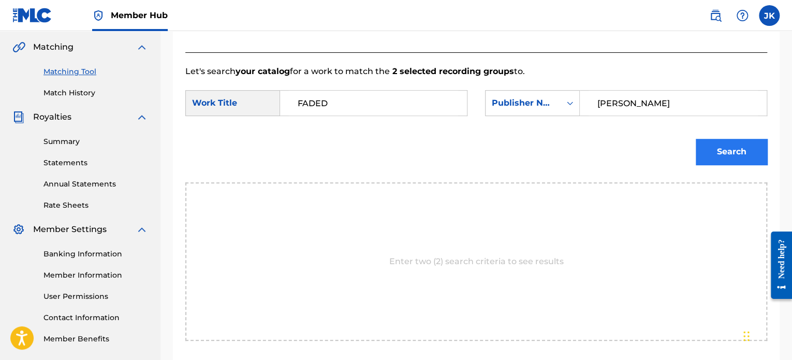
type input "[PERSON_NAME]"
click at [716, 146] on button "Search" at bounding box center [731, 152] width 71 height 26
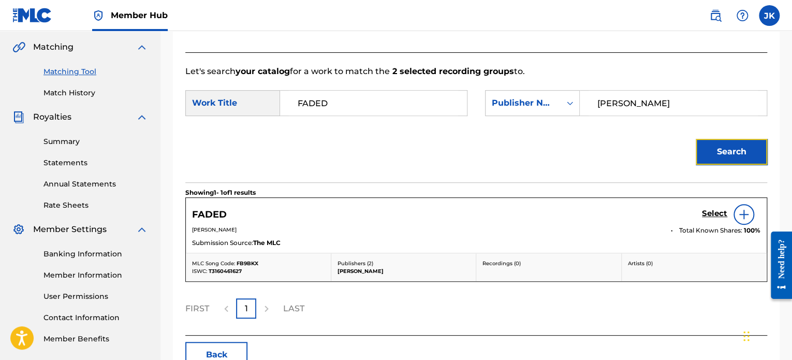
scroll to position [298, 0]
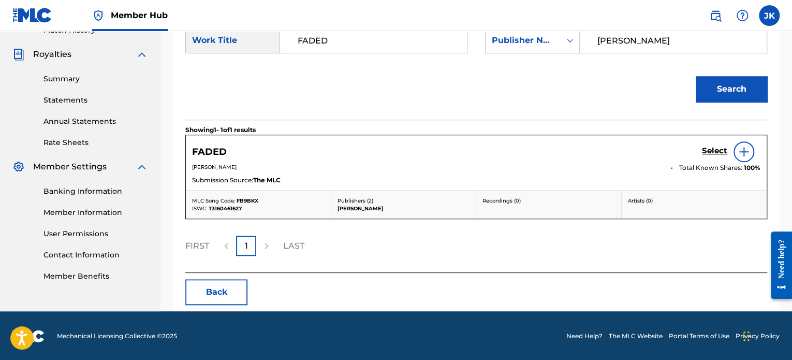
click at [750, 152] on img at bounding box center [744, 151] width 12 height 12
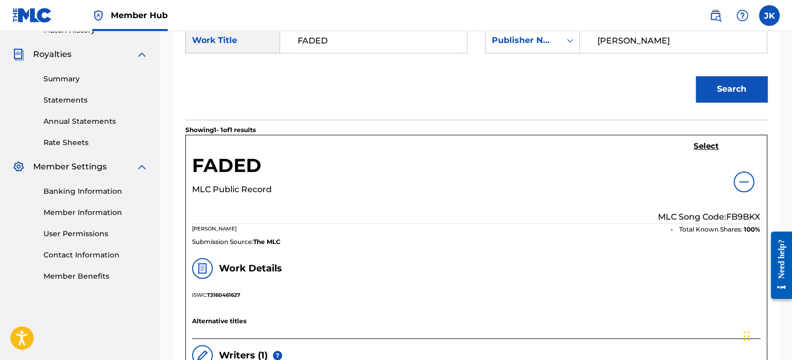
click at [739, 214] on p "MLC Song Code: FB9BKX" at bounding box center [709, 217] width 103 height 12
click at [707, 144] on h5 "Select" at bounding box center [706, 146] width 25 height 10
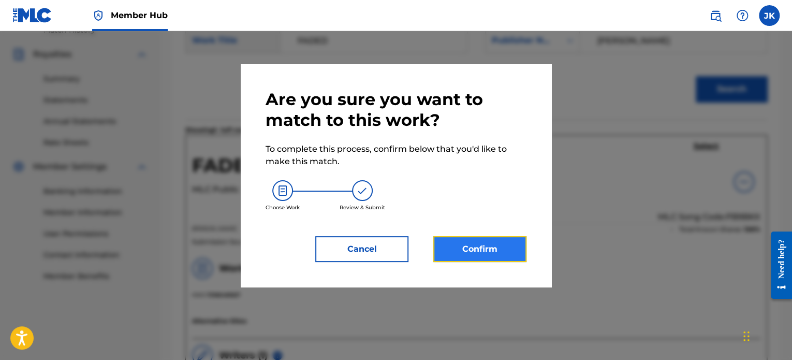
click at [446, 246] on button "Confirm" at bounding box center [479, 249] width 93 height 26
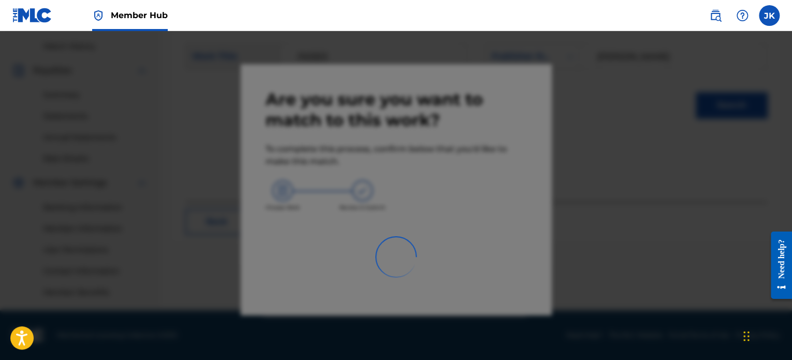
scroll to position [282, 0]
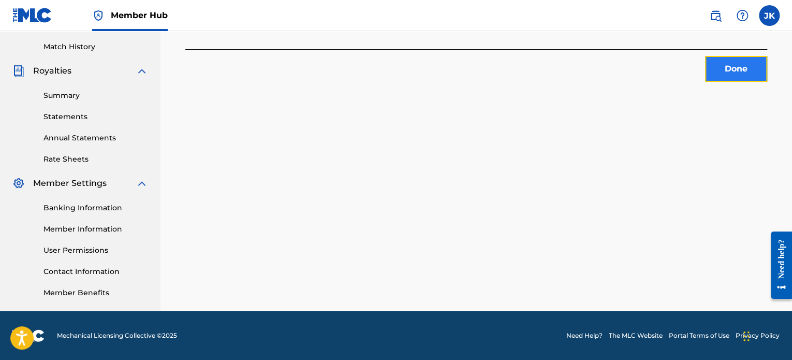
click at [727, 74] on button "Done" at bounding box center [736, 69] width 62 height 26
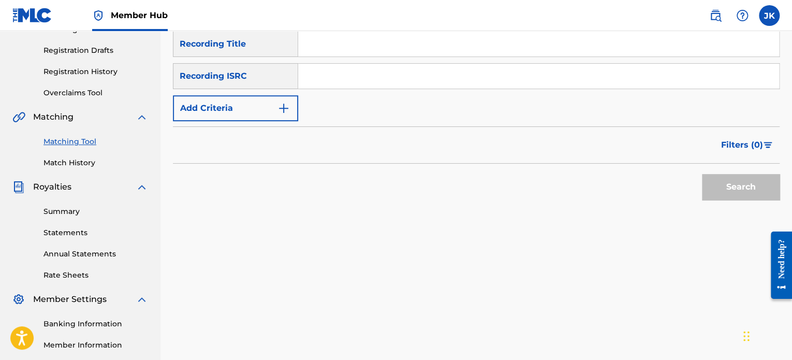
scroll to position [161, 0]
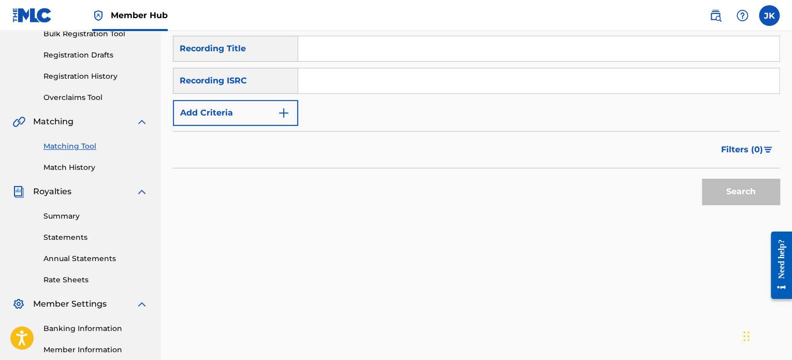
click at [333, 48] on input "Search Form" at bounding box center [538, 48] width 481 height 25
paste input "Hard Times"
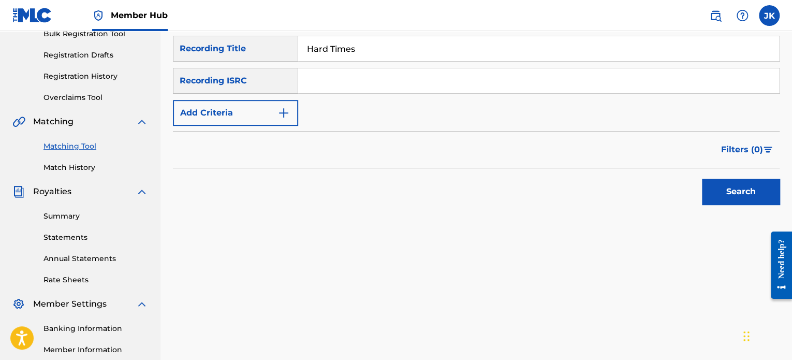
type input "Hard Times"
click at [322, 82] on input "Search Form" at bounding box center [538, 80] width 481 height 25
paste input "QM42K2058348"
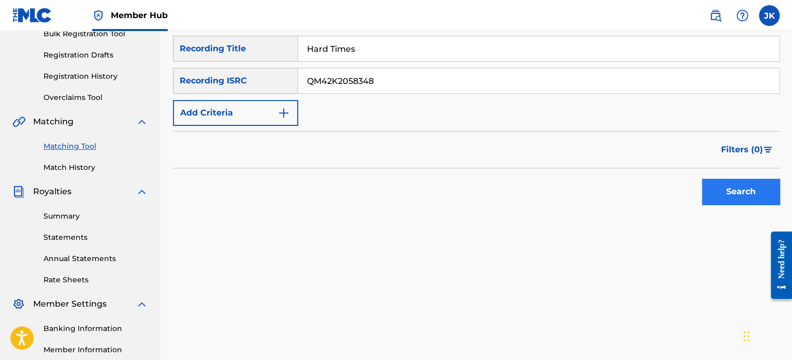
type input "QM42K2058348"
click at [727, 198] on button "Search" at bounding box center [741, 192] width 78 height 26
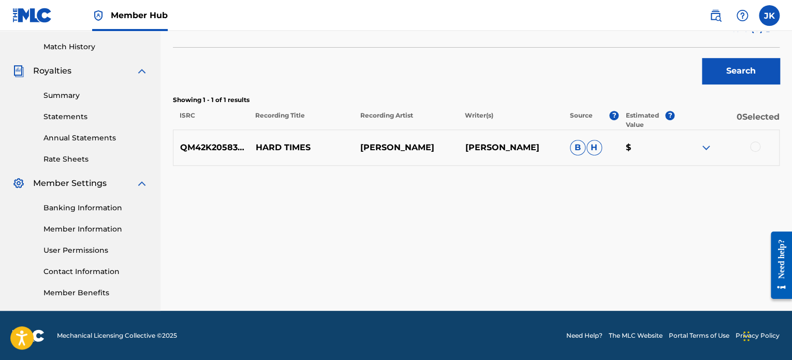
scroll to position [282, 0]
click at [754, 147] on div at bounding box center [755, 146] width 10 height 10
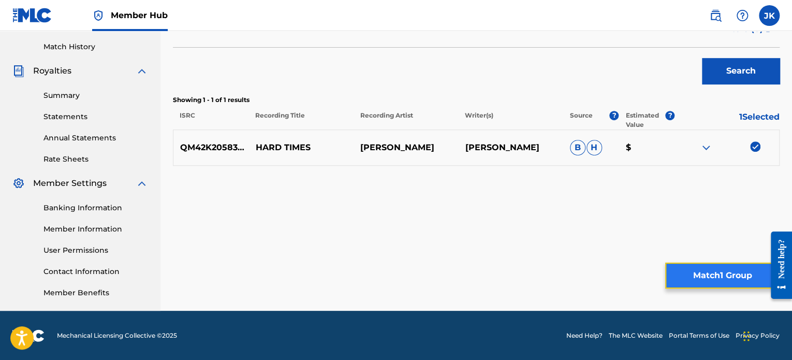
click at [730, 267] on button "Match 1 Group" at bounding box center [722, 276] width 114 height 26
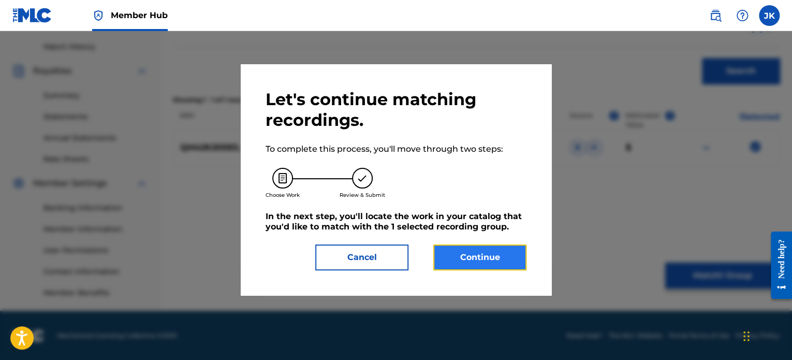
click at [503, 260] on button "Continue" at bounding box center [479, 257] width 93 height 26
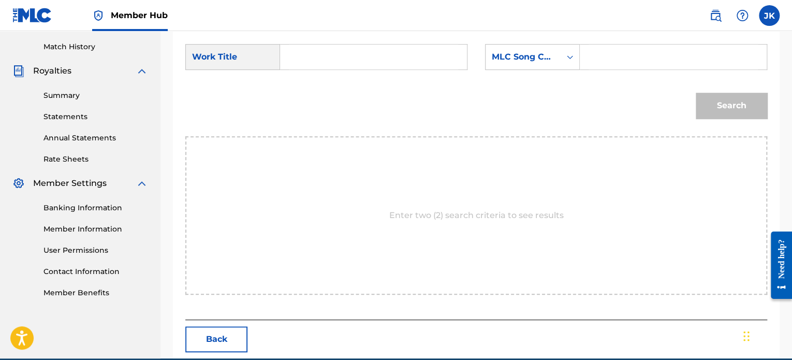
click at [357, 58] on input "Search Form" at bounding box center [373, 57] width 169 height 25
paste input "Hard Times"
type input "Hard Times"
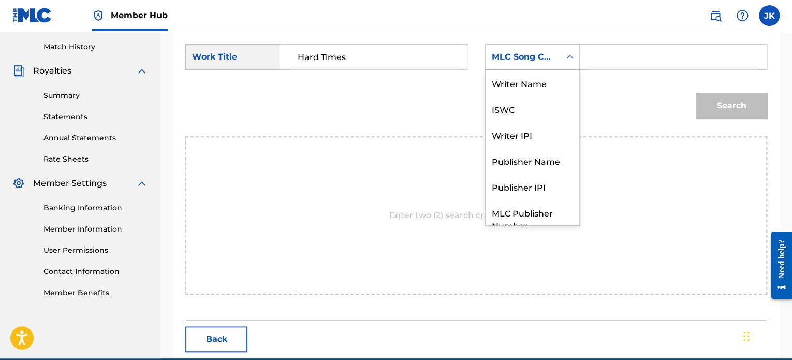
click at [553, 55] on div "MLC Song Code" at bounding box center [523, 57] width 63 height 12
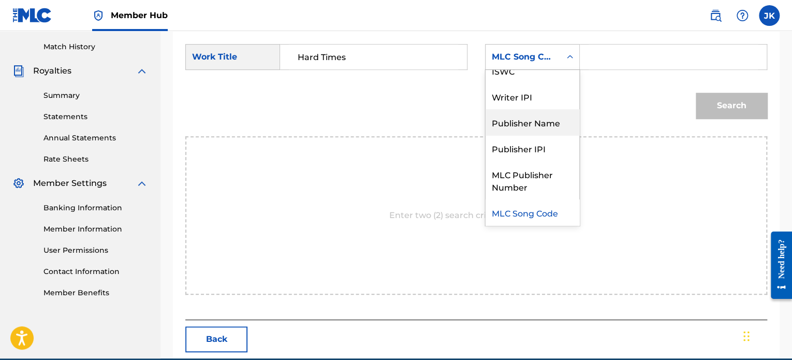
click at [546, 126] on div "Publisher Name" at bounding box center [533, 122] width 94 height 26
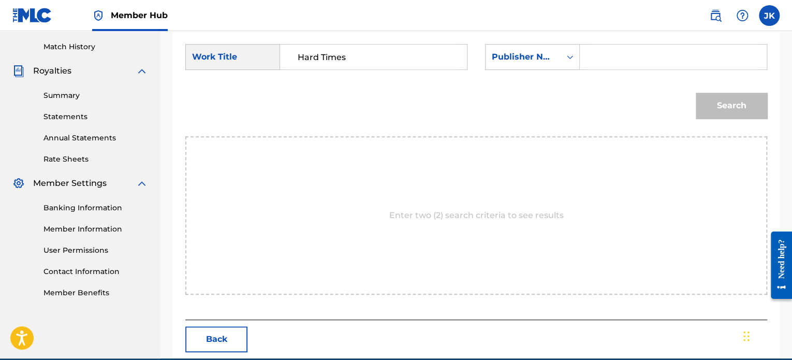
click at [607, 61] on input "Search Form" at bounding box center [673, 57] width 169 height 25
type input "[PERSON_NAME]"
click at [697, 110] on button "Search" at bounding box center [731, 106] width 71 height 26
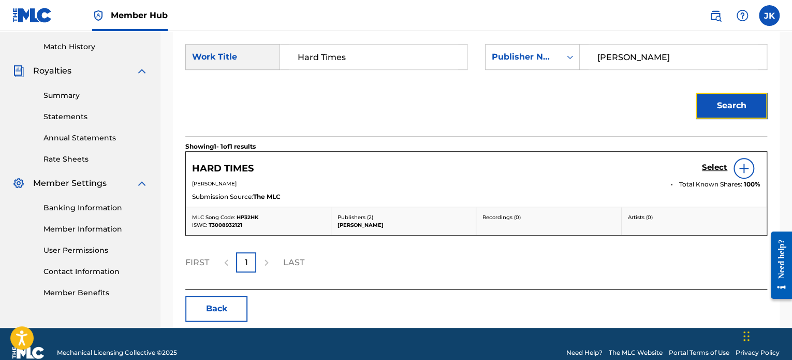
scroll to position [298, 0]
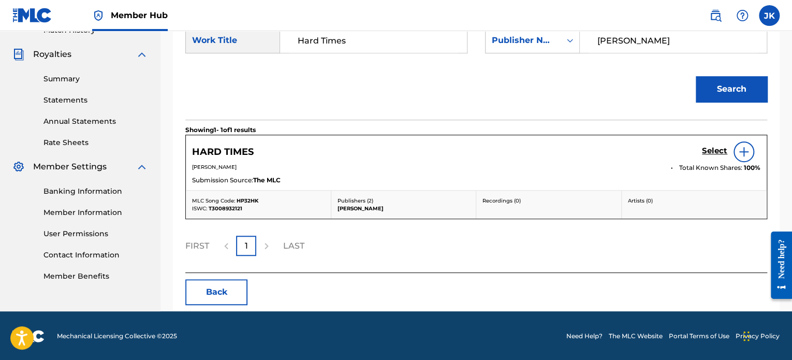
click at [736, 150] on div at bounding box center [744, 151] width 21 height 21
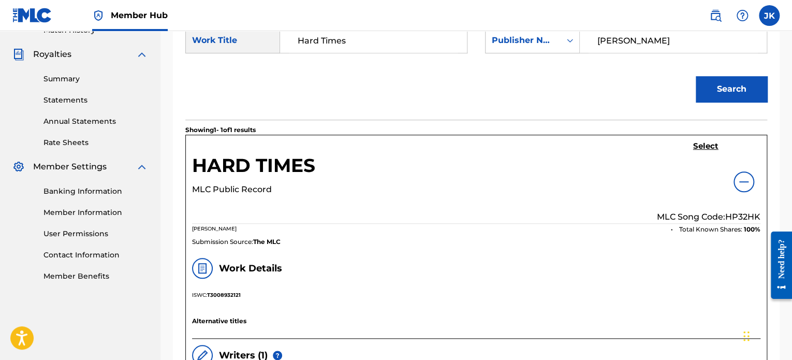
click at [743, 215] on p "MLC Song Code: HP32HK" at bounding box center [709, 217] width 104 height 12
click at [708, 148] on h5 "Select" at bounding box center [705, 146] width 25 height 10
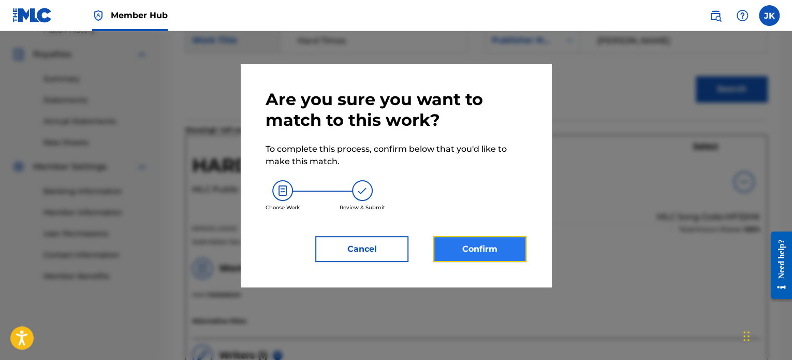
click at [505, 238] on button "Confirm" at bounding box center [479, 249] width 93 height 26
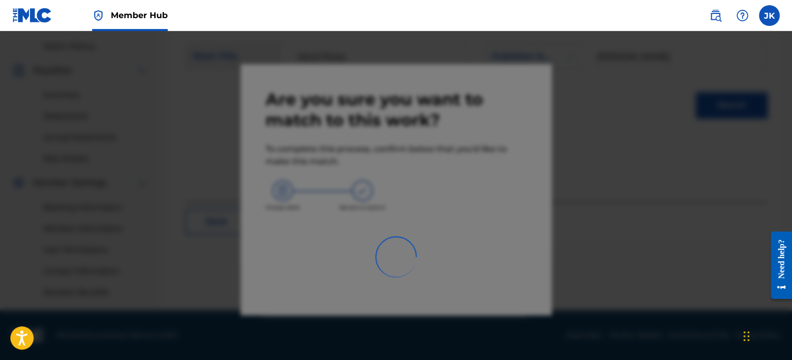
scroll to position [282, 0]
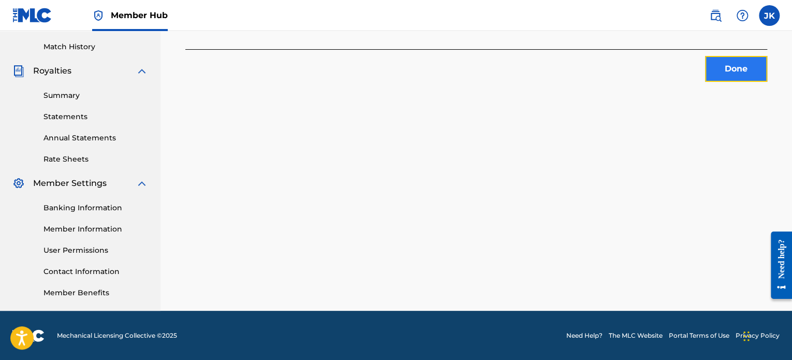
click at [725, 69] on button "Done" at bounding box center [736, 69] width 62 height 26
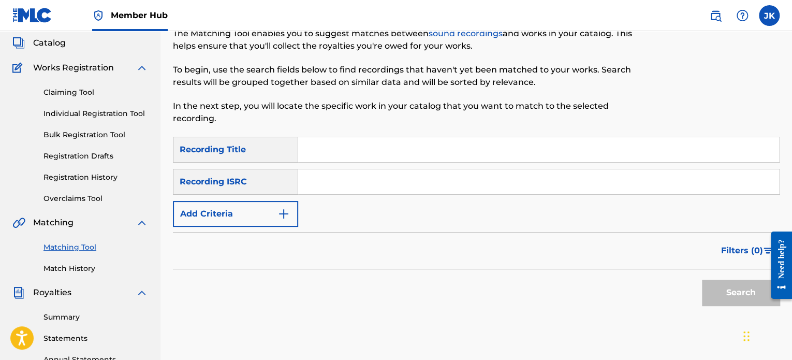
scroll to position [60, 0]
click at [362, 149] on input "Search Form" at bounding box center [538, 149] width 481 height 25
paste input "HHSM"
type input "HHSM"
click at [338, 181] on input "Search Form" at bounding box center [538, 181] width 481 height 25
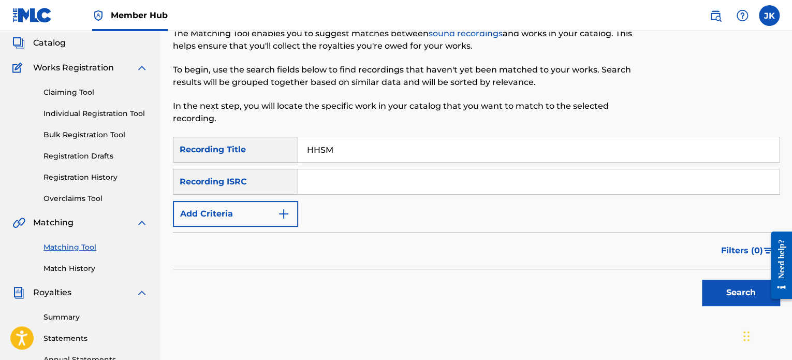
paste input "QZNWX2584046"
type input "QZNWX2584046"
click at [703, 284] on button "Search" at bounding box center [741, 293] width 78 height 26
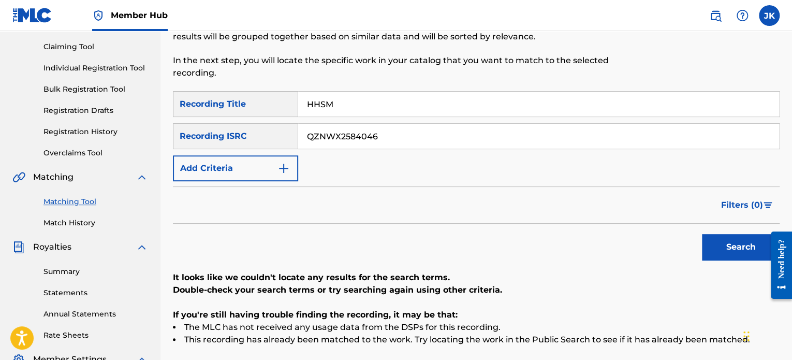
scroll to position [106, 0]
click at [709, 248] on button "Search" at bounding box center [741, 247] width 78 height 26
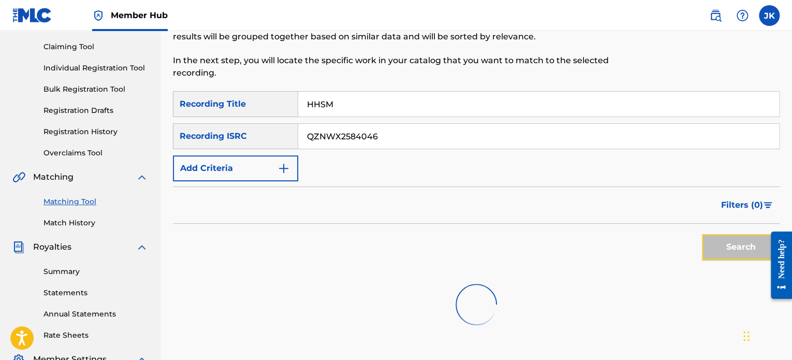
click at [709, 248] on button "Search" at bounding box center [741, 247] width 78 height 26
click at [709, 248] on div "Search" at bounding box center [738, 244] width 83 height 41
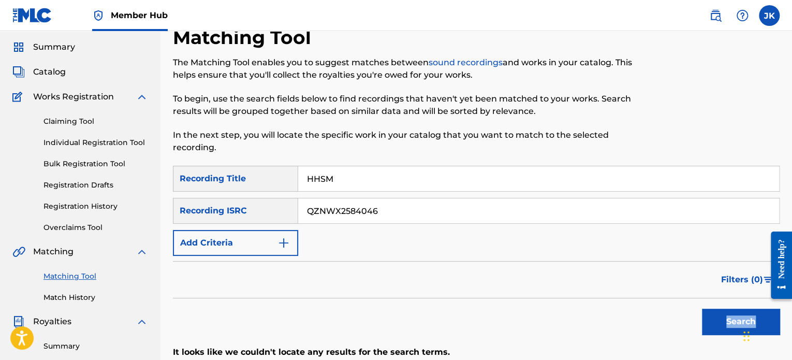
scroll to position [0, 0]
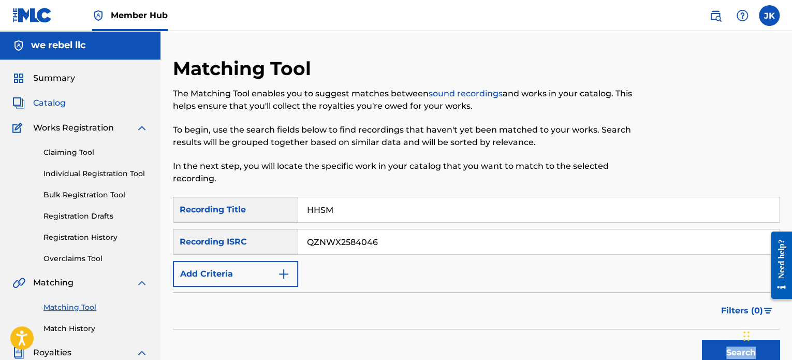
click at [48, 106] on span "Catalog" at bounding box center [49, 103] width 33 height 12
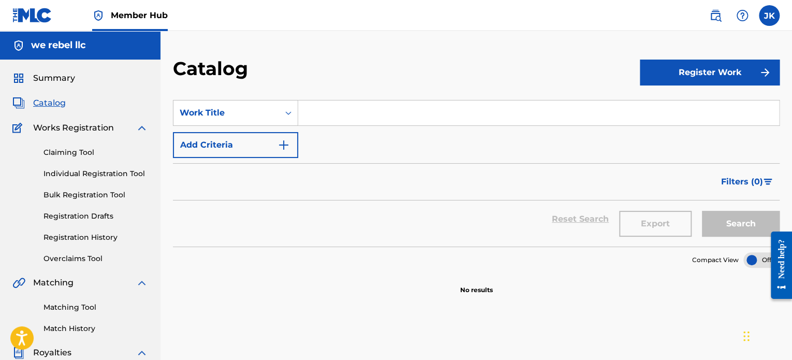
click at [311, 116] on input "Search Form" at bounding box center [538, 112] width 481 height 25
paste input "HHSM"
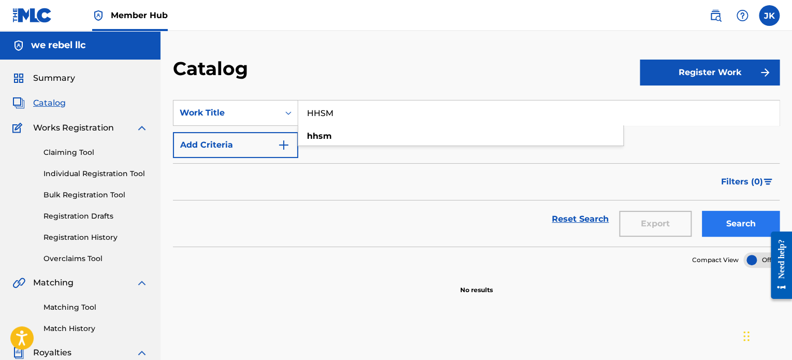
type input "HHSM"
click at [722, 223] on button "Search" at bounding box center [741, 224] width 78 height 26
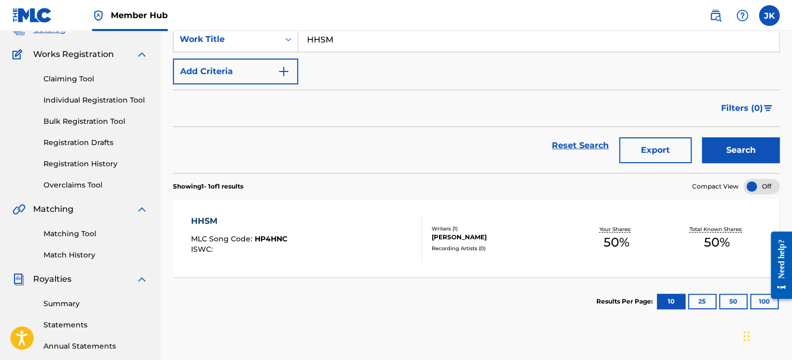
scroll to position [82, 0]
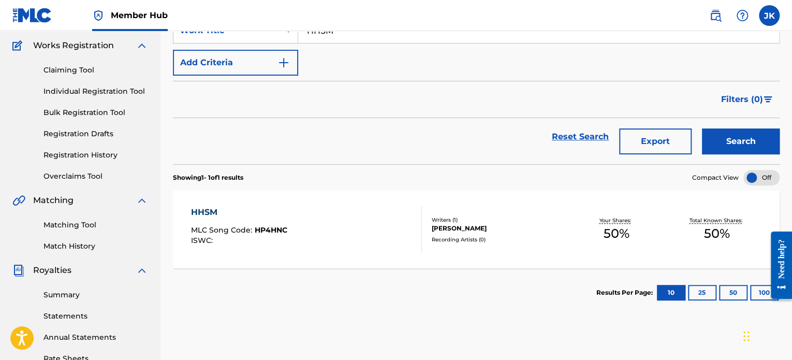
click at [381, 224] on div "HHSM MLC Song Code : HP4HNC ISWC :" at bounding box center [306, 229] width 230 height 47
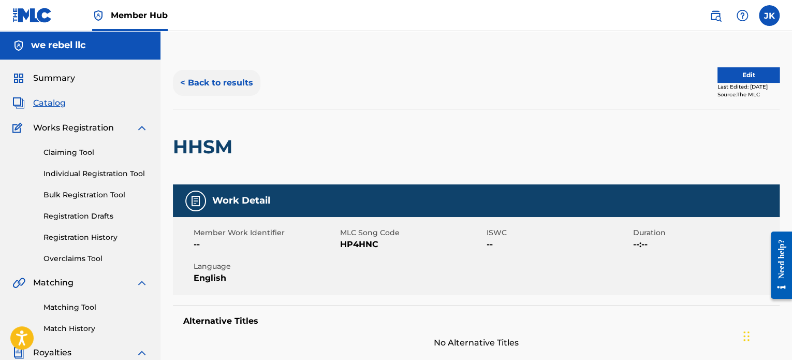
click at [215, 90] on button "< Back to results" at bounding box center [217, 83] width 88 height 26
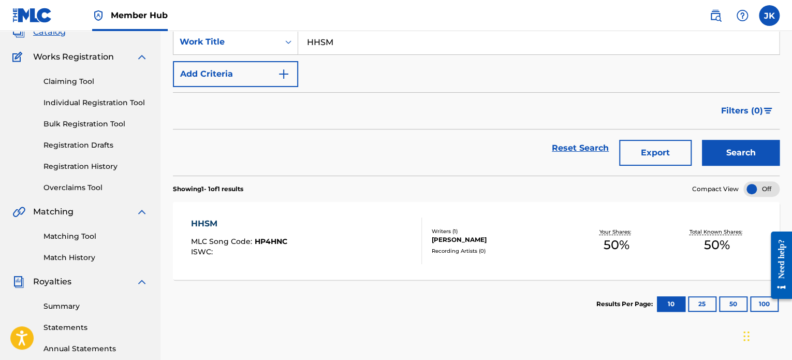
scroll to position [56, 0]
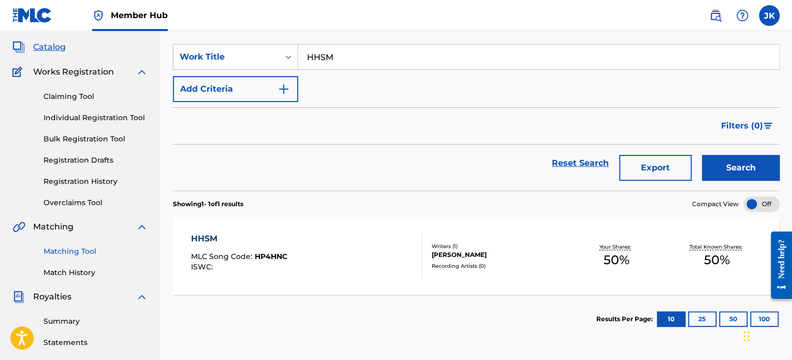
click at [90, 250] on link "Matching Tool" at bounding box center [95, 251] width 105 height 11
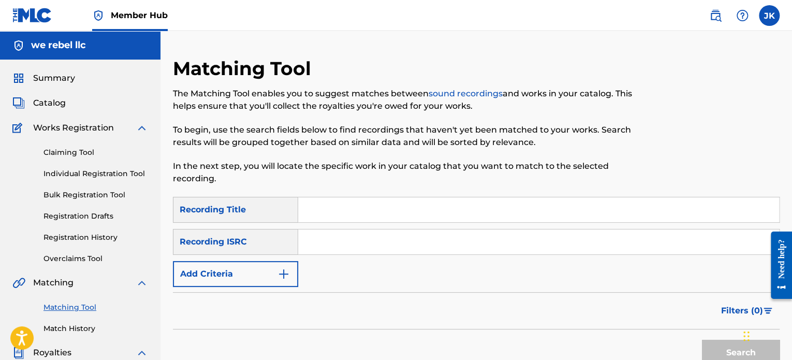
click at [326, 207] on input "Search Form" at bounding box center [538, 209] width 481 height 25
paste input "SKYFALL"
type input "SKYFALL"
click at [340, 245] on input "Search Form" at bounding box center [538, 241] width 481 height 25
paste input "QZTAU2530982"
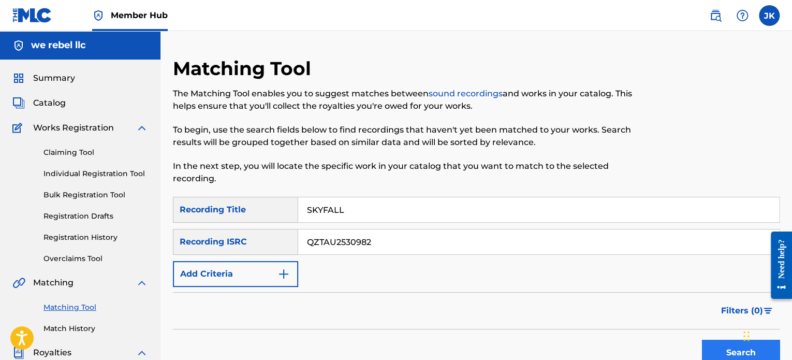
type input "QZTAU2530982"
click at [708, 345] on button "Search" at bounding box center [741, 353] width 78 height 26
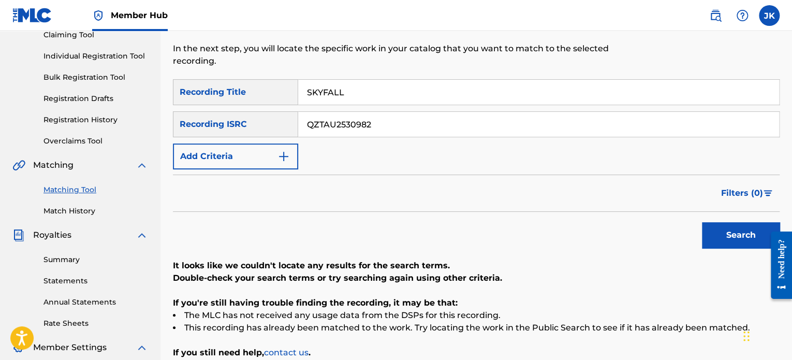
scroll to position [118, 0]
click at [719, 240] on button "Search" at bounding box center [741, 235] width 78 height 26
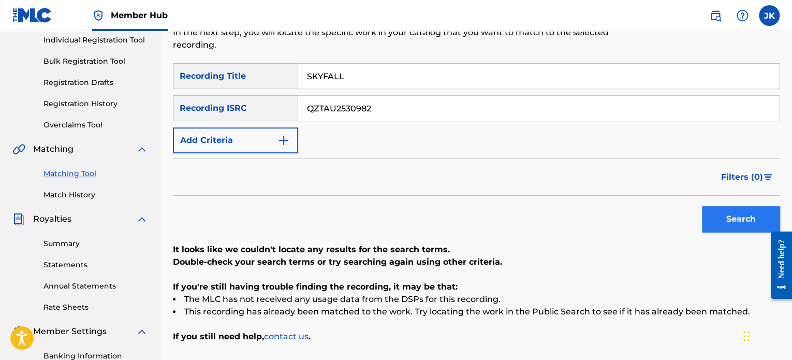
scroll to position [133, 0]
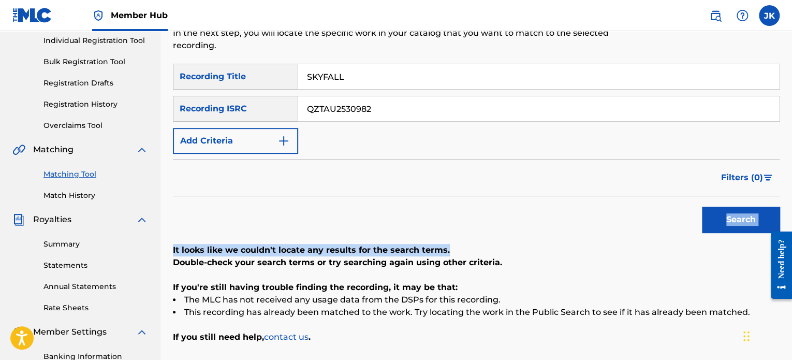
drag, startPoint x: 719, startPoint y: 240, endPoint x: 697, endPoint y: 224, distance: 27.0
click at [697, 224] on div "SearchWithCriteria30f24d29-89be-4d6e-a602-13c761fad0ce Recording Title SKYFALL …" at bounding box center [476, 204] width 607 height 280
click at [672, 232] on div "Search" at bounding box center [476, 216] width 607 height 41
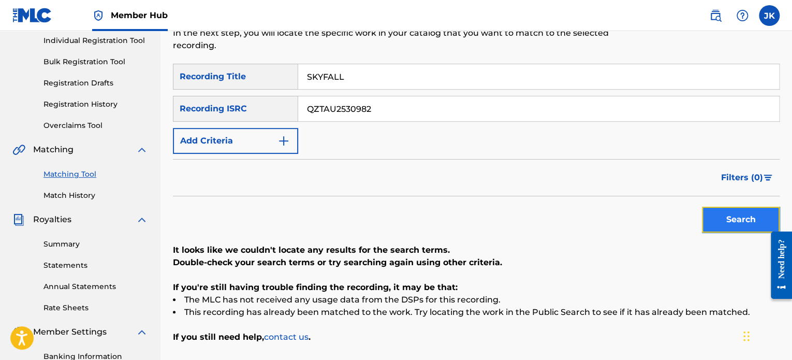
click at [715, 221] on button "Search" at bounding box center [741, 220] width 78 height 26
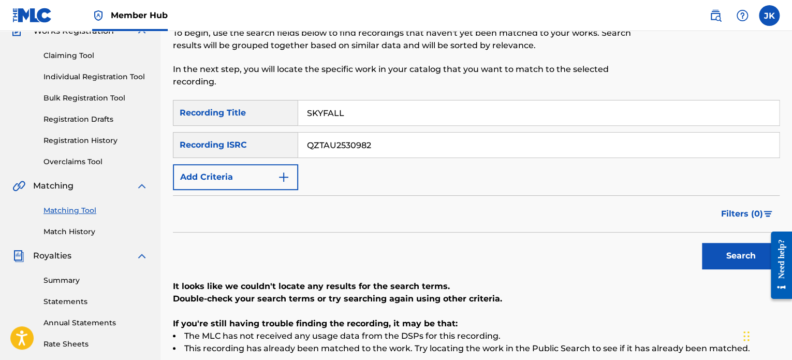
scroll to position [93, 0]
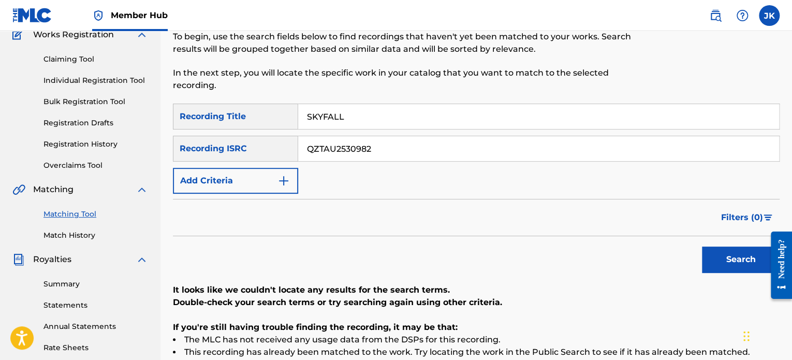
click at [313, 117] on input "SKYFALL" at bounding box center [538, 116] width 481 height 25
paste input "Flaming Lips"
type input "Flaming Lips"
click at [363, 147] on input "QZTAU2530982" at bounding box center [538, 148] width 481 height 25
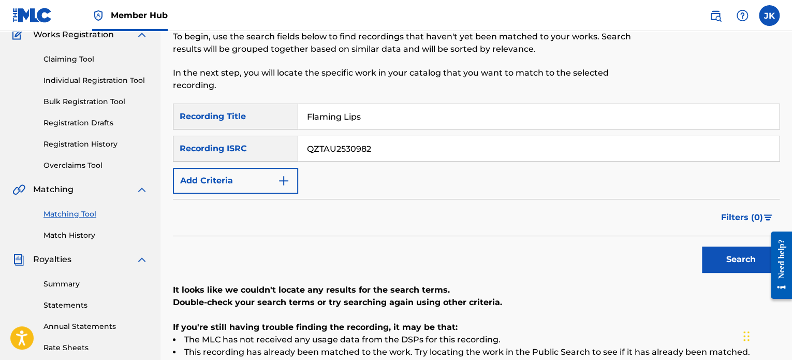
click at [363, 147] on input "QZTAU2530982" at bounding box center [538, 148] width 481 height 25
paste input "QZRP42570409"
type input "QZRP42570409"
click at [719, 260] on button "Search" at bounding box center [741, 259] width 78 height 26
click at [726, 266] on button "Search" at bounding box center [741, 259] width 78 height 26
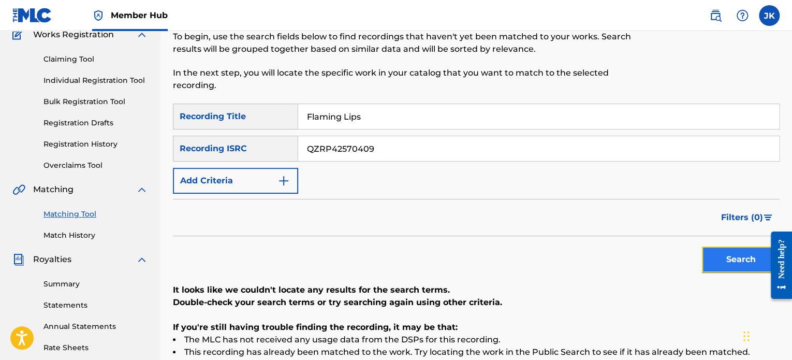
click at [716, 263] on button "Search" at bounding box center [741, 259] width 78 height 26
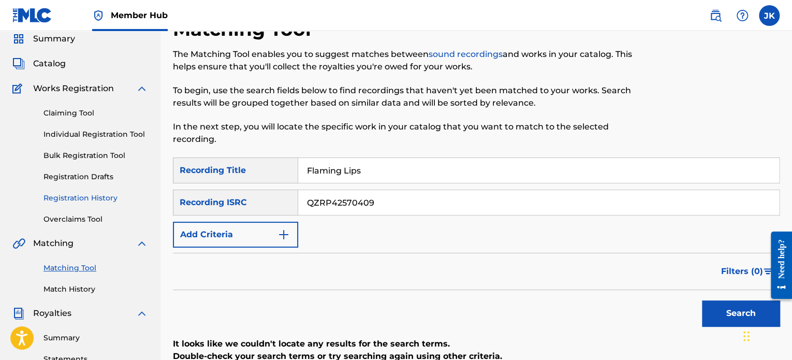
scroll to position [23, 0]
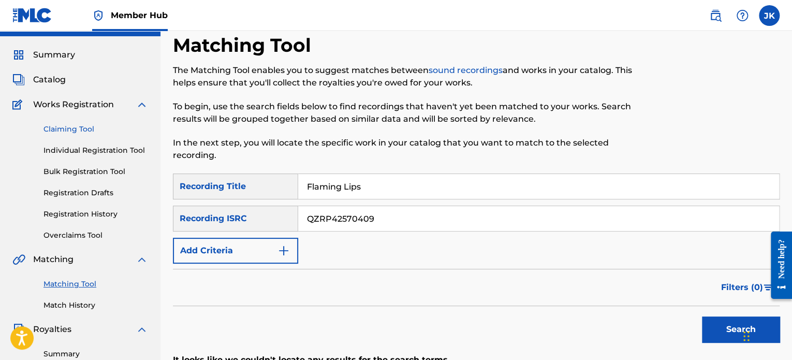
click at [75, 129] on link "Claiming Tool" at bounding box center [95, 129] width 105 height 11
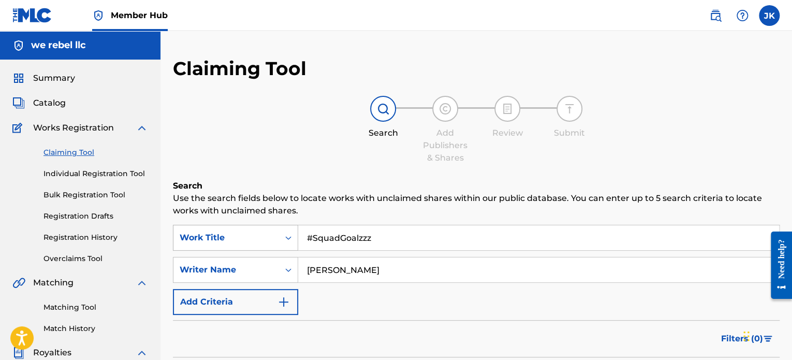
drag, startPoint x: 406, startPoint y: 237, endPoint x: 298, endPoint y: 234, distance: 108.3
click at [298, 234] on div "SearchWithCriteria73e86cf0-c585-4f68-a19b-35e7d3eca1ff Work Title #SquadGoalzzz" at bounding box center [476, 238] width 607 height 26
paste input "SKYFALL"
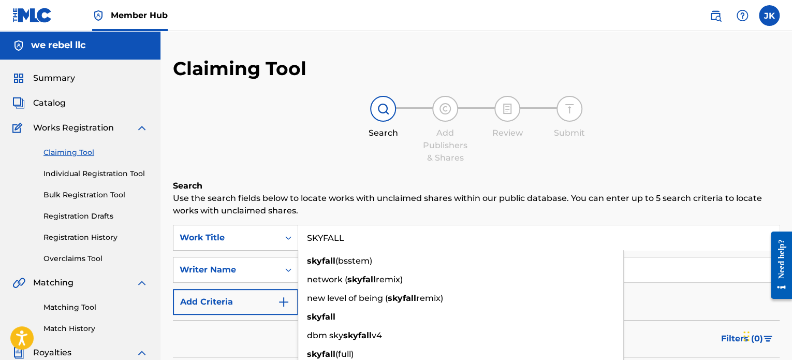
click at [428, 238] on input "SKYFALL" at bounding box center [538, 237] width 481 height 25
type input "SKYFALL"
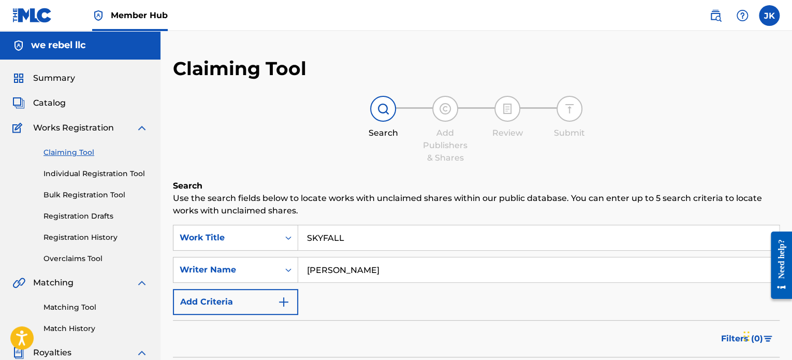
click at [650, 279] on input "[PERSON_NAME]" at bounding box center [538, 269] width 481 height 25
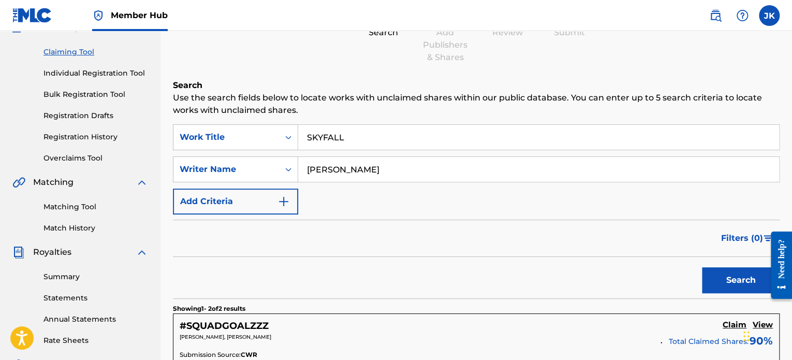
scroll to position [107, 0]
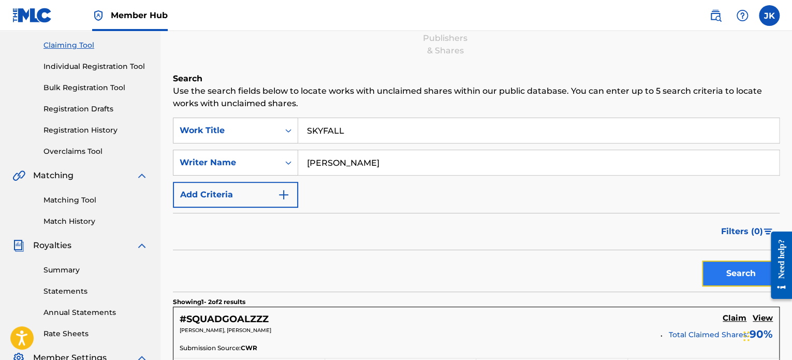
click at [704, 268] on button "Search" at bounding box center [741, 273] width 78 height 26
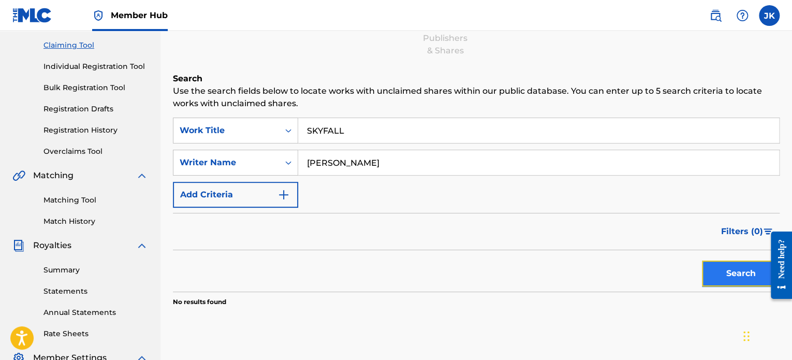
click at [704, 268] on button "Search" at bounding box center [741, 273] width 78 height 26
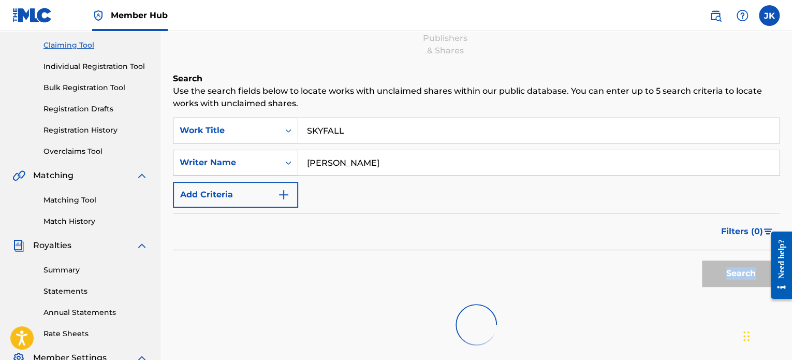
click at [704, 268] on div "Search" at bounding box center [738, 270] width 83 height 41
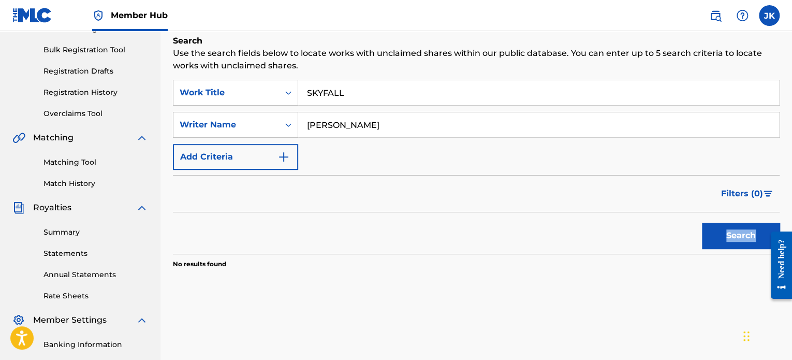
scroll to position [108, 0]
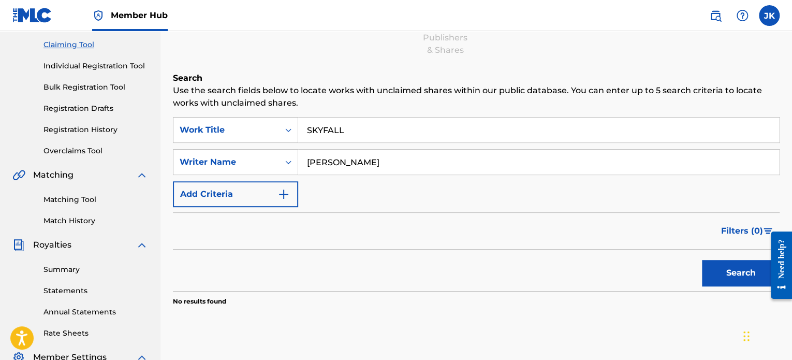
click at [340, 134] on input "SKYFALL" at bounding box center [538, 130] width 481 height 25
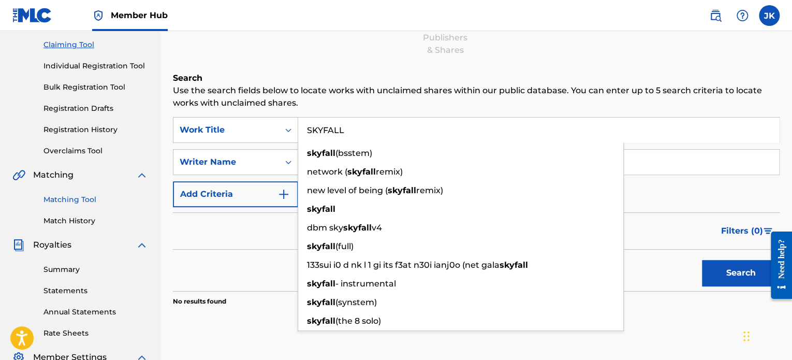
click at [83, 198] on link "Matching Tool" at bounding box center [95, 199] width 105 height 11
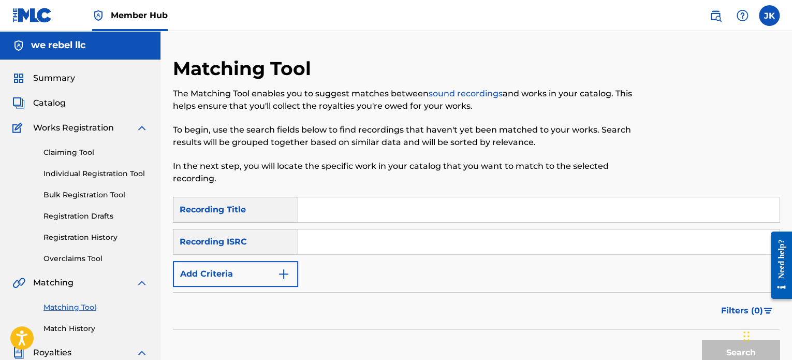
click at [327, 214] on input "Search Form" at bounding box center [538, 209] width 481 height 25
paste input "The Sizzzla"
type input "The Sizzzla"
click at [321, 231] on input "Search Form" at bounding box center [538, 241] width 481 height 25
paste input "QZRP42570410"
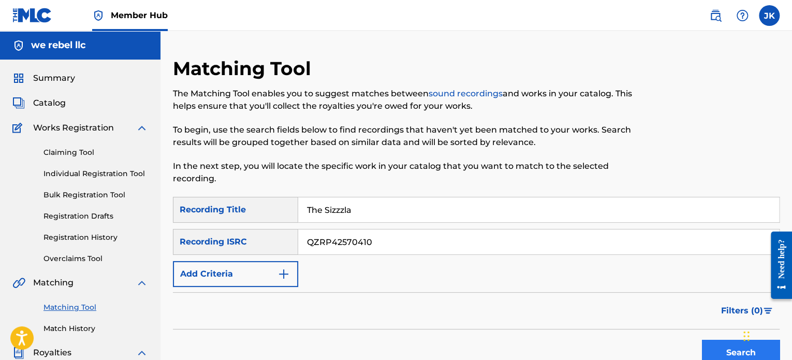
type input "QZRP42570410"
click at [706, 343] on button "Search" at bounding box center [741, 353] width 78 height 26
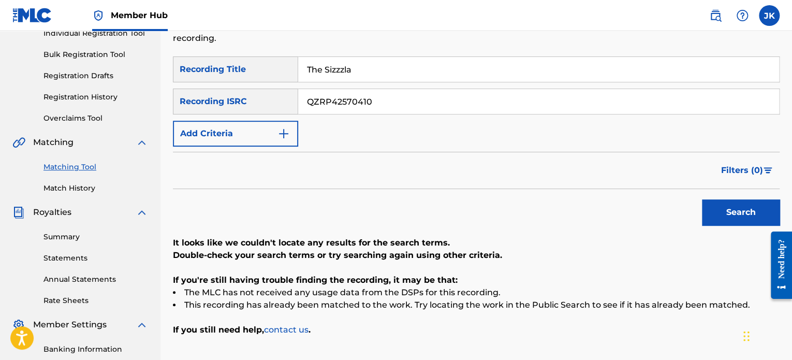
scroll to position [141, 0]
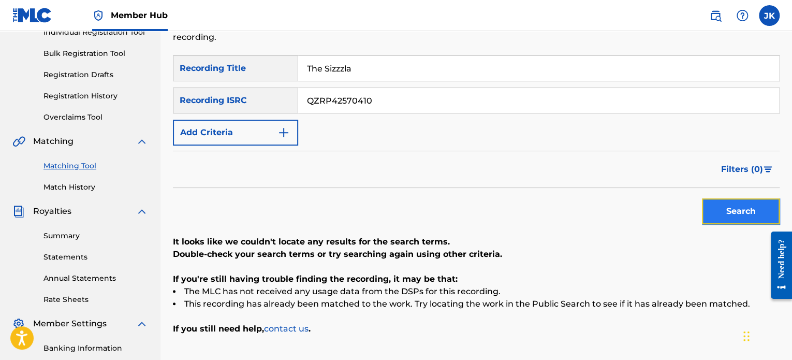
click at [730, 211] on button "Search" at bounding box center [741, 211] width 78 height 26
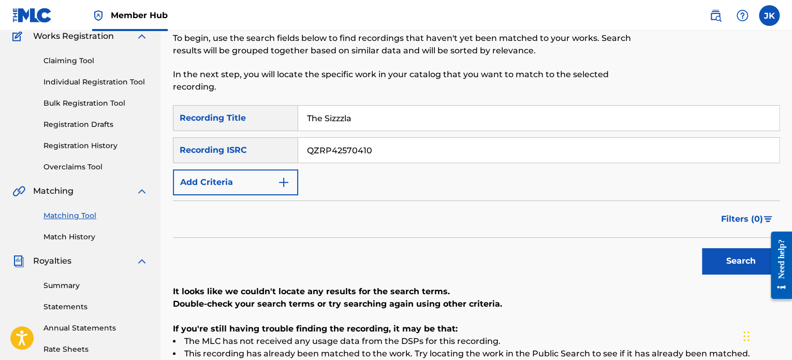
scroll to position [63, 0]
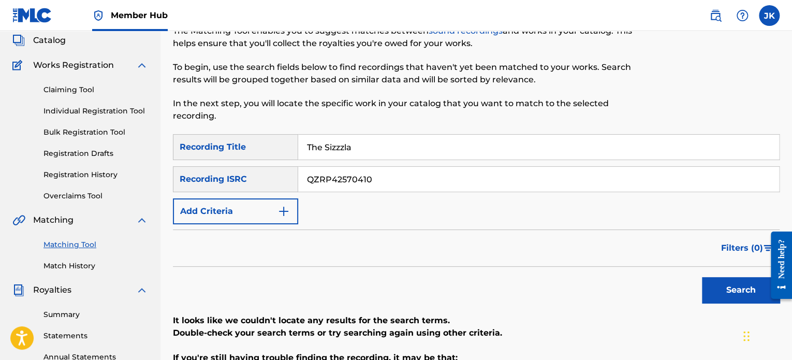
click at [358, 147] on input "The Sizzzla" at bounding box center [538, 147] width 481 height 25
type input "T"
paste input "Informant"
type input "Informant"
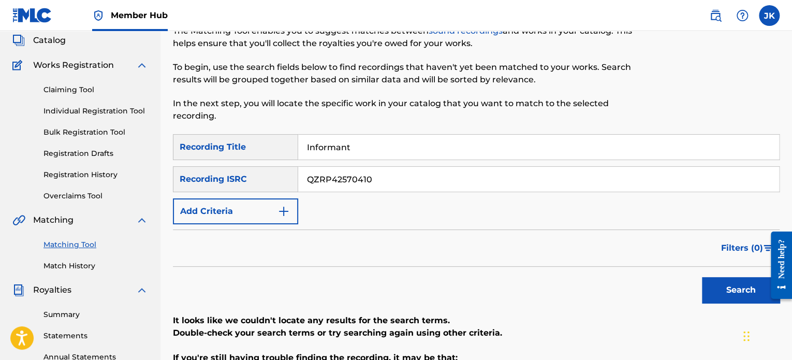
click at [391, 177] on input "QZRP42570410" at bounding box center [538, 179] width 481 height 25
type input "Q"
paste input "QZRP42570411"
type input "QZRP42570411"
click at [708, 283] on button "Search" at bounding box center [741, 290] width 78 height 26
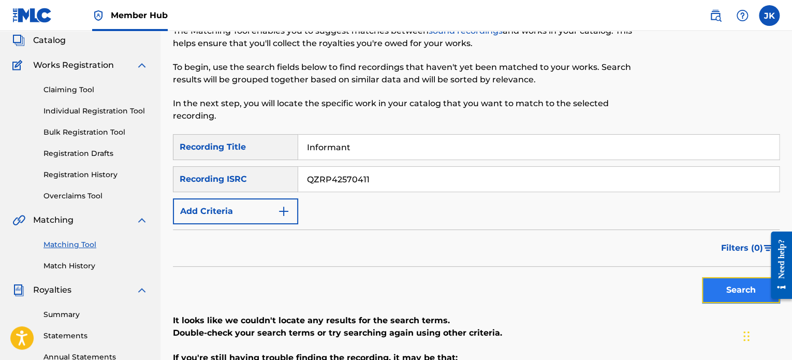
click at [708, 283] on button "Search" at bounding box center [741, 290] width 78 height 26
click at [327, 152] on input "Informant" at bounding box center [538, 147] width 481 height 25
paste input "Die by the [PERSON_NAME]"
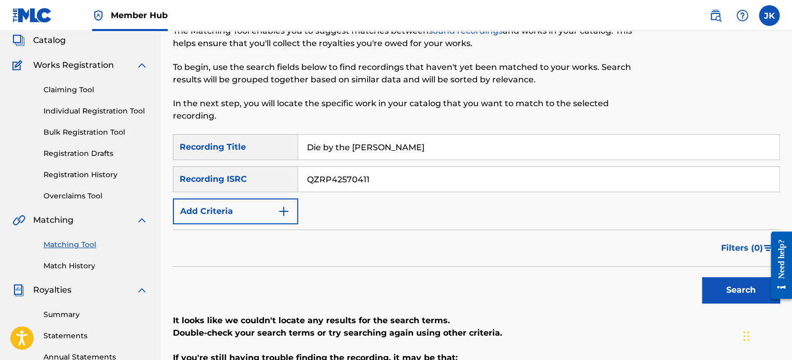
type input "Die by the [PERSON_NAME]"
click at [361, 180] on input "QZRP42570411" at bounding box center [538, 179] width 481 height 25
paste input "QZRP42570412"
type input "QZRP42570412"
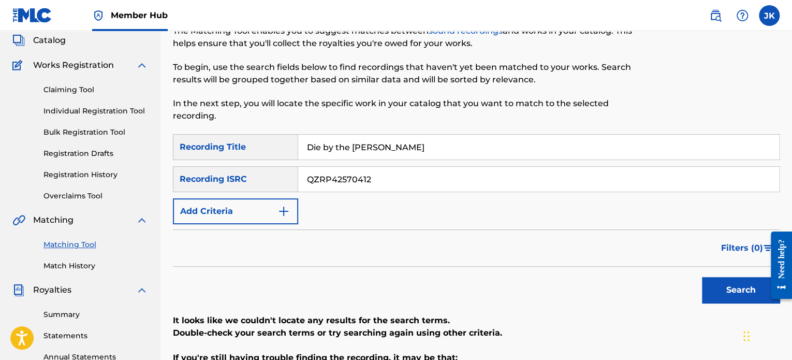
drag, startPoint x: 710, startPoint y: 284, endPoint x: 488, endPoint y: 264, distance: 223.6
click at [488, 264] on div "Filters ( 0 )" at bounding box center [476, 247] width 607 height 37
click at [722, 291] on button "Search" at bounding box center [741, 290] width 78 height 26
click at [337, 152] on input "Die by the [PERSON_NAME]" at bounding box center [538, 147] width 481 height 25
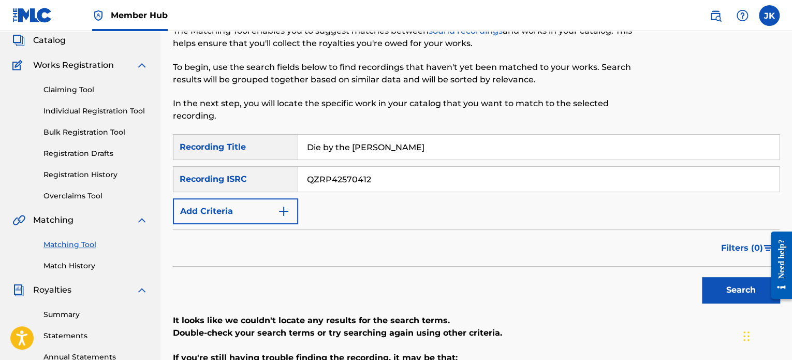
click at [337, 152] on input "Die by the [PERSON_NAME]" at bounding box center [538, 147] width 481 height 25
paste input "Sacrilegious"
drag, startPoint x: 418, startPoint y: 151, endPoint x: 303, endPoint y: 147, distance: 115.0
click at [303, 147] on input "Die by SacrilegiousSOSS" at bounding box center [538, 147] width 481 height 25
paste input "Sacrilegious"
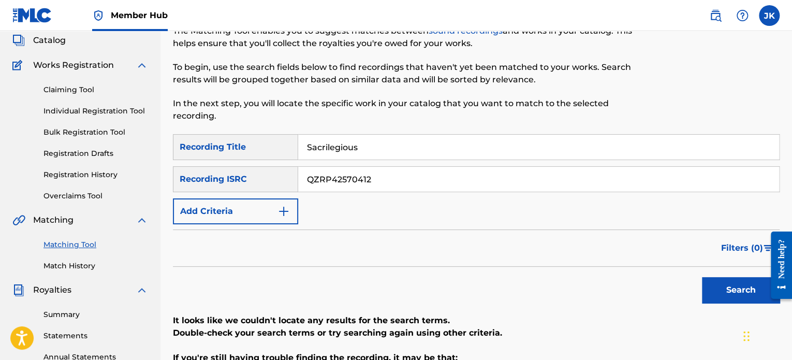
type input "Sacrilegious"
click at [355, 178] on input "QZRP42570412" at bounding box center [538, 179] width 481 height 25
paste input "QZZ782493200"
type input "QZZ782493200"
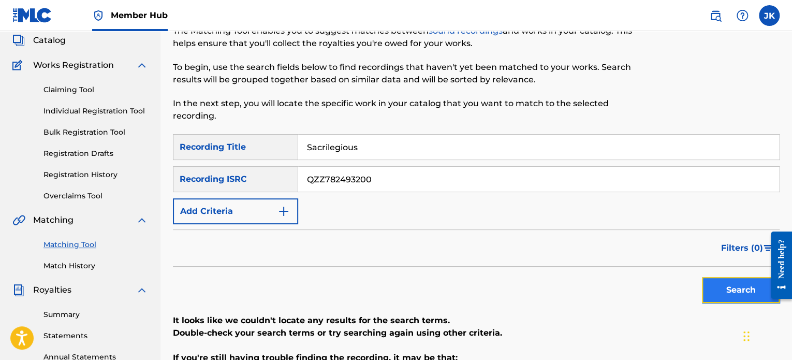
click at [713, 277] on button "Search" at bounding box center [741, 290] width 78 height 26
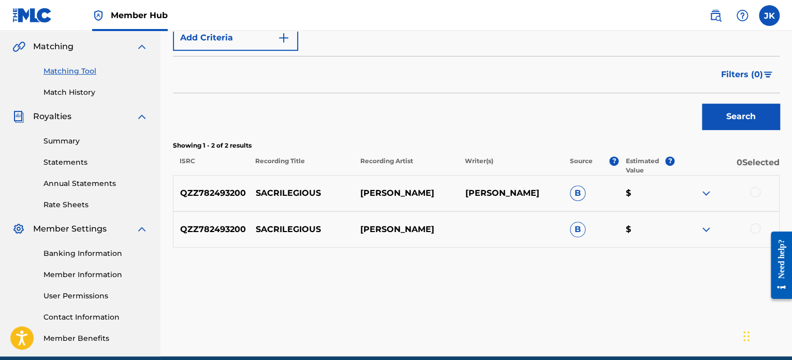
scroll to position [239, 0]
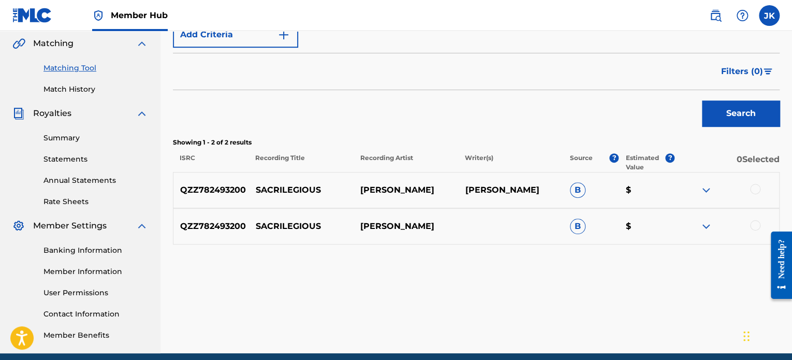
click at [756, 193] on div at bounding box center [755, 189] width 10 height 10
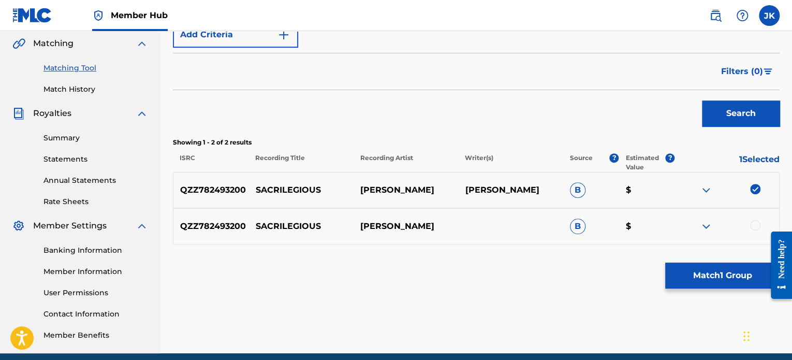
click at [756, 230] on div at bounding box center [727, 226] width 105 height 12
click at [756, 225] on div at bounding box center [755, 225] width 10 height 10
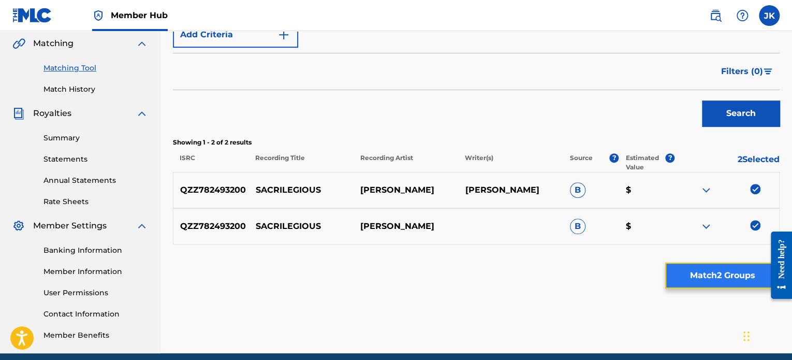
click at [723, 277] on button "Match 2 Groups" at bounding box center [722, 276] width 114 height 26
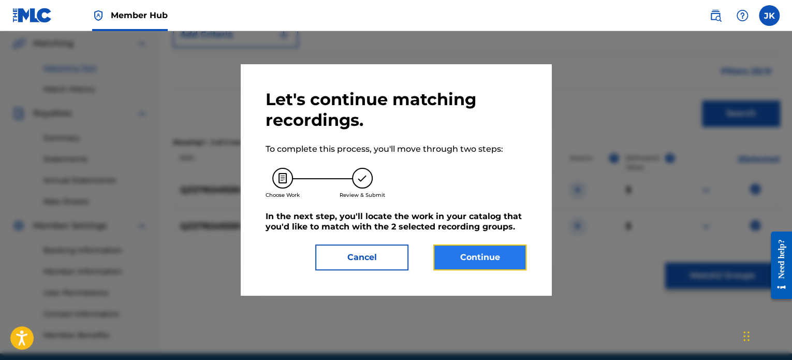
click at [520, 258] on button "Continue" at bounding box center [479, 257] width 93 height 26
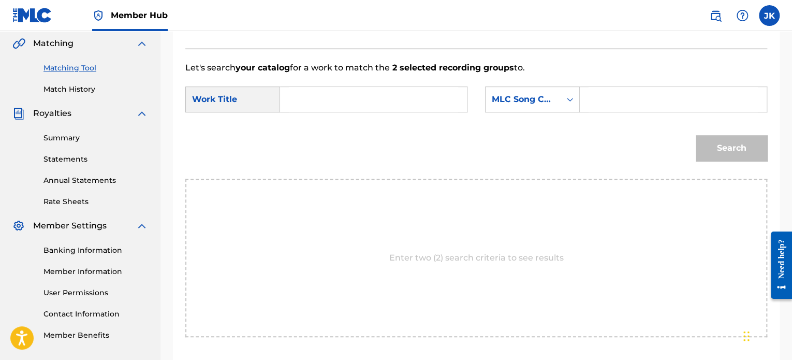
click at [399, 109] on input "Search Form" at bounding box center [373, 99] width 169 height 25
paste input "Sacrilegious"
type input "Sacrilegious"
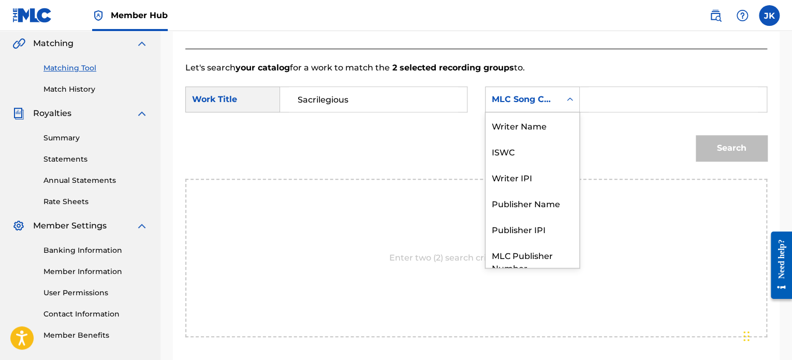
click at [530, 103] on div "MLC Song Code" at bounding box center [523, 99] width 63 height 12
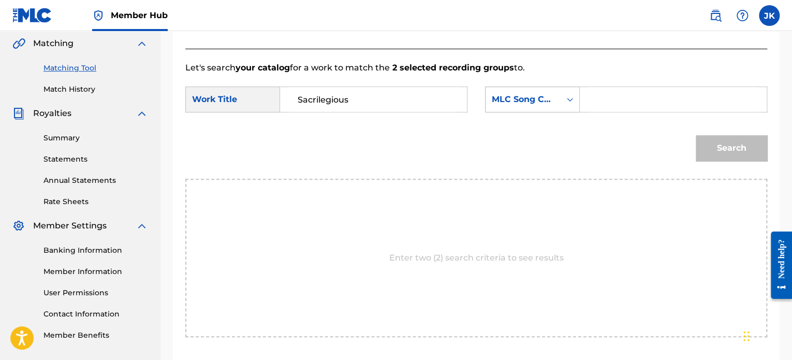
drag, startPoint x: 535, startPoint y: 159, endPoint x: 539, endPoint y: 94, distance: 64.8
click at [539, 94] on div "MLC Song Code" at bounding box center [523, 99] width 63 height 12
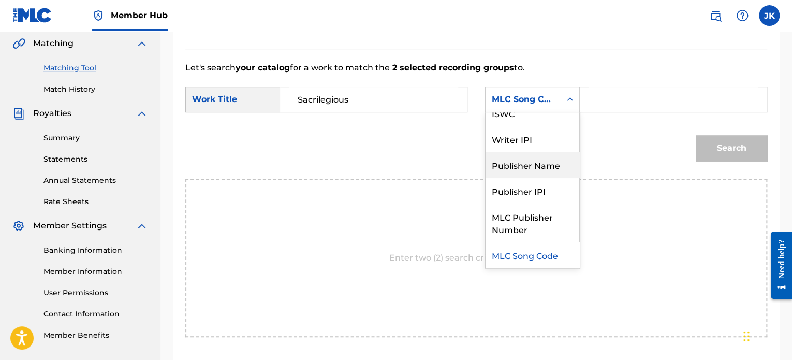
click at [514, 168] on div "Publisher Name" at bounding box center [533, 165] width 94 height 26
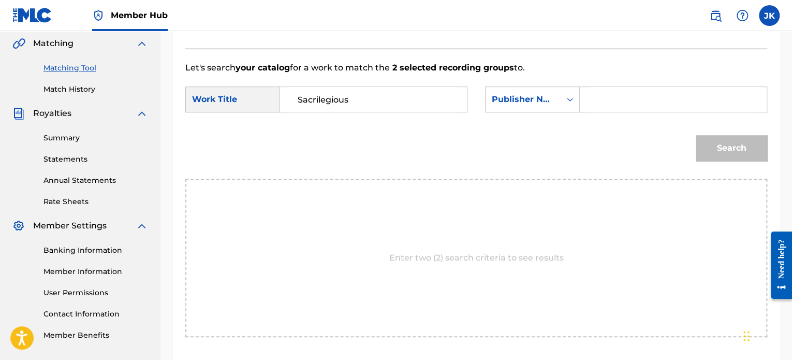
click at [597, 91] on input "Search Form" at bounding box center [673, 99] width 169 height 25
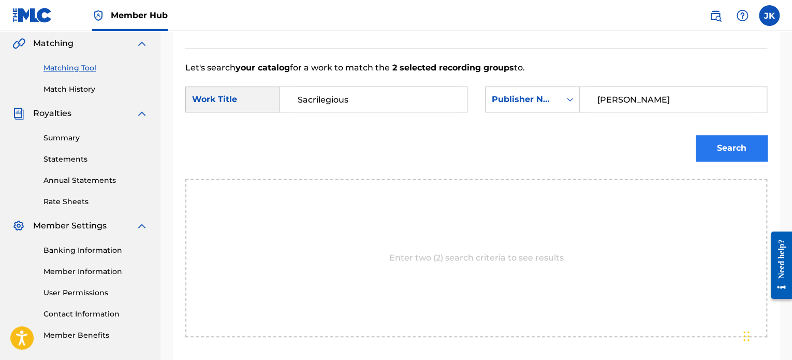
type input "[PERSON_NAME]"
click at [712, 150] on button "Search" at bounding box center [731, 148] width 71 height 26
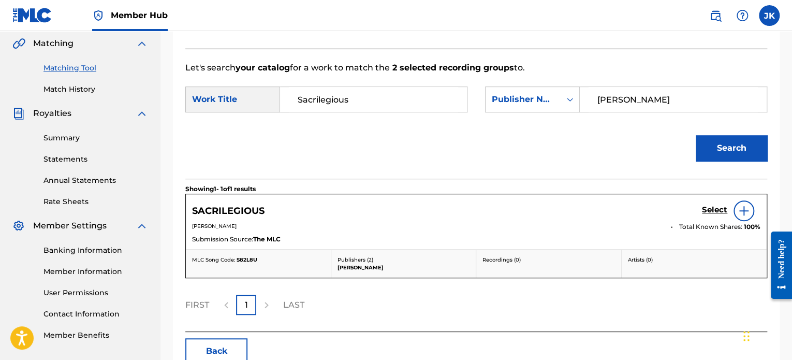
click at [749, 211] on img at bounding box center [744, 211] width 12 height 12
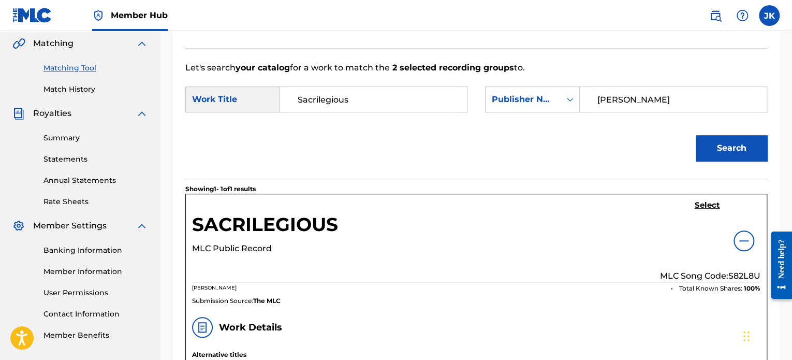
click at [741, 272] on p "MLC Song Code: S82L8U" at bounding box center [710, 276] width 100 height 12
click at [706, 205] on h5 "Select" at bounding box center [707, 205] width 25 height 10
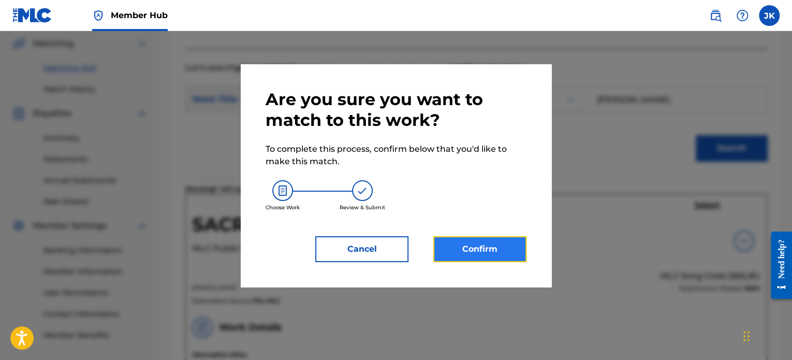
click at [490, 254] on button "Confirm" at bounding box center [479, 249] width 93 height 26
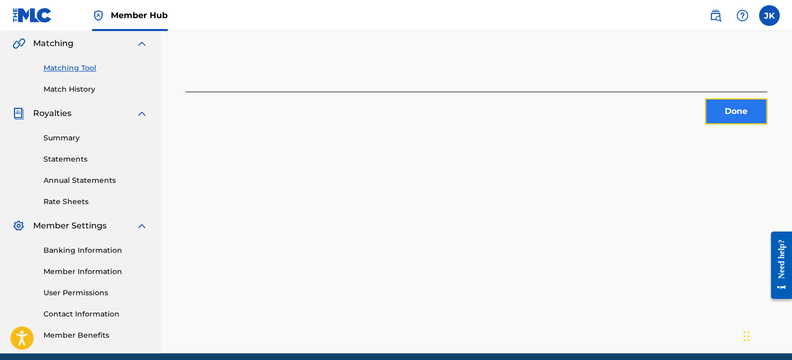
click at [730, 109] on button "Done" at bounding box center [736, 111] width 62 height 26
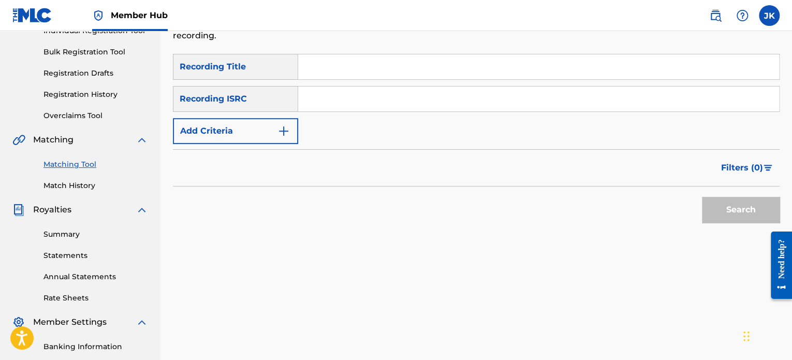
scroll to position [142, 0]
click at [322, 68] on input "Search Form" at bounding box center [538, 67] width 481 height 25
paste input "High Water"
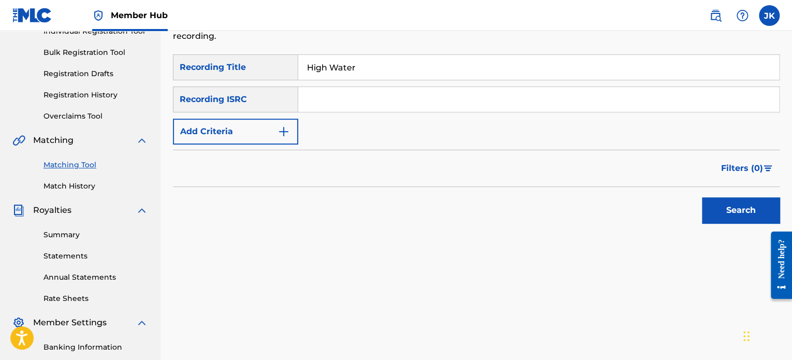
type input "High Water"
click at [336, 97] on input "Search Form" at bounding box center [538, 99] width 481 height 25
paste input "QZRP42570415"
type input "QZRP42570415"
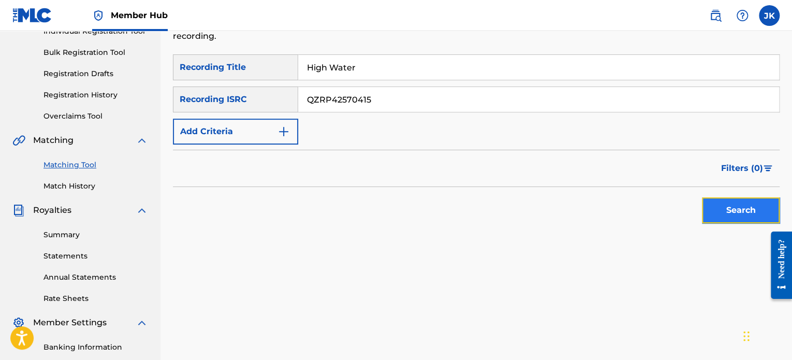
click at [714, 208] on button "Search" at bounding box center [741, 210] width 78 height 26
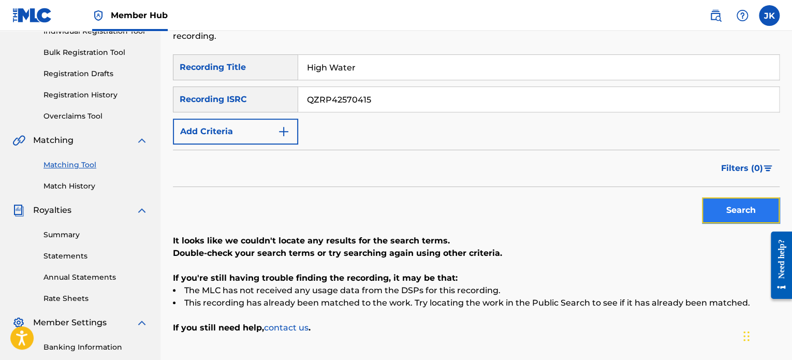
click at [717, 213] on button "Search" at bounding box center [741, 210] width 78 height 26
click at [356, 64] on input "High Water" at bounding box center [538, 67] width 481 height 25
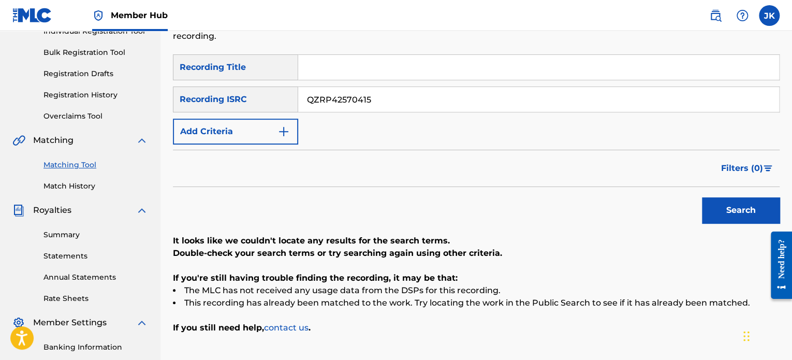
paste input "NONEbody"
type input "NONEbody"
click at [369, 97] on input "QZRP42570415" at bounding box center [538, 99] width 481 height 25
paste input "QZK6H2448129"
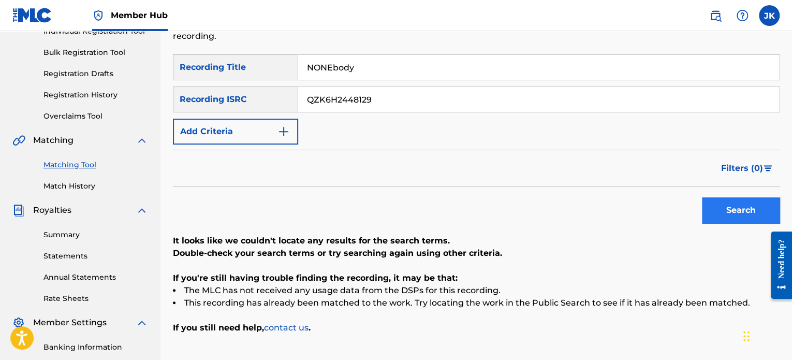
type input "QZK6H2448129"
click at [710, 205] on button "Search" at bounding box center [741, 210] width 78 height 26
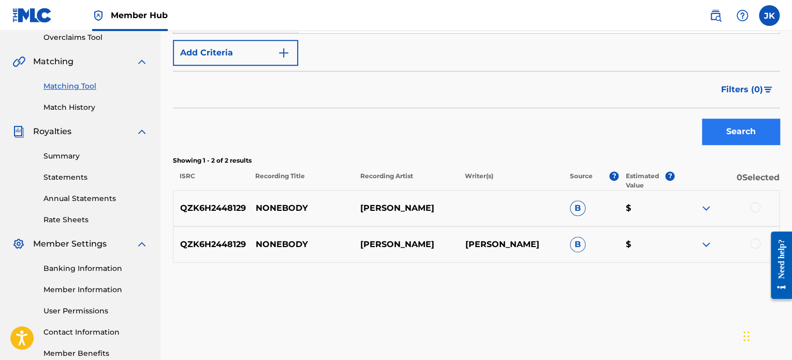
scroll to position [278, 0]
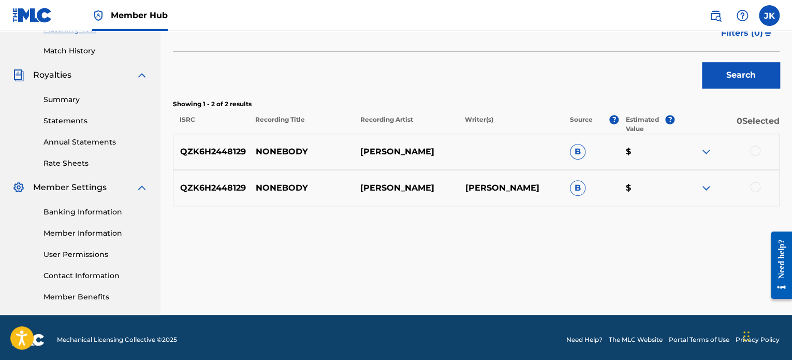
click at [756, 147] on div at bounding box center [755, 150] width 10 height 10
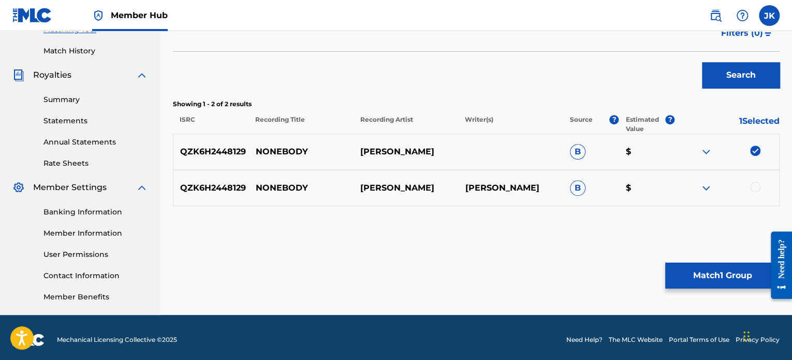
click at [755, 192] on div at bounding box center [755, 187] width 10 height 10
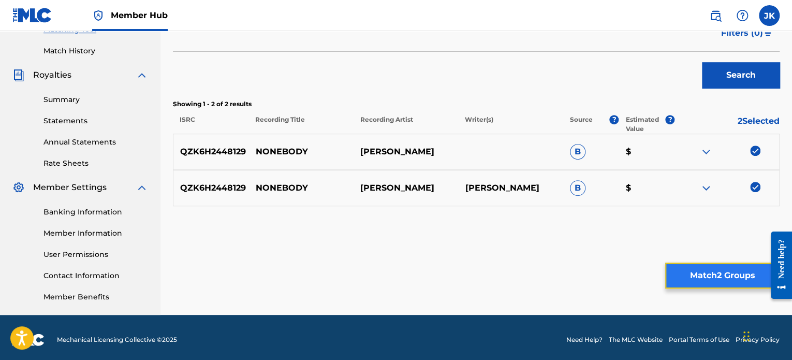
click at [712, 267] on button "Match 2 Groups" at bounding box center [722, 276] width 114 height 26
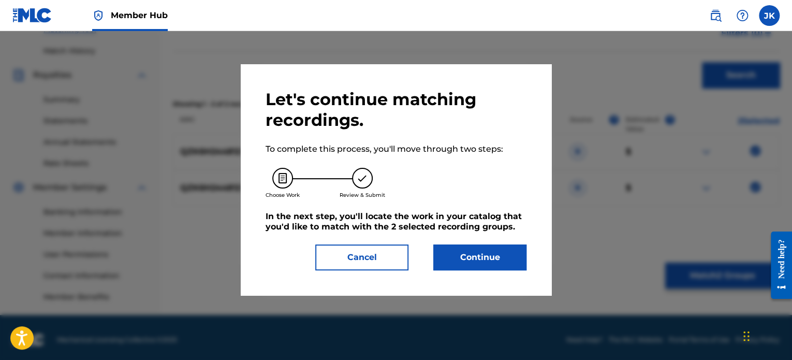
click at [535, 254] on div "Let's continue matching recordings. To complete this process, you'll move throu…" at bounding box center [396, 179] width 311 height 231
click at [502, 261] on button "Continue" at bounding box center [479, 257] width 93 height 26
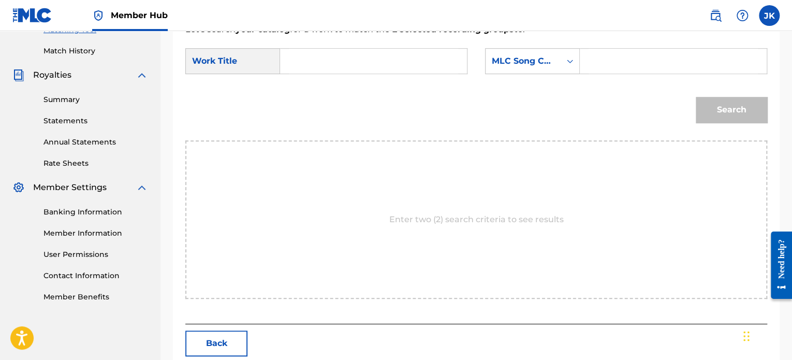
click at [433, 60] on input "Search Form" at bounding box center [373, 61] width 169 height 25
paste input "NONEbody"
type input "NONEbody"
click at [520, 72] on div "MLC Song Code" at bounding box center [532, 61] width 95 height 26
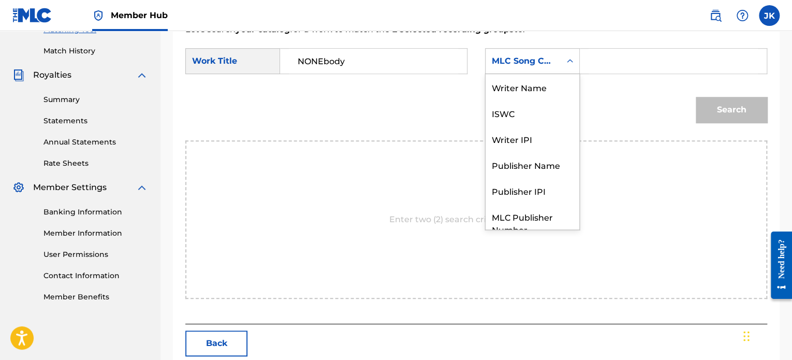
scroll to position [38, 0]
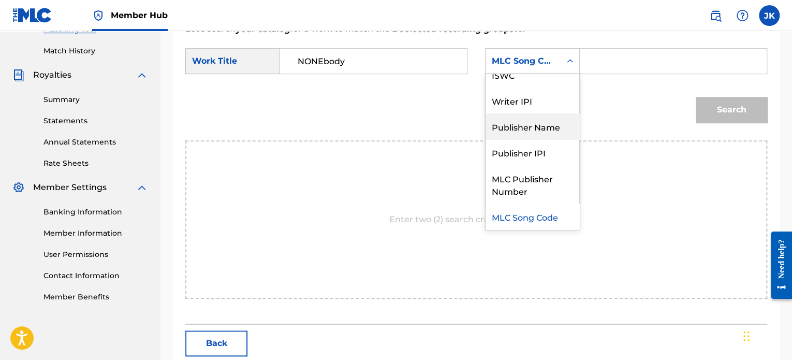
click at [529, 124] on div "Publisher Name" at bounding box center [533, 126] width 94 height 26
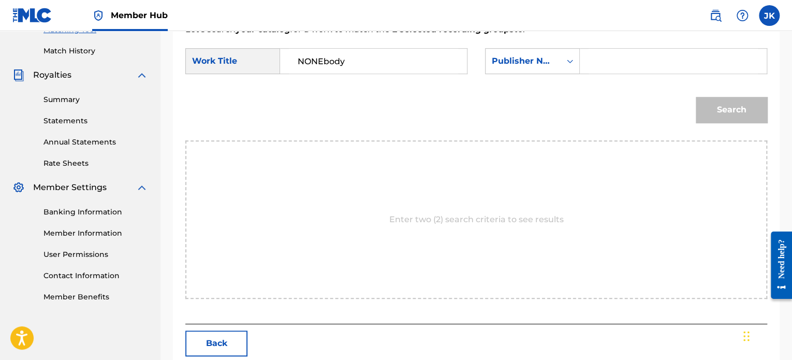
click at [599, 62] on input "Search Form" at bounding box center [673, 61] width 169 height 25
type input "[PERSON_NAME]"
click at [756, 109] on button "Search" at bounding box center [731, 110] width 71 height 26
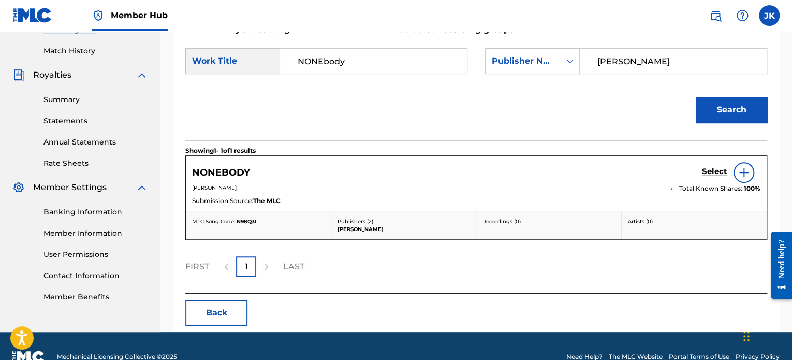
click at [750, 174] on img at bounding box center [744, 172] width 12 height 12
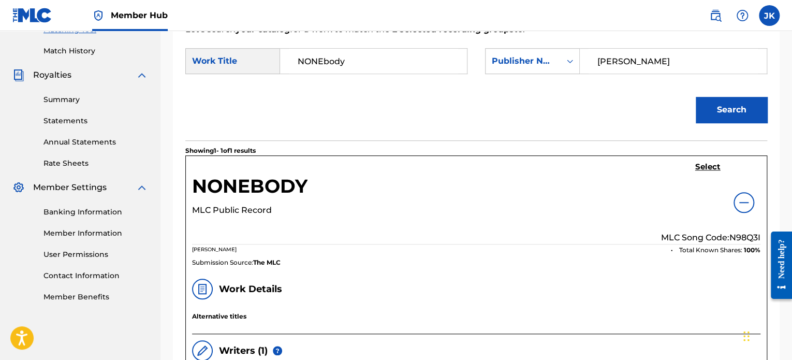
click at [746, 234] on p "MLC Song Code: N98Q3I" at bounding box center [710, 237] width 99 height 12
click at [707, 168] on h5 "Select" at bounding box center [707, 167] width 25 height 10
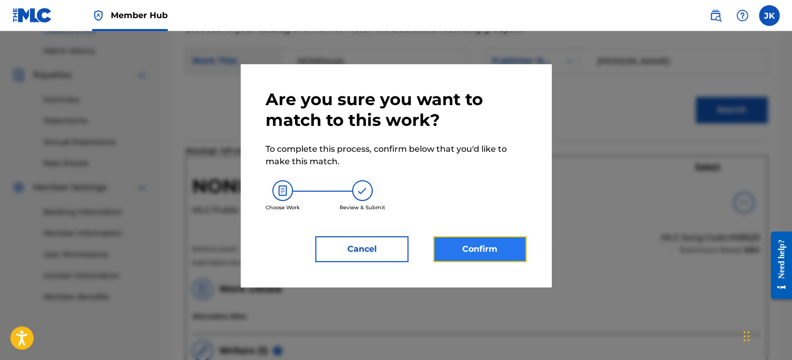
click at [496, 250] on button "Confirm" at bounding box center [479, 249] width 93 height 26
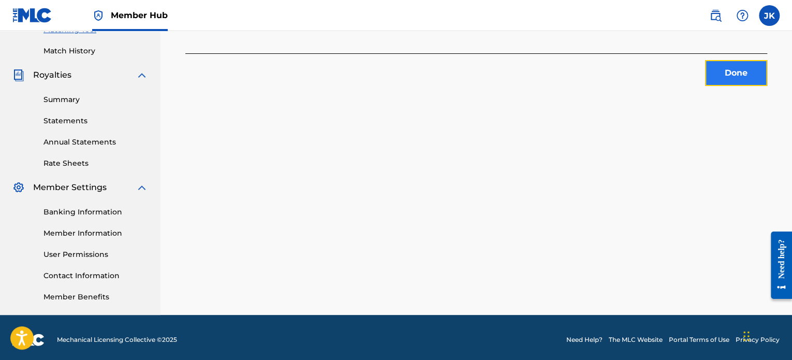
click at [738, 70] on button "Done" at bounding box center [736, 73] width 62 height 26
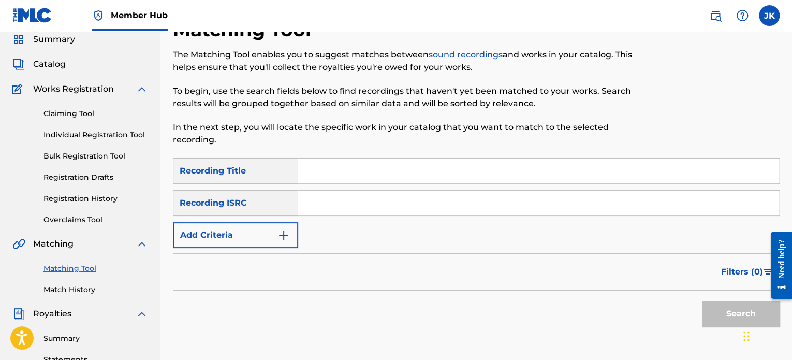
scroll to position [29, 0]
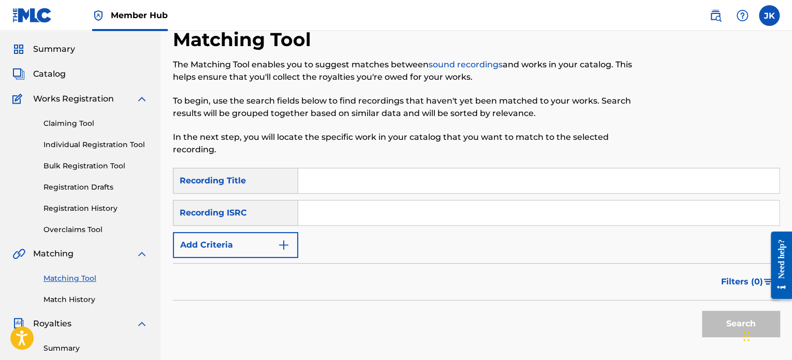
click at [343, 186] on input "Search Form" at bounding box center [538, 180] width 481 height 25
paste input "Mile Tide"
type input "Mile Tide"
click at [327, 211] on input "Search Form" at bounding box center [538, 212] width 481 height 25
paste input "QZK6H2448130"
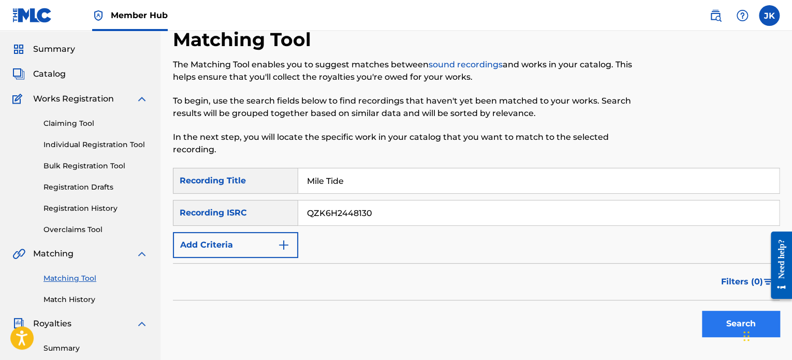
type input "QZK6H2448130"
click at [705, 320] on button "Search" at bounding box center [741, 324] width 78 height 26
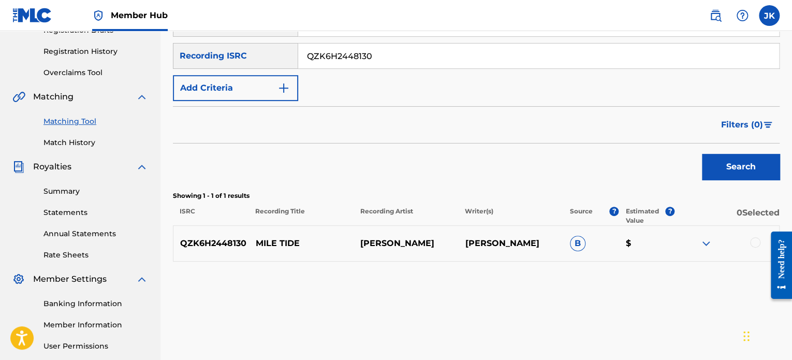
scroll to position [190, 0]
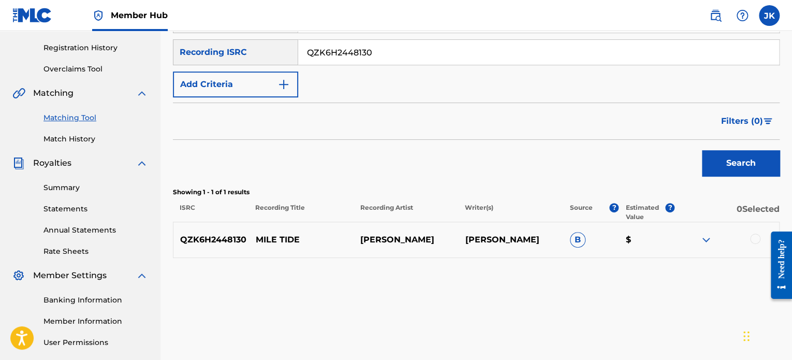
click at [752, 237] on div at bounding box center [755, 239] width 10 height 10
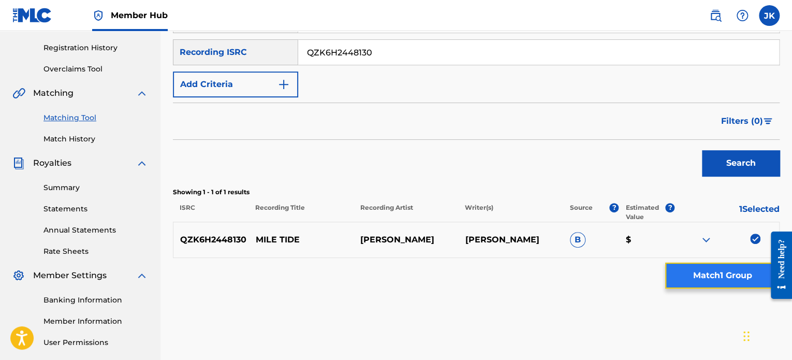
click at [685, 271] on button "Match 1 Group" at bounding box center [722, 276] width 114 height 26
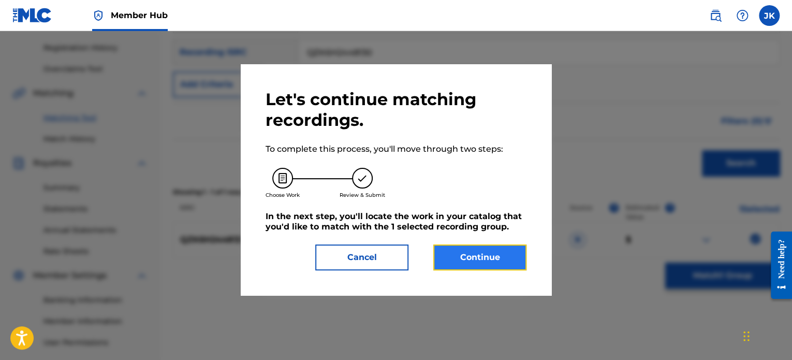
click at [481, 256] on button "Continue" at bounding box center [479, 257] width 93 height 26
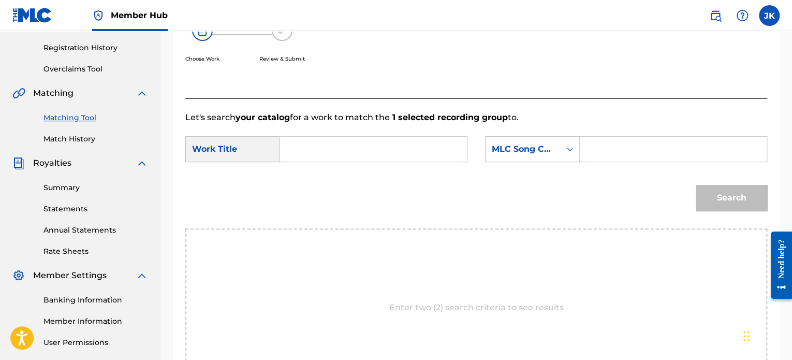
click at [385, 142] on input "Search Form" at bounding box center [373, 149] width 169 height 25
paste input "Mile Tide"
type input "Mile Tide"
click at [534, 147] on div "MLC Song Code" at bounding box center [523, 149] width 63 height 12
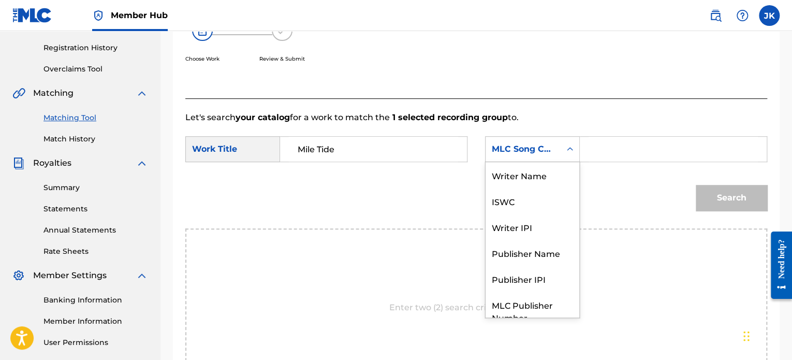
scroll to position [38, 0]
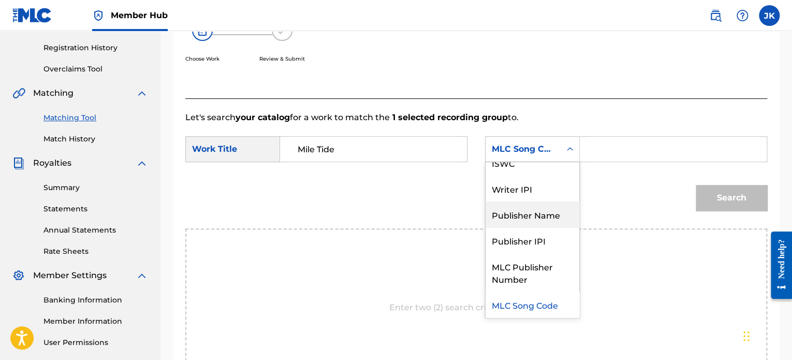
click at [525, 219] on div "Publisher Name" at bounding box center [533, 214] width 94 height 26
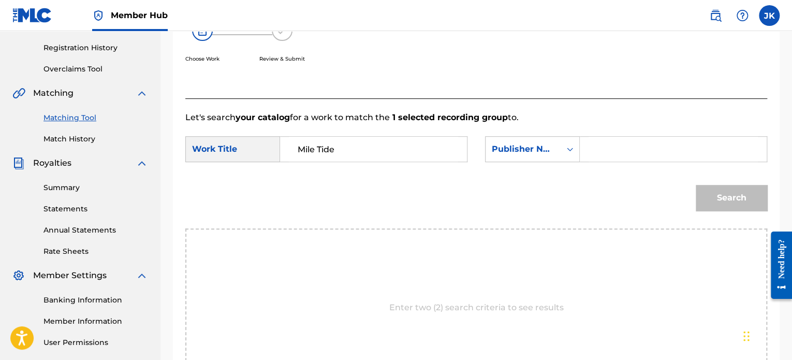
click at [611, 149] on input "Search Form" at bounding box center [673, 149] width 169 height 25
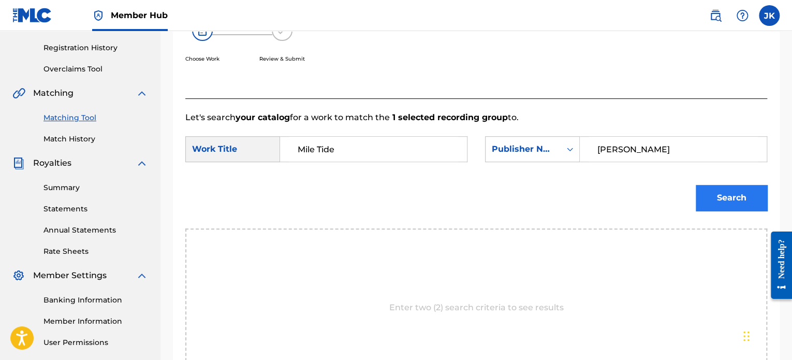
type input "[PERSON_NAME]"
click at [702, 191] on button "Search" at bounding box center [731, 198] width 71 height 26
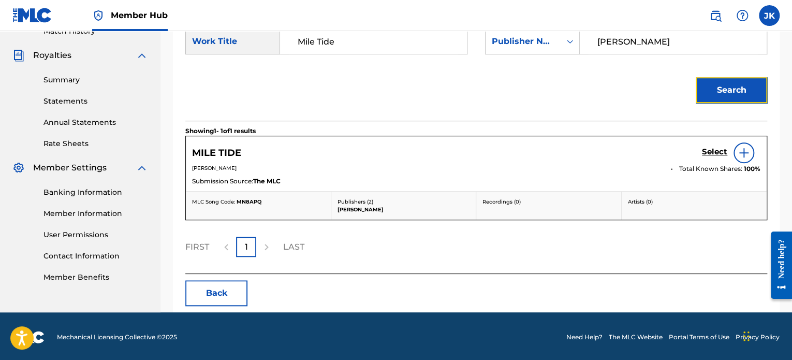
scroll to position [298, 0]
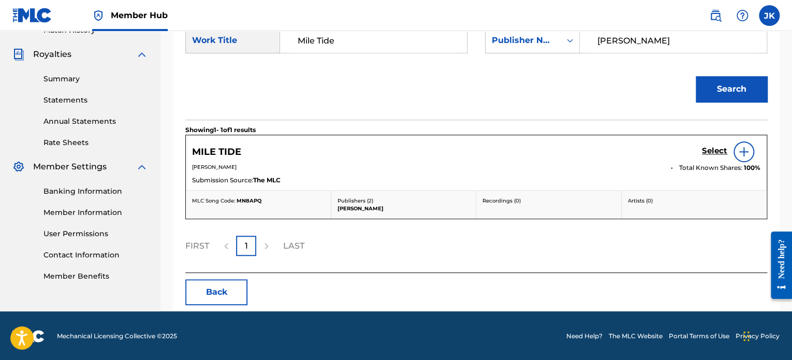
click at [743, 157] on img at bounding box center [744, 151] width 12 height 12
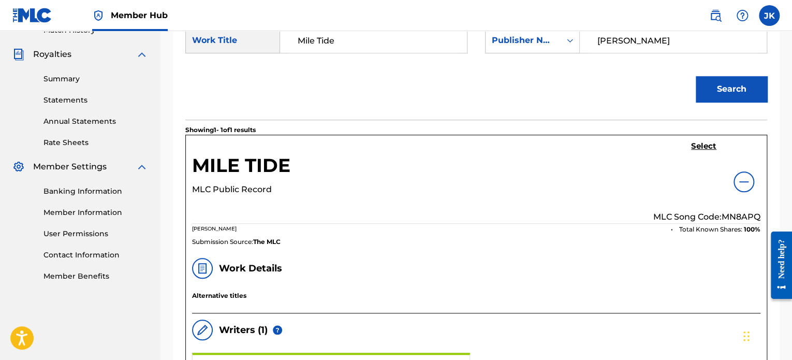
click at [737, 214] on p "MLC Song Code: MN8APQ" at bounding box center [706, 217] width 107 height 12
click at [700, 145] on h5 "Select" at bounding box center [703, 146] width 25 height 10
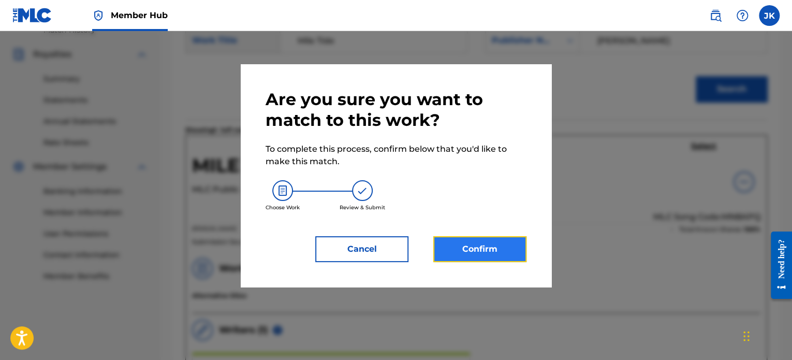
click at [506, 250] on button "Confirm" at bounding box center [479, 249] width 93 height 26
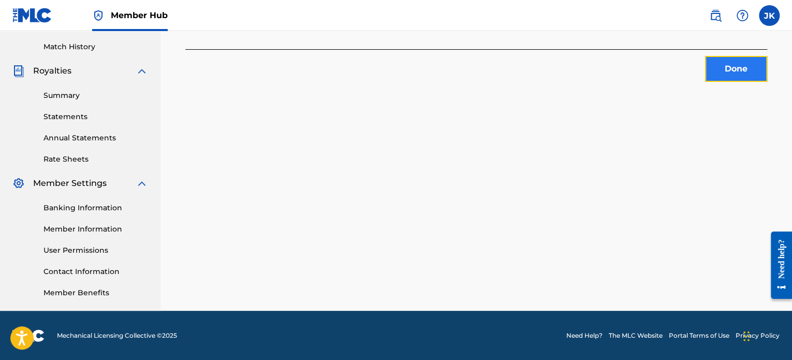
click at [739, 73] on button "Done" at bounding box center [736, 69] width 62 height 26
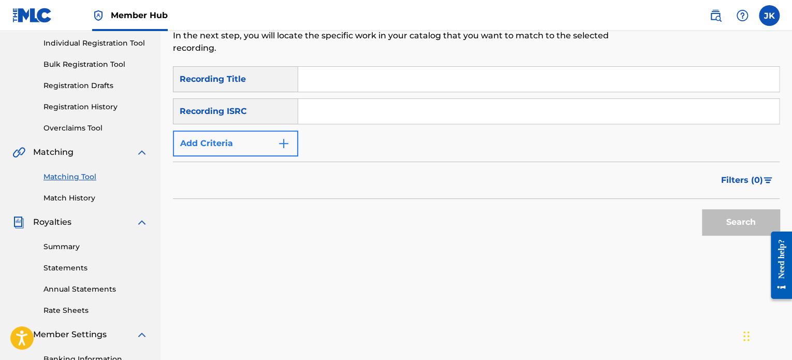
scroll to position [128, 0]
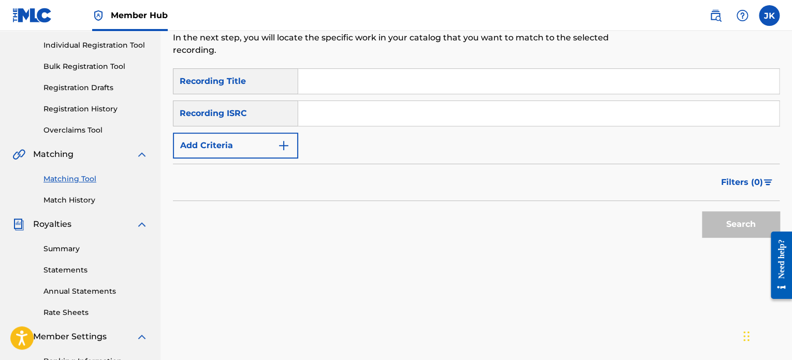
click at [309, 91] on input "Search Form" at bounding box center [538, 81] width 481 height 25
paste
type input "Edikit"
click at [319, 111] on input "Search Form" at bounding box center [538, 113] width 481 height 25
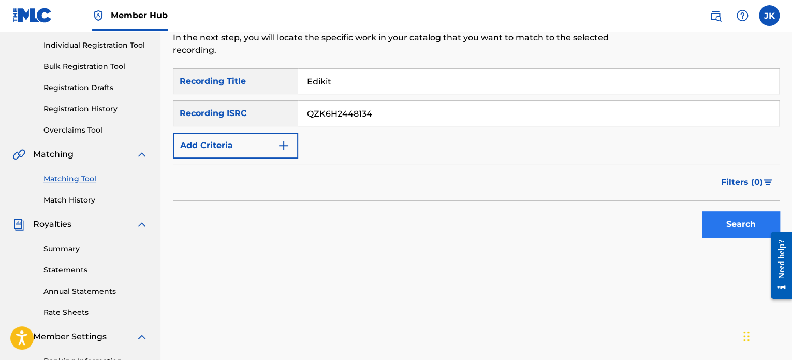
type input "QZK6H2448134"
click at [708, 223] on button "Search" at bounding box center [741, 224] width 78 height 26
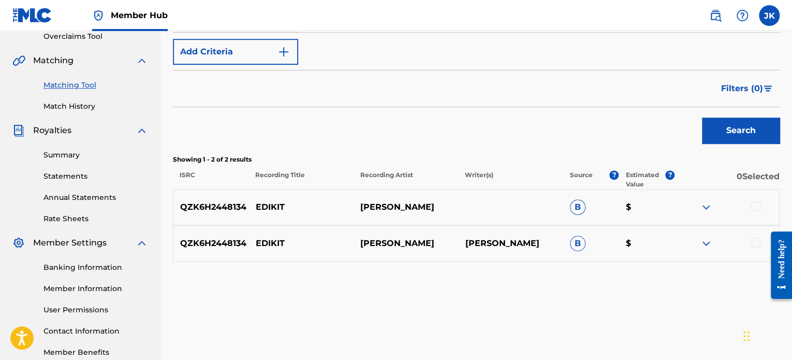
scroll to position [223, 0]
click at [752, 209] on div at bounding box center [755, 205] width 10 height 10
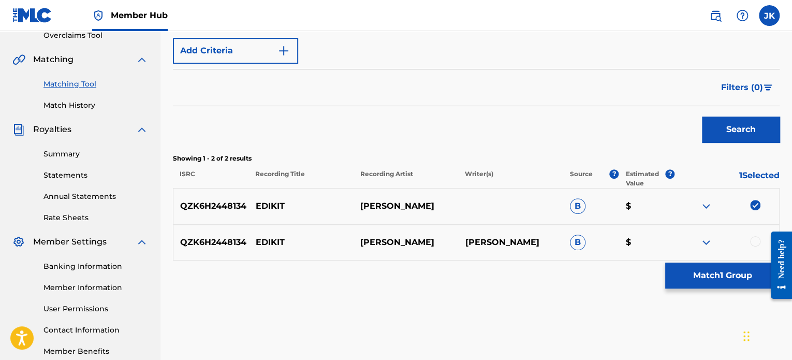
click at [756, 240] on div at bounding box center [755, 241] width 10 height 10
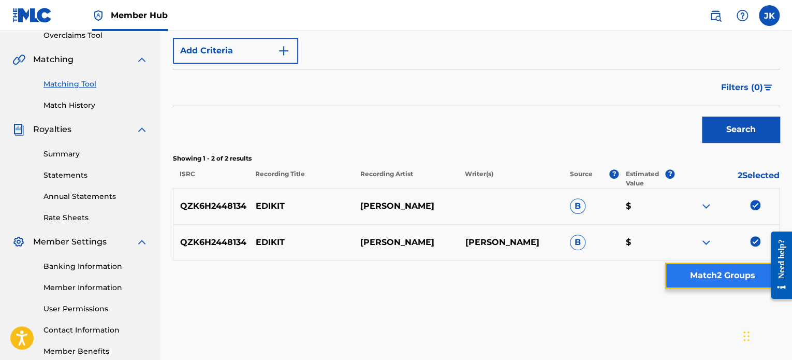
click at [719, 272] on button "Match 2 Groups" at bounding box center [722, 276] width 114 height 26
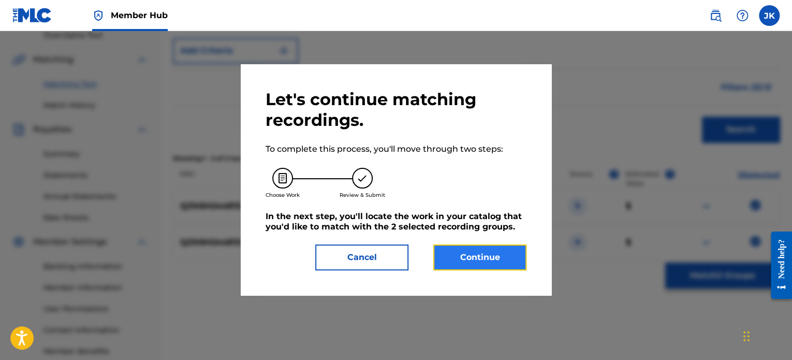
click at [488, 258] on button "Continue" at bounding box center [479, 257] width 93 height 26
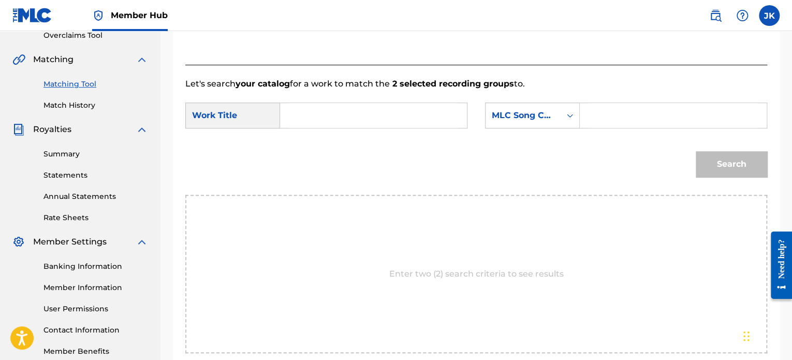
click at [371, 112] on input "Search Form" at bounding box center [373, 115] width 169 height 25
type input "Edikit"
click at [528, 121] on div "MLC Song Code" at bounding box center [523, 115] width 63 height 12
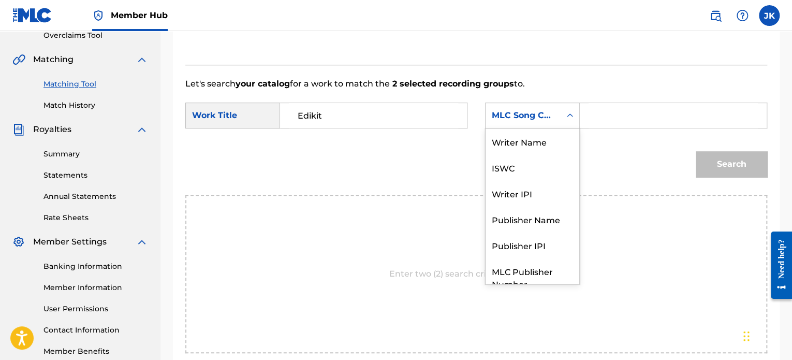
scroll to position [38, 0]
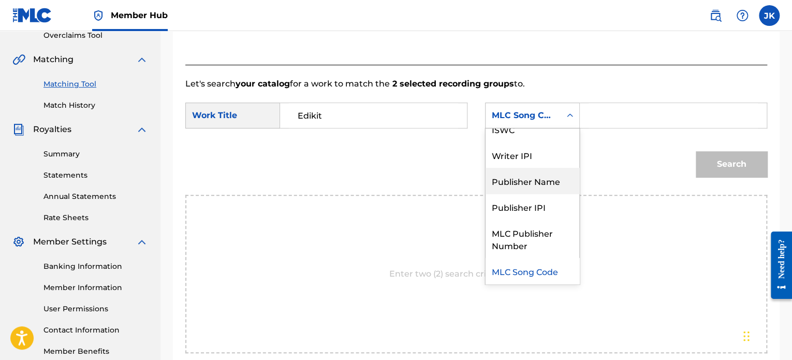
click at [522, 191] on div "Publisher Name" at bounding box center [533, 181] width 94 height 26
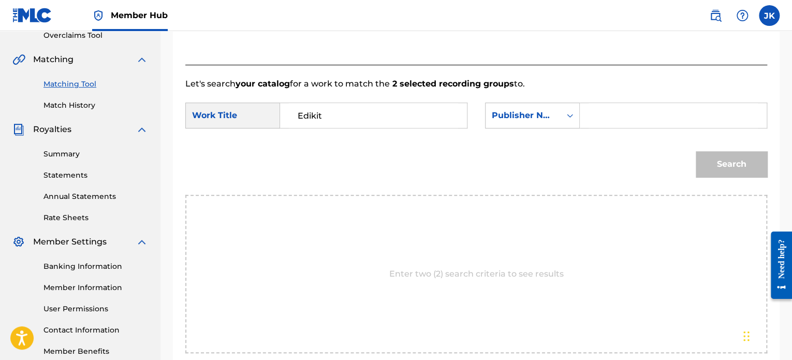
click at [605, 115] on input "Search Form" at bounding box center [673, 115] width 169 height 25
type input "[PERSON_NAME]"
click at [719, 161] on button "Search" at bounding box center [731, 164] width 71 height 26
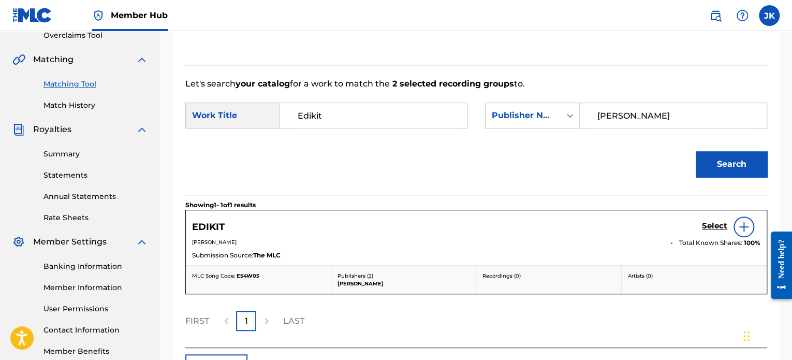
click at [747, 228] on img at bounding box center [744, 227] width 12 height 12
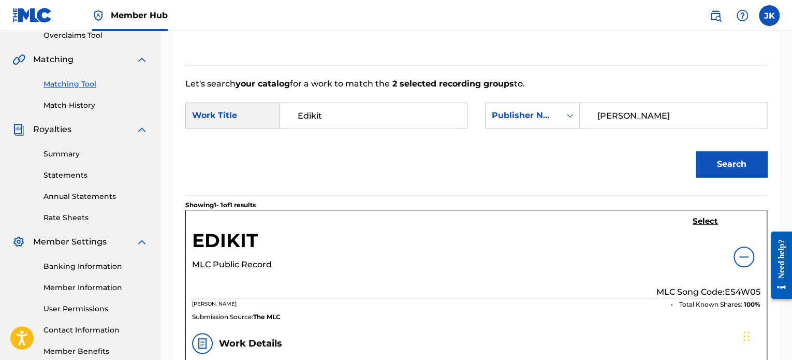
click at [738, 287] on p "MLC Song Code: ES4W05" at bounding box center [709, 292] width 104 height 12
click at [707, 223] on h5 "Select" at bounding box center [705, 221] width 25 height 10
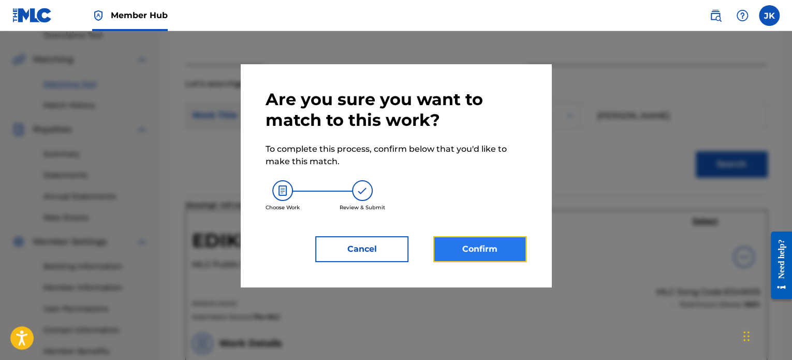
click at [518, 253] on button "Confirm" at bounding box center [479, 249] width 93 height 26
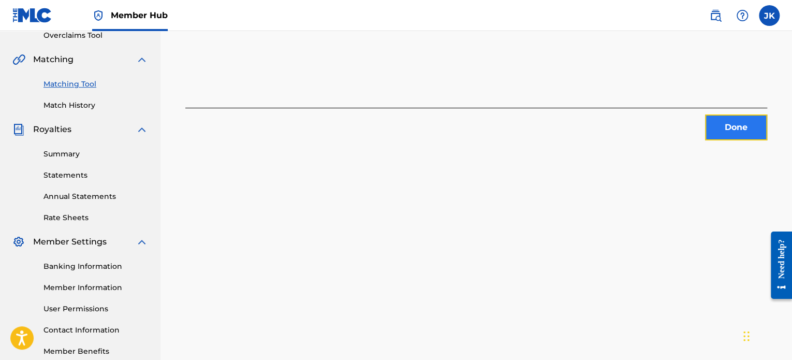
click at [721, 127] on button "Done" at bounding box center [736, 127] width 62 height 26
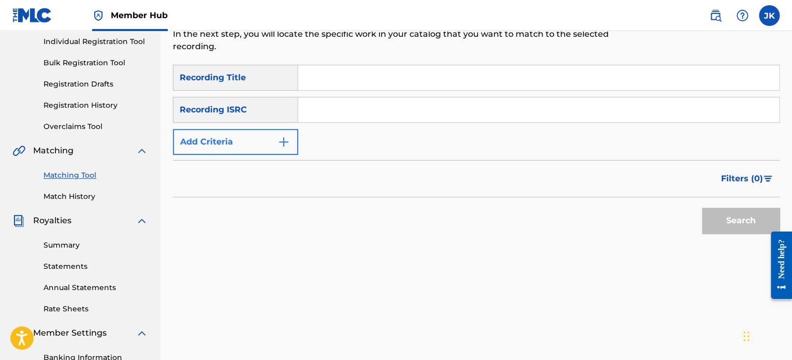
scroll to position [130, 0]
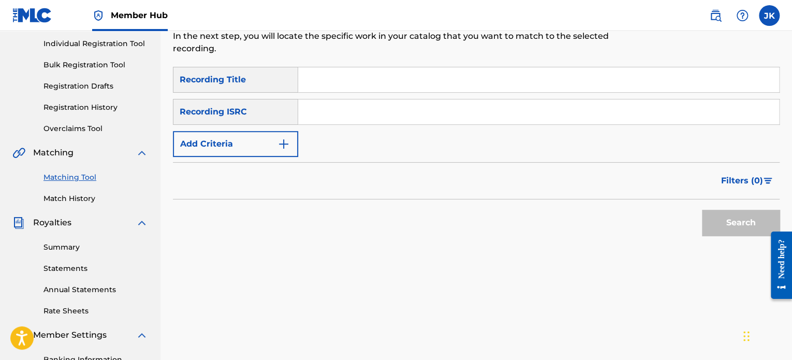
click at [314, 81] on input "Search Form" at bounding box center [538, 79] width 481 height 25
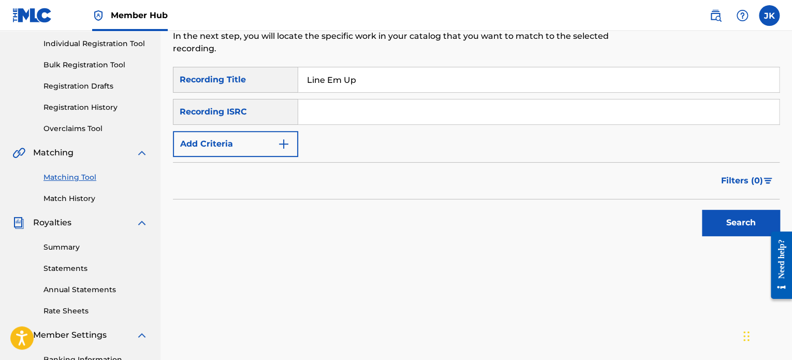
type input "Line Em Up"
click at [310, 107] on input "Search Form" at bounding box center [538, 111] width 481 height 25
type input "QZK6H2448132"
click at [728, 223] on button "Search" at bounding box center [741, 223] width 78 height 26
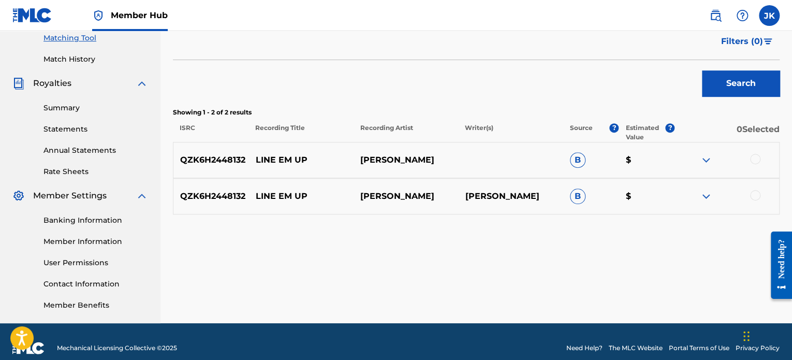
scroll to position [275, 0]
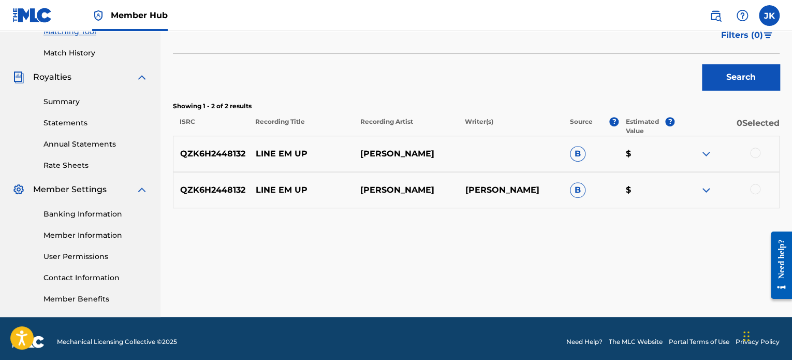
click at [752, 155] on div at bounding box center [755, 153] width 10 height 10
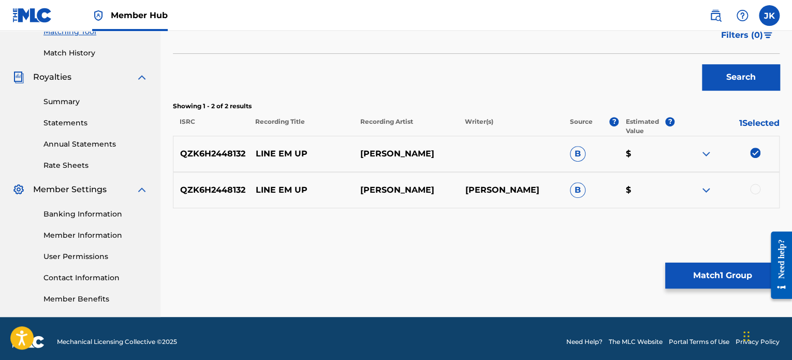
click at [754, 186] on div at bounding box center [755, 189] width 10 height 10
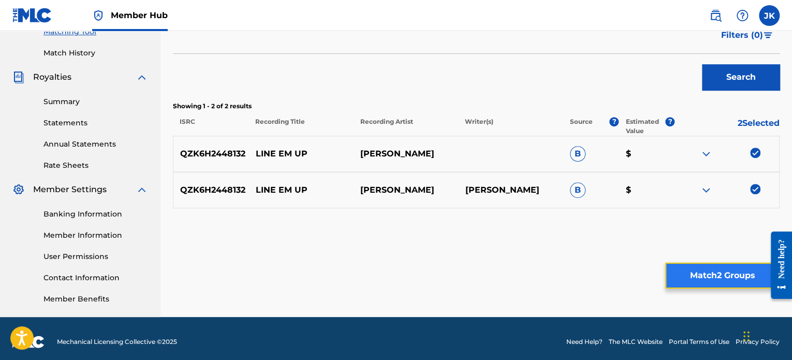
click at [703, 273] on button "Match 2 Groups" at bounding box center [722, 276] width 114 height 26
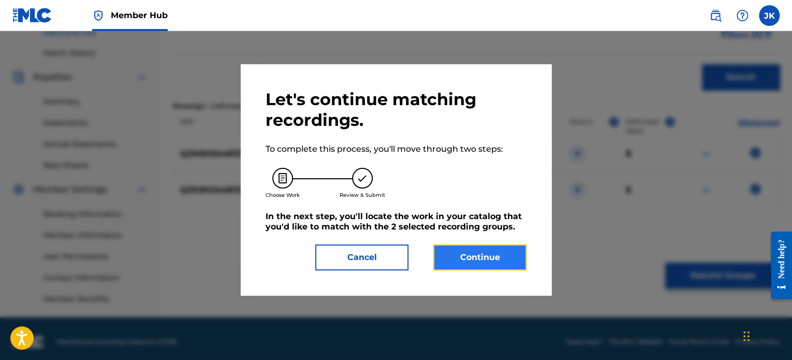
click at [501, 263] on button "Continue" at bounding box center [479, 257] width 93 height 26
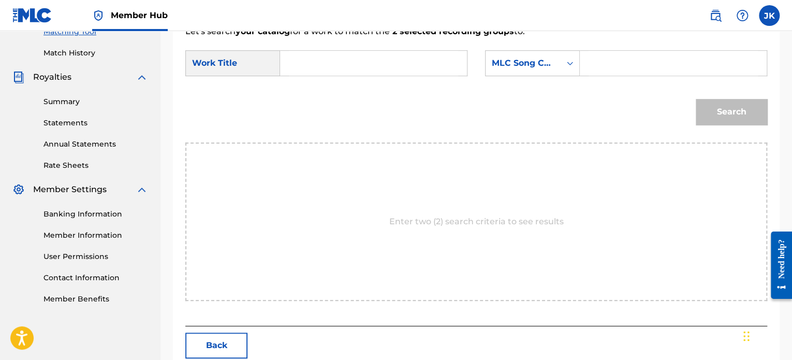
click at [311, 62] on input "Search Form" at bounding box center [373, 63] width 169 height 25
type input "Line Em Up"
click at [553, 68] on div "MLC Song Code" at bounding box center [523, 63] width 63 height 12
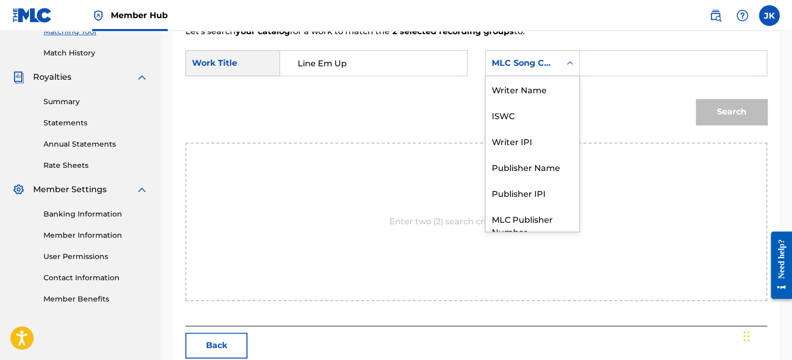
scroll to position [38, 0]
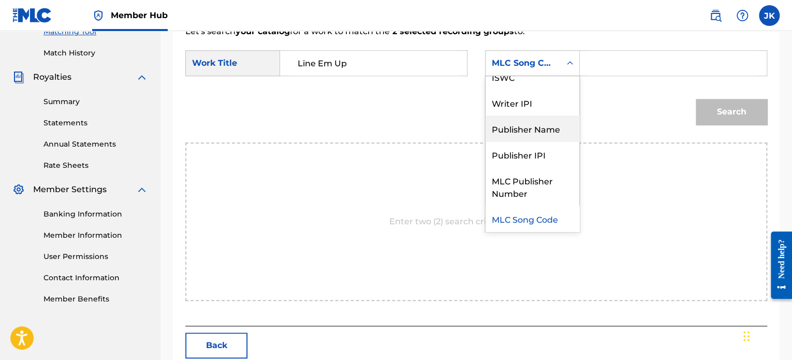
click at [559, 125] on div "Publisher Name" at bounding box center [533, 128] width 94 height 26
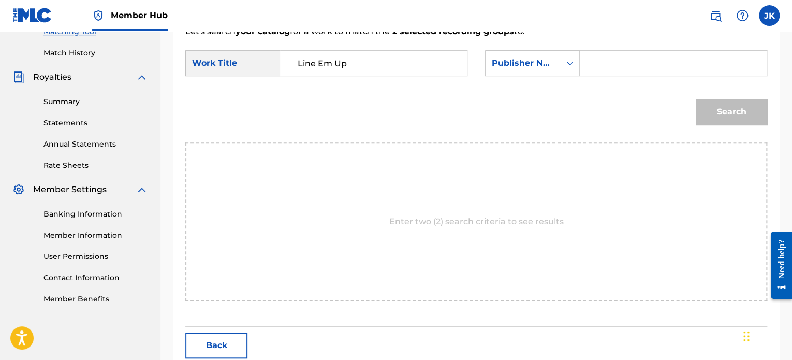
click at [609, 62] on input "Search Form" at bounding box center [673, 63] width 169 height 25
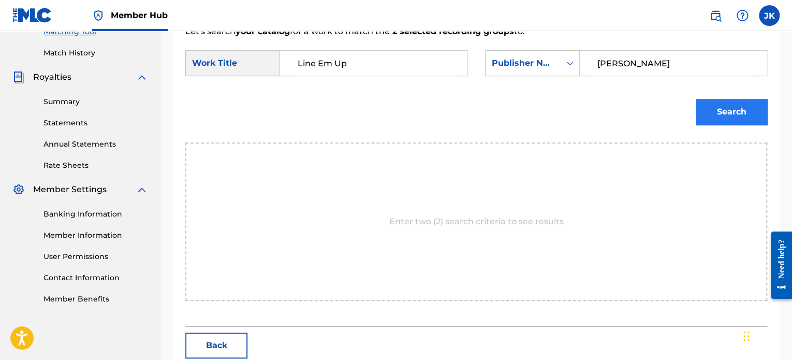
type input "[PERSON_NAME]"
click at [724, 115] on button "Search" at bounding box center [731, 112] width 71 height 26
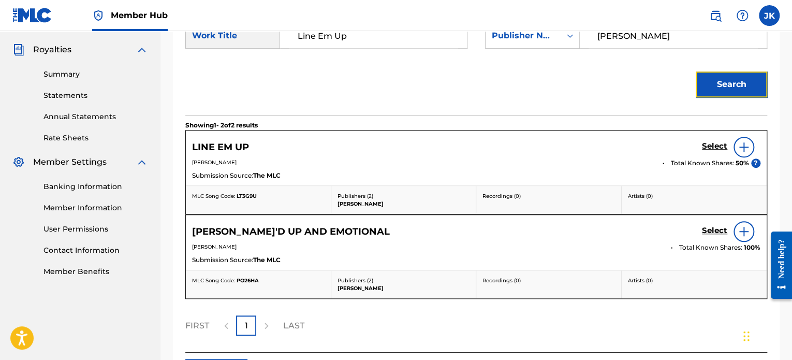
scroll to position [304, 0]
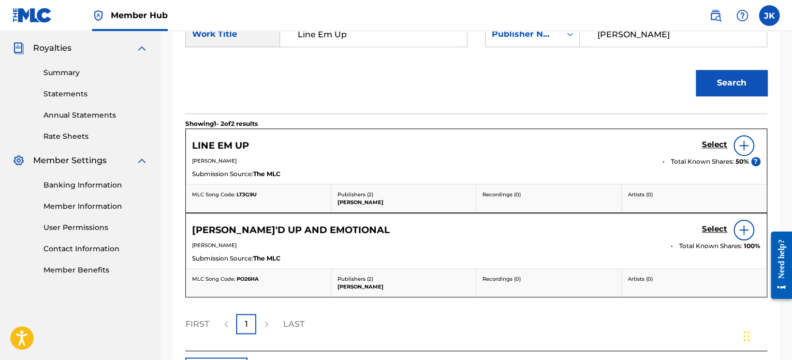
click at [740, 147] on img at bounding box center [744, 145] width 12 height 12
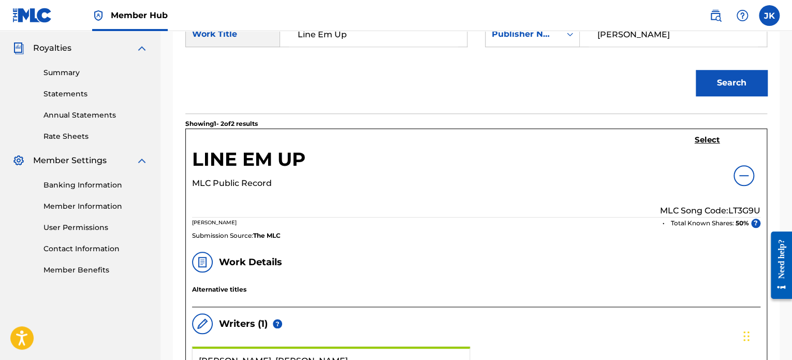
click at [736, 210] on p "MLC Song Code: LT3G9U" at bounding box center [710, 211] width 100 height 12
click at [710, 142] on h5 "Select" at bounding box center [707, 140] width 25 height 10
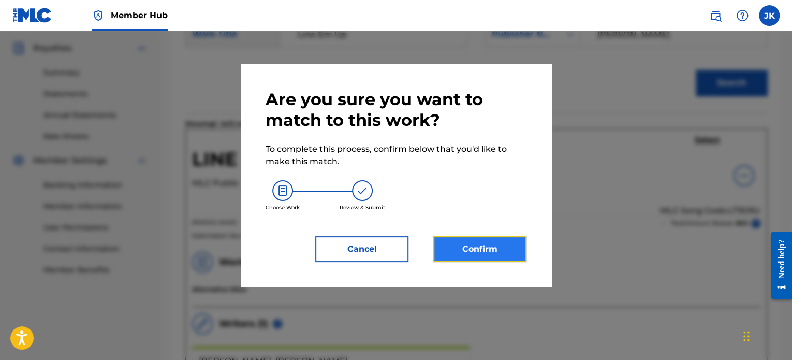
click at [478, 250] on button "Confirm" at bounding box center [479, 249] width 93 height 26
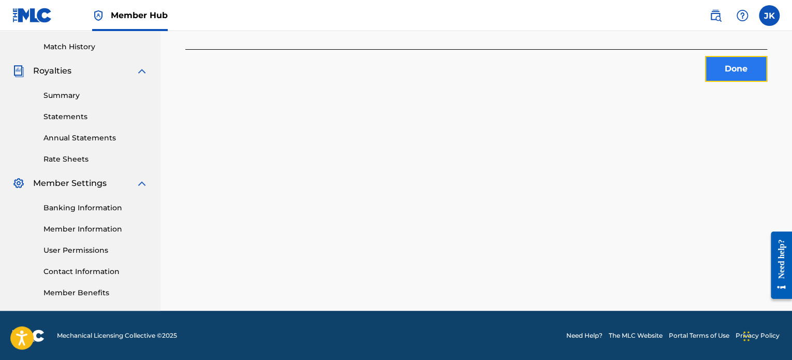
click at [711, 76] on button "Done" at bounding box center [736, 69] width 62 height 26
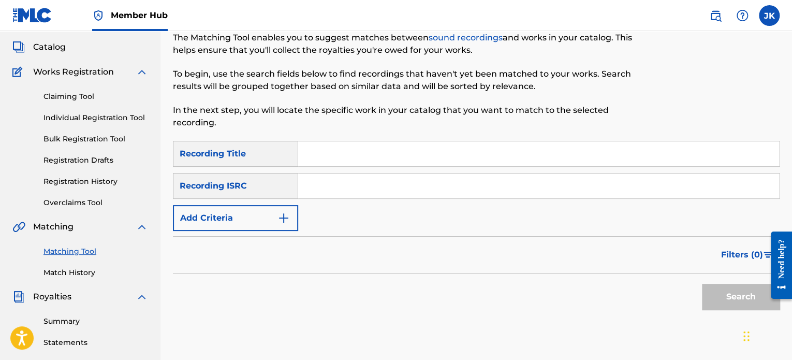
scroll to position [54, 0]
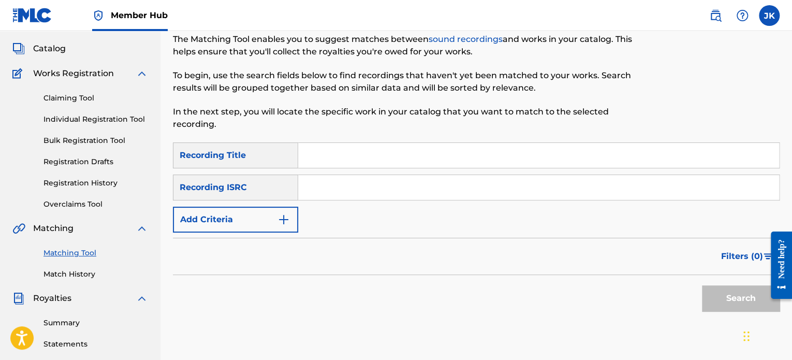
click at [318, 157] on input "Search Form" at bounding box center [538, 155] width 481 height 25
type input "400cc OD"
click at [319, 186] on input "Search Form" at bounding box center [538, 187] width 481 height 25
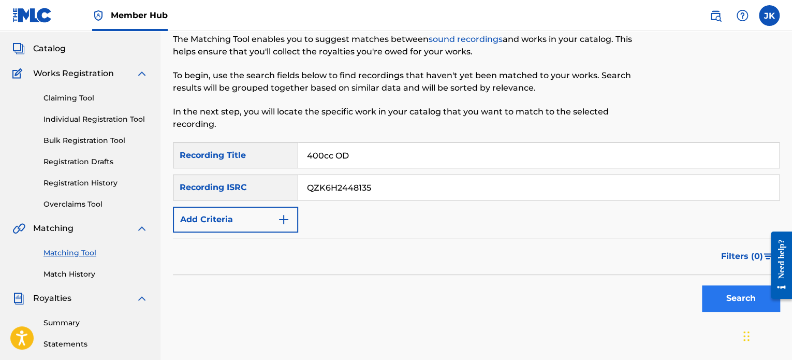
type input "QZK6H2448135"
click at [715, 286] on button "Search" at bounding box center [741, 298] width 78 height 26
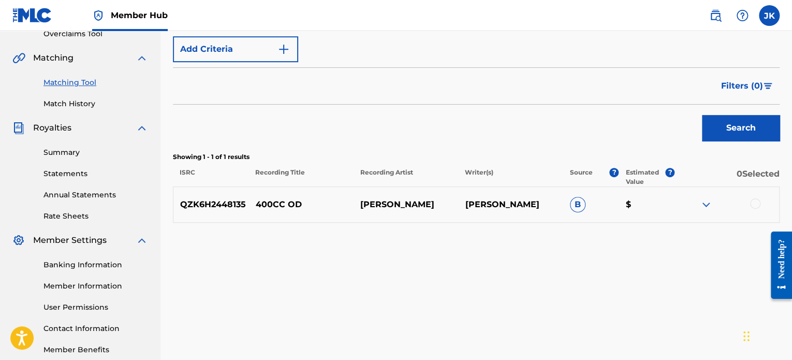
scroll to position [226, 0]
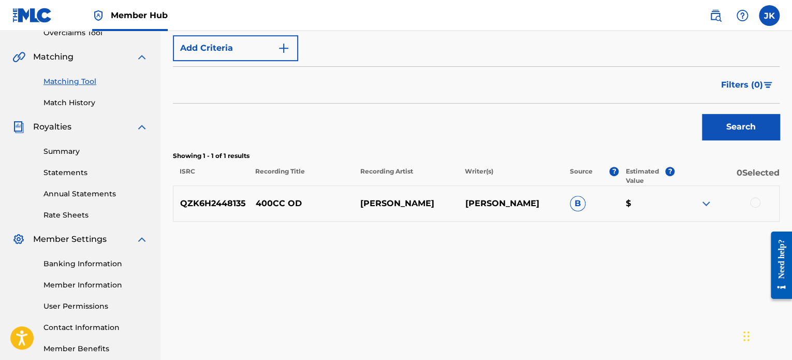
click at [755, 205] on div at bounding box center [755, 202] width 10 height 10
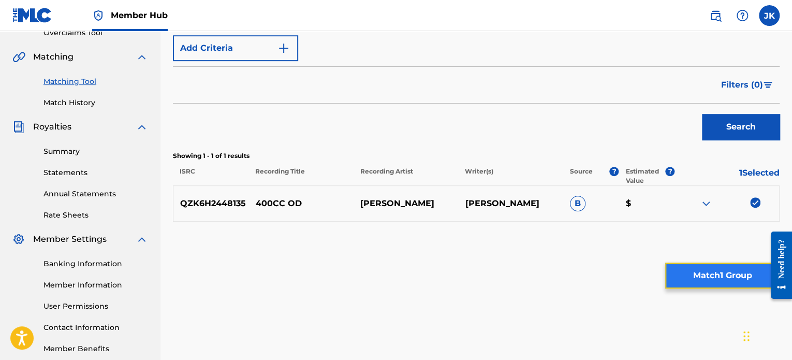
click at [727, 278] on button "Match 1 Group" at bounding box center [722, 276] width 114 height 26
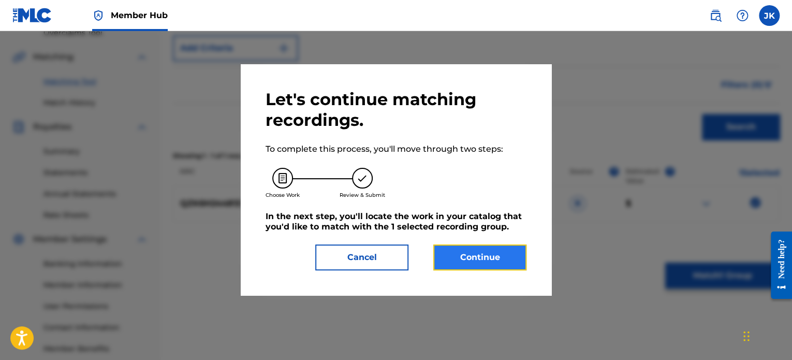
click at [487, 261] on button "Continue" at bounding box center [479, 257] width 93 height 26
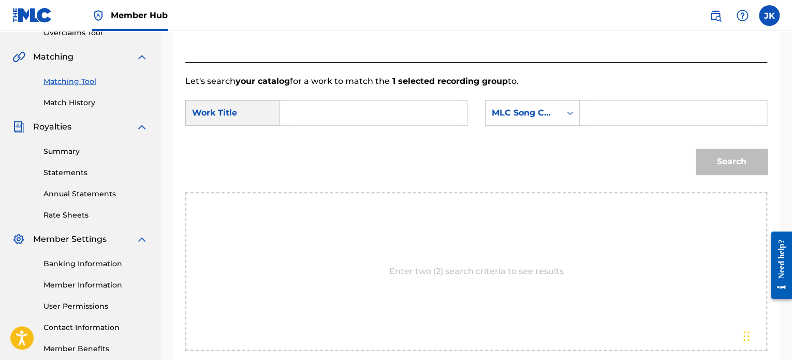
click at [386, 116] on input "Search Form" at bounding box center [373, 112] width 169 height 25
type input "400cc OD"
click at [553, 111] on div "MLC Song Code" at bounding box center [523, 113] width 63 height 12
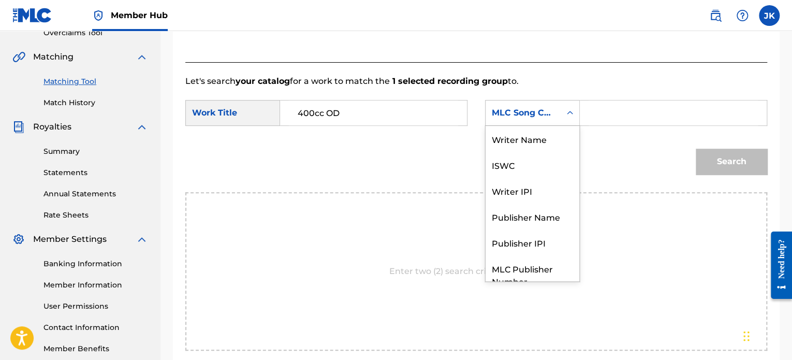
scroll to position [38, 0]
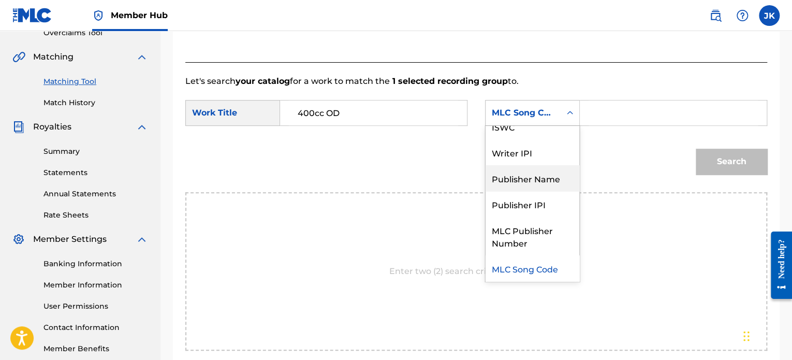
click at [548, 177] on div "Publisher Name" at bounding box center [533, 178] width 94 height 26
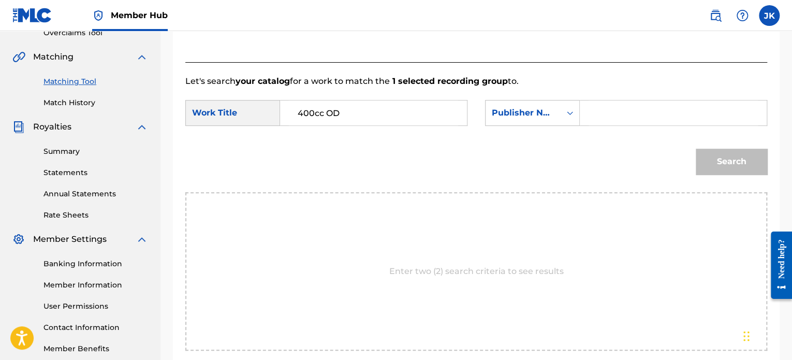
click at [619, 102] on input "Search Form" at bounding box center [673, 112] width 169 height 25
type input "[PERSON_NAME]"
click at [715, 166] on button "Search" at bounding box center [731, 162] width 71 height 26
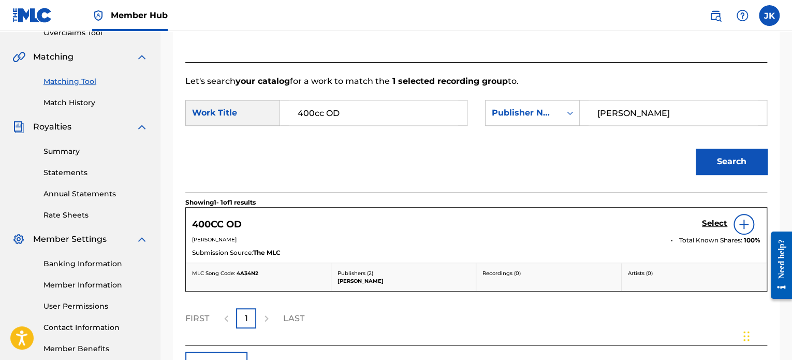
click at [740, 229] on img at bounding box center [744, 224] width 12 height 12
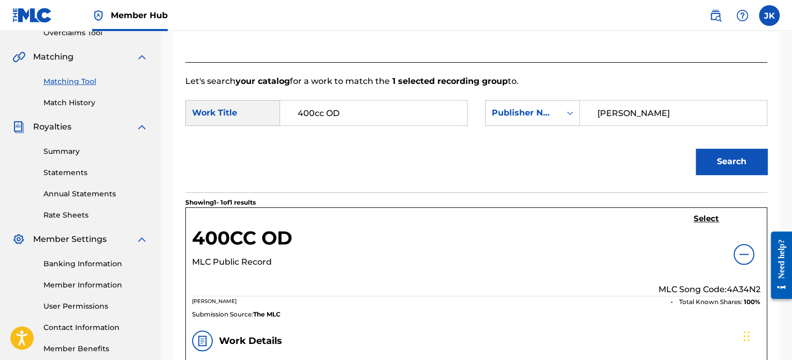
click at [736, 285] on p "MLC Song Code: 4A34N2" at bounding box center [710, 289] width 102 height 12
click at [706, 219] on h5 "Select" at bounding box center [706, 219] width 25 height 10
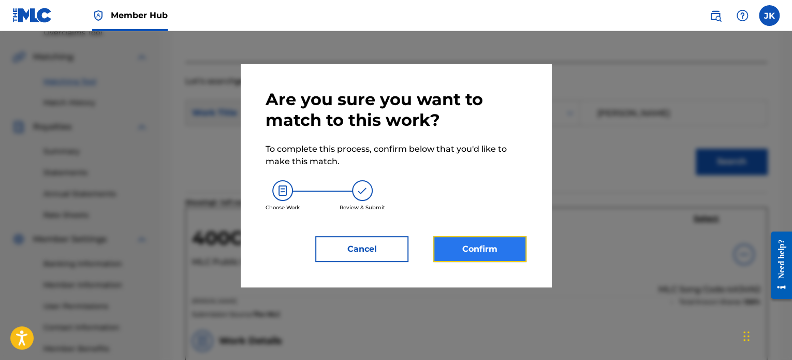
click at [512, 242] on button "Confirm" at bounding box center [479, 249] width 93 height 26
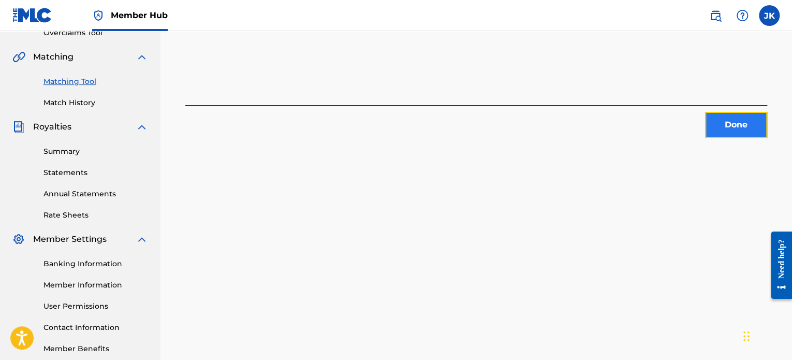
click at [722, 123] on button "Done" at bounding box center [736, 125] width 62 height 26
